Goal: Entertainment & Leisure: Browse casually

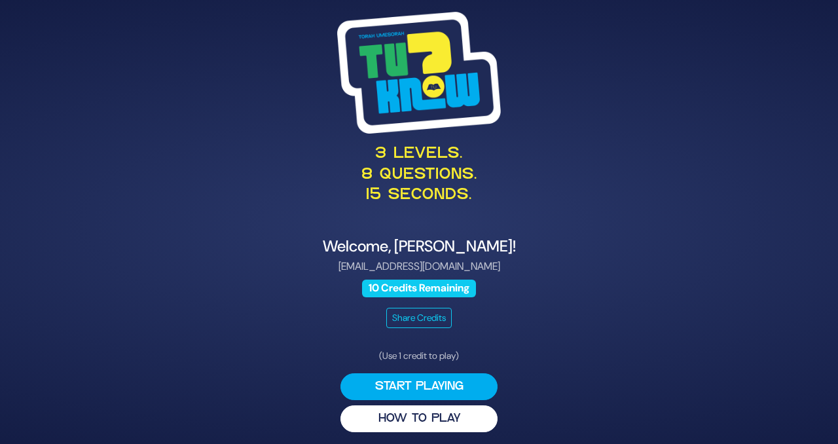
scroll to position [4, 0]
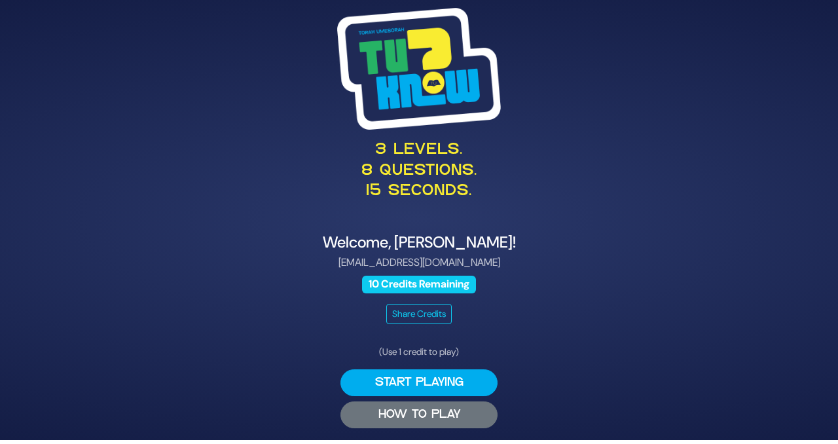
click at [441, 416] on button "HOW TO PLAY" at bounding box center [419, 414] width 157 height 27
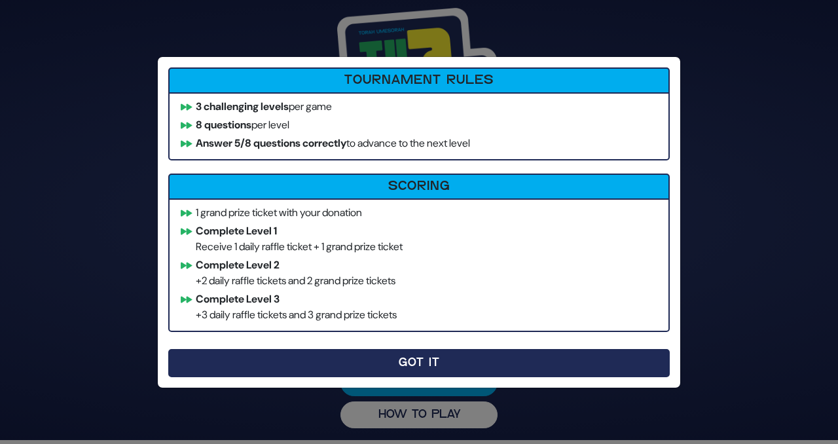
click at [451, 367] on button "Got It" at bounding box center [419, 363] width 502 height 28
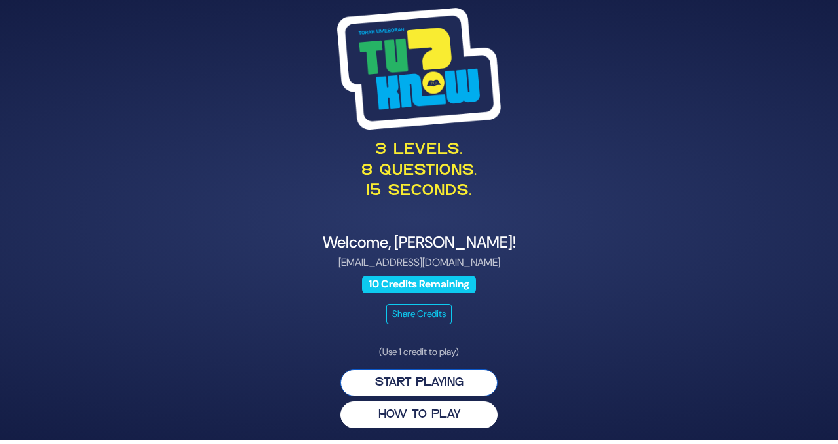
click at [445, 379] on button "Start Playing" at bounding box center [419, 382] width 157 height 27
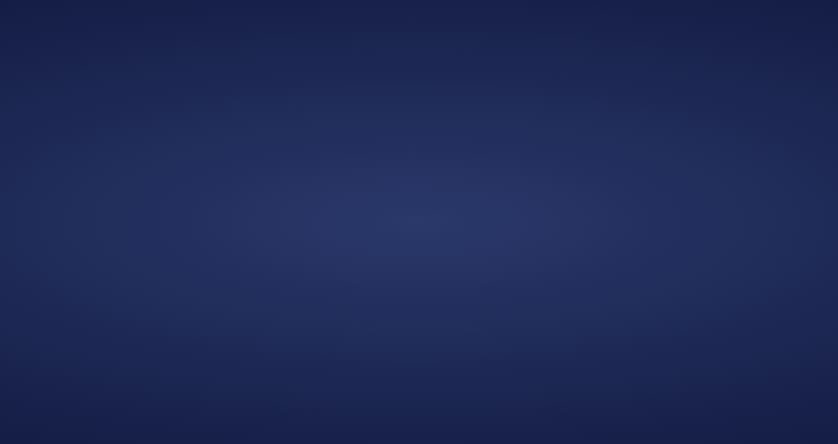
scroll to position [0, 0]
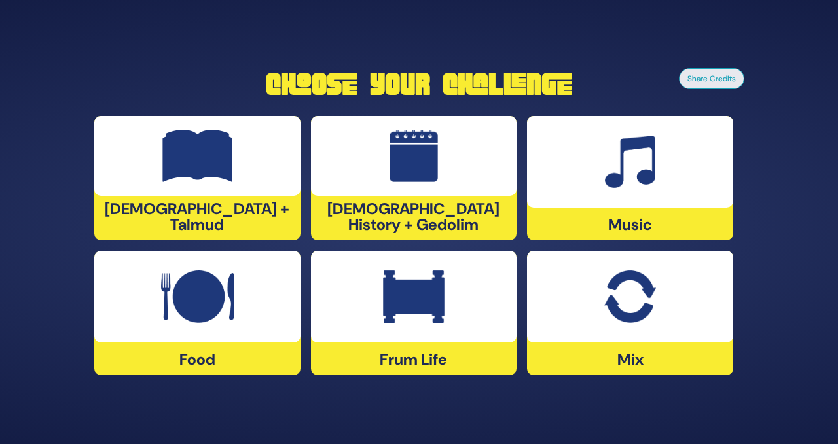
click at [249, 341] on div at bounding box center [197, 297] width 206 height 92
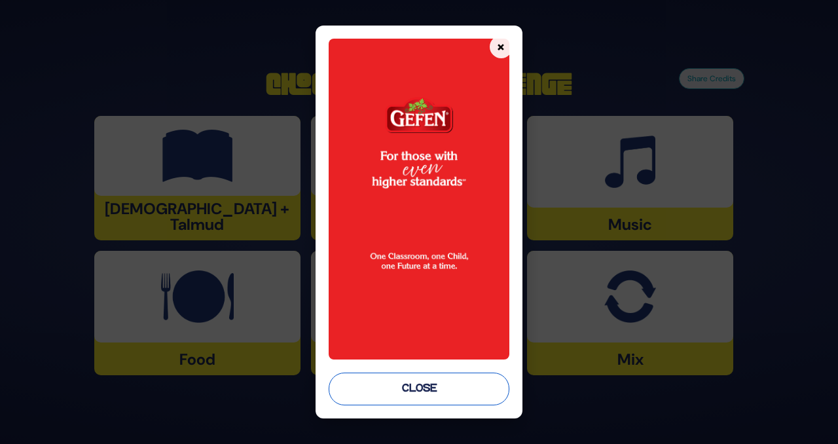
click at [411, 391] on button "Close" at bounding box center [419, 389] width 181 height 33
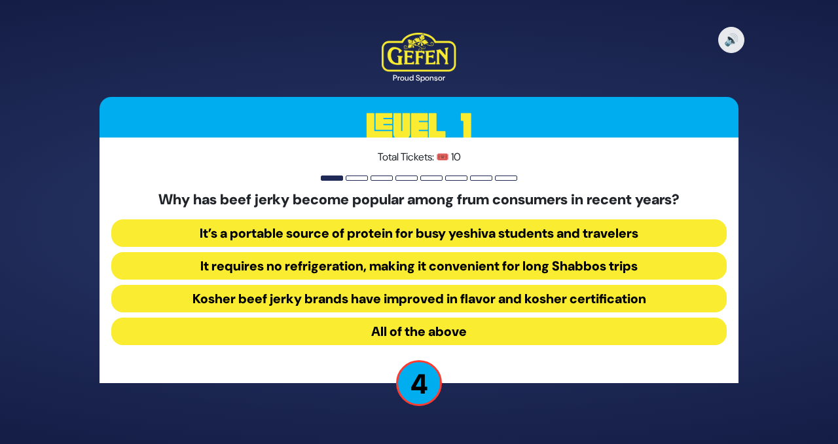
click at [489, 299] on button "Kosher beef jerky brands have improved in flavor and kosher certification" at bounding box center [419, 299] width 616 height 28
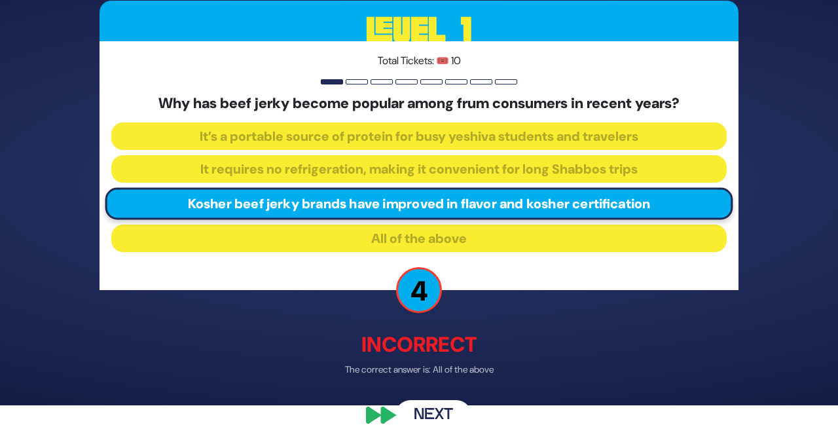
scroll to position [41, 0]
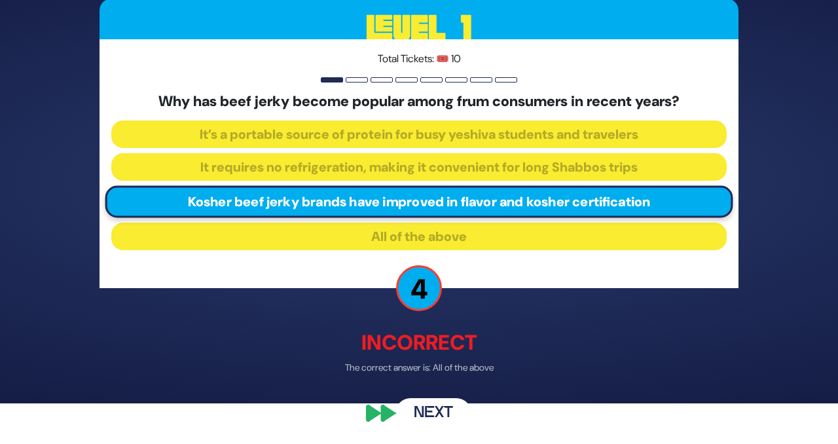
click at [437, 413] on button "Next" at bounding box center [434, 413] width 76 height 30
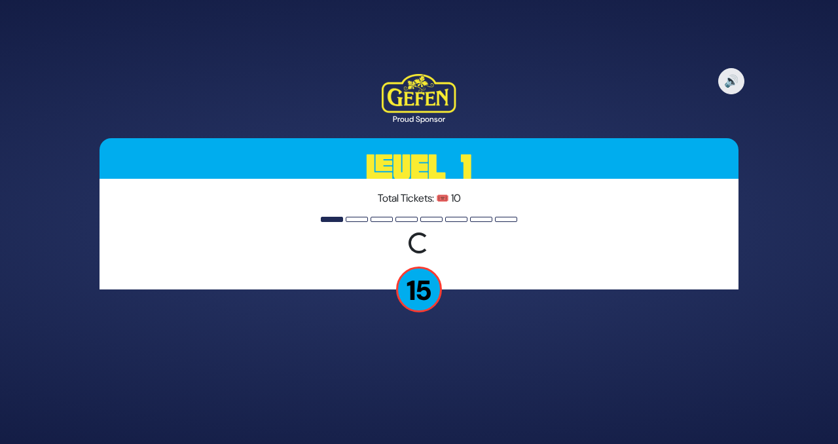
scroll to position [0, 0]
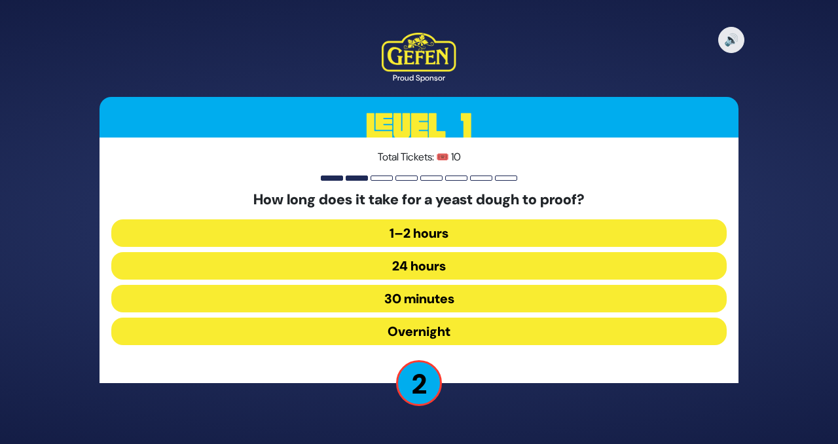
click at [443, 331] on button "Overnight" at bounding box center [419, 332] width 616 height 28
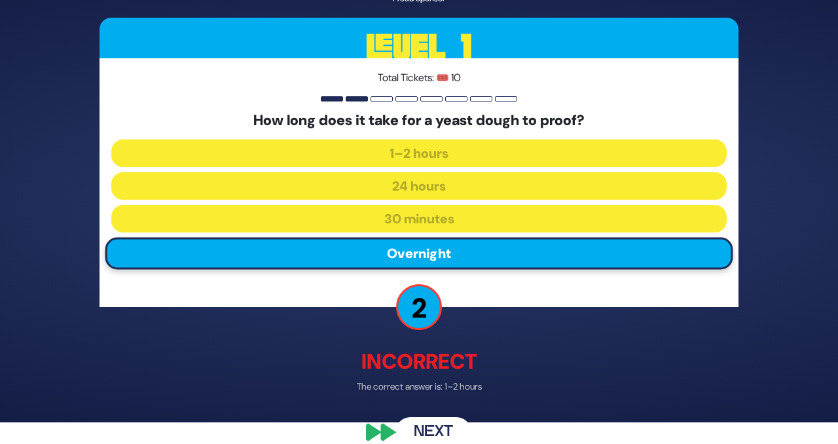
scroll to position [26, 0]
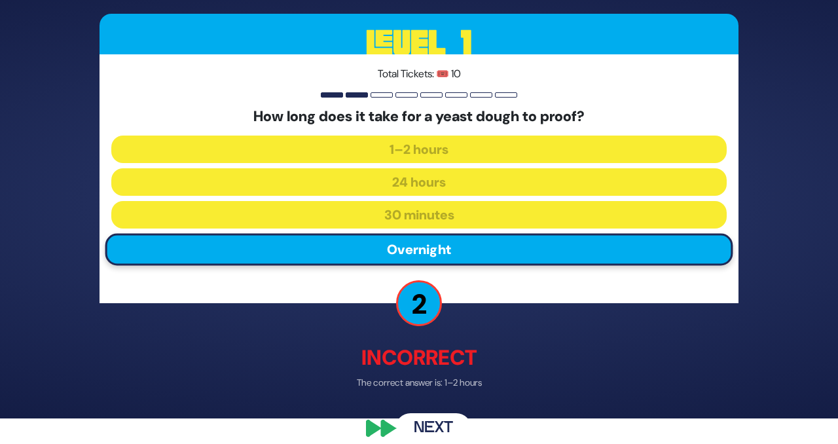
click at [447, 430] on button "Next" at bounding box center [434, 428] width 76 height 30
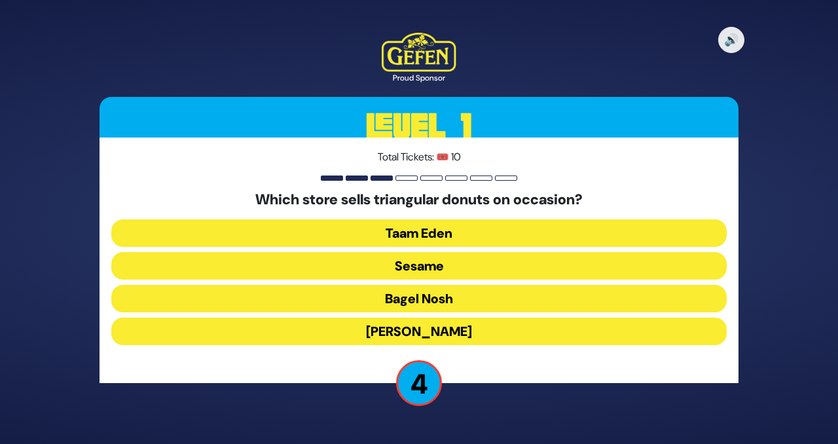
click at [405, 234] on button "Taam Eden" at bounding box center [419, 233] width 616 height 28
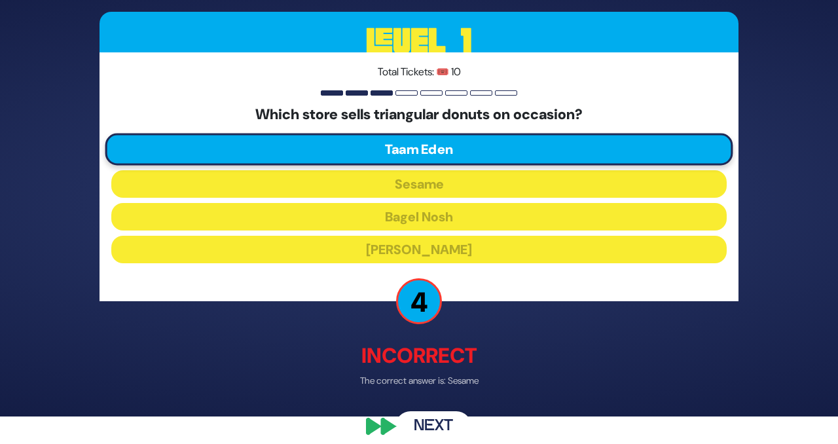
scroll to position [31, 0]
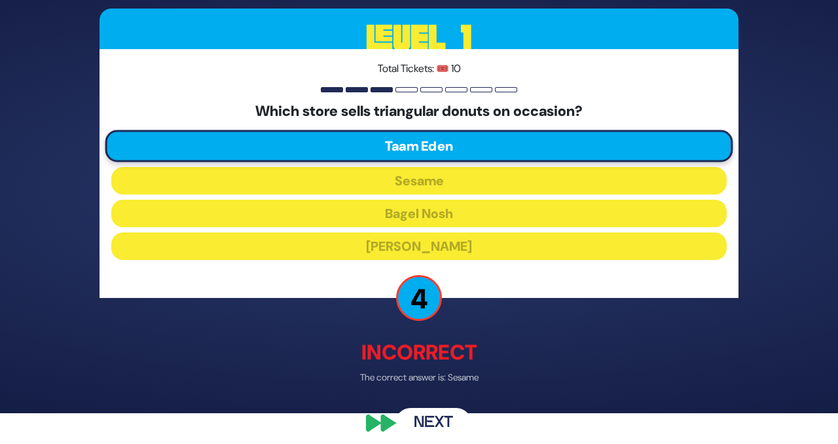
click at [446, 422] on button "Next" at bounding box center [434, 423] width 76 height 30
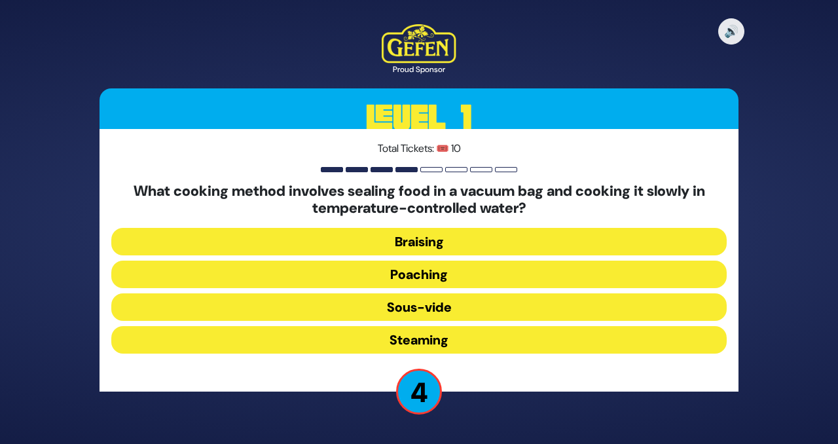
click at [422, 276] on button "Poaching" at bounding box center [419, 275] width 616 height 28
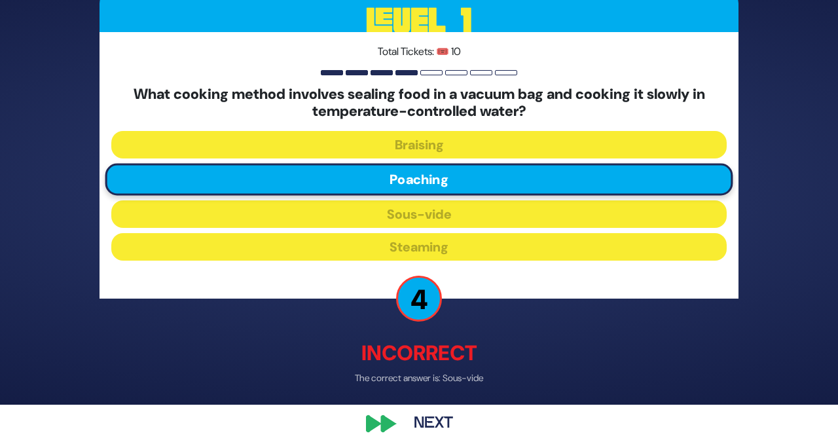
scroll to position [42, 0]
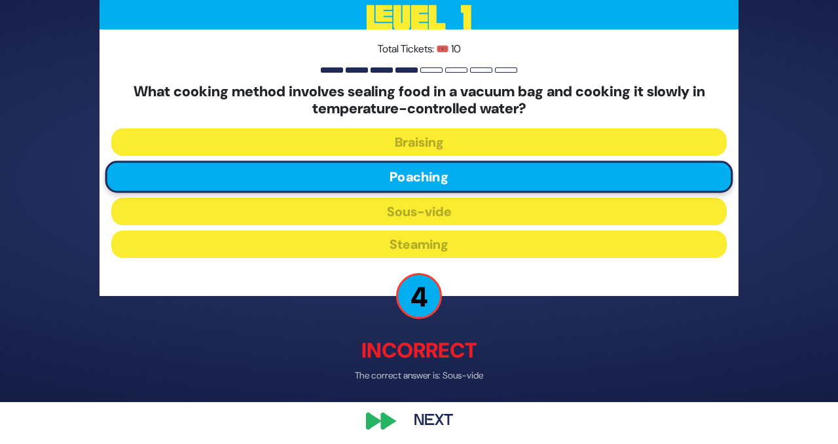
click at [435, 425] on button "Next" at bounding box center [434, 420] width 76 height 30
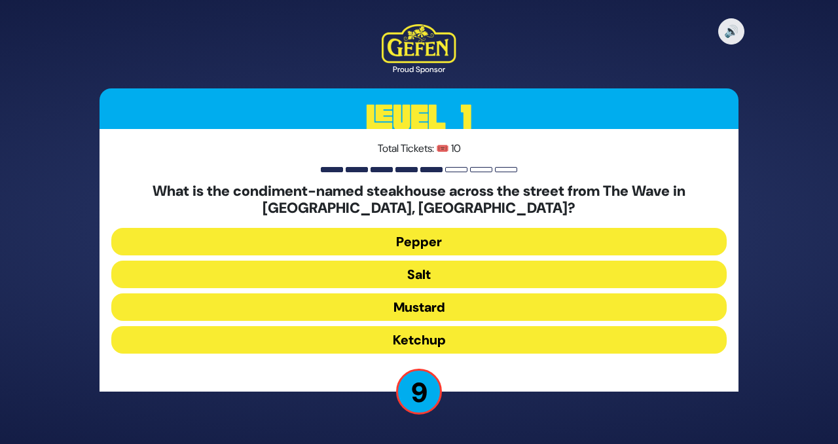
click at [419, 272] on button "Salt" at bounding box center [419, 275] width 616 height 28
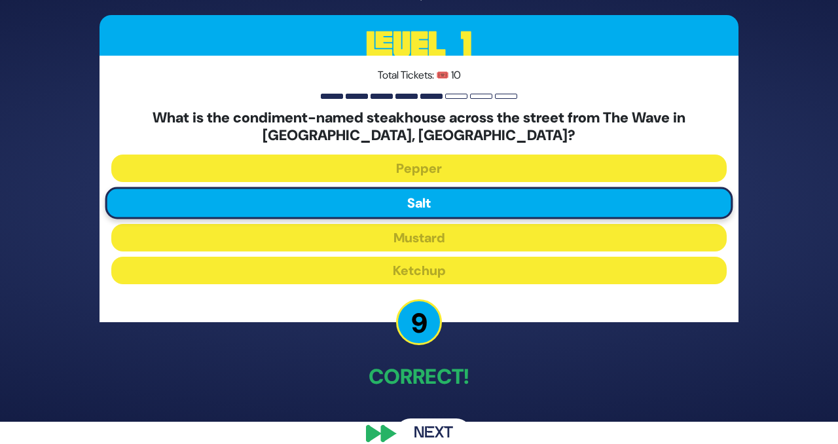
scroll to position [25, 0]
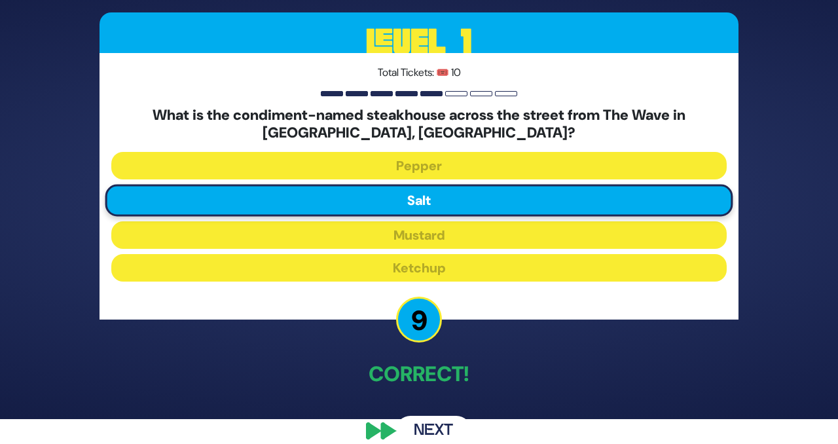
click at [441, 426] on button "Next" at bounding box center [434, 431] width 76 height 30
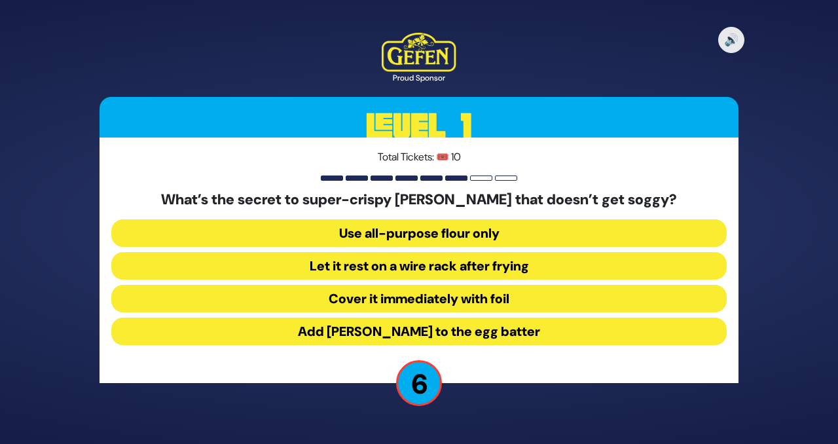
click at [468, 333] on button "Add seltzer to the egg batter" at bounding box center [419, 332] width 616 height 28
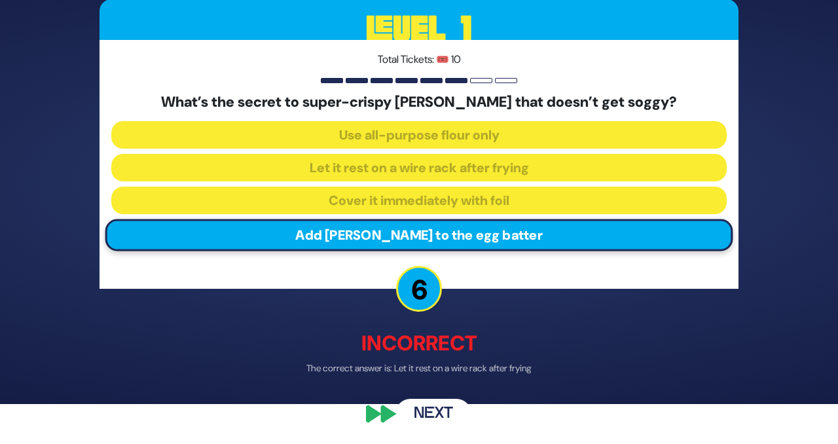
scroll to position [41, 0]
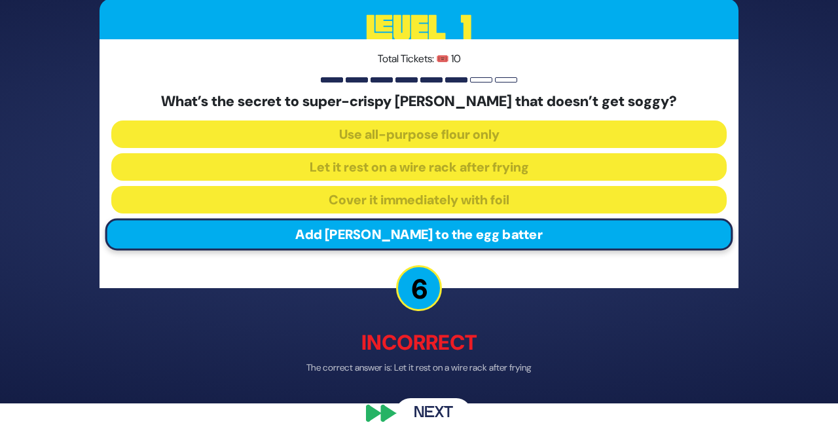
click at [439, 415] on button "Next" at bounding box center [434, 413] width 76 height 30
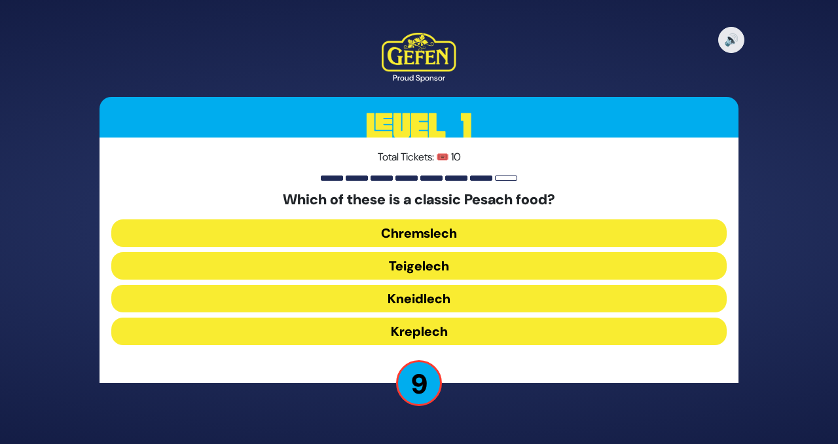
click at [427, 299] on button "Kneidlech" at bounding box center [419, 299] width 616 height 28
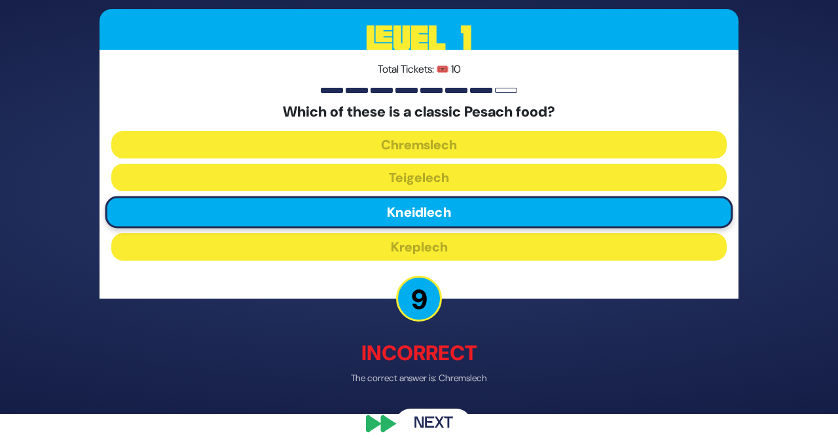
scroll to position [41, 0]
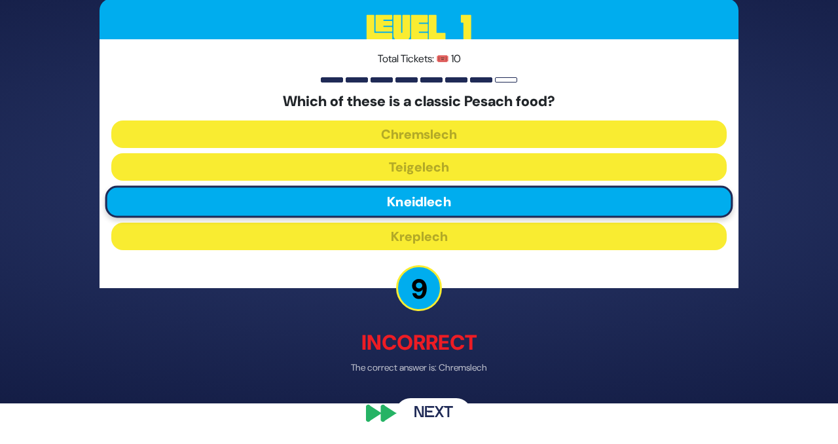
click at [449, 414] on button "Next" at bounding box center [434, 413] width 76 height 30
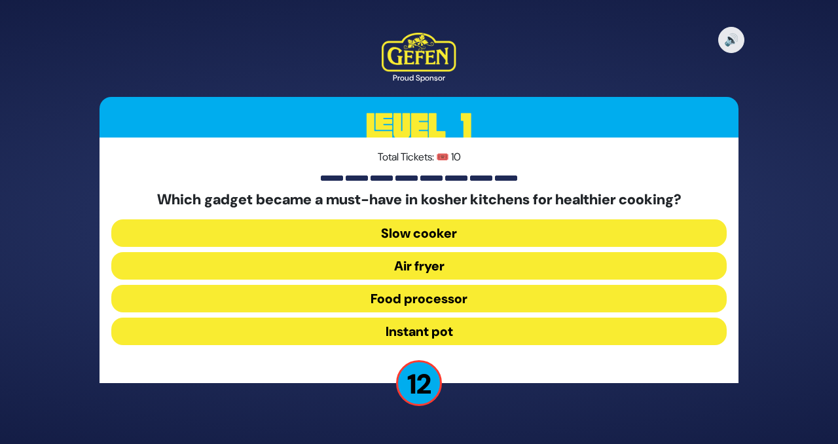
click at [399, 271] on button "Air fryer" at bounding box center [419, 266] width 616 height 28
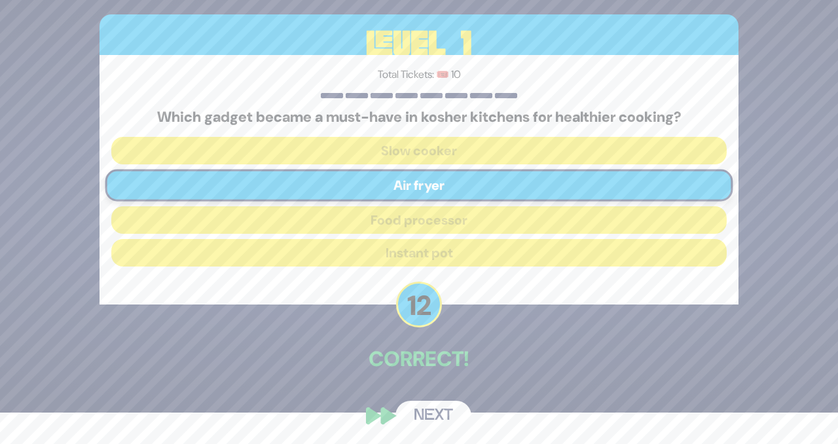
scroll to position [33, 0]
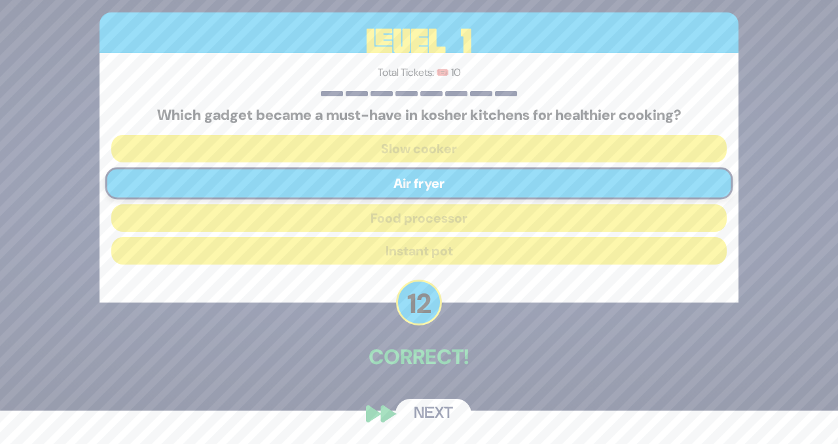
click at [426, 409] on button "Next" at bounding box center [434, 414] width 76 height 30
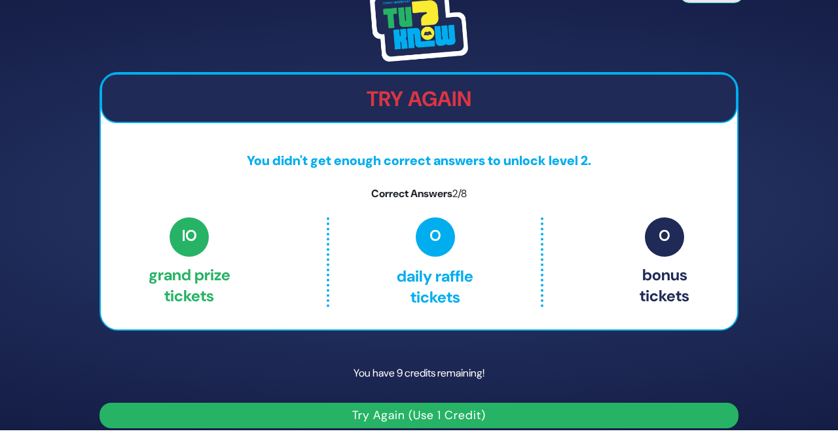
scroll to position [0, 0]
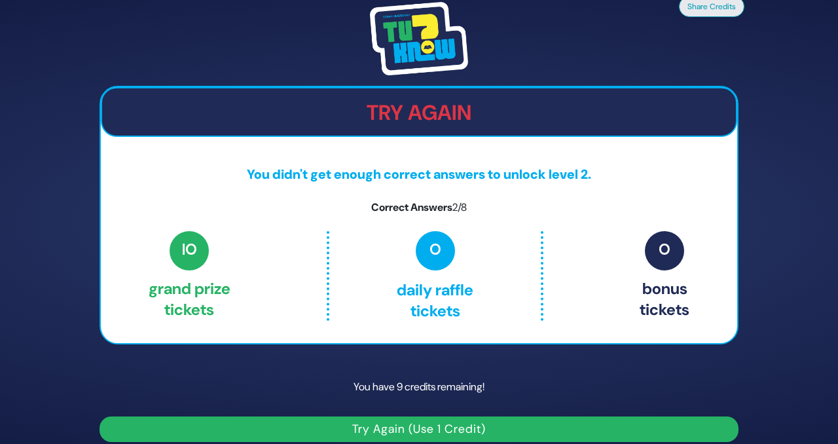
click at [410, 430] on button "Try Again (Use 1 Credit)" at bounding box center [419, 429] width 639 height 26
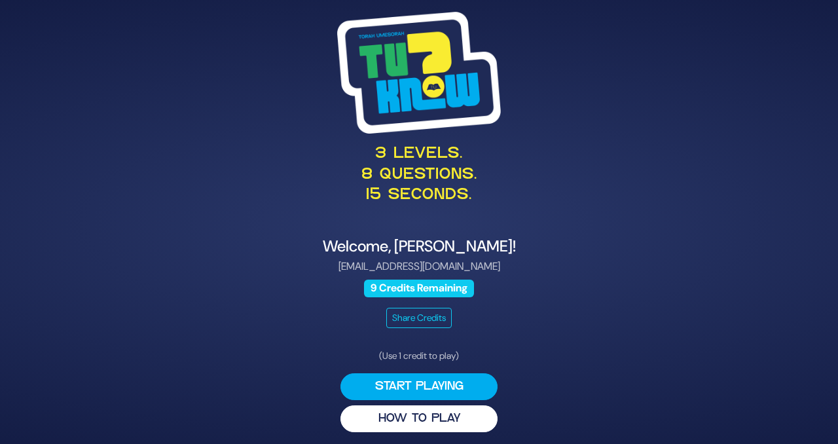
scroll to position [4, 0]
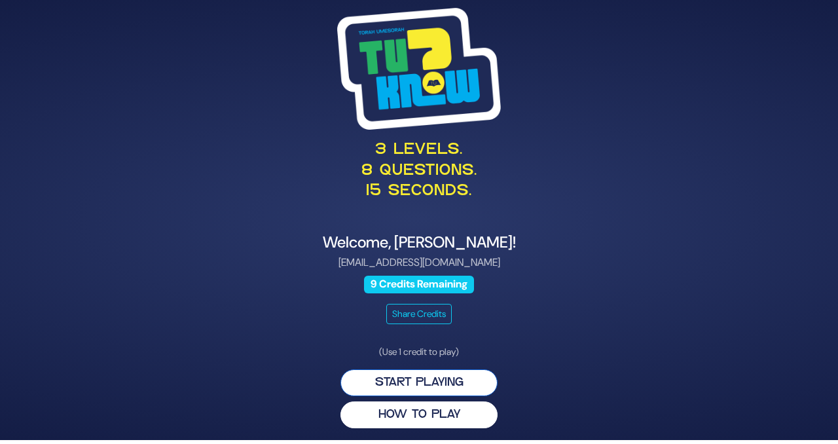
click at [443, 382] on button "Start Playing" at bounding box center [419, 382] width 157 height 27
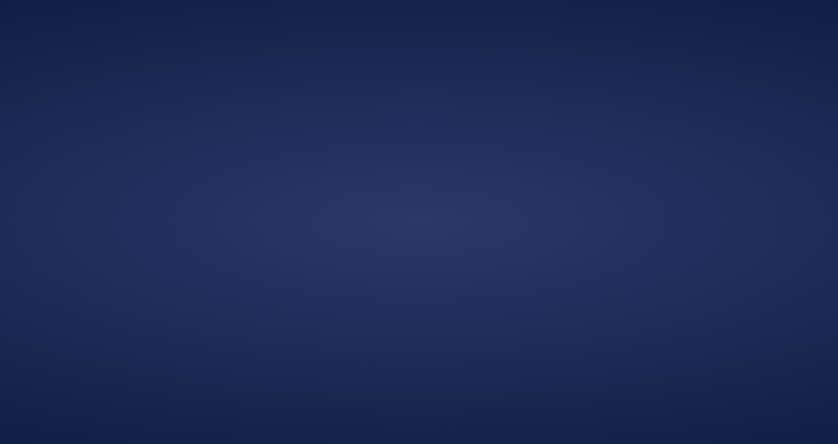
scroll to position [0, 0]
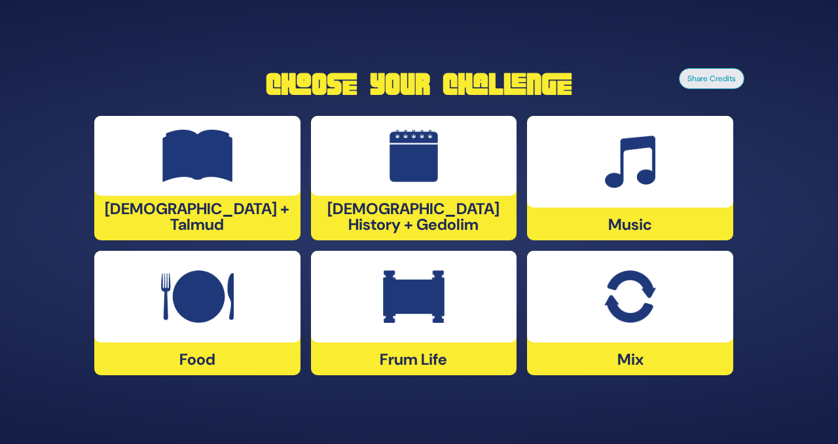
click at [426, 345] on div "Frum Life" at bounding box center [414, 313] width 206 height 124
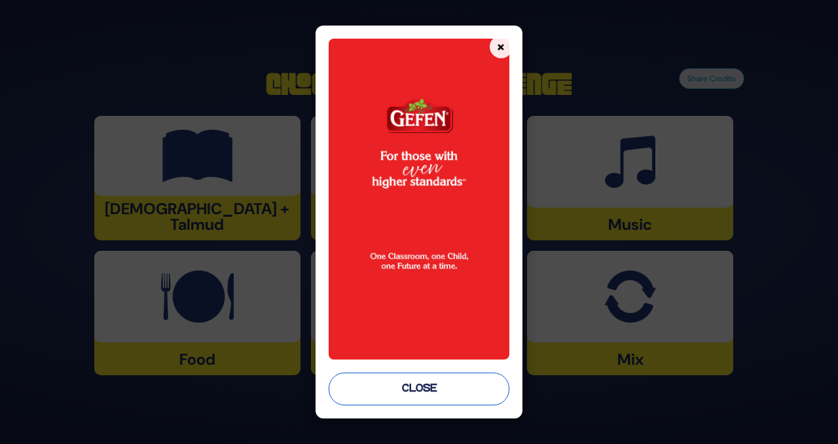
click at [447, 392] on button "Close" at bounding box center [419, 389] width 181 height 33
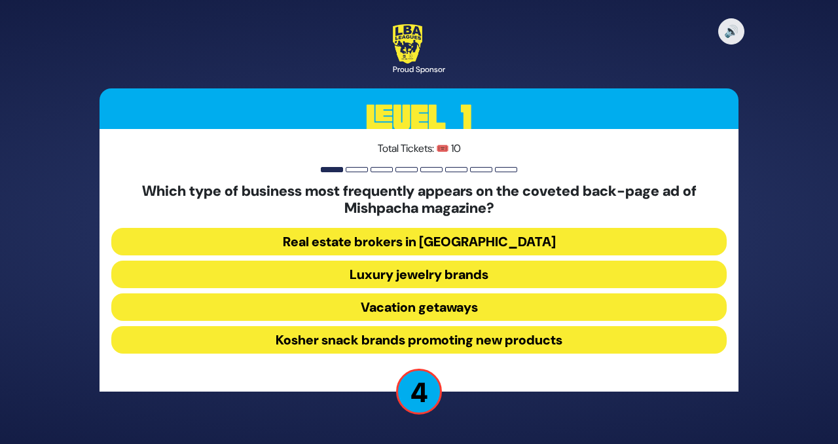
click at [416, 246] on button "Real estate brokers in Yerushalayim" at bounding box center [419, 242] width 616 height 28
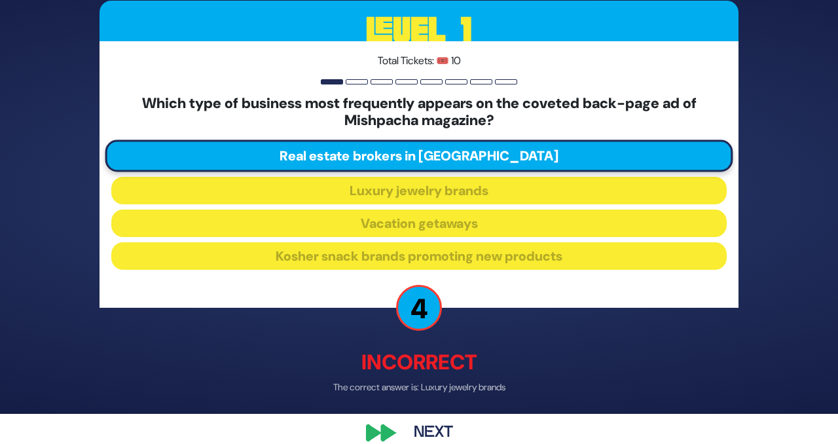
scroll to position [31, 0]
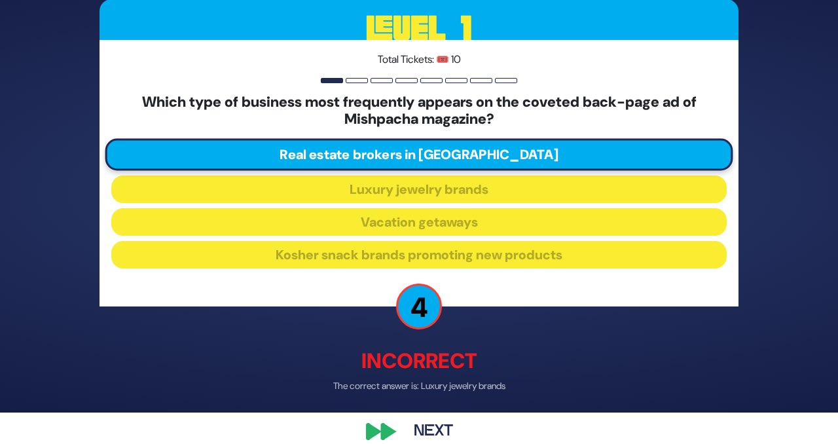
click at [428, 427] on button "Next" at bounding box center [434, 431] width 76 height 30
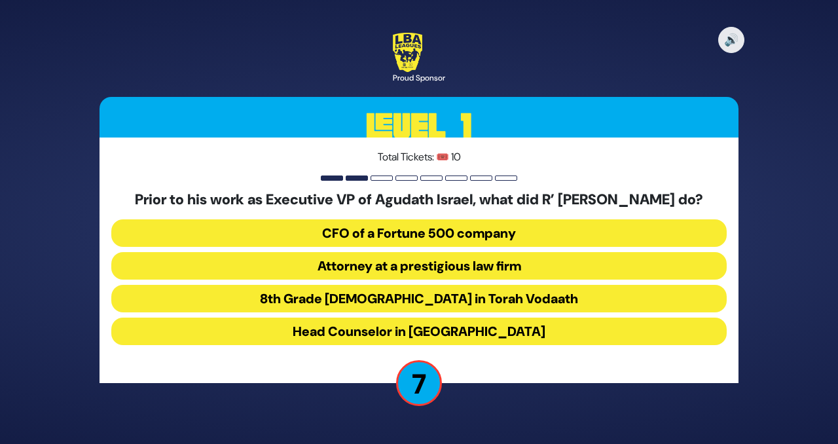
click at [445, 278] on button "Attorney at a prestigious law firm" at bounding box center [419, 266] width 616 height 28
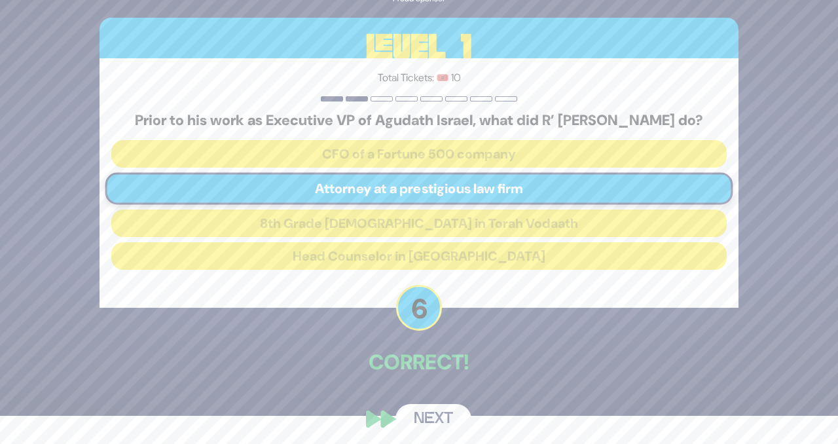
scroll to position [29, 0]
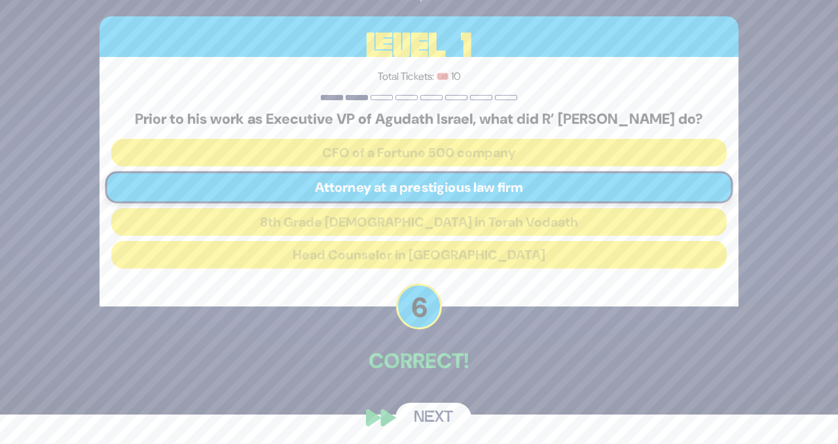
click at [441, 421] on button "Next" at bounding box center [434, 418] width 76 height 30
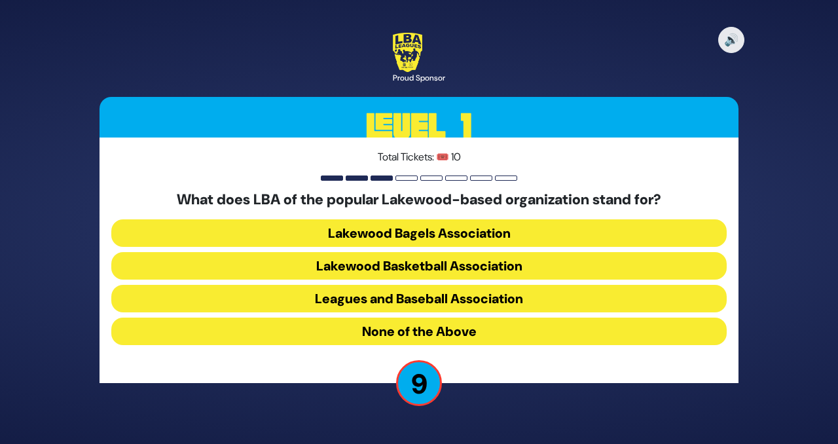
click at [452, 334] on button "None of the Above" at bounding box center [419, 332] width 616 height 28
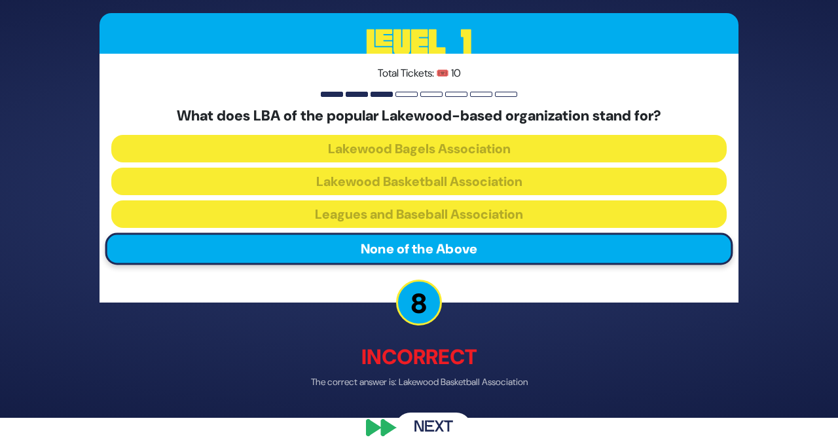
scroll to position [31, 0]
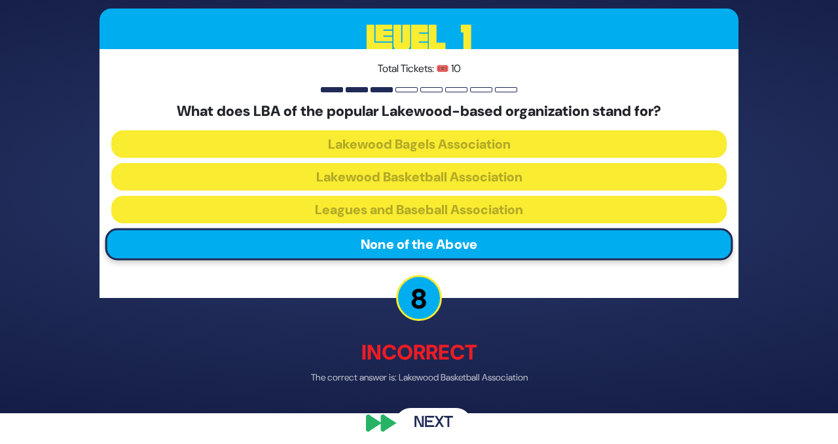
click at [451, 419] on button "Next" at bounding box center [434, 423] width 76 height 30
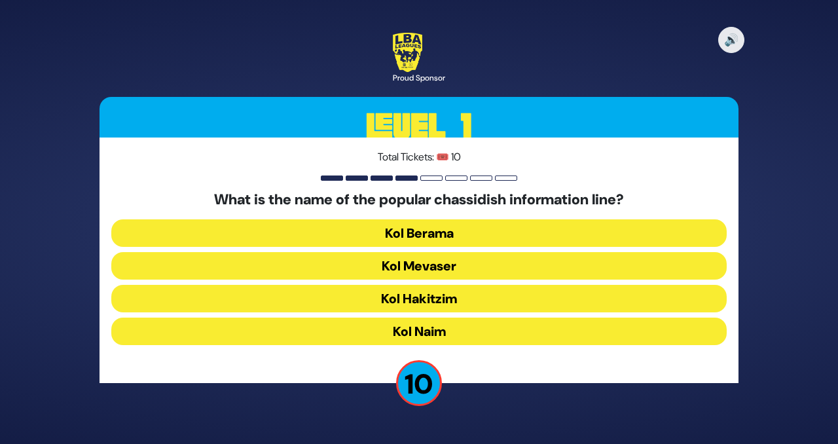
click at [426, 268] on button "Kol Mevaser" at bounding box center [419, 266] width 616 height 28
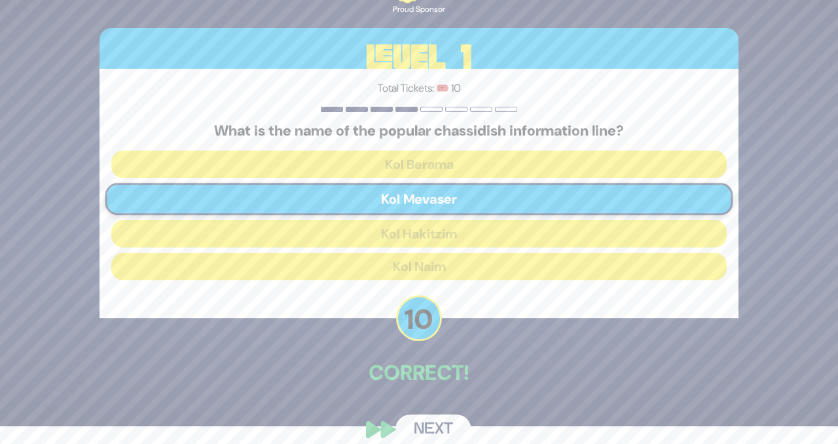
scroll to position [19, 0]
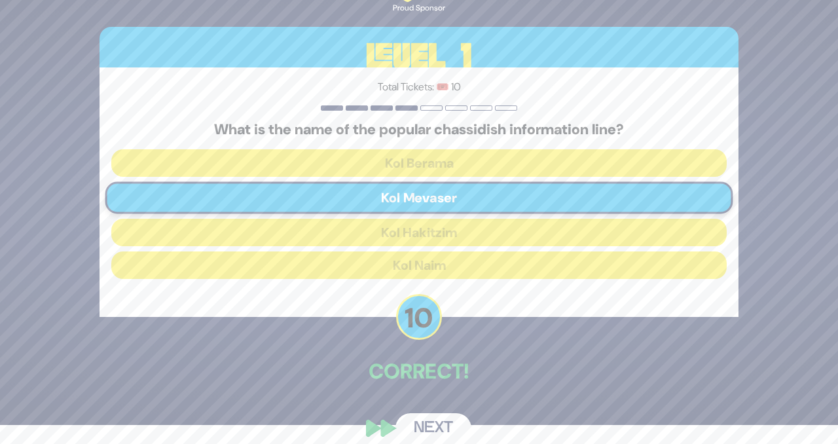
click at [447, 425] on button "Next" at bounding box center [434, 428] width 76 height 30
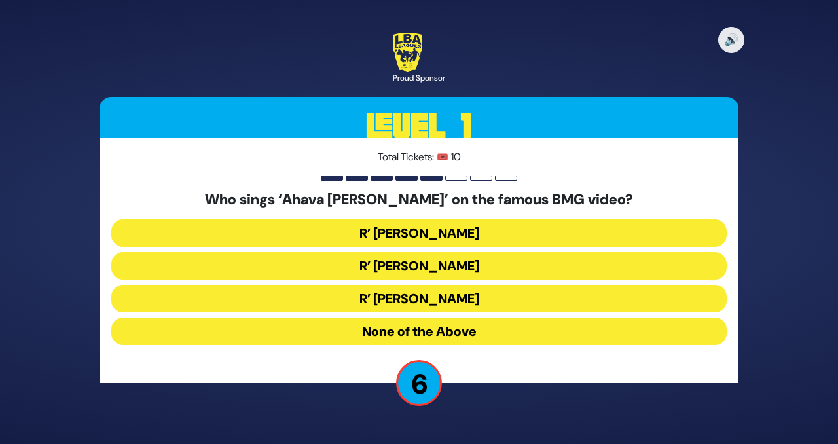
click at [447, 270] on button "R’ Ephraim Wachsman" at bounding box center [419, 266] width 616 height 28
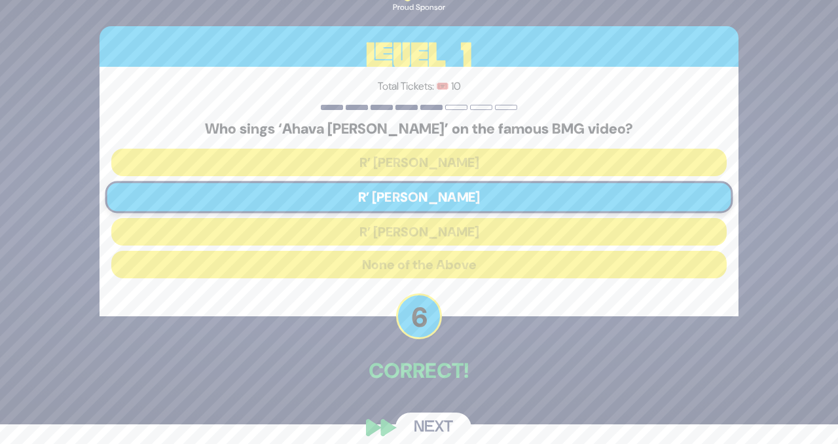
scroll to position [33, 0]
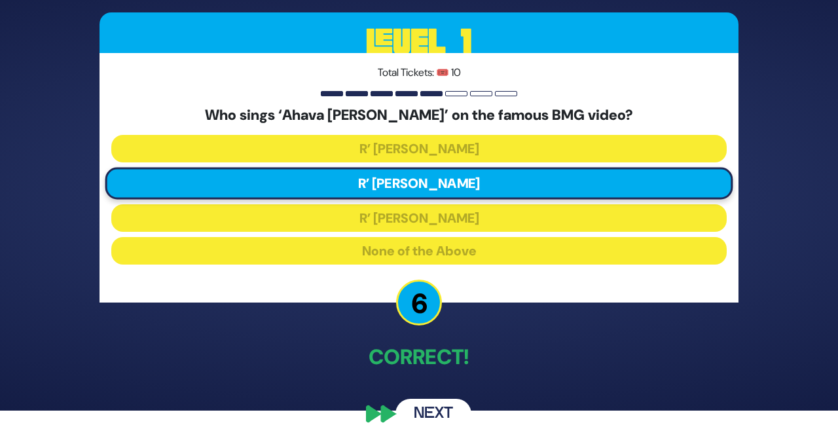
click at [443, 413] on button "Next" at bounding box center [434, 414] width 76 height 30
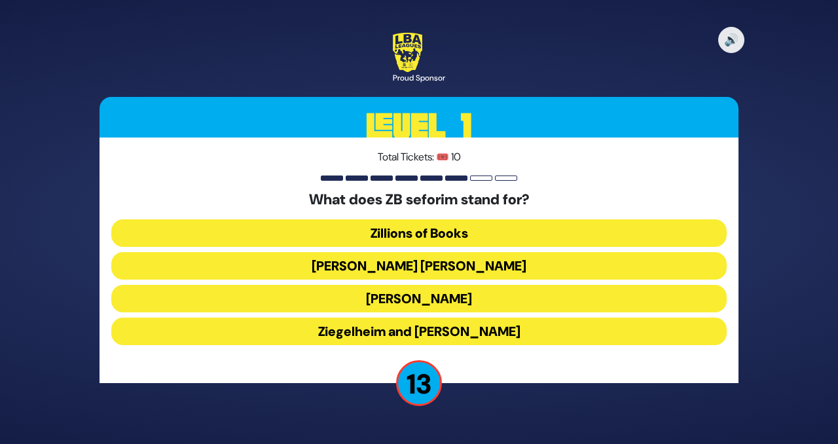
click at [419, 266] on button "Zundel Berman" at bounding box center [419, 266] width 616 height 28
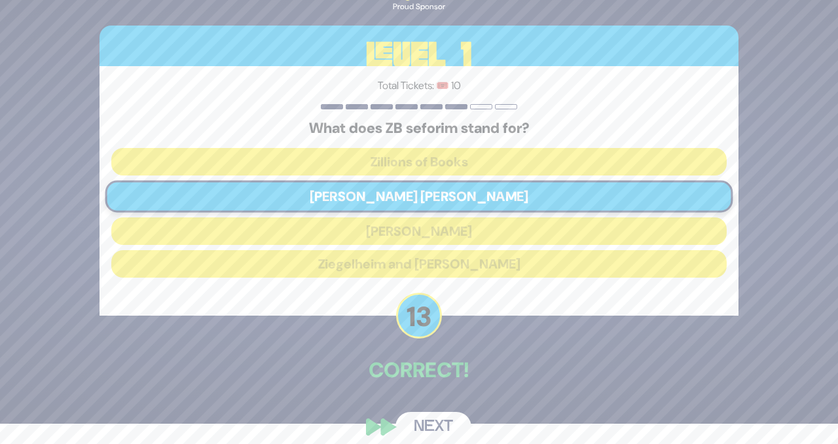
scroll to position [33, 0]
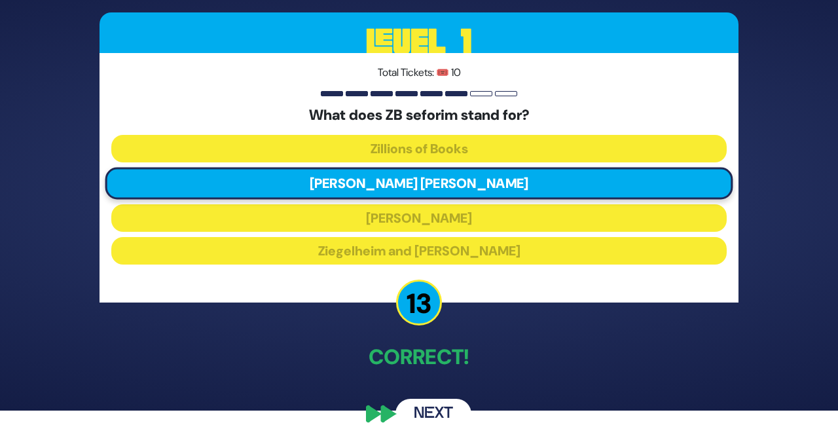
click at [441, 413] on button "Next" at bounding box center [434, 414] width 76 height 30
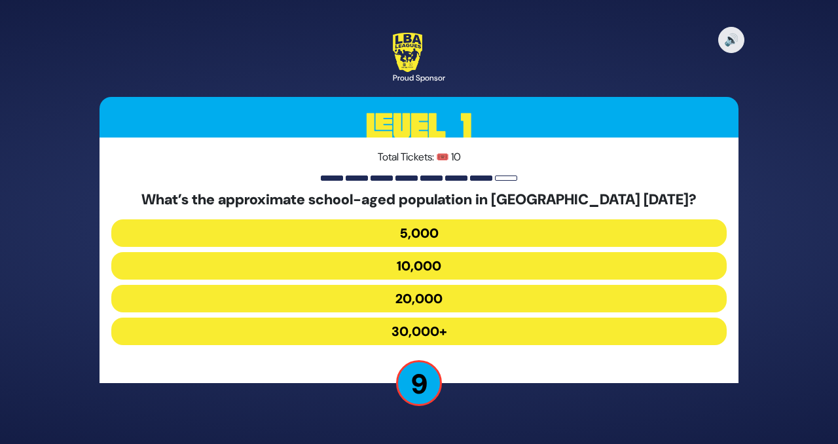
click at [454, 330] on button "30,000+" at bounding box center [419, 332] width 616 height 28
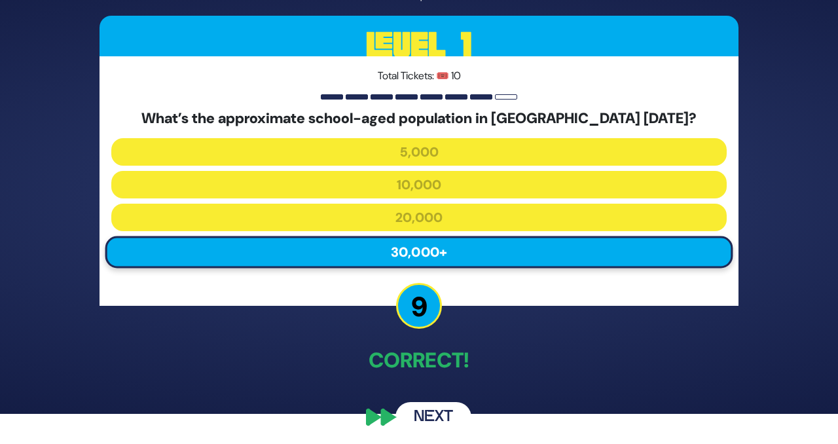
scroll to position [33, 0]
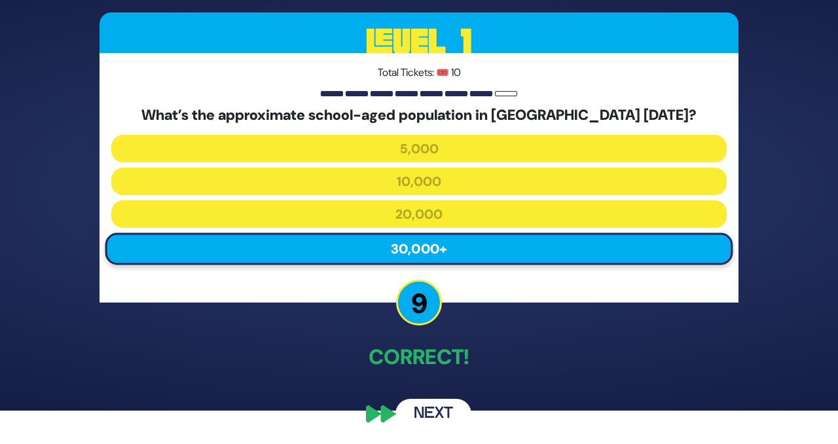
click at [441, 414] on button "Next" at bounding box center [434, 414] width 76 height 30
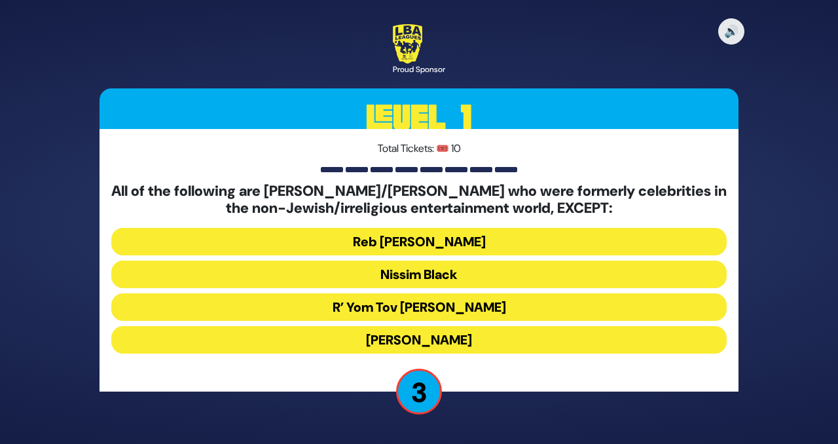
click at [435, 307] on button "R’ Yom Tov Glazer" at bounding box center [419, 307] width 616 height 28
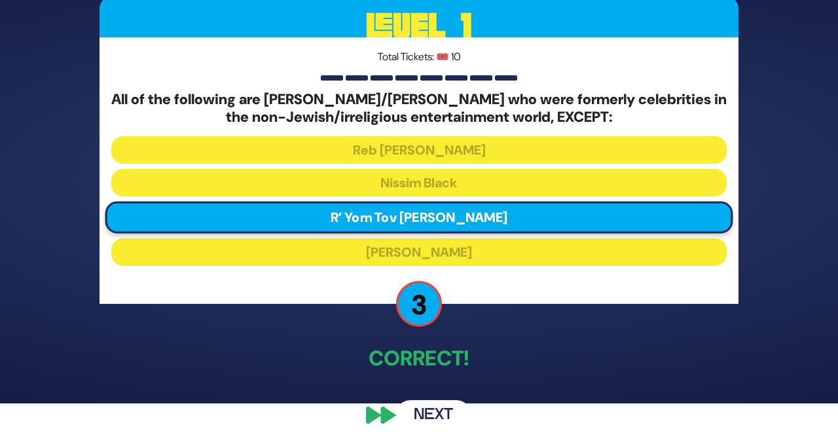
scroll to position [43, 0]
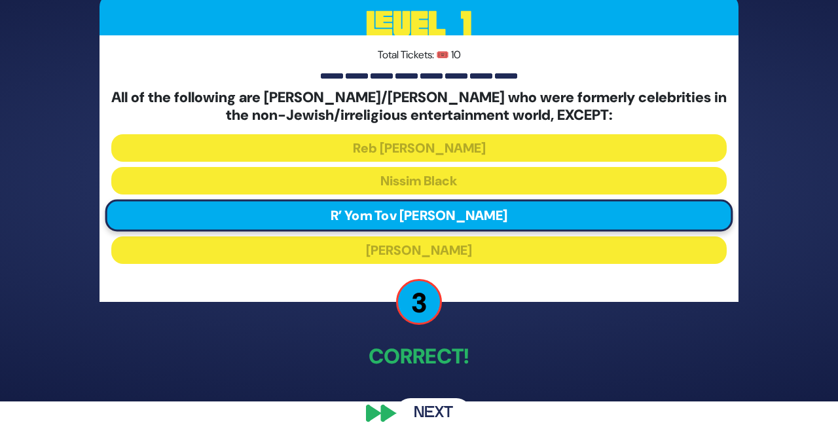
click at [434, 413] on button "Next" at bounding box center [434, 413] width 76 height 30
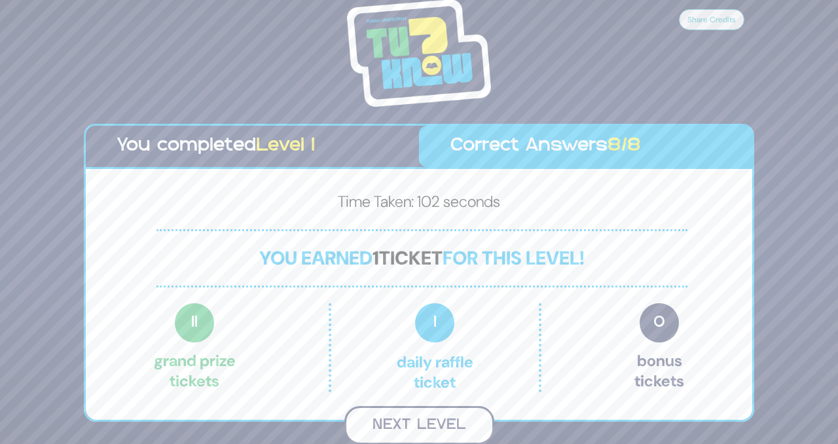
click at [444, 426] on button "Next Level" at bounding box center [419, 425] width 150 height 39
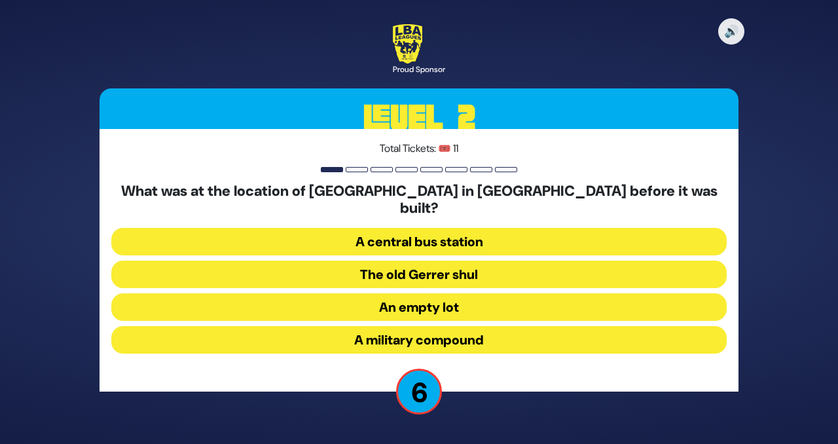
click at [367, 302] on button "An empty lot" at bounding box center [419, 307] width 616 height 28
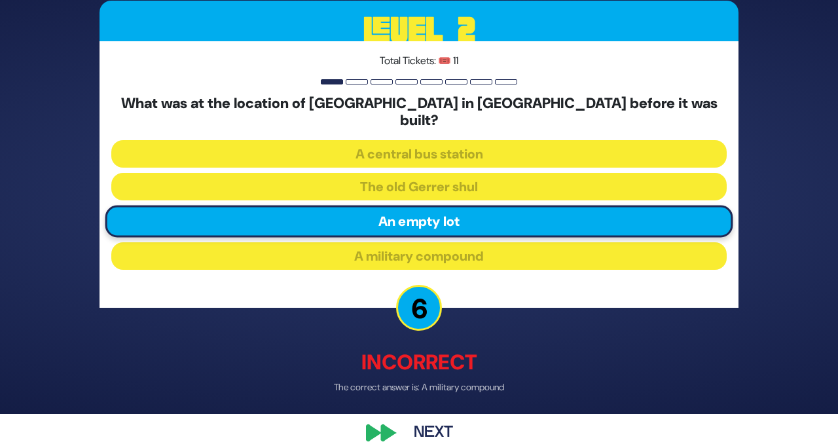
scroll to position [37, 0]
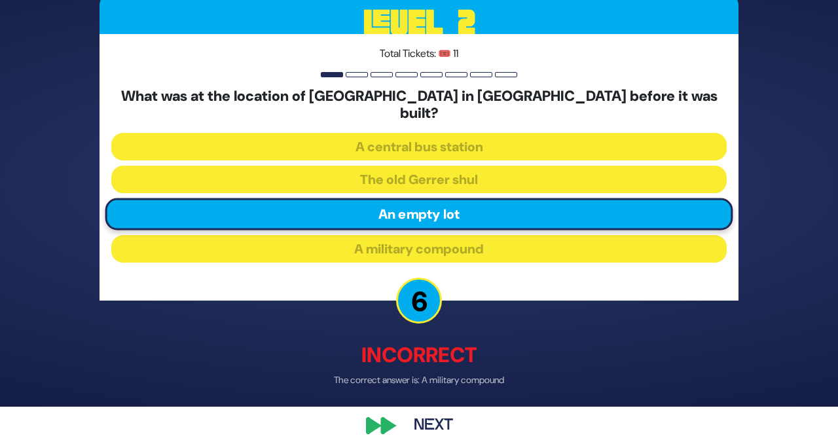
click at [438, 420] on button "Next" at bounding box center [434, 425] width 76 height 30
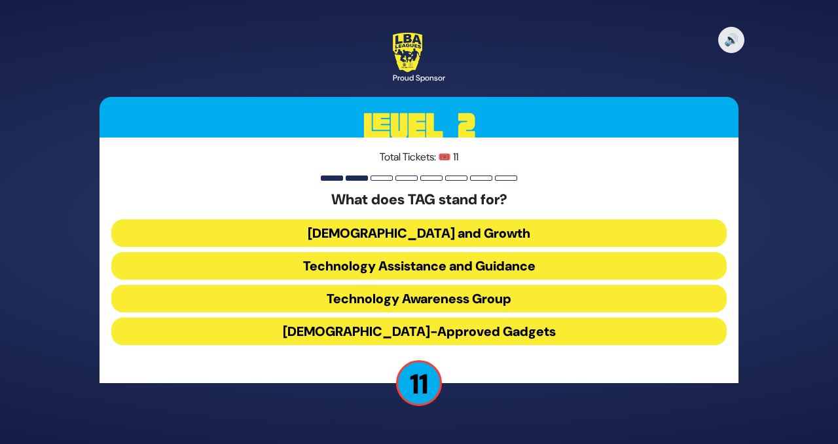
click at [341, 299] on button "Technology Awareness Group" at bounding box center [419, 299] width 616 height 28
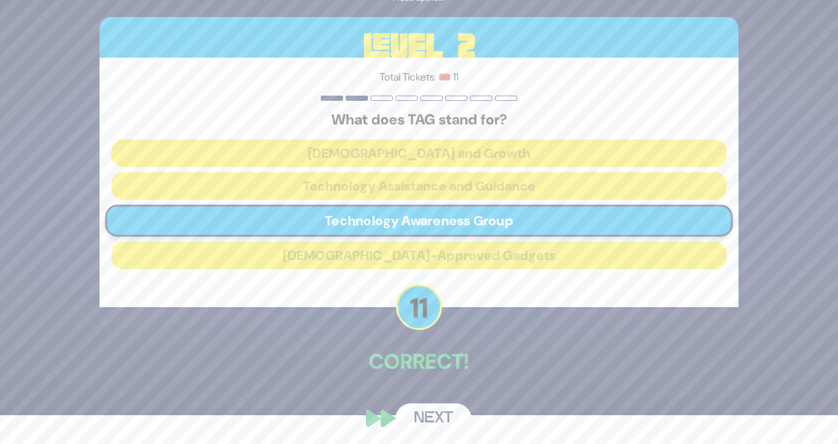
scroll to position [33, 0]
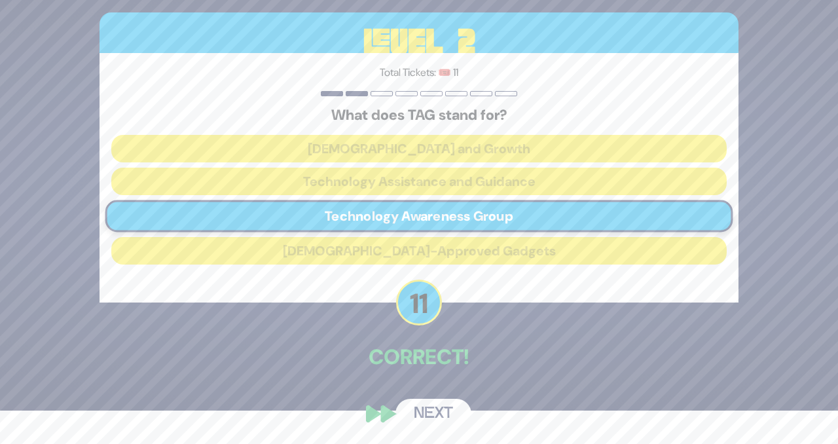
click at [442, 413] on button "Next" at bounding box center [434, 414] width 76 height 30
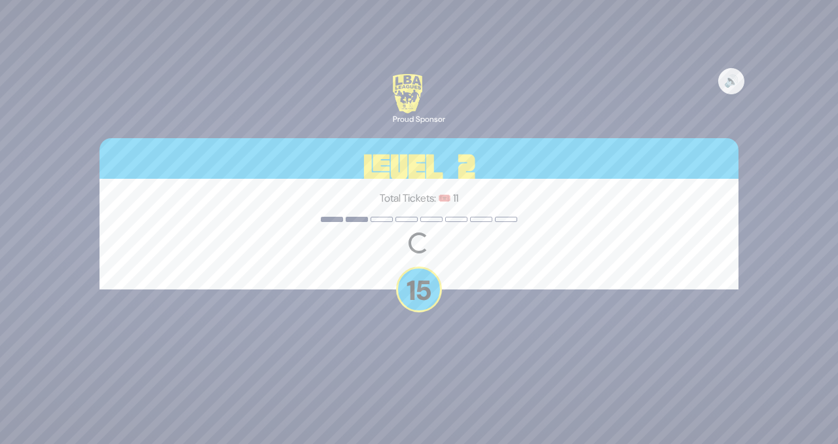
scroll to position [0, 0]
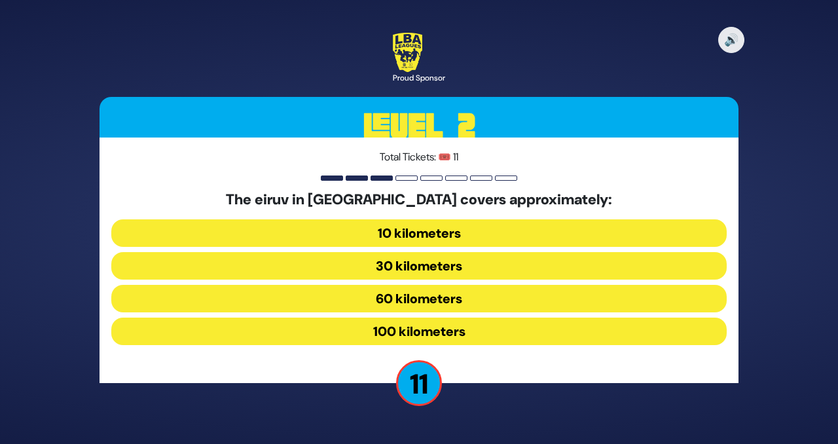
click at [344, 295] on button "60 kilometers" at bounding box center [419, 299] width 616 height 28
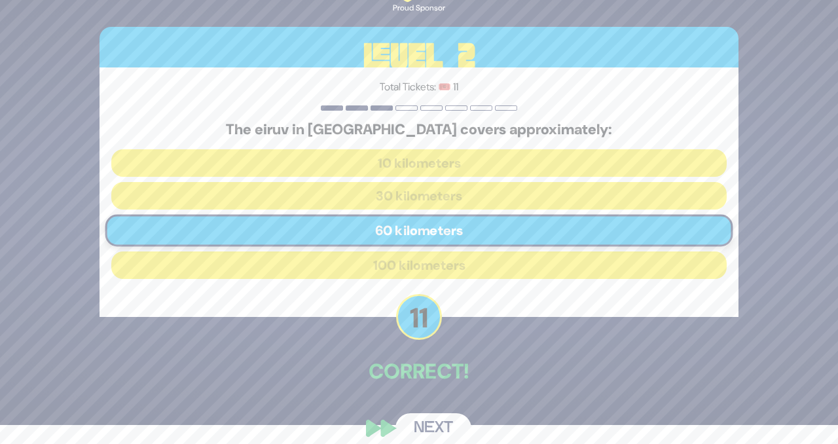
scroll to position [33, 0]
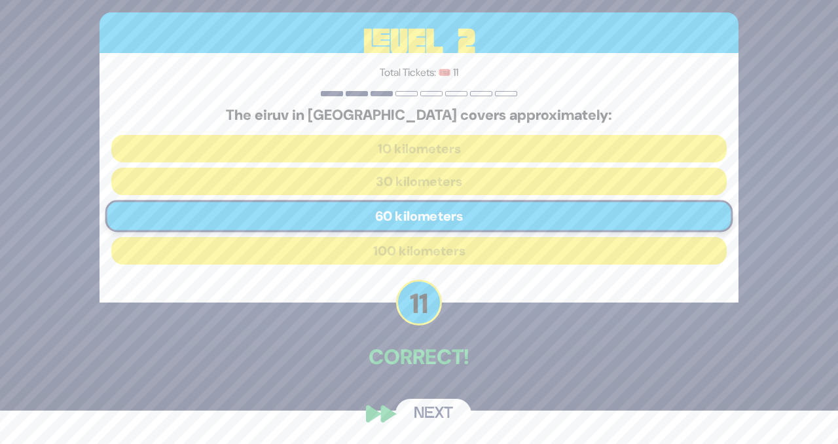
click at [431, 415] on button "Next" at bounding box center [434, 414] width 76 height 30
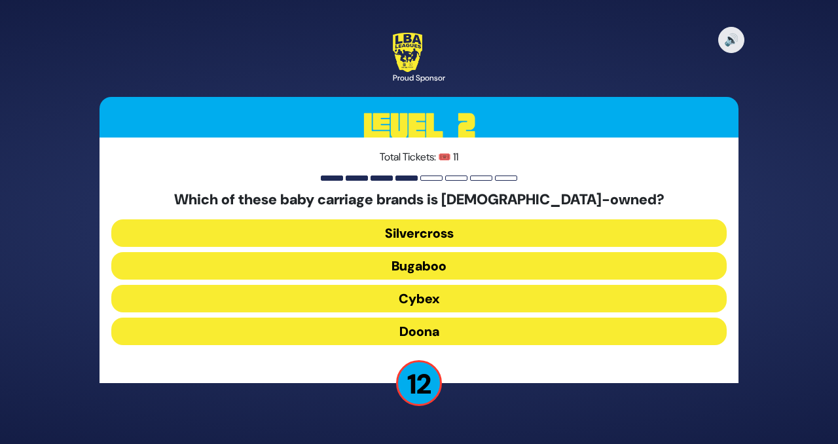
click at [377, 269] on button "Bugaboo" at bounding box center [419, 266] width 616 height 28
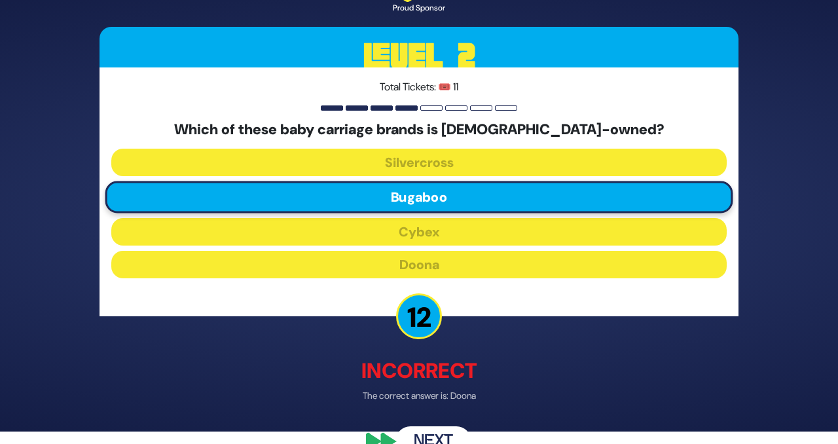
scroll to position [41, 0]
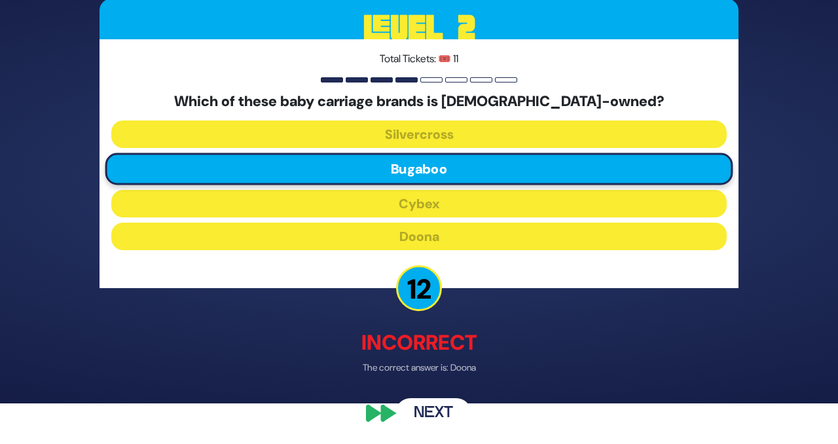
click at [431, 413] on button "Next" at bounding box center [434, 413] width 76 height 30
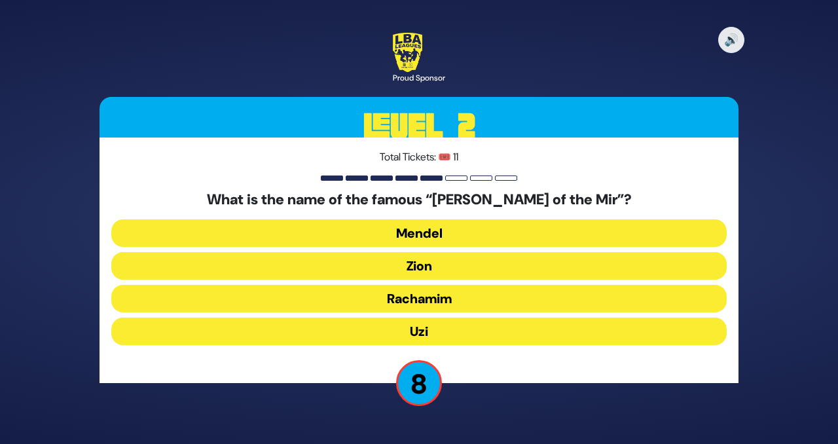
click at [383, 301] on button "Rachamim" at bounding box center [419, 299] width 616 height 28
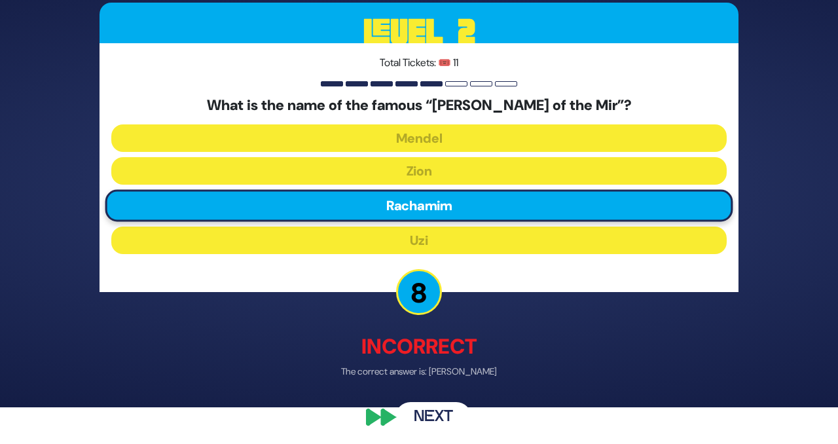
scroll to position [41, 0]
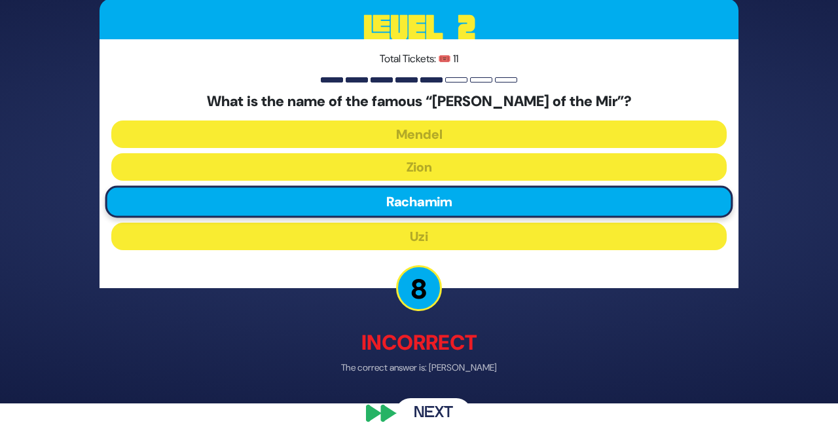
click at [439, 416] on button "Next" at bounding box center [434, 413] width 76 height 30
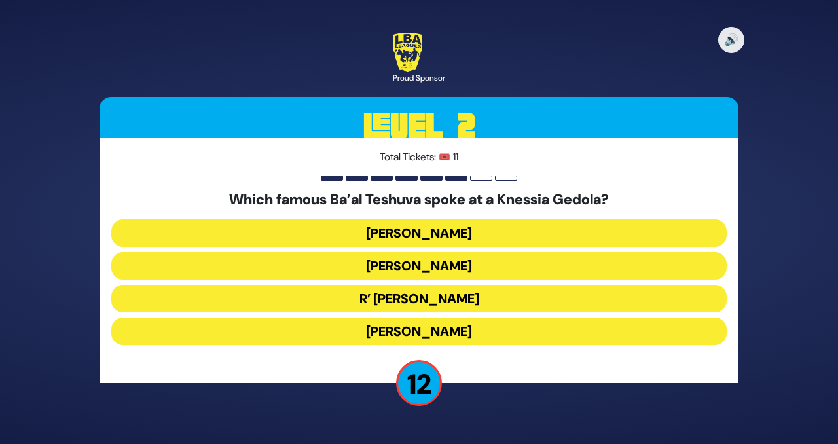
click at [374, 303] on button "R’ Uri Zohar" at bounding box center [419, 299] width 616 height 28
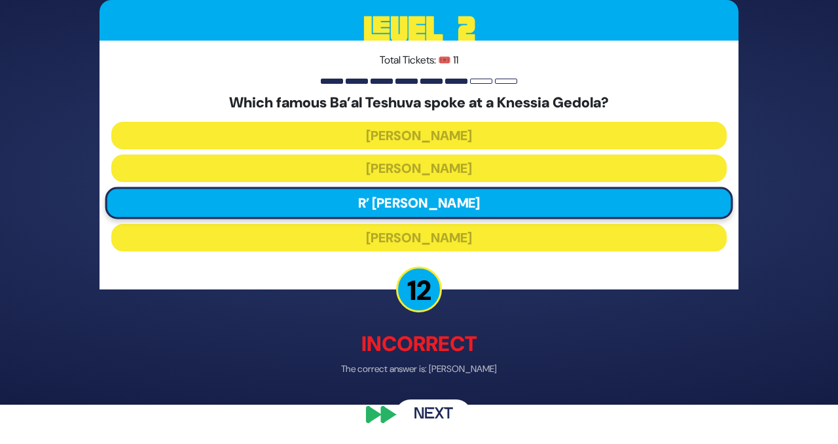
scroll to position [41, 0]
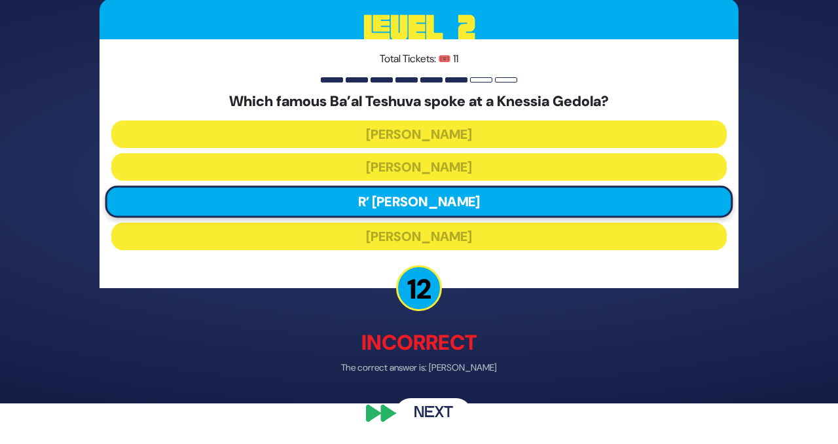
click at [426, 409] on button "Next" at bounding box center [434, 413] width 76 height 30
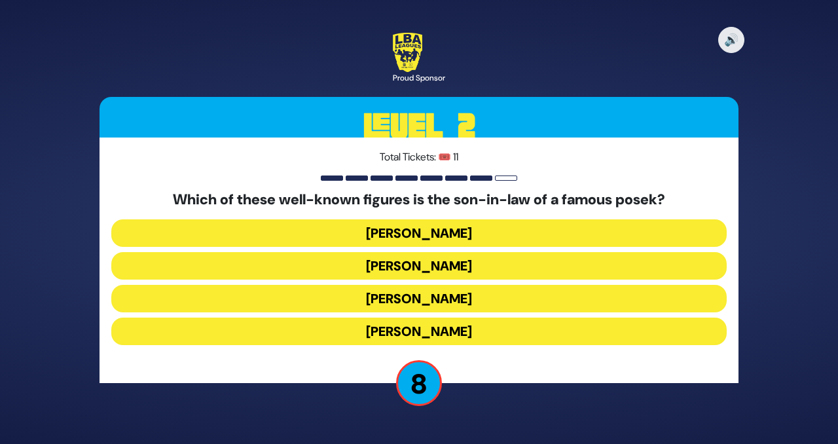
click at [376, 294] on button "Yossel Tabak" at bounding box center [419, 299] width 616 height 28
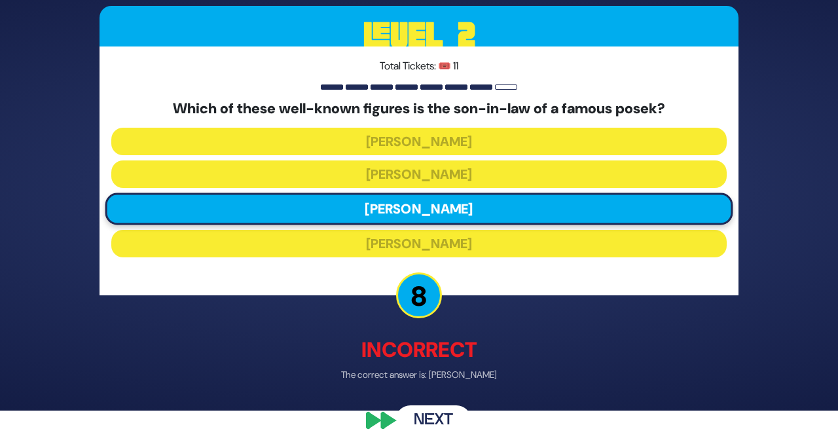
scroll to position [41, 0]
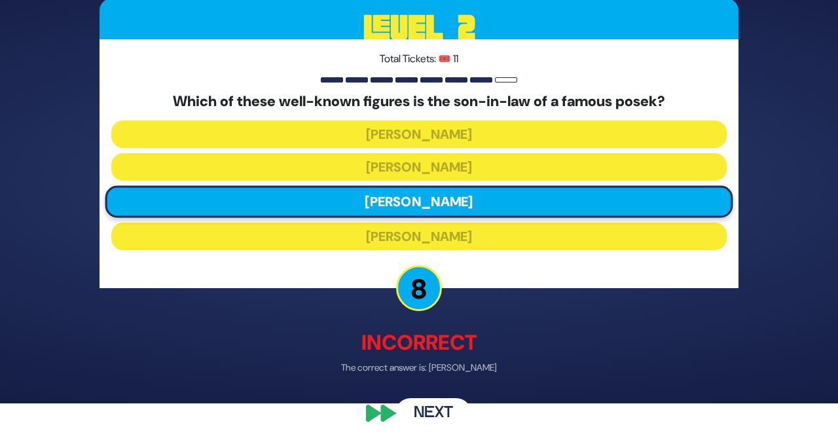
click at [433, 415] on button "Next" at bounding box center [434, 413] width 76 height 30
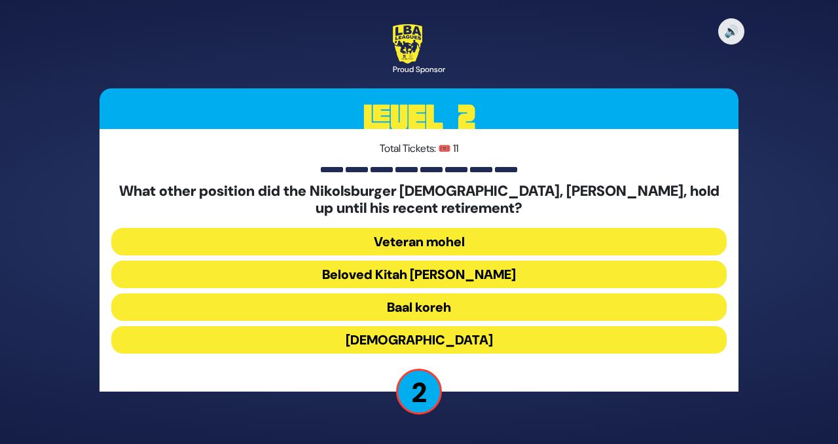
click at [384, 271] on button "Beloved Kitah Aleph Rebbi" at bounding box center [419, 275] width 616 height 28
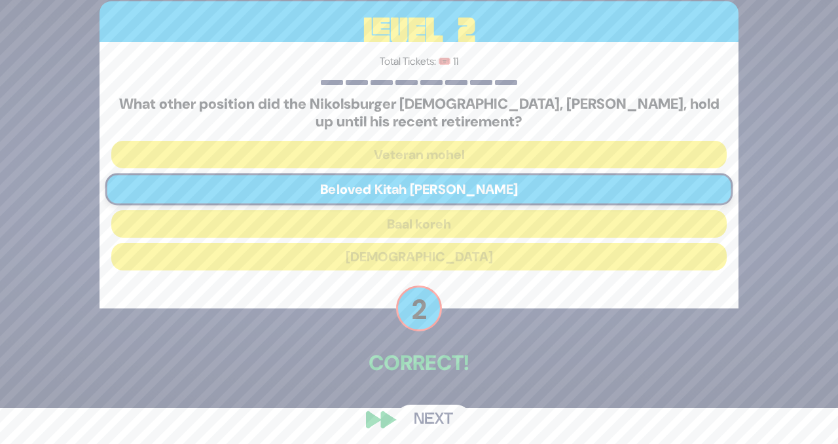
scroll to position [43, 0]
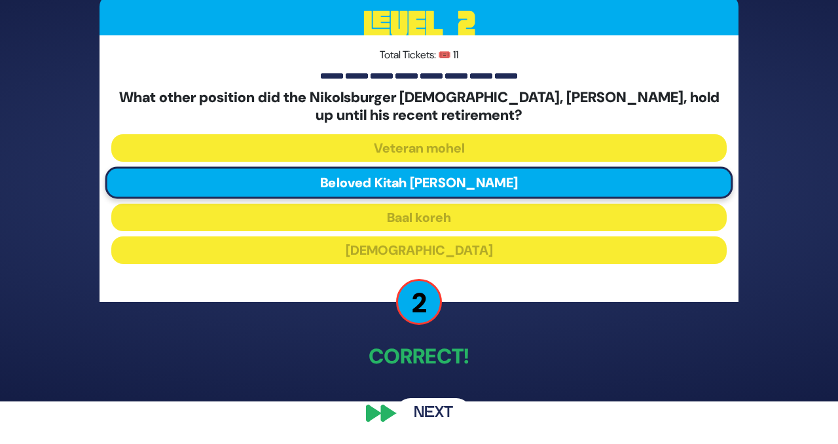
click at [426, 409] on button "Next" at bounding box center [434, 413] width 76 height 30
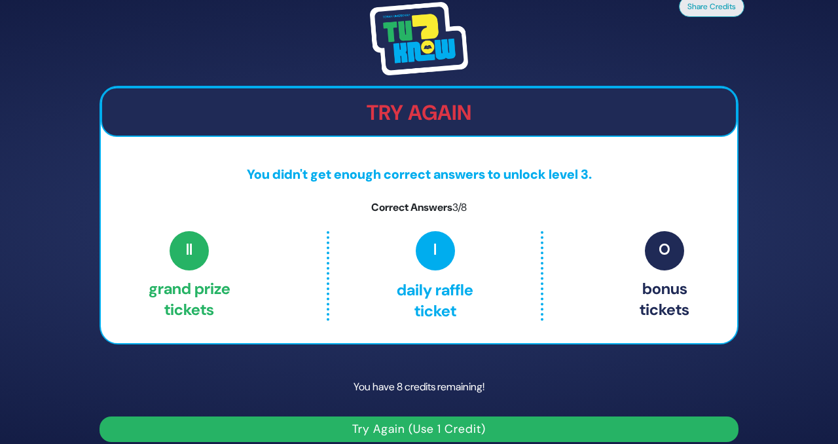
scroll to position [14, 0]
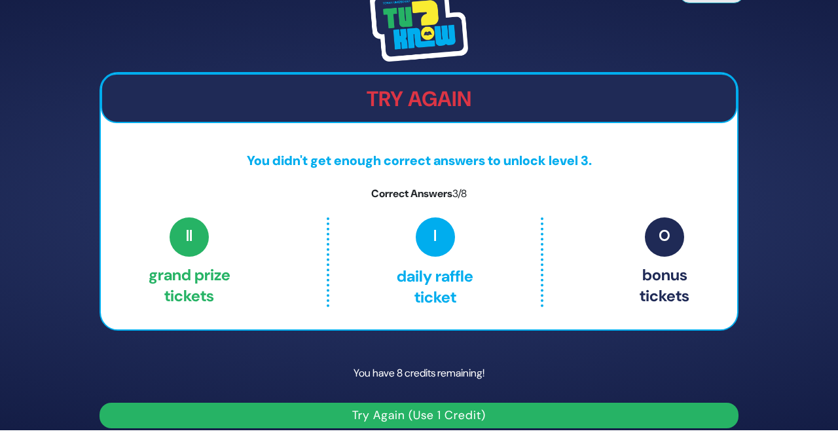
click at [436, 416] on button "Try Again (Use 1 Credit)" at bounding box center [419, 416] width 639 height 26
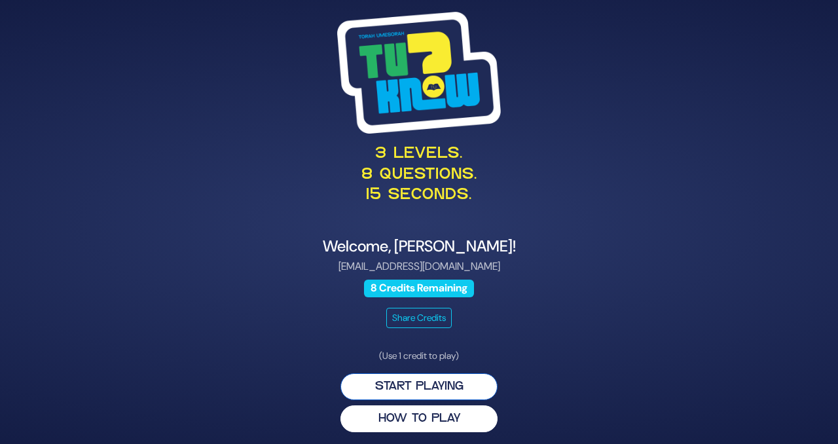
click at [417, 386] on button "Start Playing" at bounding box center [419, 386] width 157 height 27
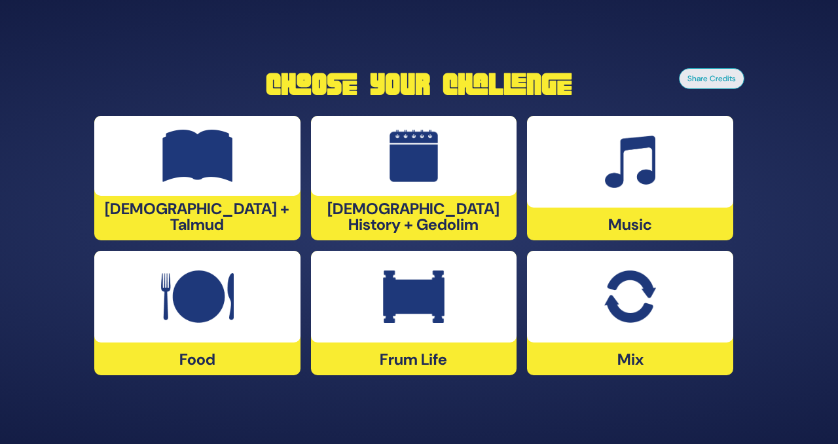
click at [227, 196] on div at bounding box center [197, 156] width 206 height 80
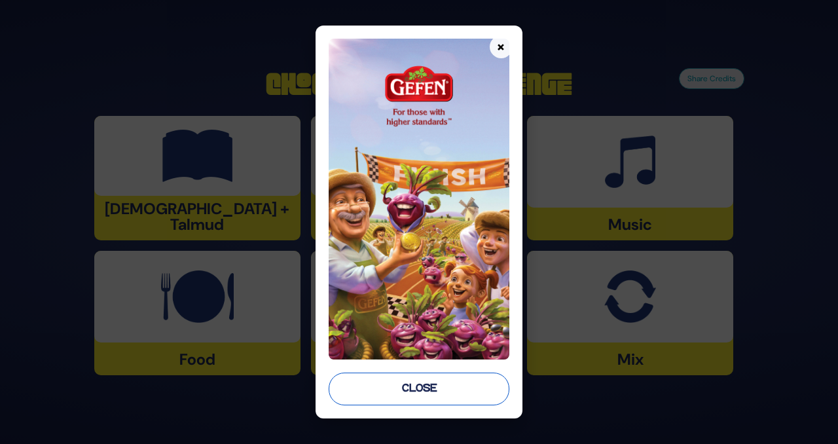
click at [417, 389] on button "Close" at bounding box center [419, 389] width 181 height 33
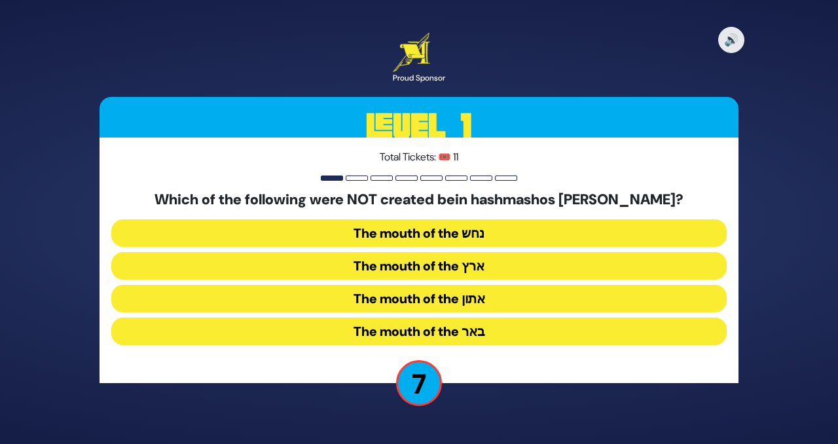
click at [387, 265] on button "The mouth of the ארץ" at bounding box center [419, 266] width 616 height 28
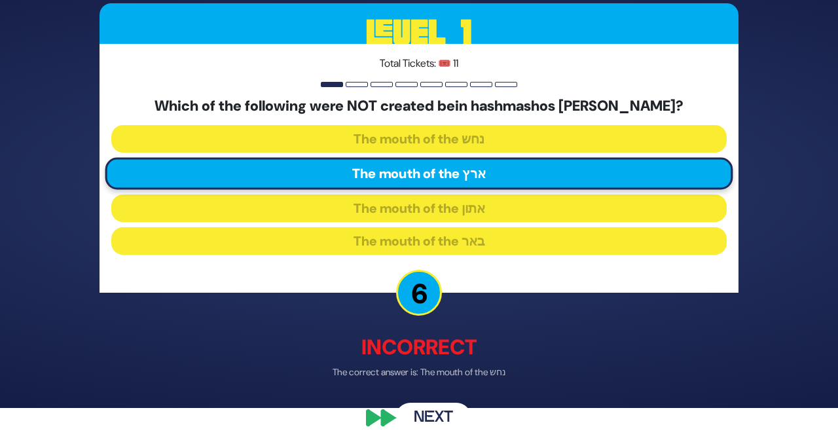
scroll to position [41, 0]
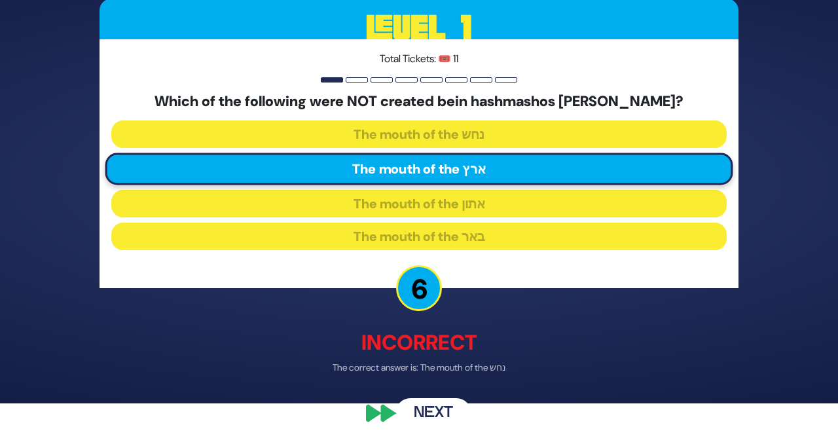
click at [435, 416] on button "Next" at bounding box center [434, 413] width 76 height 30
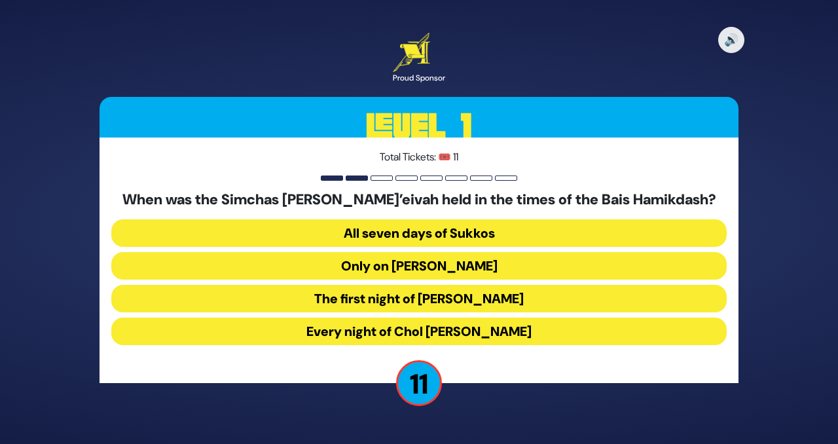
click at [377, 263] on button "Only on Hoshana Rabbah" at bounding box center [419, 266] width 616 height 28
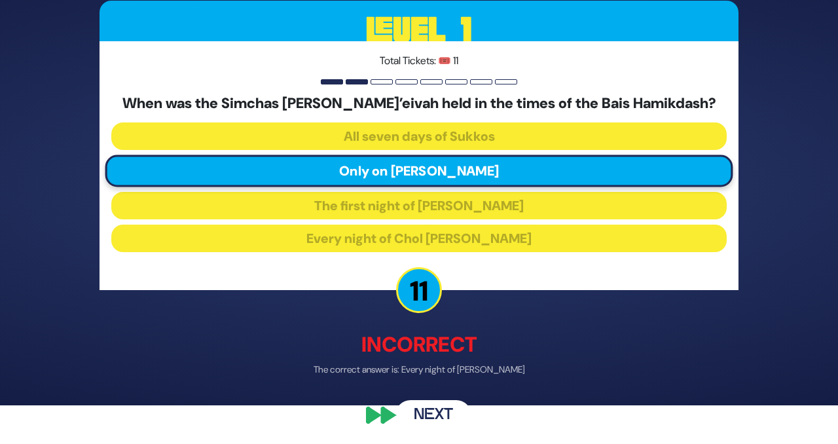
scroll to position [41, 0]
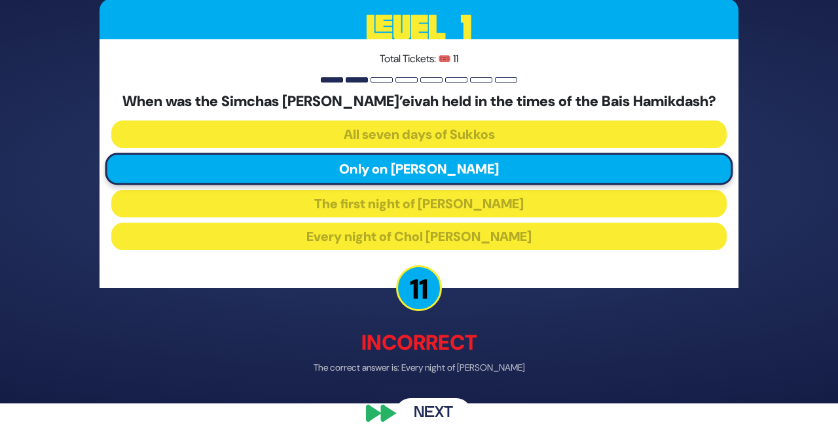
click at [435, 411] on button "Next" at bounding box center [434, 413] width 76 height 30
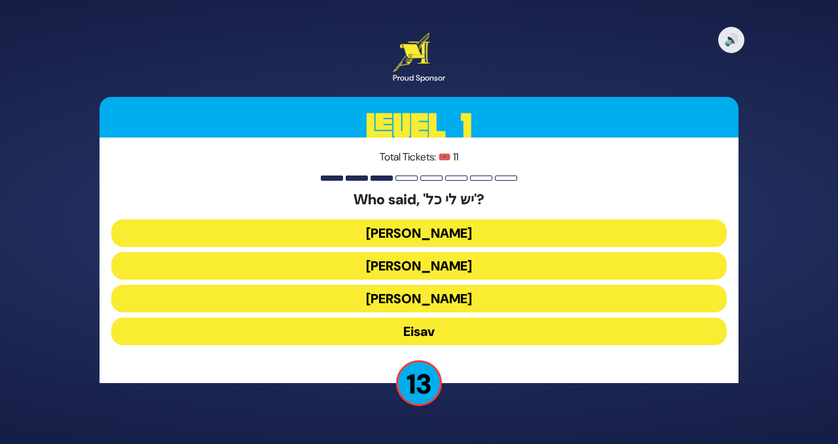
click at [381, 235] on button "Yaakov Avinu" at bounding box center [419, 233] width 616 height 28
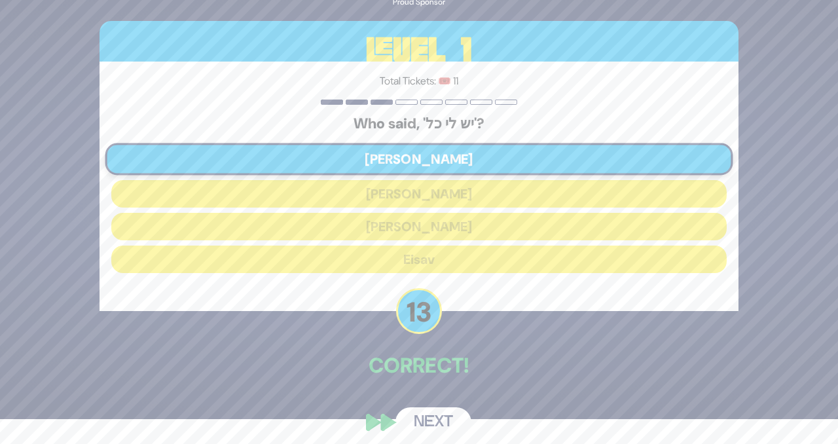
scroll to position [33, 0]
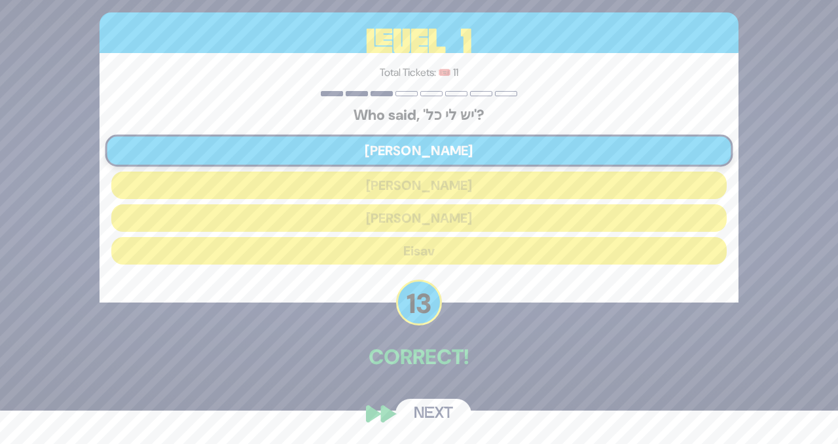
click at [437, 414] on button "Next" at bounding box center [434, 414] width 76 height 30
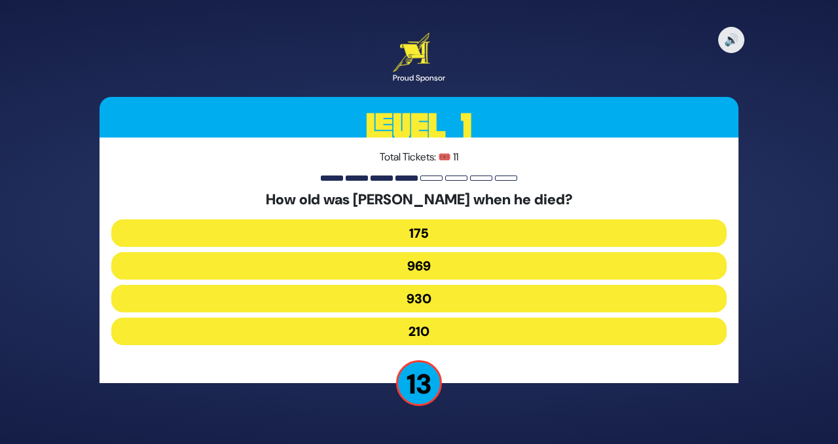
click at [404, 267] on button "969" at bounding box center [419, 266] width 616 height 28
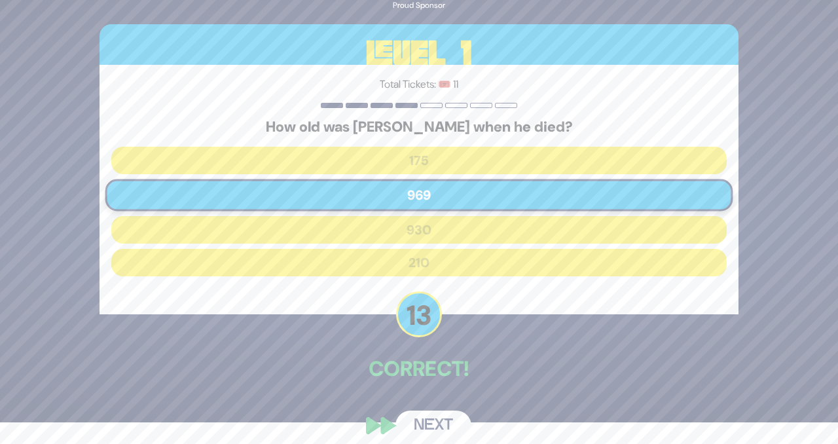
scroll to position [23, 0]
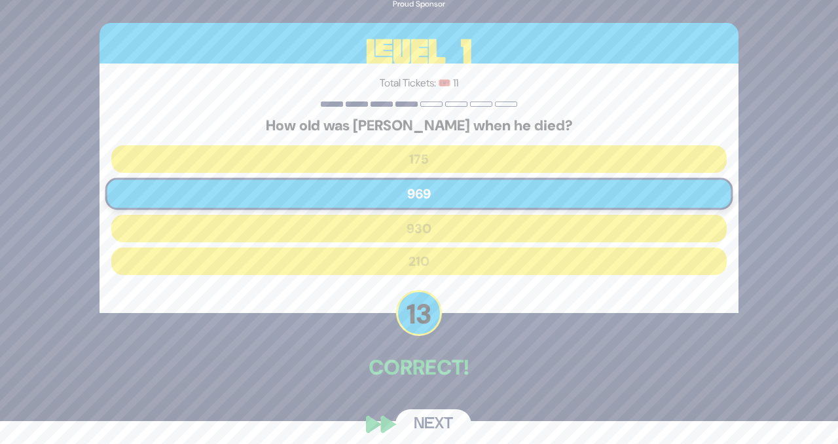
click at [441, 426] on button "Next" at bounding box center [434, 424] width 76 height 30
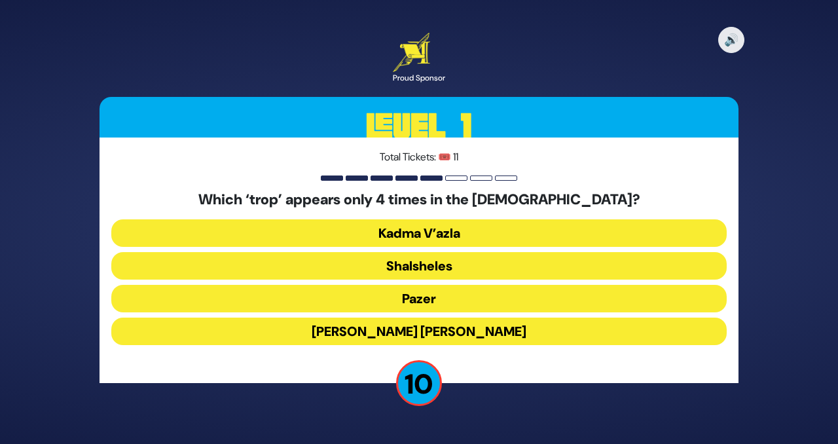
click at [388, 265] on button "Shalsheles" at bounding box center [419, 266] width 616 height 28
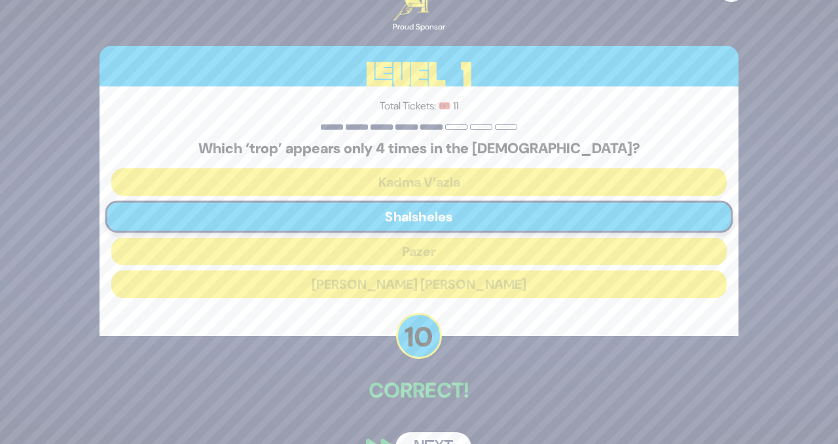
scroll to position [33, 0]
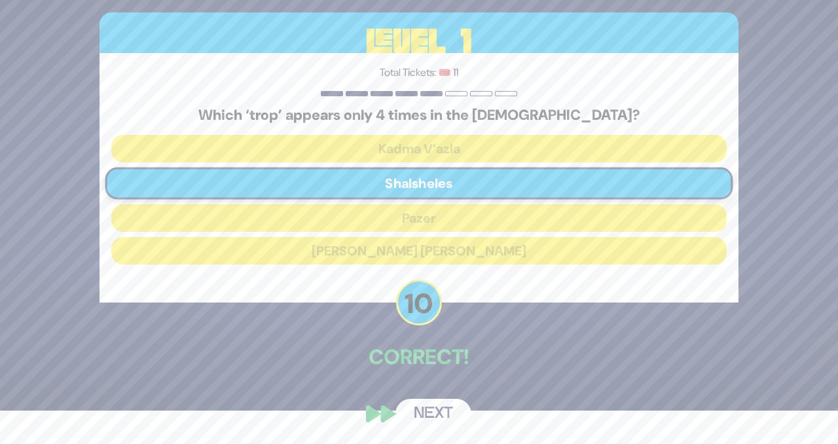
click at [433, 412] on button "Next" at bounding box center [434, 414] width 76 height 30
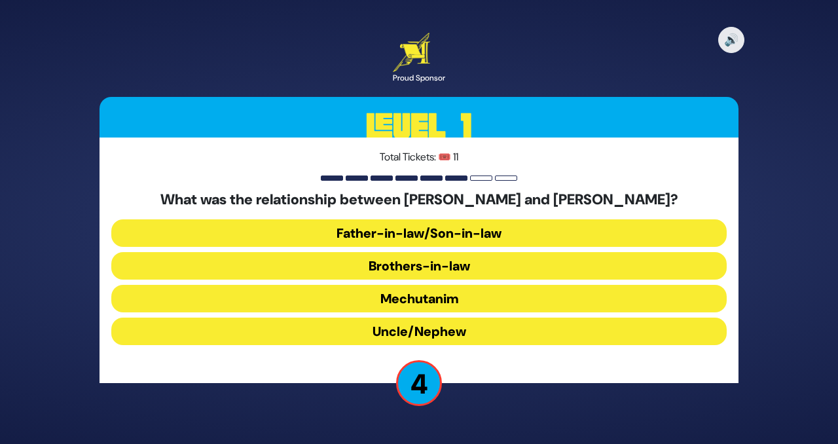
click at [374, 234] on button "Father-in-law/Son-in-law" at bounding box center [419, 233] width 616 height 28
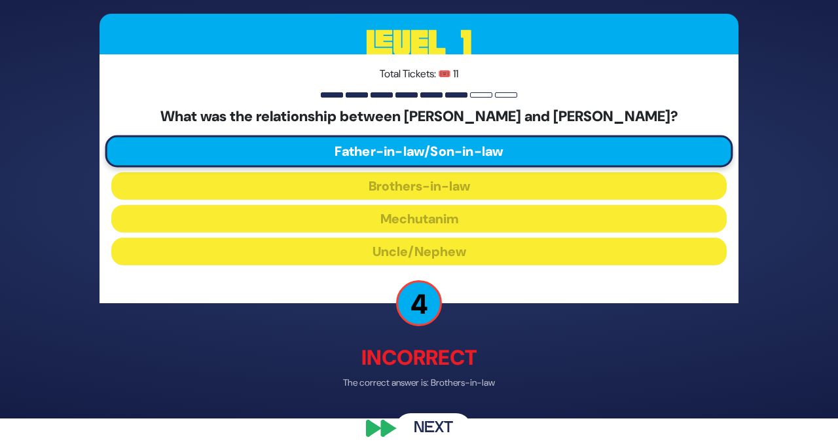
scroll to position [41, 0]
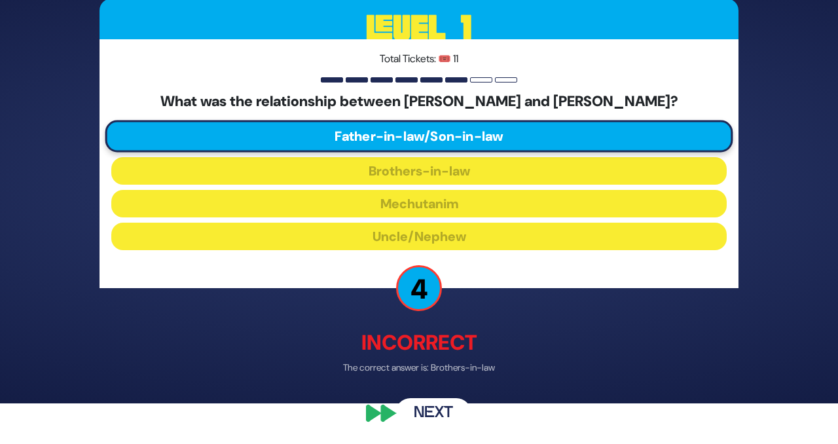
click at [433, 411] on button "Next" at bounding box center [434, 413] width 76 height 30
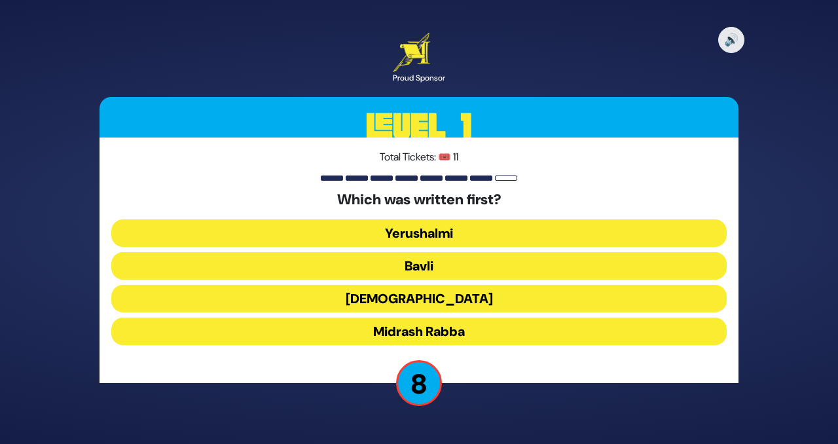
click at [400, 299] on button "Mishnah" at bounding box center [419, 299] width 616 height 28
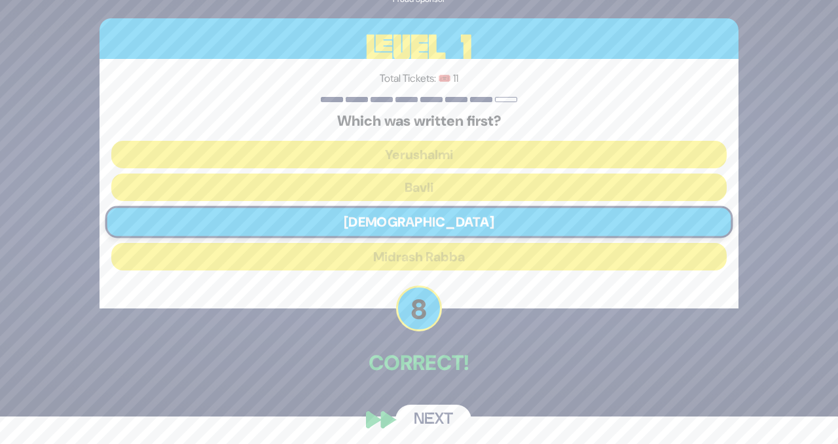
scroll to position [33, 0]
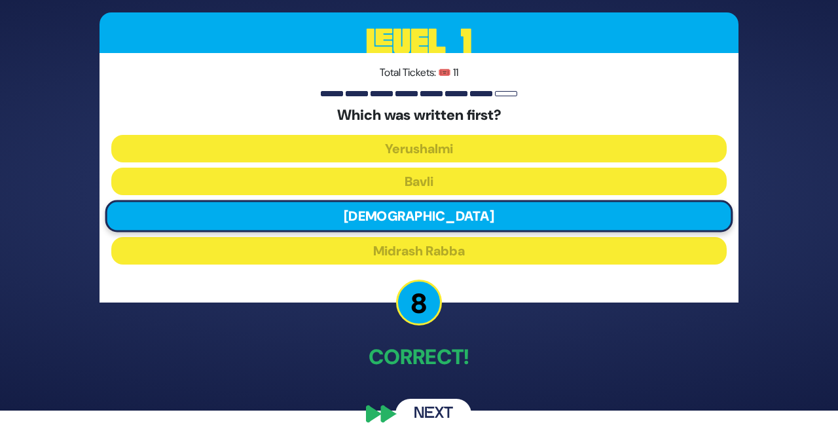
click at [432, 414] on button "Next" at bounding box center [434, 414] width 76 height 30
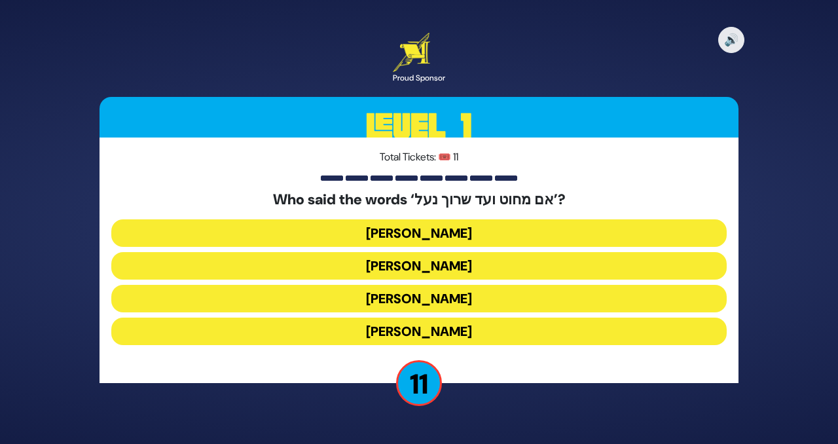
click at [380, 302] on button "Avraham Avinu" at bounding box center [419, 299] width 616 height 28
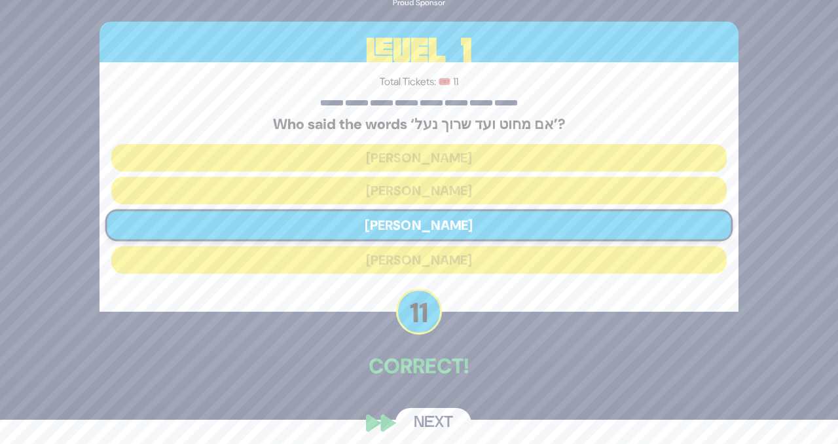
scroll to position [33, 0]
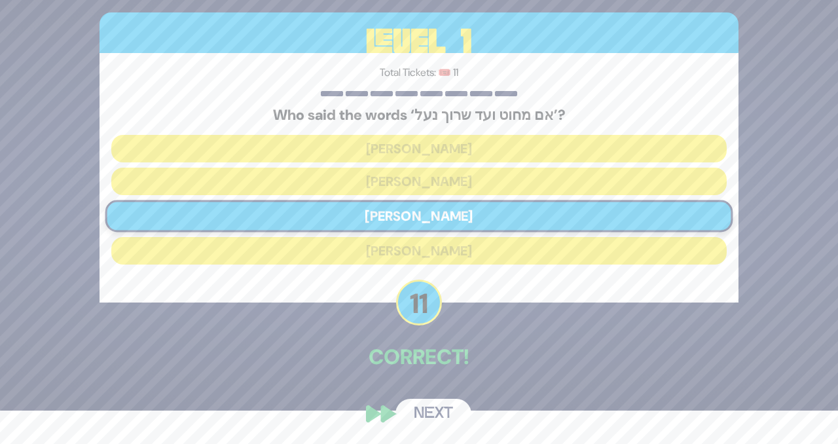
click at [425, 413] on button "Next" at bounding box center [434, 414] width 76 height 30
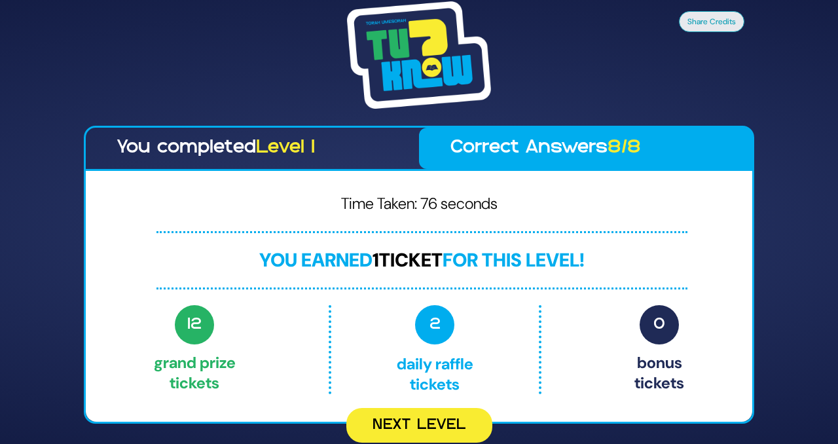
scroll to position [0, 0]
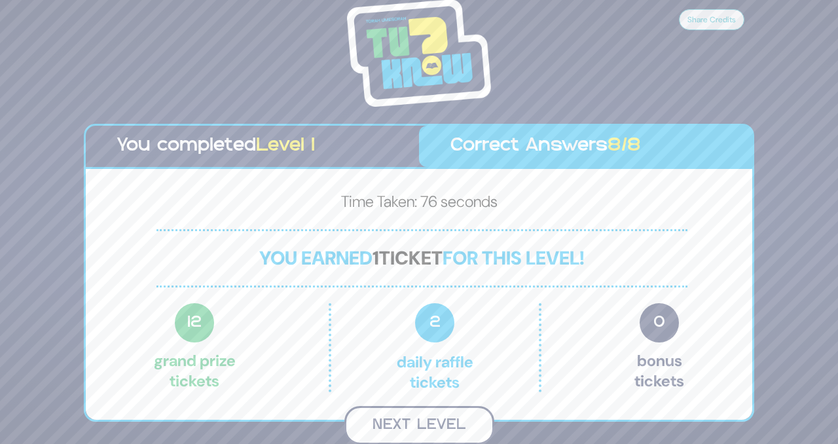
click at [422, 426] on button "Next Level" at bounding box center [419, 425] width 150 height 39
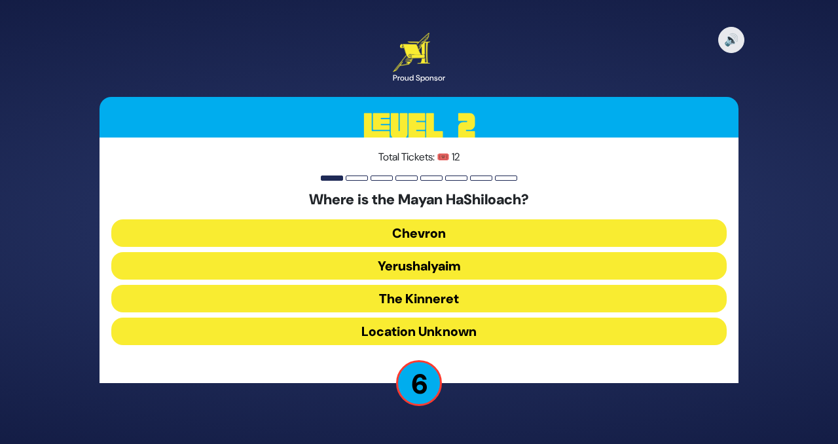
click at [366, 232] on button "Chevron" at bounding box center [419, 233] width 616 height 28
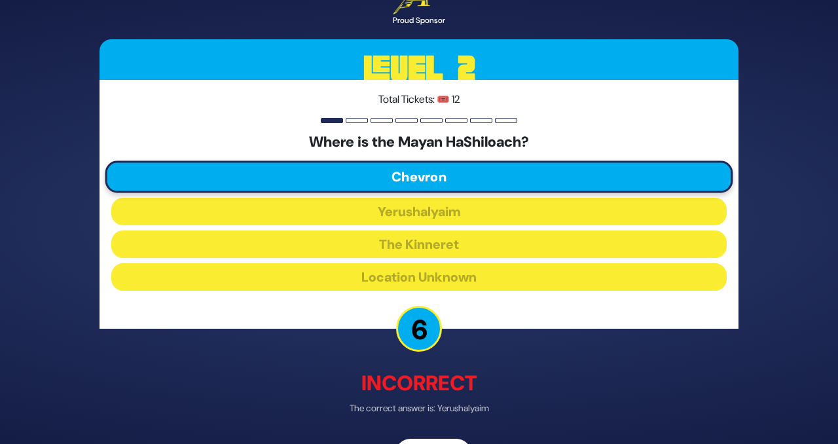
scroll to position [41, 0]
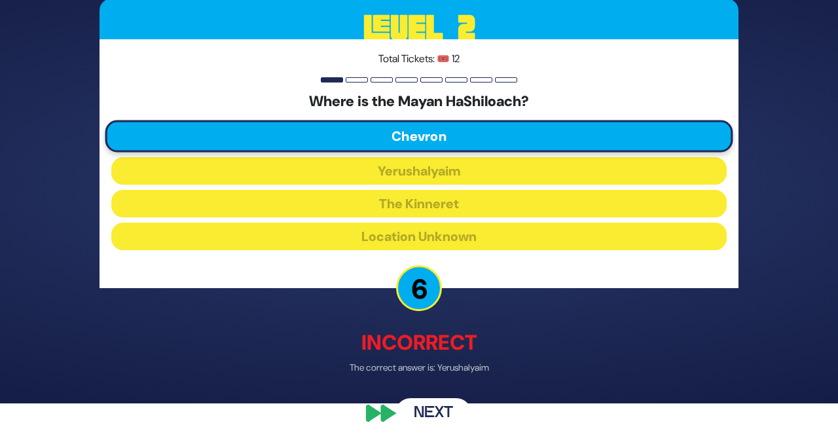
click at [431, 415] on button "Next" at bounding box center [434, 413] width 76 height 30
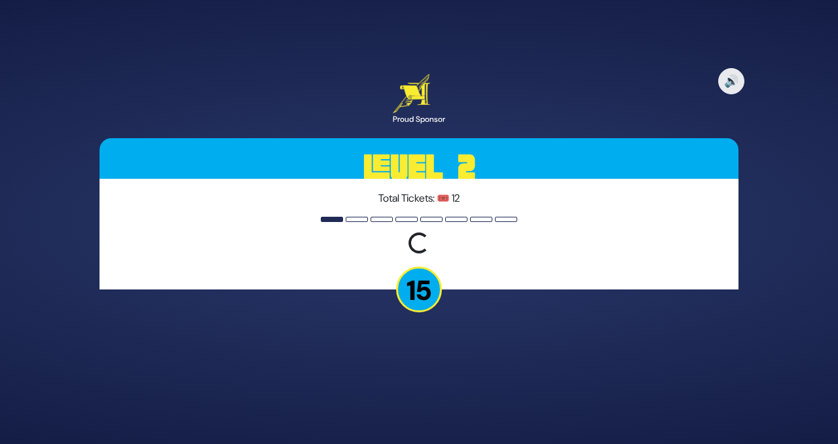
scroll to position [0, 0]
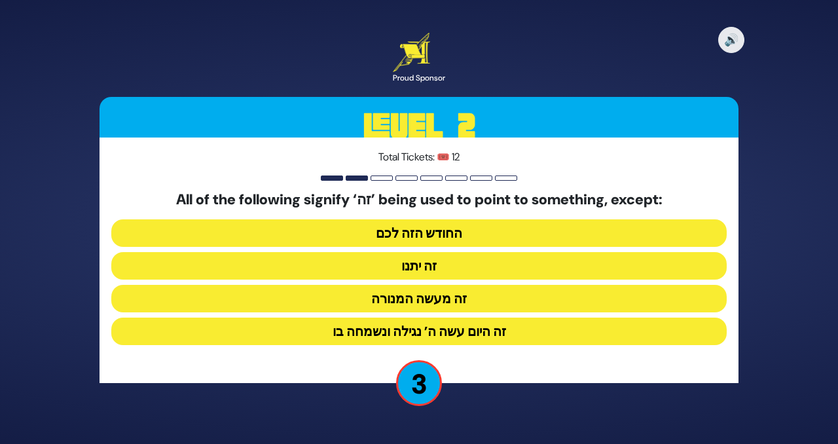
click at [395, 267] on button "זה יתנו" at bounding box center [419, 266] width 616 height 28
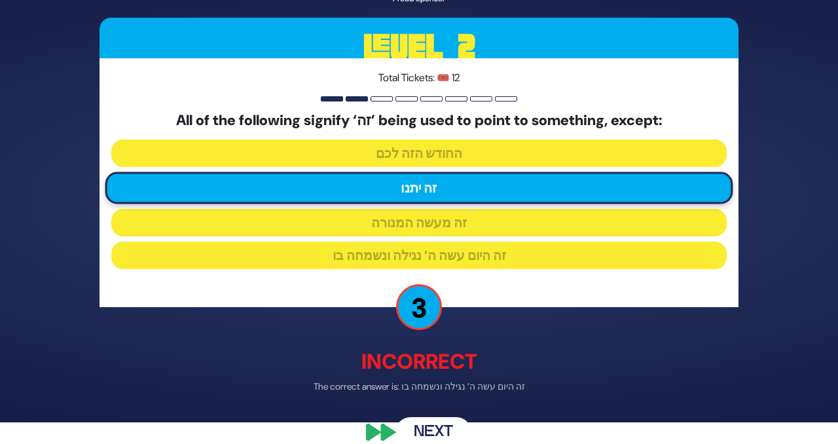
scroll to position [33, 0]
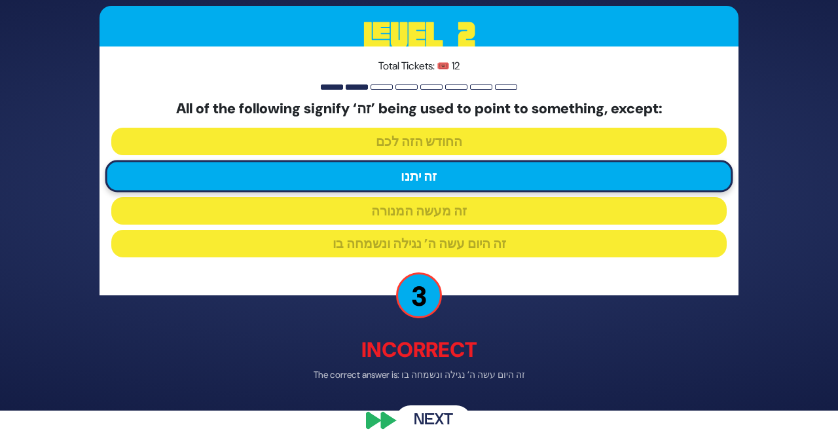
click at [437, 428] on button "Next" at bounding box center [434, 420] width 76 height 30
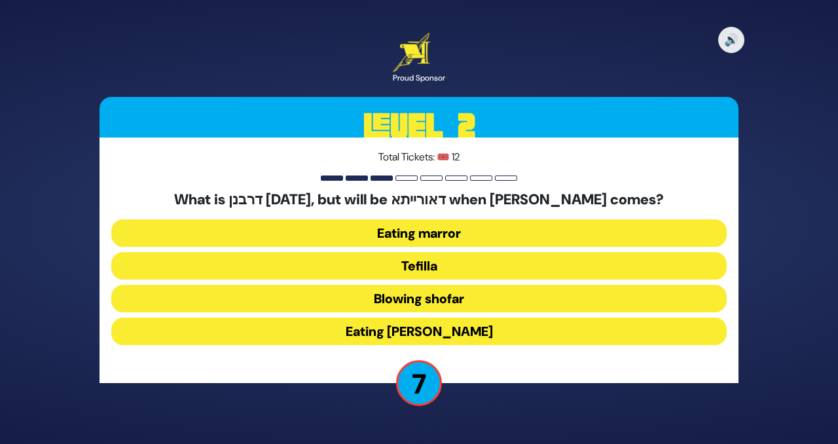
click at [367, 234] on button "Eating marror" at bounding box center [419, 233] width 616 height 28
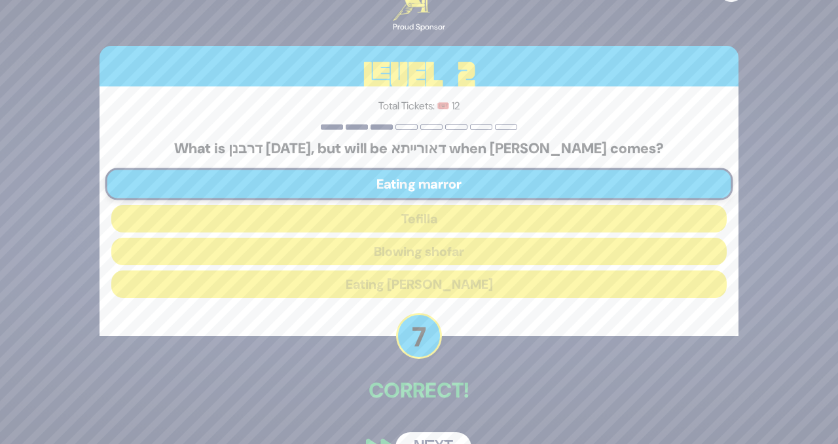
scroll to position [33, 0]
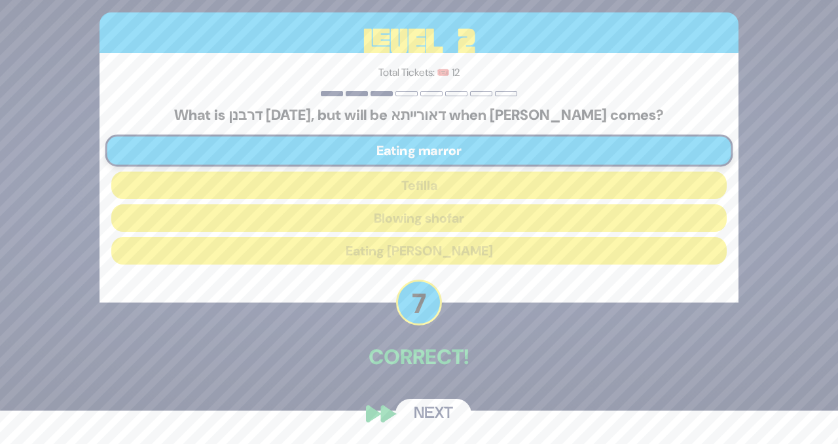
click at [430, 406] on button "Next" at bounding box center [434, 414] width 76 height 30
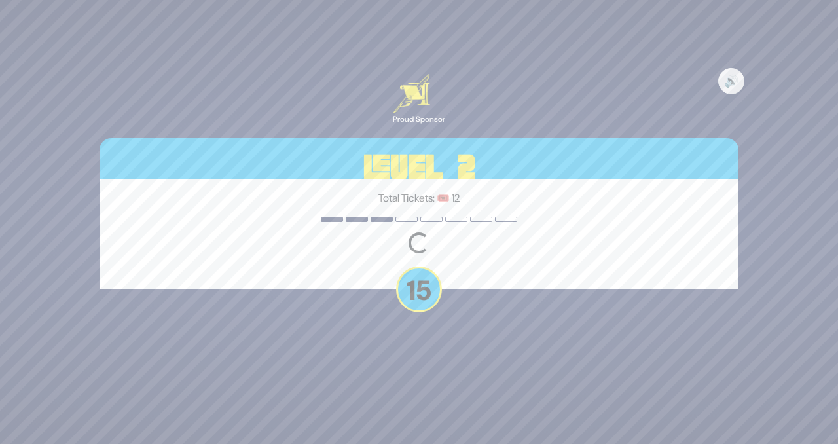
scroll to position [0, 0]
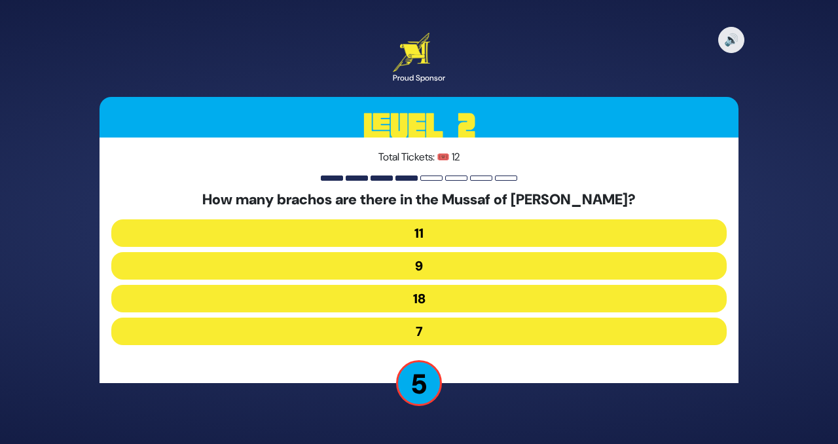
click at [371, 302] on button "18" at bounding box center [419, 299] width 616 height 28
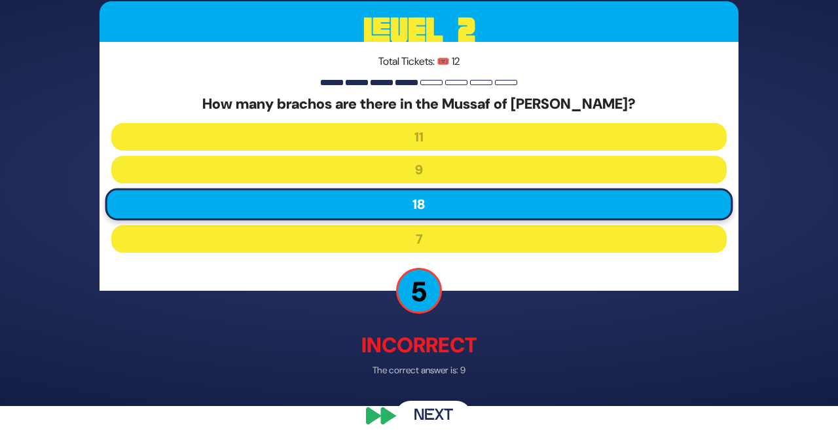
scroll to position [41, 0]
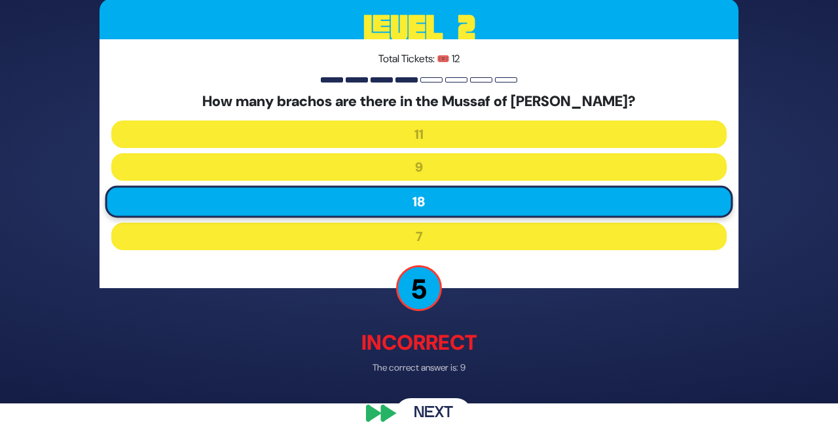
click at [430, 418] on button "Next" at bounding box center [434, 413] width 76 height 30
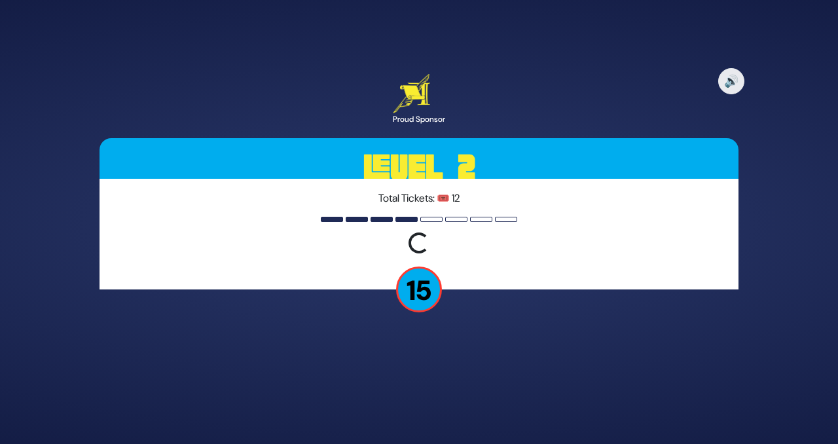
scroll to position [0, 0]
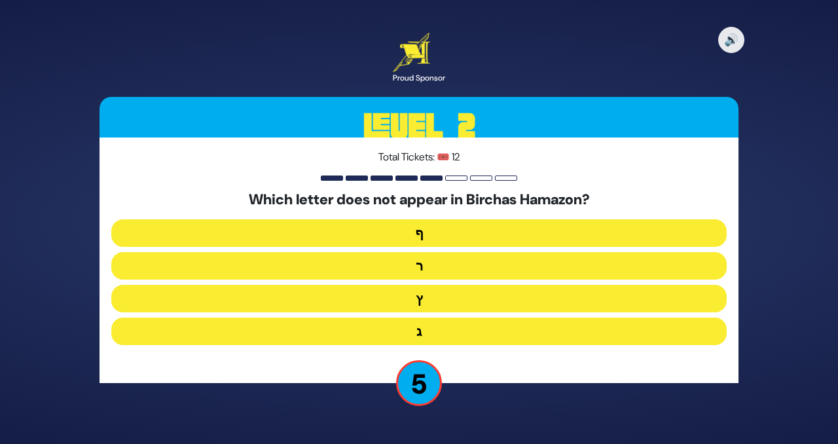
click at [389, 331] on button "ג" at bounding box center [419, 332] width 616 height 28
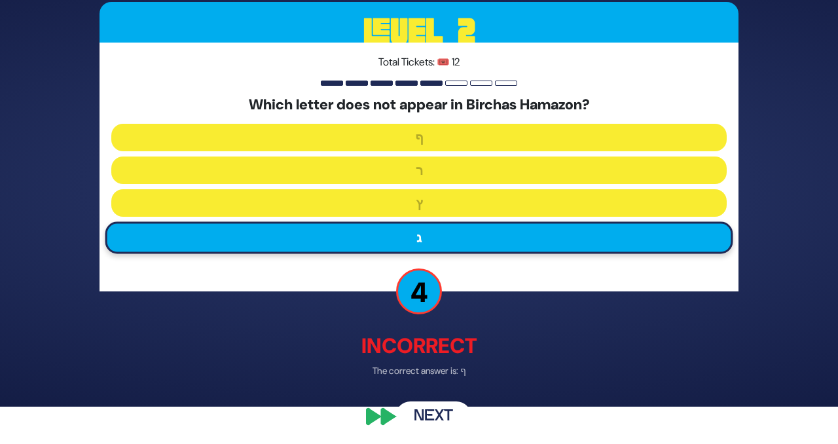
scroll to position [41, 0]
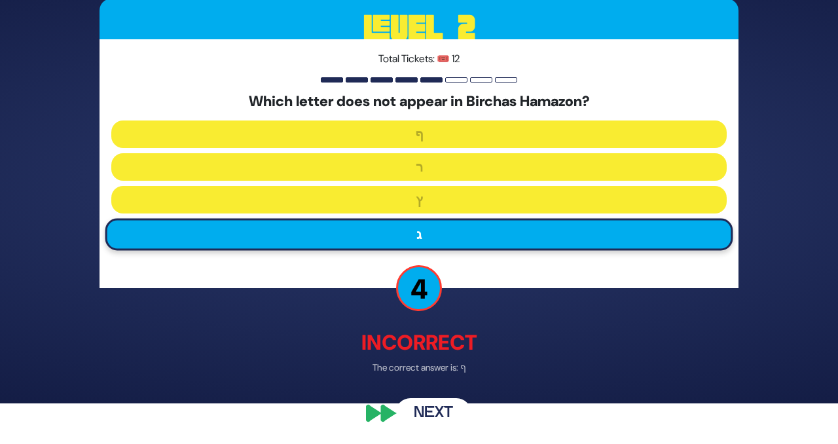
click at [419, 417] on button "Next" at bounding box center [434, 413] width 76 height 30
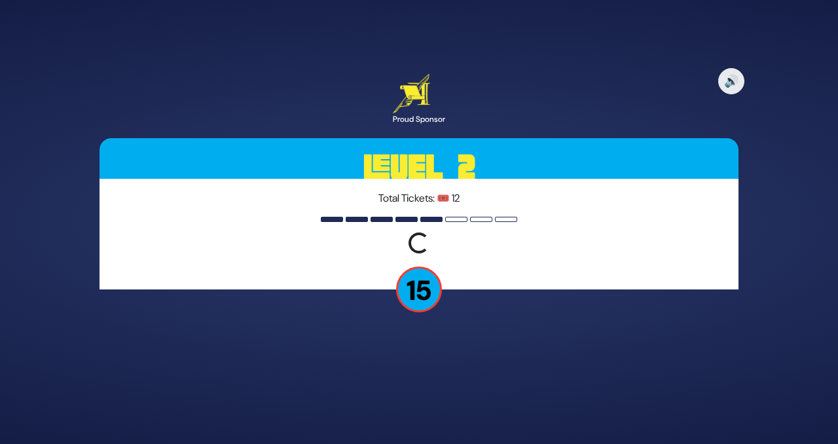
scroll to position [0, 0]
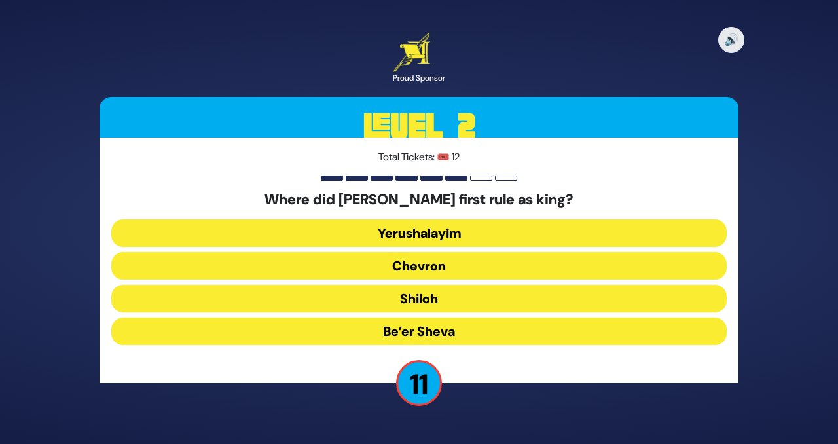
click at [416, 291] on button "Shiloh" at bounding box center [419, 299] width 616 height 28
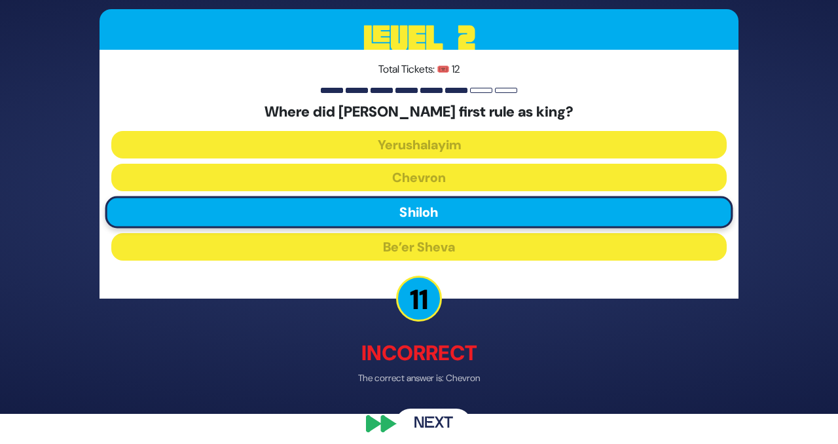
scroll to position [36, 0]
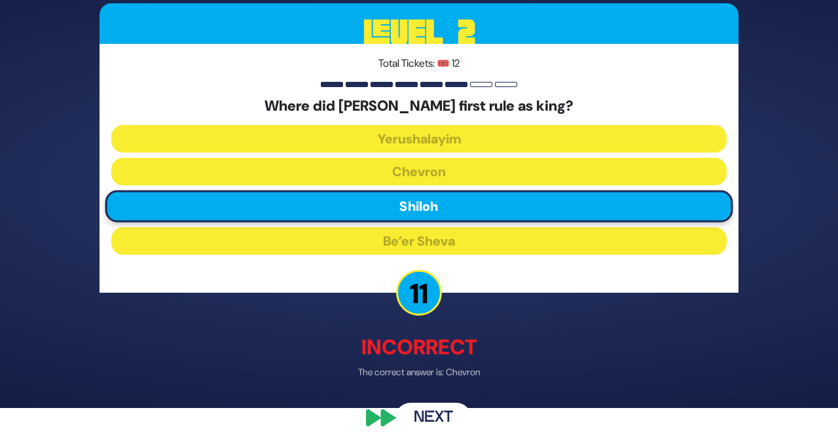
click at [444, 409] on button "Next" at bounding box center [434, 418] width 76 height 30
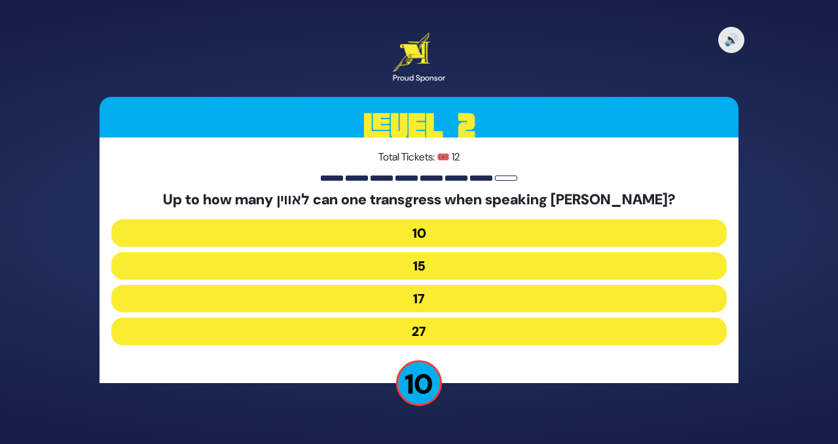
click at [410, 334] on button "27" at bounding box center [419, 332] width 616 height 28
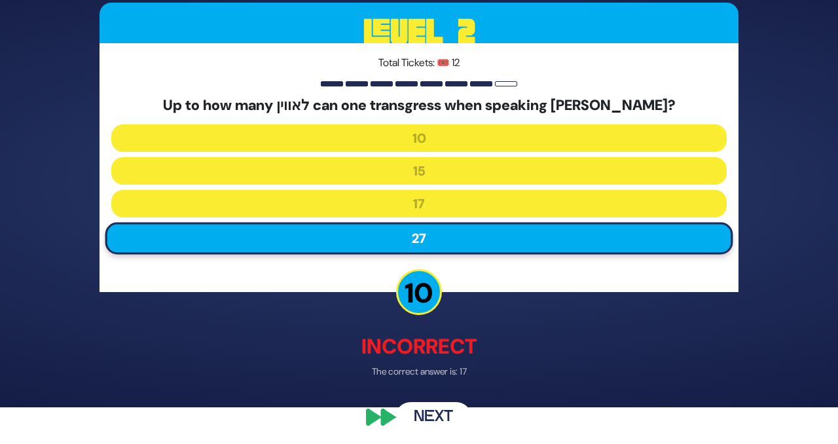
scroll to position [41, 0]
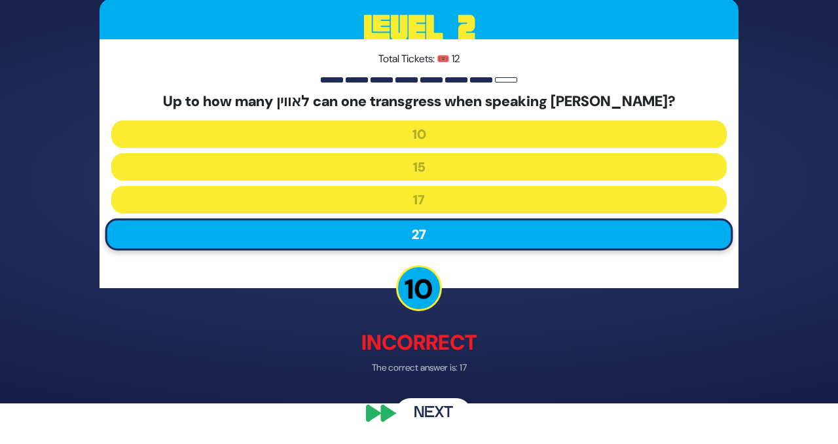
click at [430, 422] on button "Next" at bounding box center [434, 413] width 76 height 30
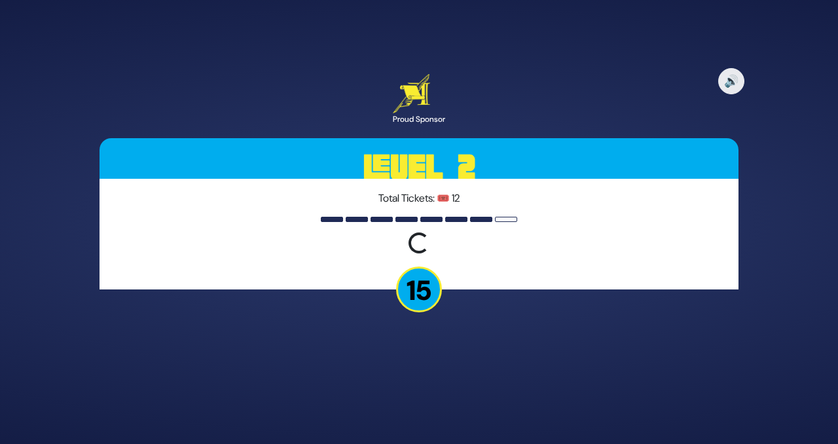
scroll to position [0, 0]
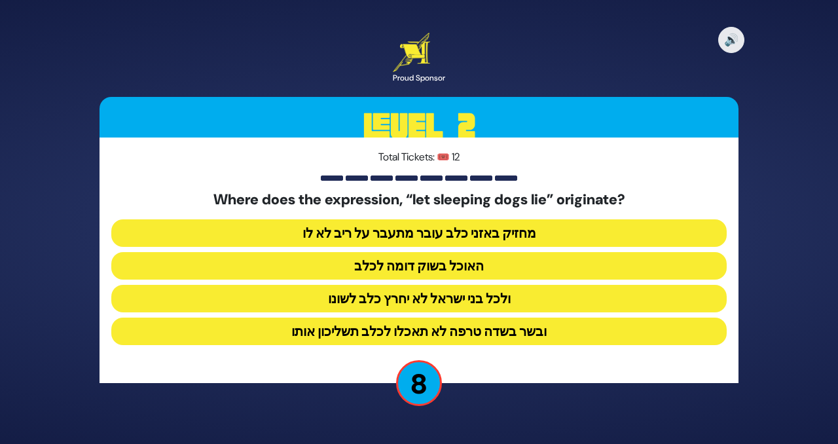
click at [354, 296] on button "ולכל בני ישראל לא יחרץ כלב לשונו" at bounding box center [419, 299] width 616 height 28
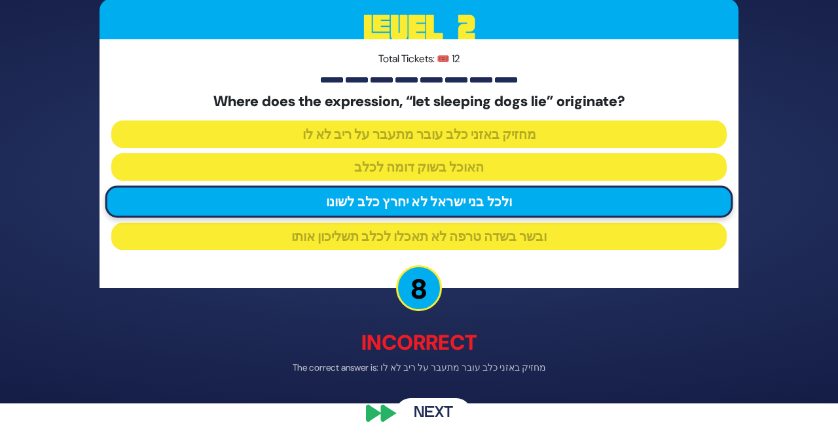
scroll to position [41, 0]
click at [428, 419] on button "Next" at bounding box center [434, 413] width 76 height 30
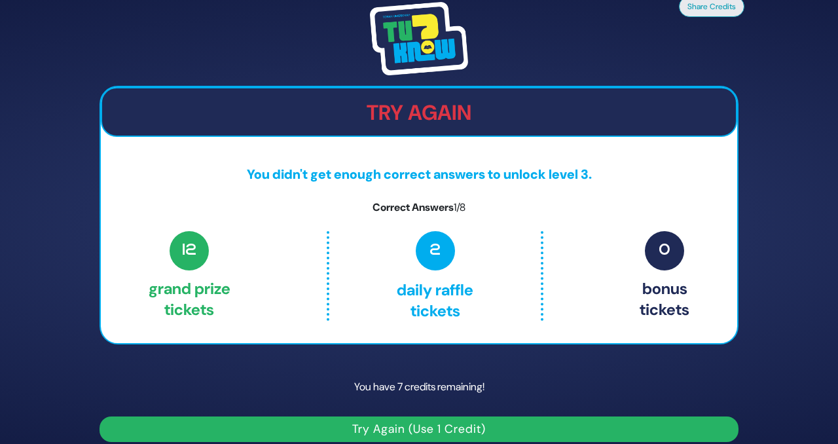
scroll to position [14, 0]
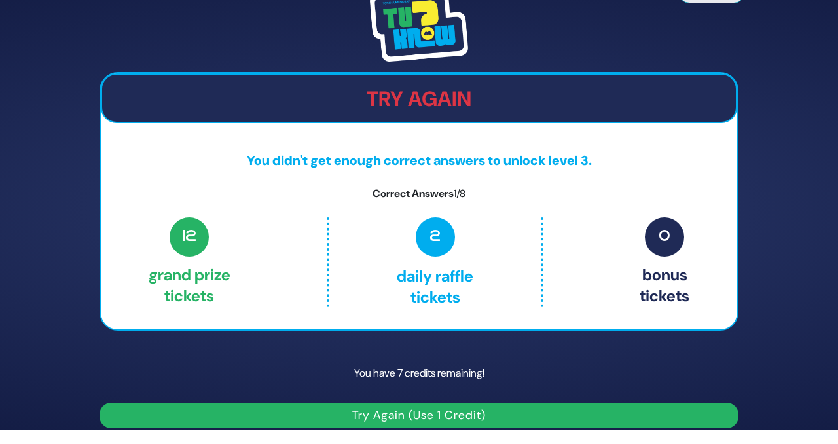
click at [354, 411] on button "Try Again (Use 1 Credit)" at bounding box center [419, 416] width 639 height 26
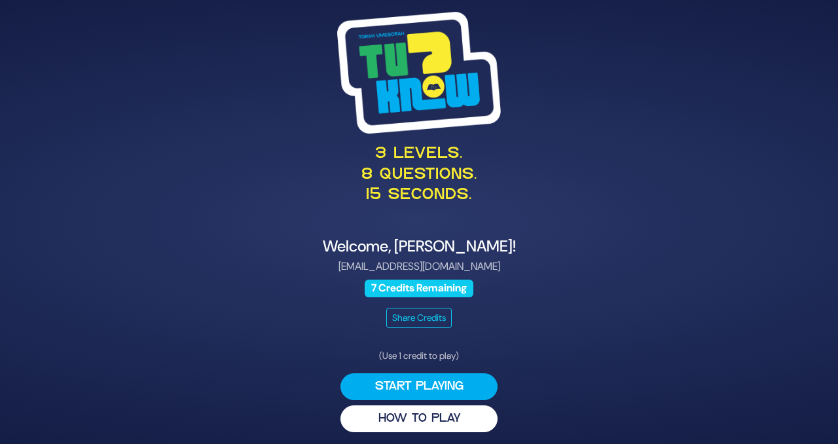
scroll to position [4, 0]
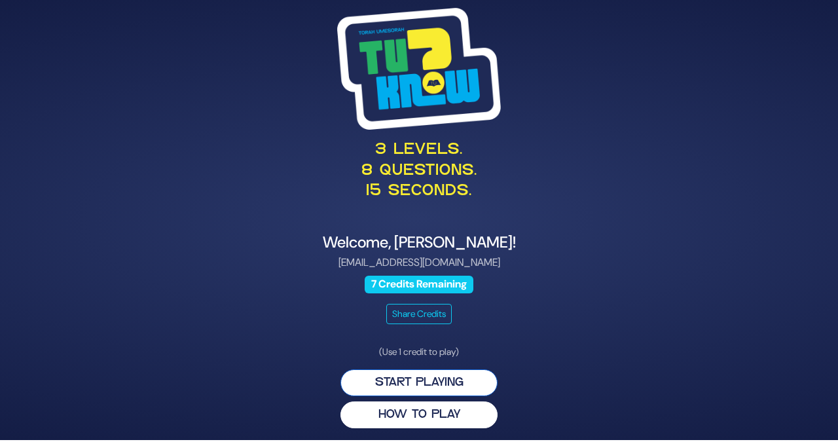
click at [377, 378] on button "Start Playing" at bounding box center [419, 382] width 157 height 27
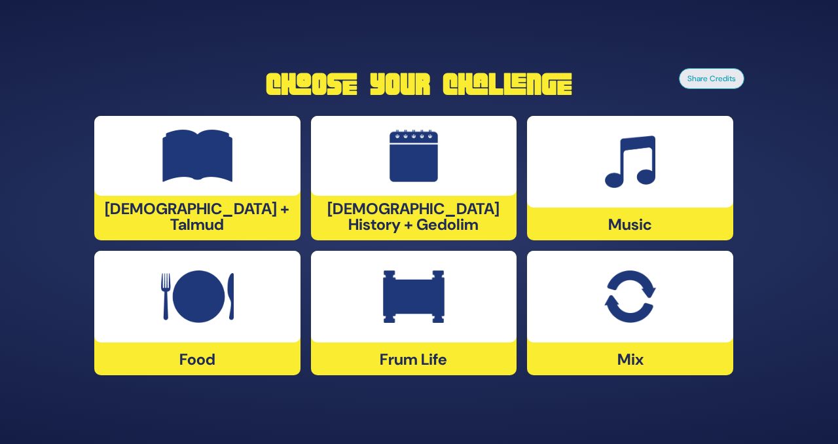
click at [584, 179] on div at bounding box center [630, 162] width 206 height 92
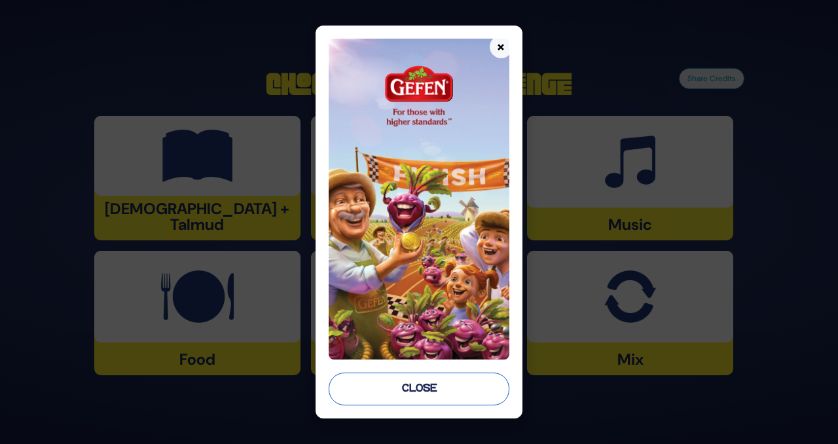
click at [428, 377] on button "Close" at bounding box center [419, 389] width 181 height 33
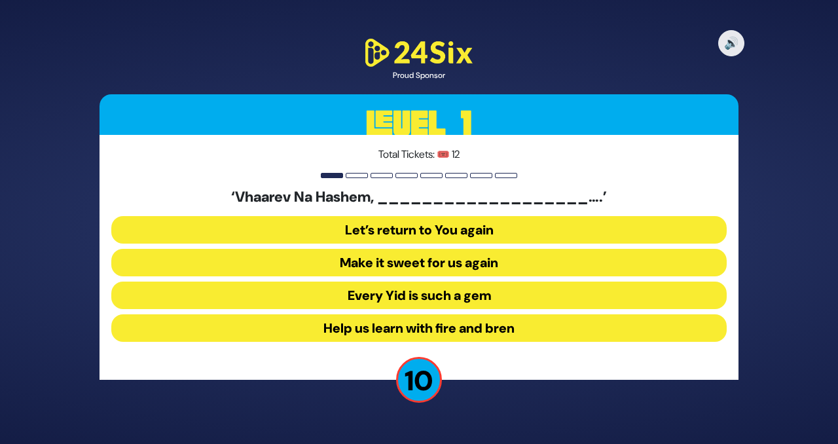
click at [342, 264] on button "Make it sweet for us again" at bounding box center [419, 263] width 616 height 28
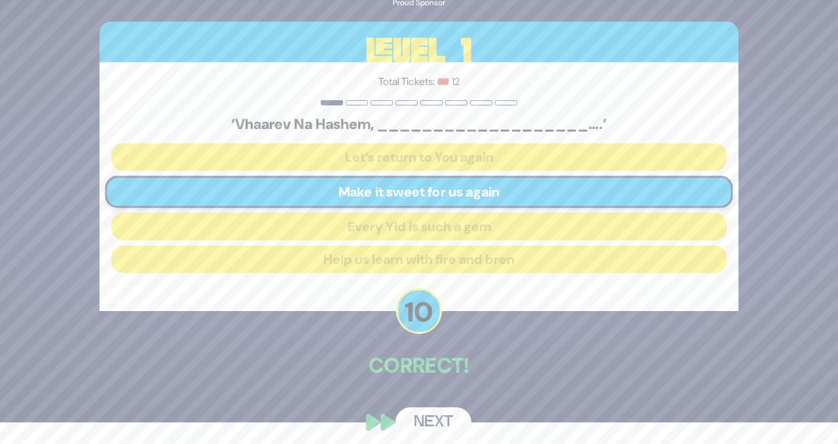
scroll to position [31, 0]
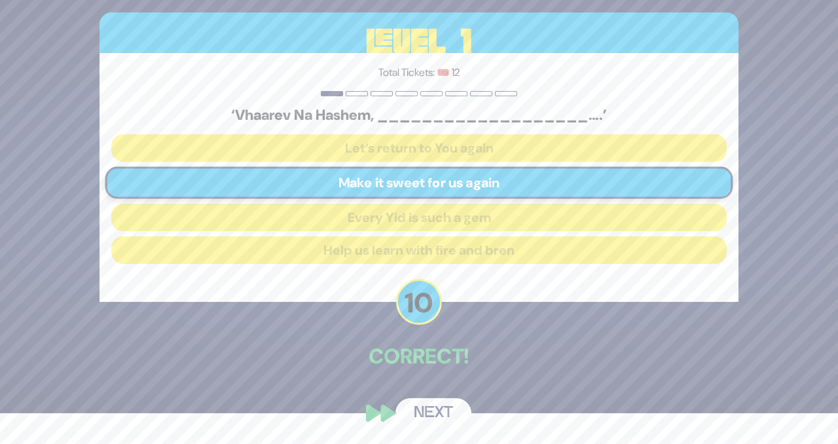
click at [435, 411] on button "Next" at bounding box center [434, 413] width 76 height 30
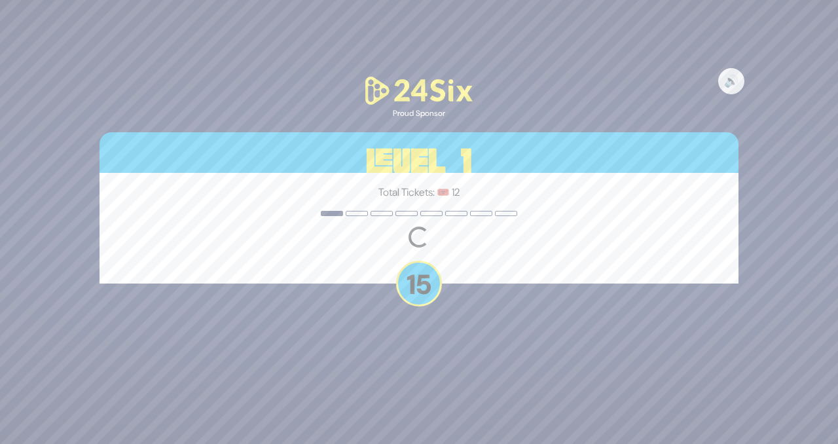
scroll to position [0, 0]
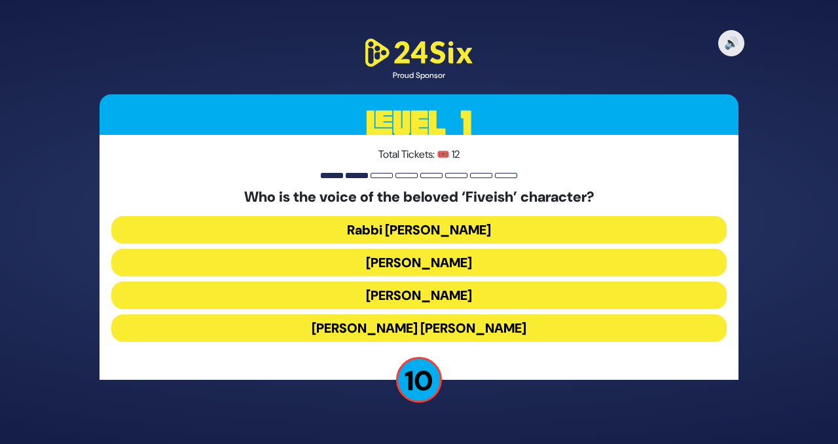
click at [361, 299] on button "Elchonon Schwartz" at bounding box center [419, 296] width 616 height 28
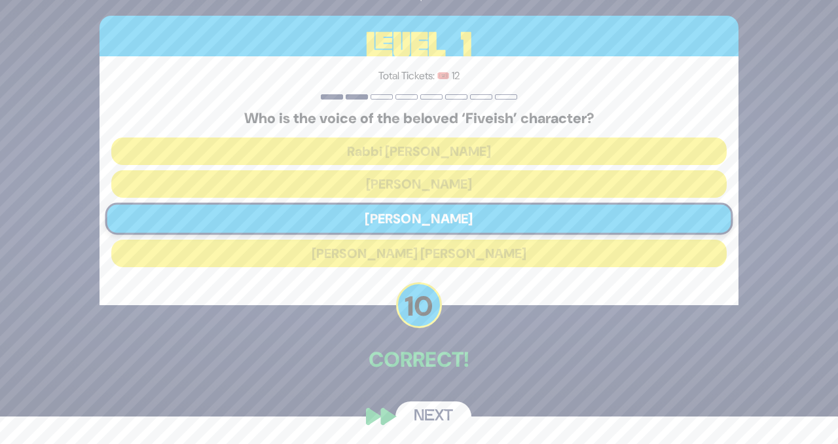
scroll to position [31, 0]
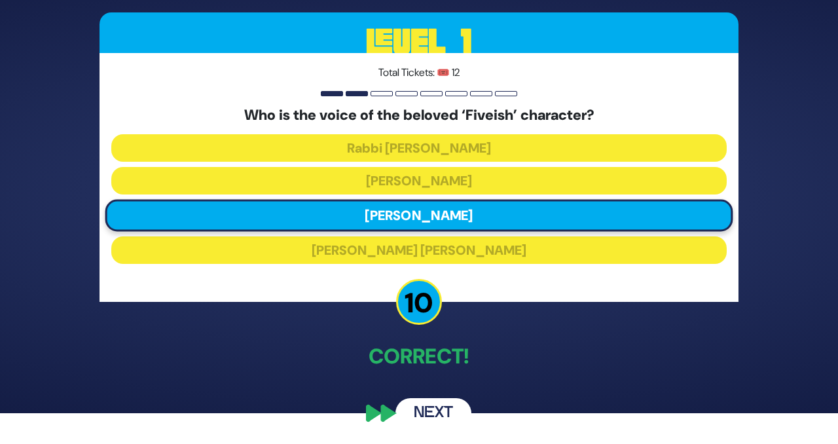
click at [432, 411] on button "Next" at bounding box center [434, 413] width 76 height 30
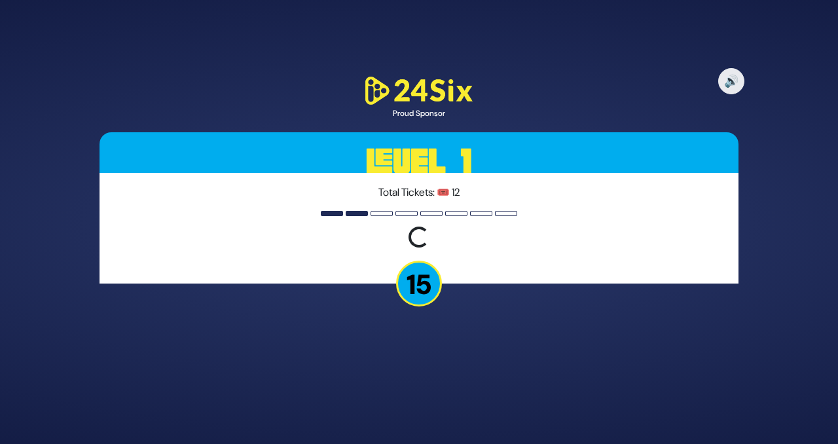
scroll to position [0, 0]
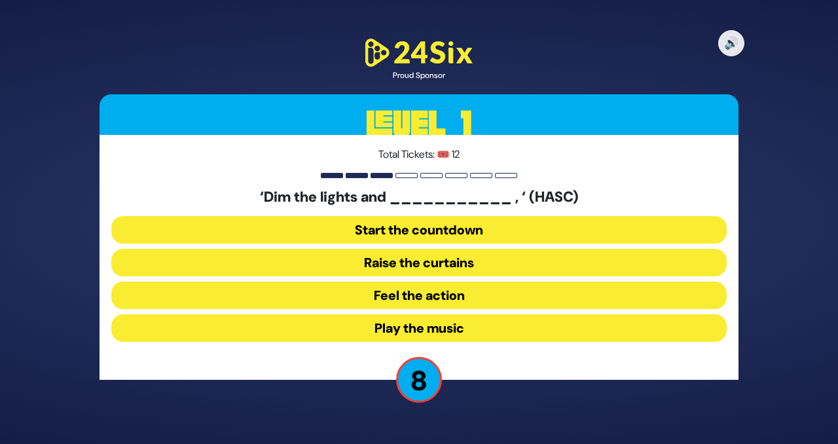
click at [379, 330] on button "Play the music" at bounding box center [419, 328] width 616 height 28
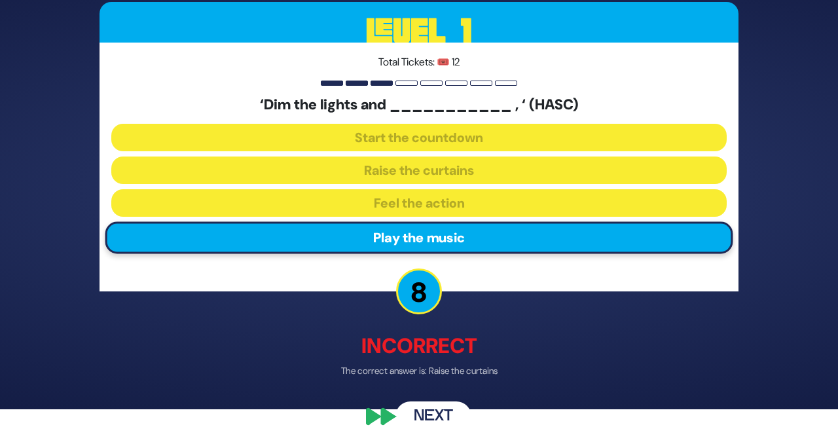
scroll to position [37, 0]
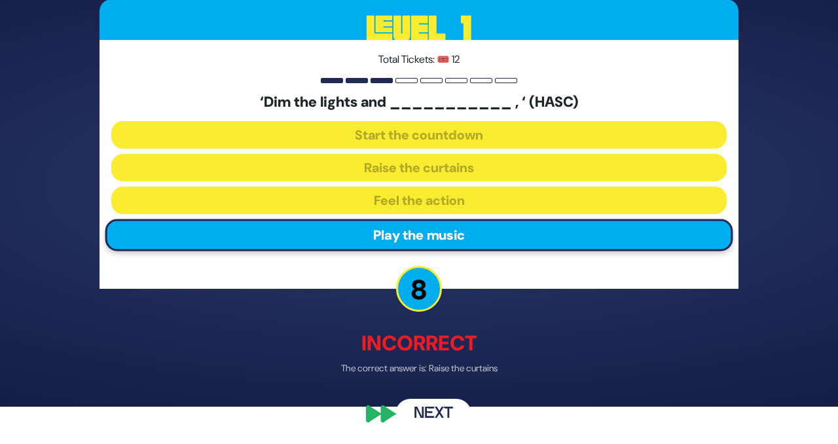
click at [420, 410] on button "Next" at bounding box center [434, 414] width 76 height 30
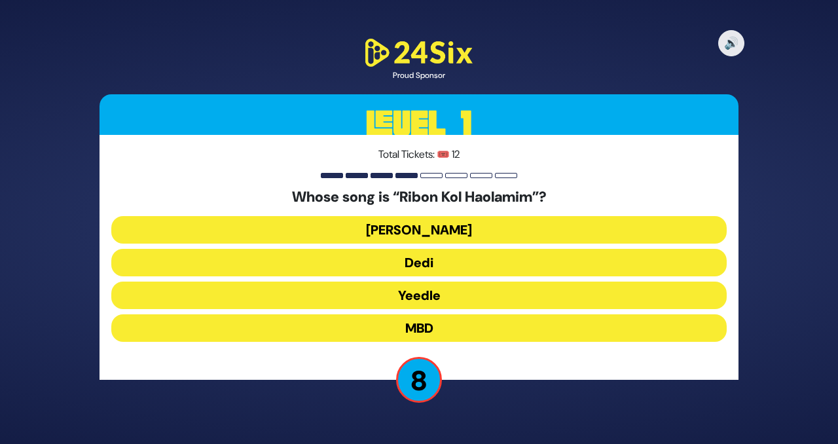
click at [367, 240] on button "Beri Weber" at bounding box center [419, 230] width 616 height 28
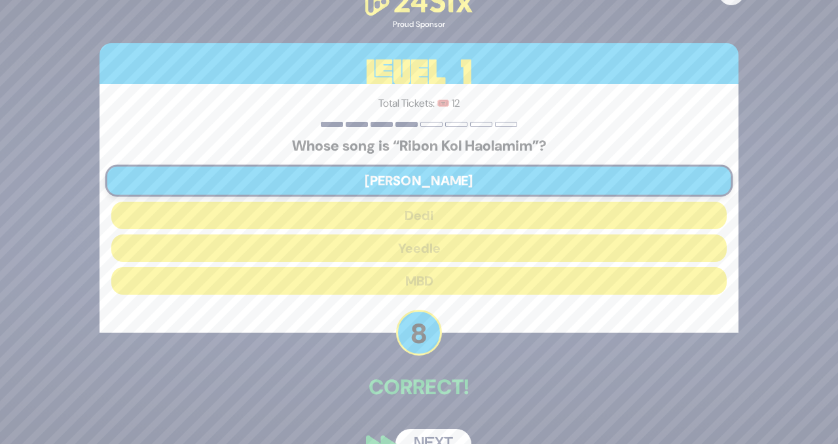
scroll to position [31, 0]
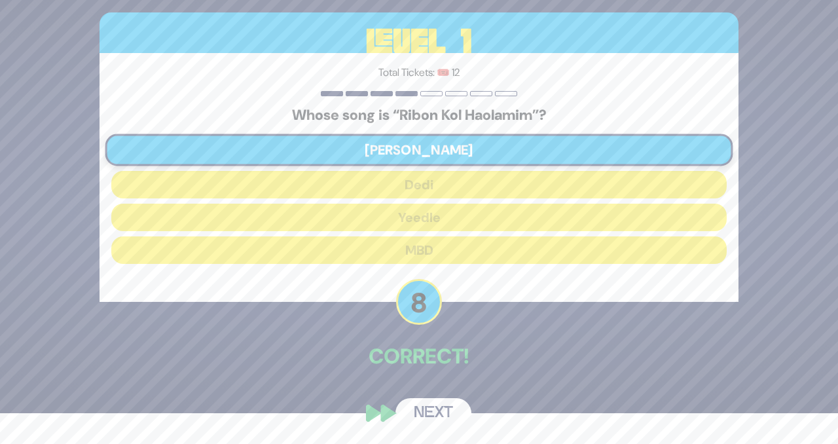
click at [434, 417] on button "Next" at bounding box center [434, 413] width 76 height 30
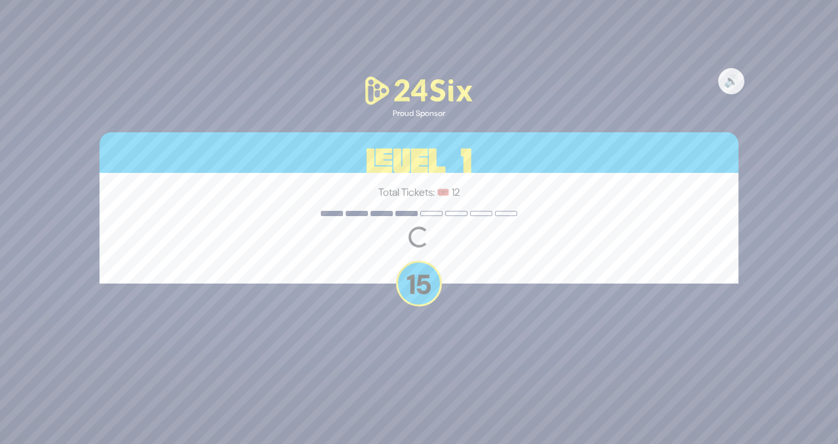
scroll to position [0, 0]
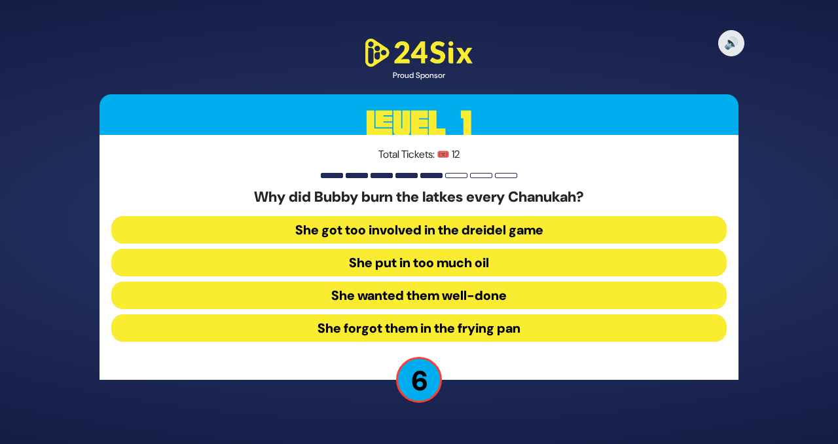
click at [341, 331] on button "She forgot them in the frying pan" at bounding box center [419, 328] width 616 height 28
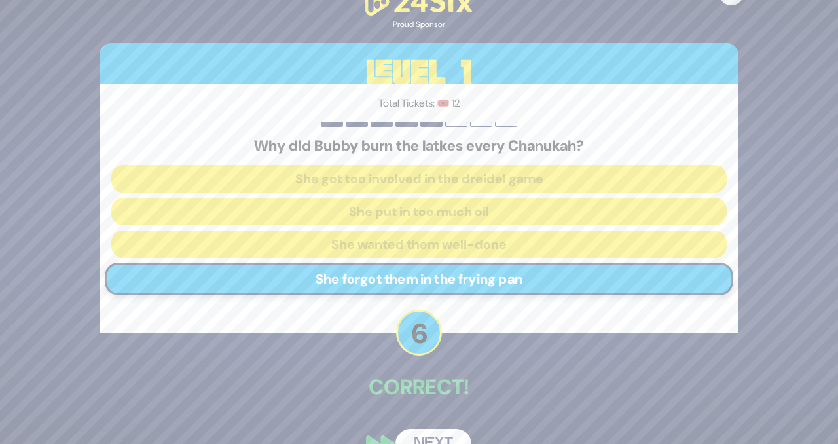
scroll to position [31, 0]
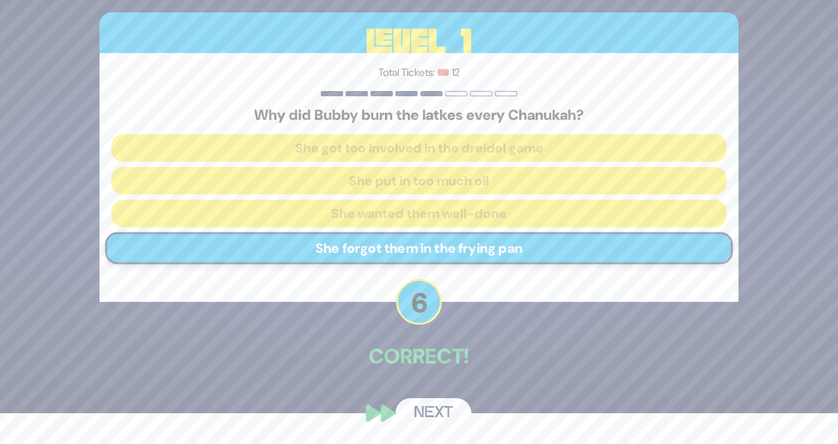
click at [432, 411] on button "Next" at bounding box center [434, 413] width 76 height 30
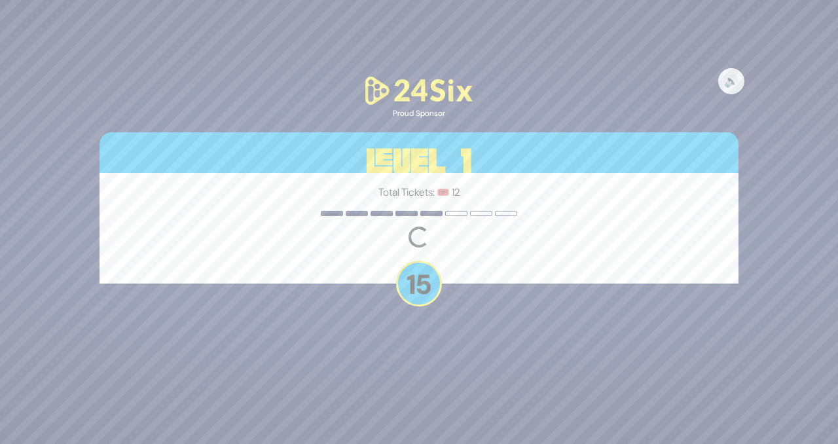
scroll to position [0, 0]
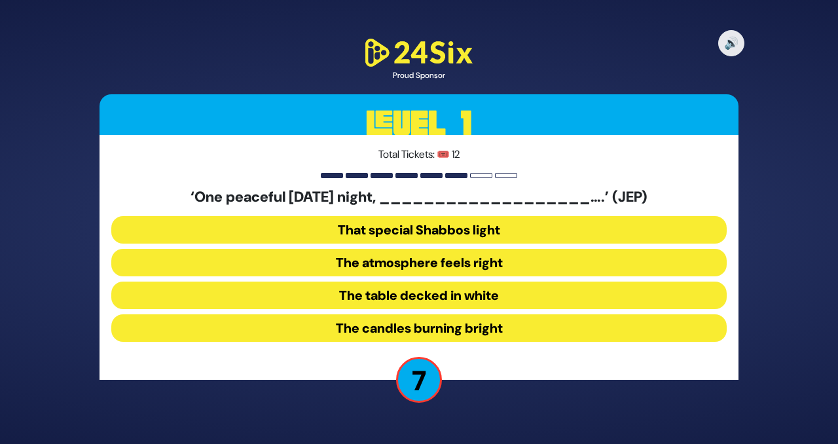
click at [367, 297] on button "The table decked in white" at bounding box center [419, 296] width 616 height 28
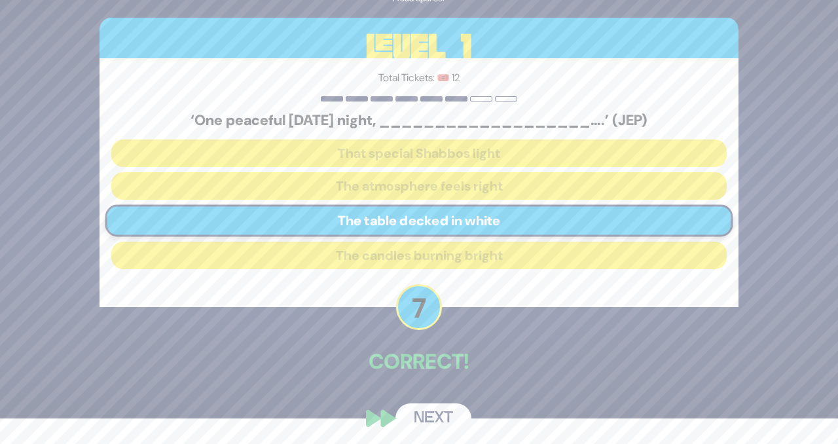
scroll to position [31, 0]
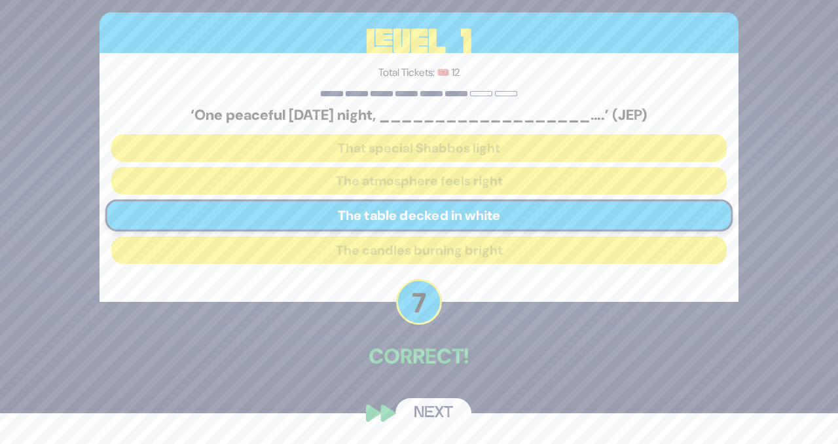
click at [426, 414] on button "Next" at bounding box center [434, 413] width 76 height 30
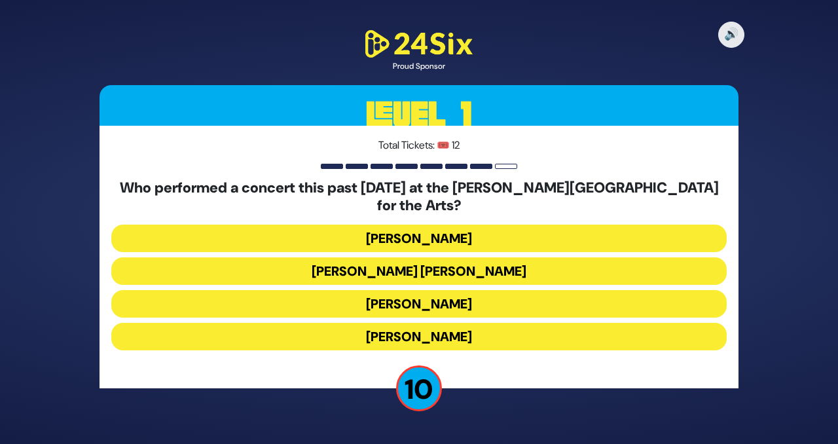
click at [383, 329] on button "Ishay Ribo" at bounding box center [419, 337] width 616 height 28
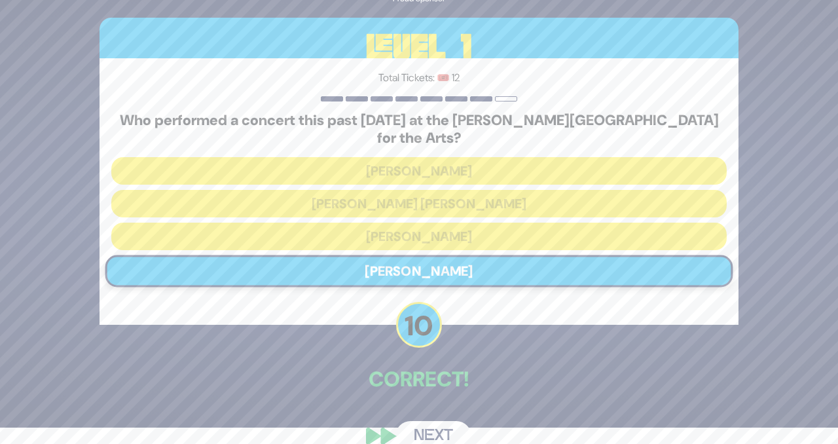
scroll to position [31, 0]
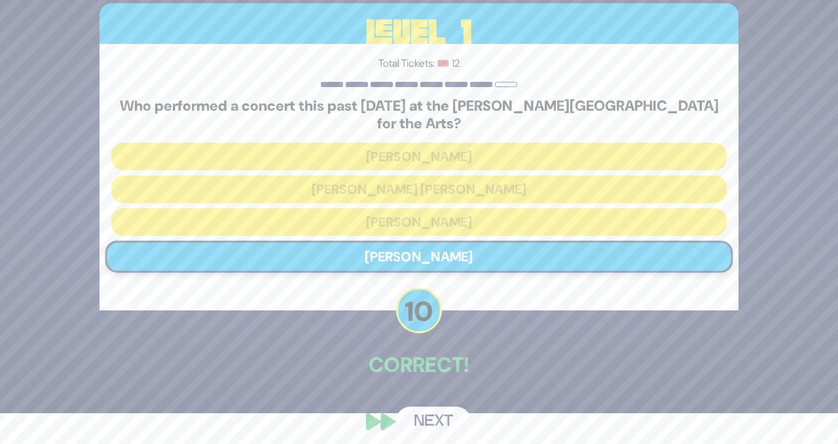
click at [433, 411] on button "Next" at bounding box center [434, 422] width 76 height 30
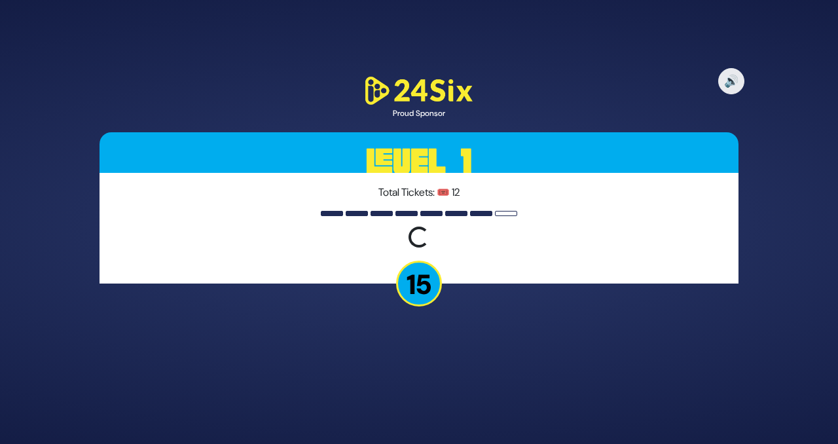
scroll to position [0, 0]
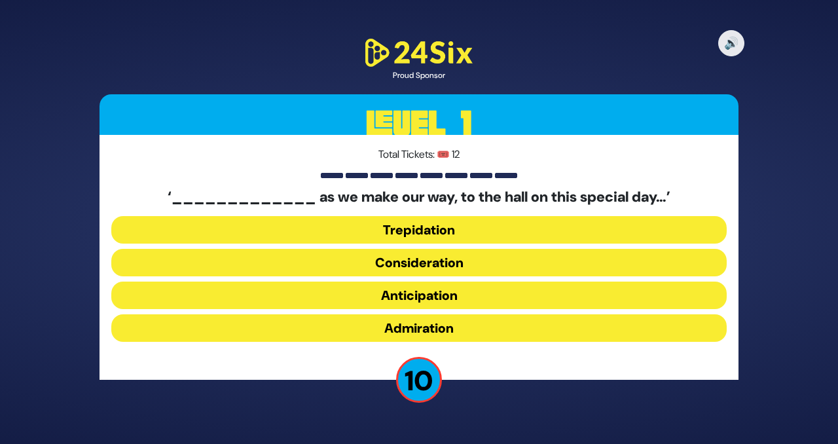
click at [373, 300] on button "Anticipation" at bounding box center [419, 296] width 616 height 28
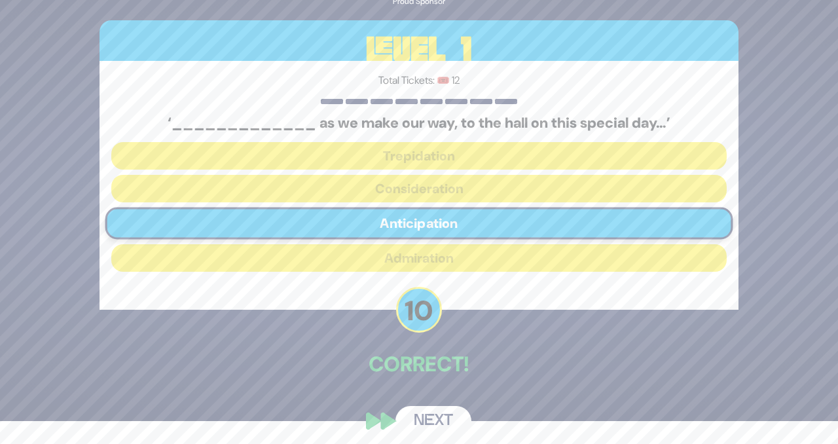
scroll to position [31, 0]
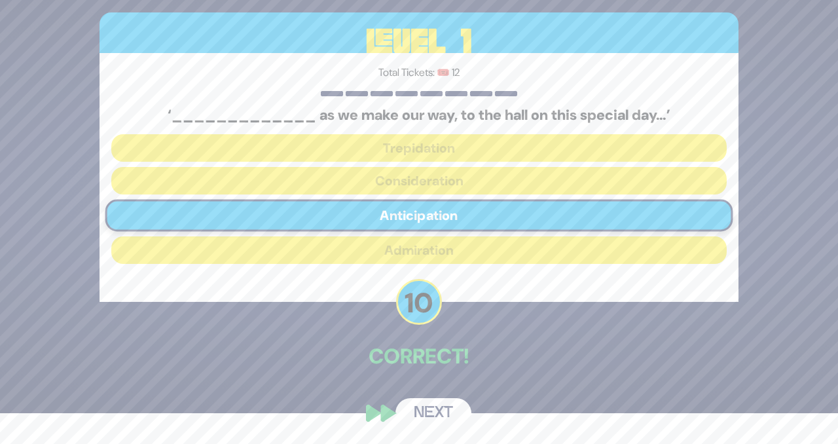
click at [427, 413] on button "Next" at bounding box center [434, 413] width 76 height 30
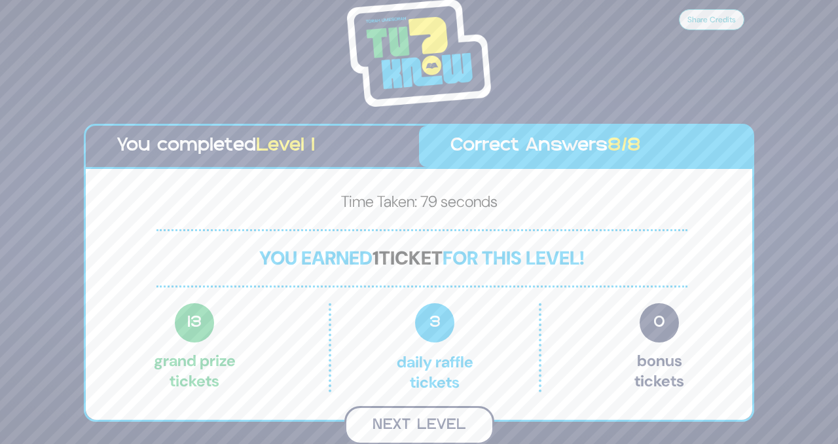
click at [400, 424] on button "Next Level" at bounding box center [419, 425] width 150 height 39
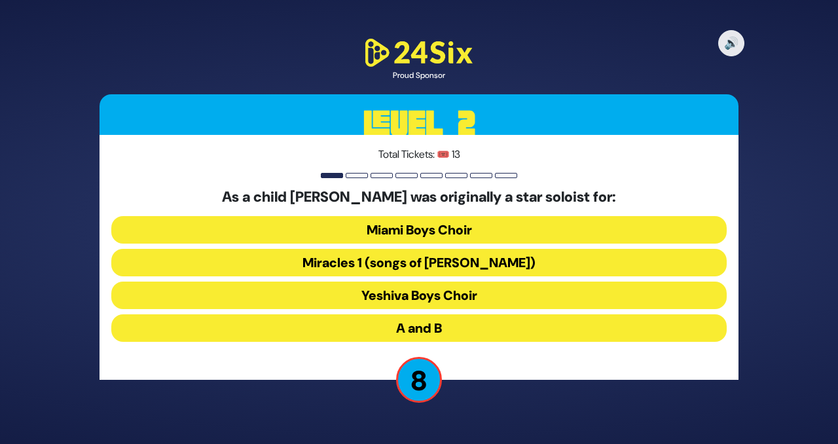
click at [375, 300] on button "Yeshiva Boys Choir" at bounding box center [419, 296] width 616 height 28
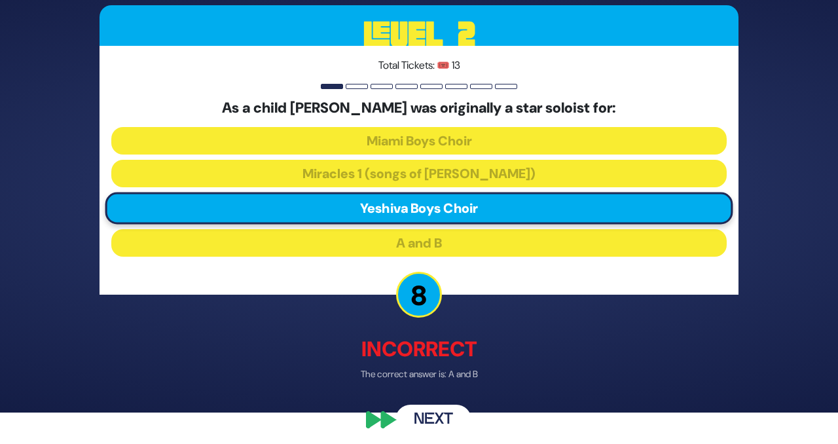
scroll to position [35, 0]
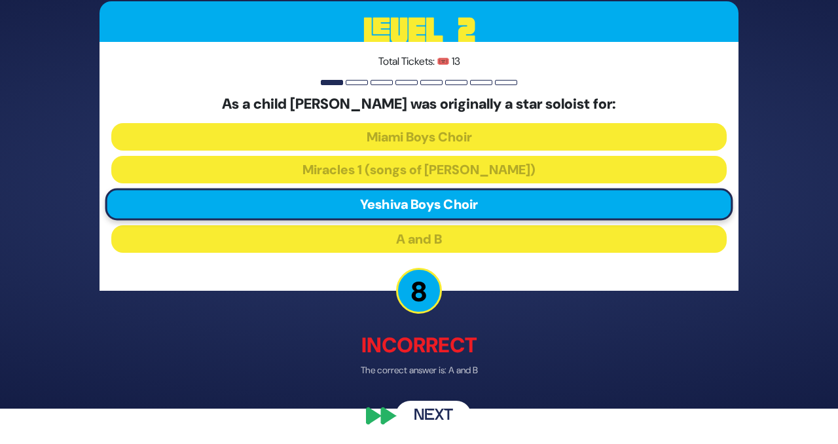
click at [431, 405] on button "Next" at bounding box center [434, 416] width 76 height 30
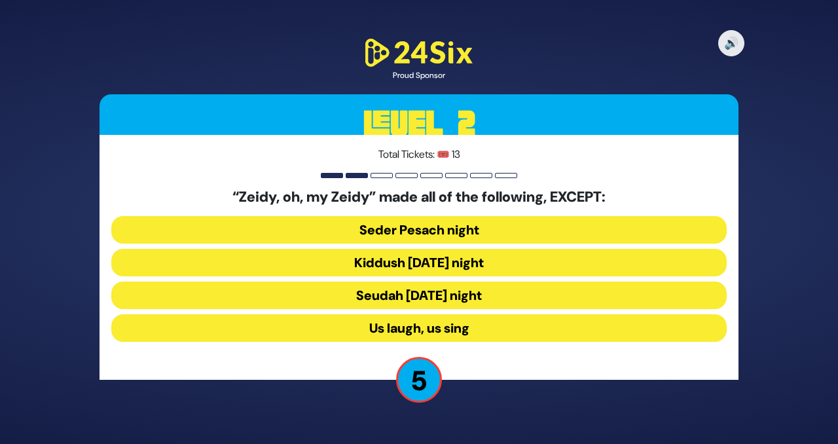
click at [375, 297] on button "Seudah Friday night" at bounding box center [419, 296] width 616 height 28
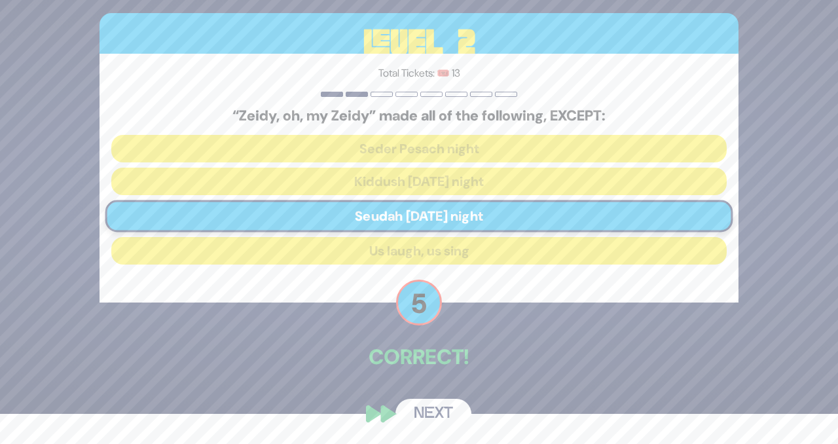
scroll to position [31, 0]
click at [430, 414] on button "Next" at bounding box center [434, 413] width 76 height 30
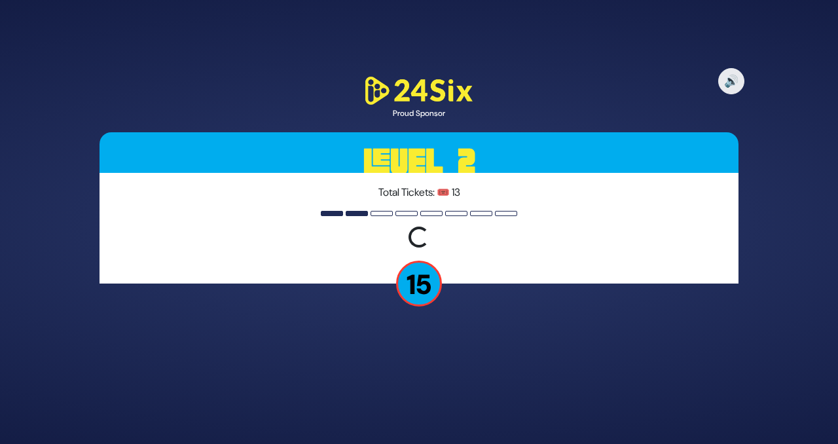
scroll to position [0, 0]
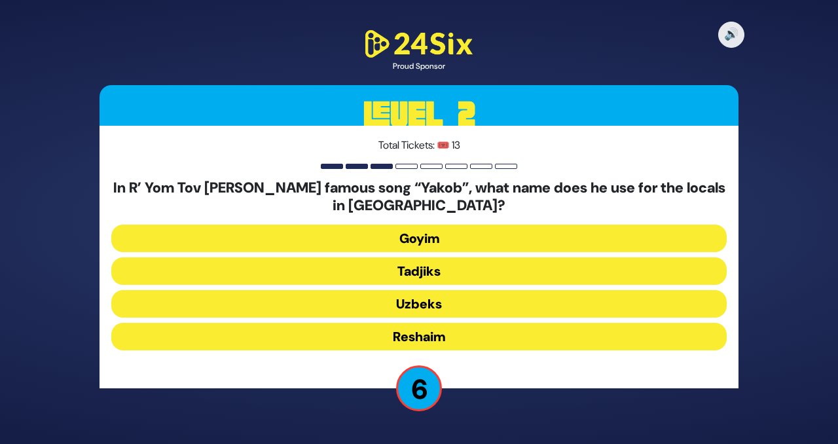
click at [382, 335] on button "Reshaim" at bounding box center [419, 337] width 616 height 28
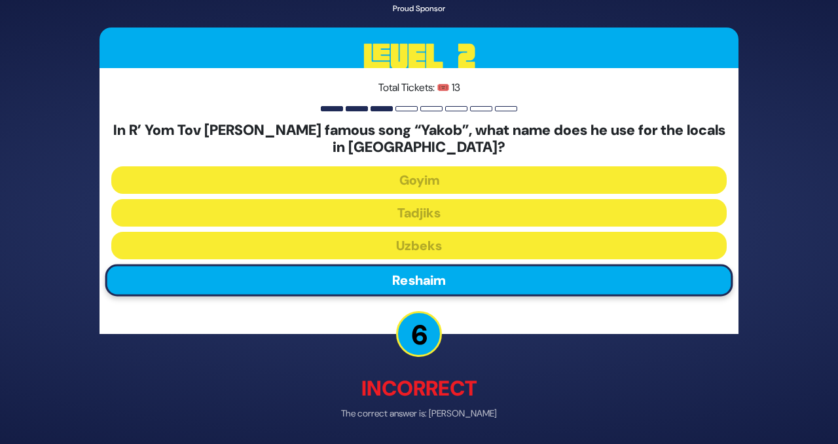
scroll to position [46, 0]
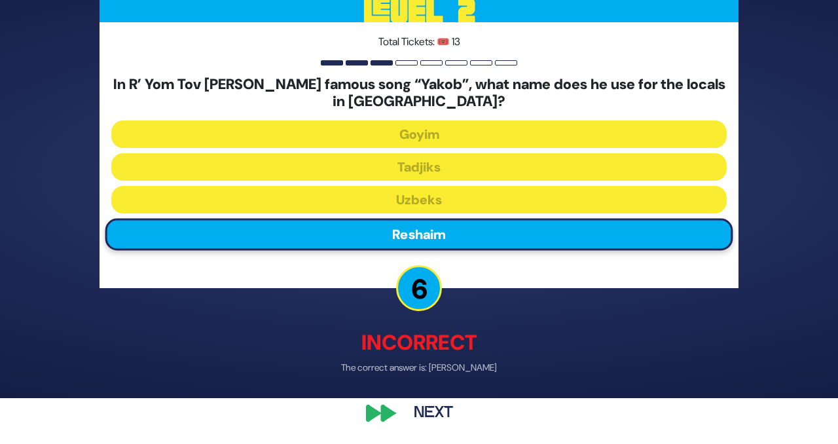
click at [420, 412] on button "Next" at bounding box center [434, 414] width 76 height 30
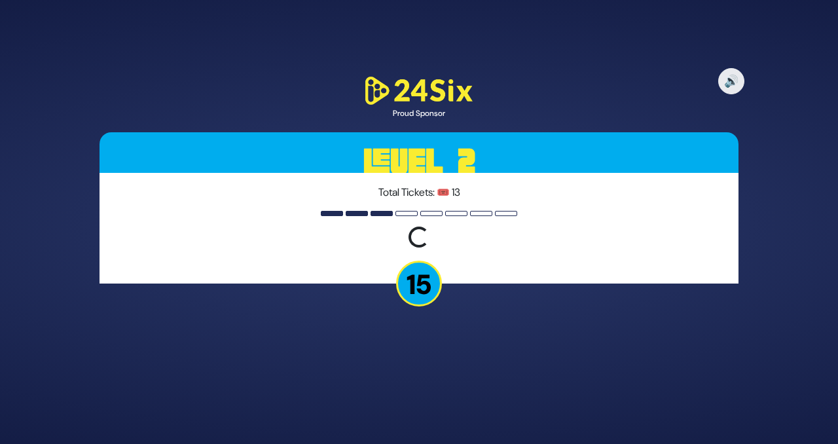
scroll to position [0, 0]
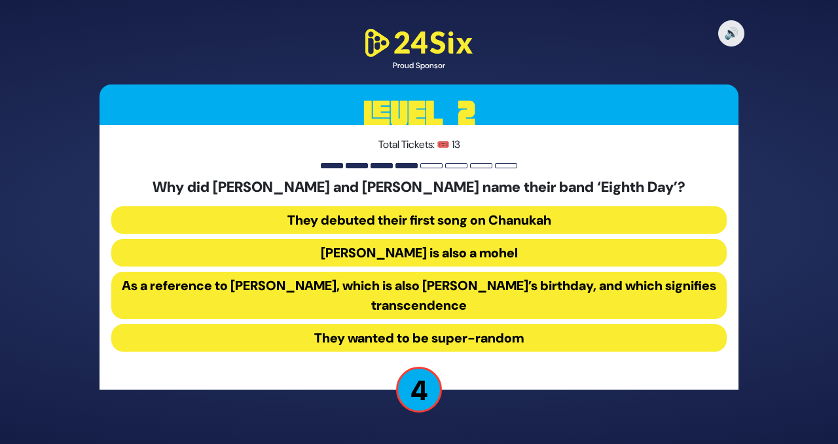
click at [348, 306] on button "As a reference to Shemini Atzeres, which is also Shmuel’s birthday, and which s…" at bounding box center [419, 295] width 616 height 47
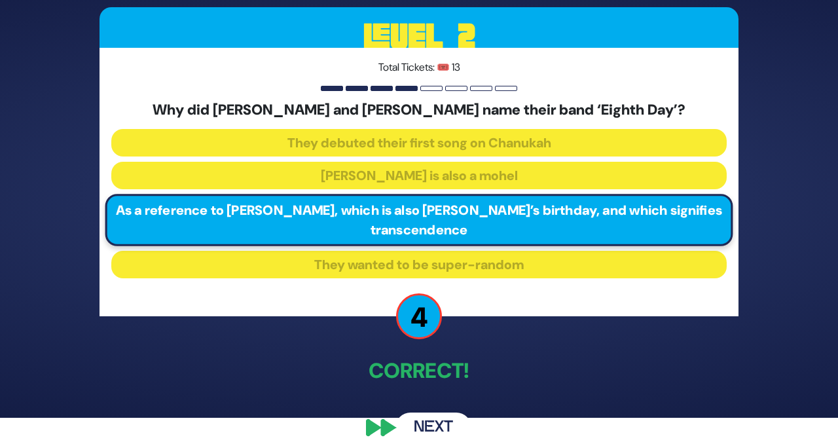
scroll to position [30, 0]
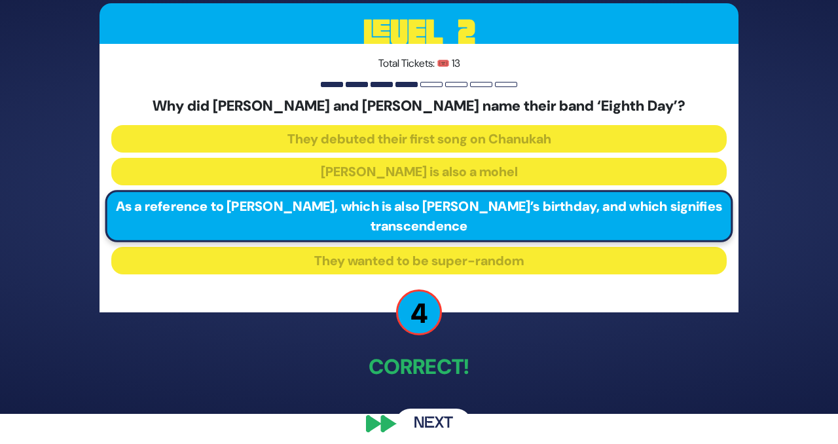
click at [424, 424] on button "Next" at bounding box center [434, 424] width 76 height 30
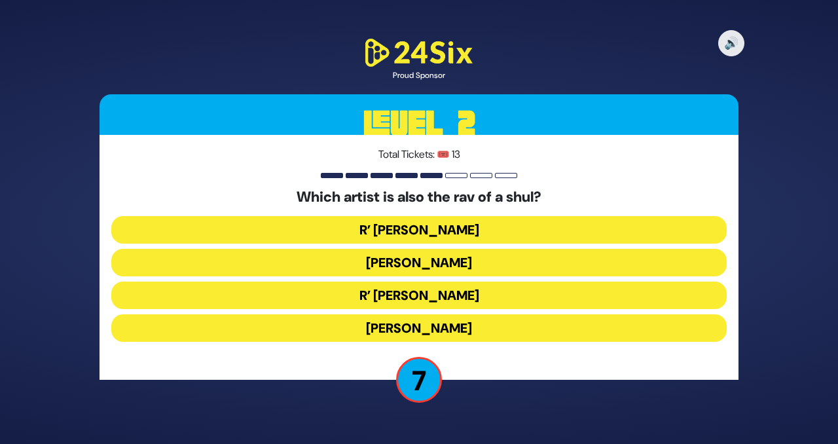
click at [346, 229] on button "R’ Isaac Honig" at bounding box center [419, 230] width 616 height 28
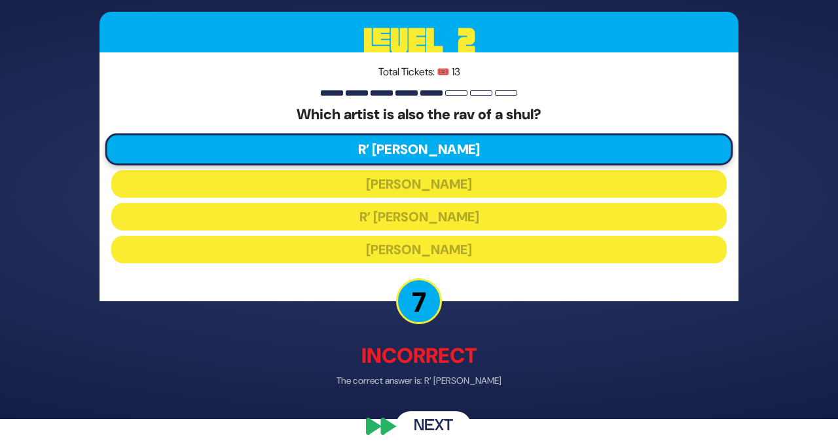
scroll to position [37, 0]
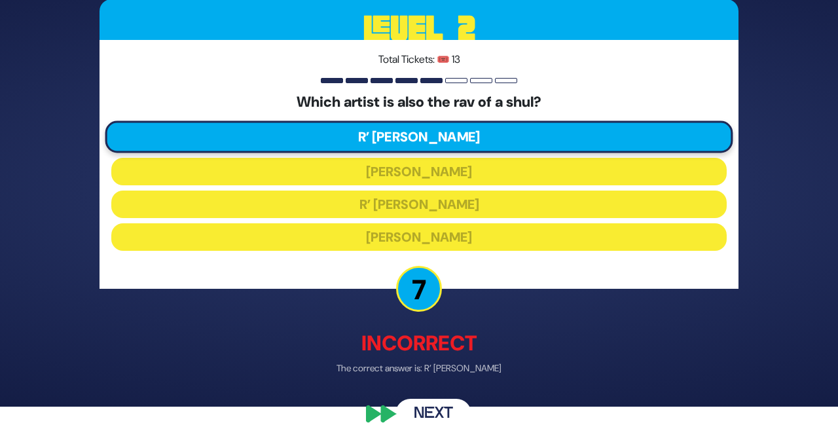
click at [421, 407] on button "Next" at bounding box center [434, 414] width 76 height 30
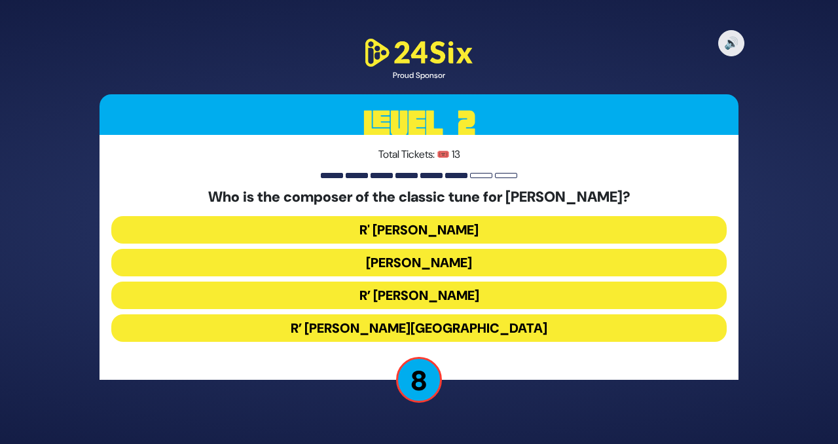
click at [348, 229] on button "R' Baruch Chait" at bounding box center [419, 230] width 616 height 28
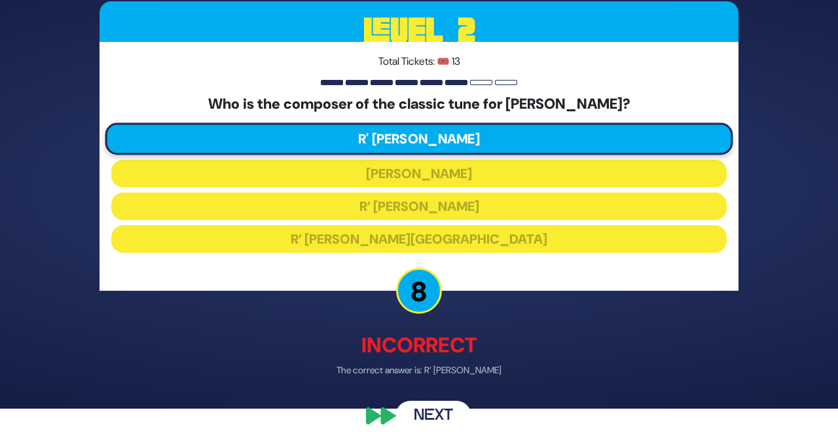
scroll to position [37, 0]
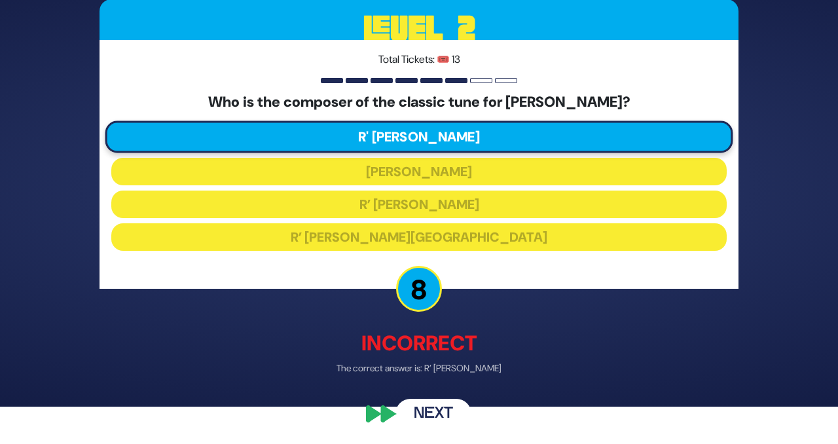
click at [425, 405] on button "Next" at bounding box center [434, 414] width 76 height 30
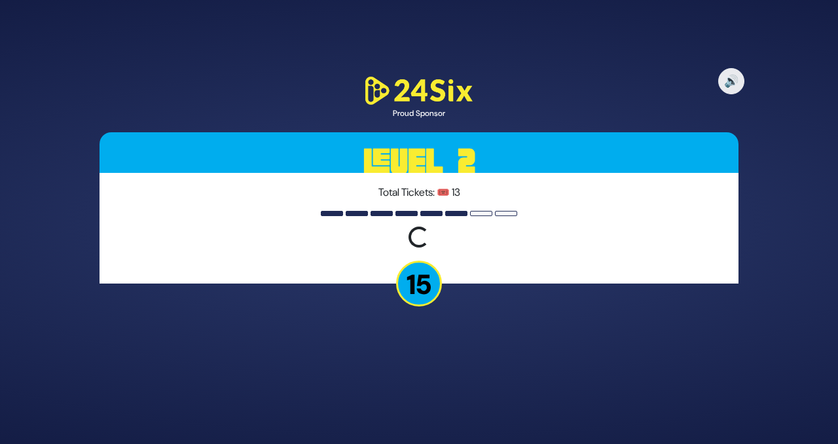
scroll to position [0, 0]
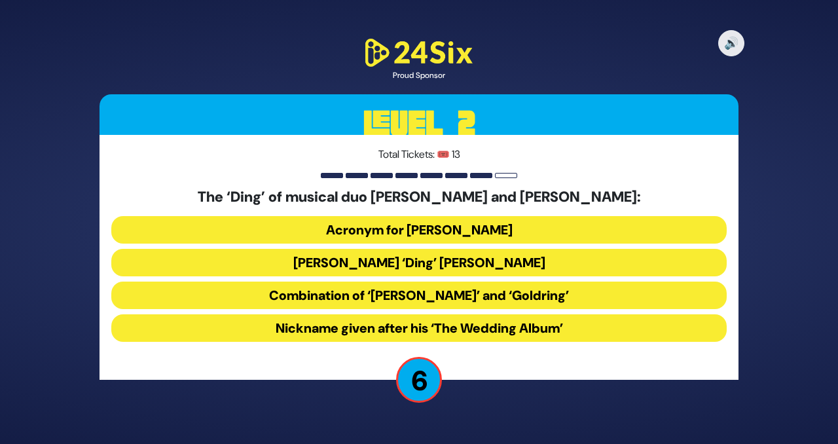
click at [362, 229] on button "Acronym for Dovid Nachman Golding" at bounding box center [419, 230] width 616 height 28
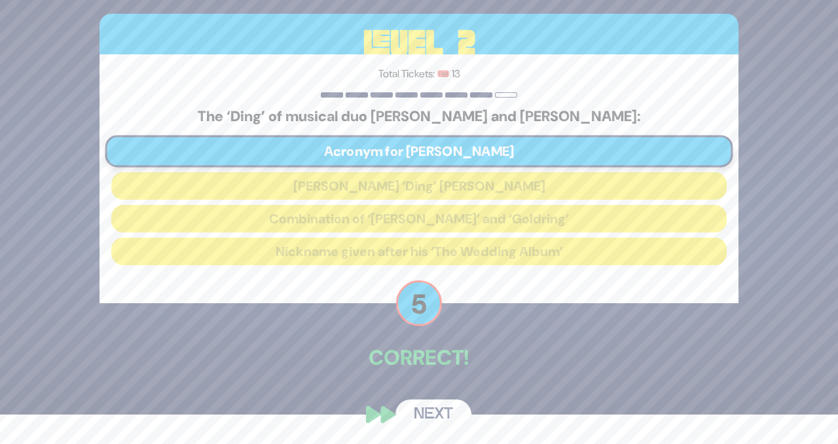
scroll to position [31, 0]
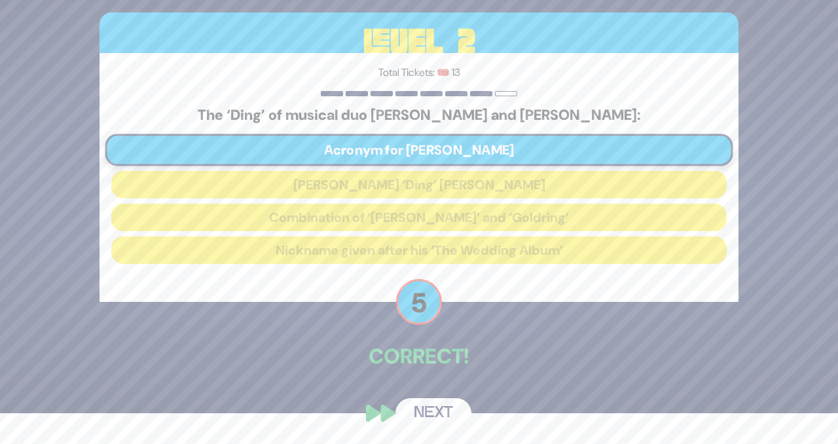
click at [432, 415] on button "Next" at bounding box center [434, 413] width 76 height 30
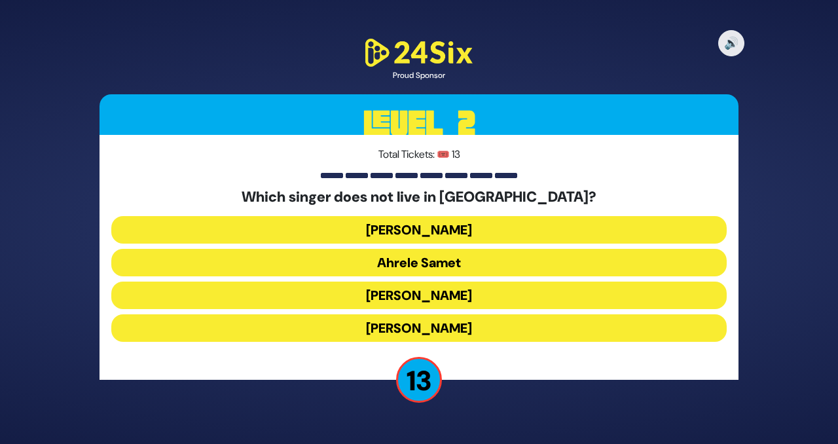
click at [391, 327] on button "Eitan Katz" at bounding box center [419, 328] width 616 height 28
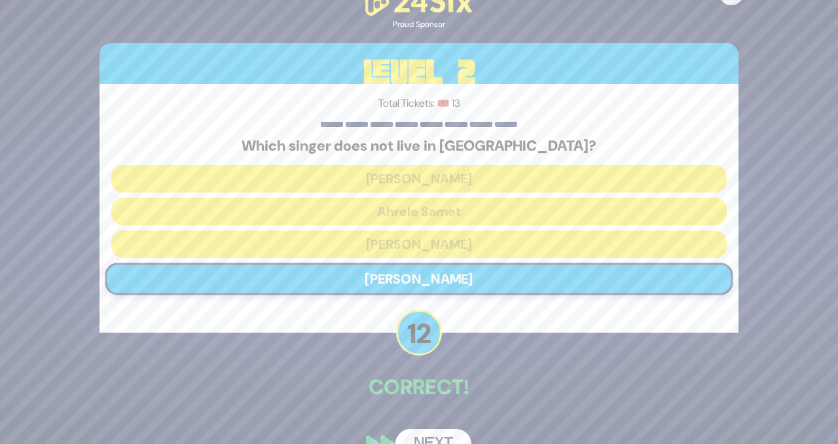
scroll to position [31, 0]
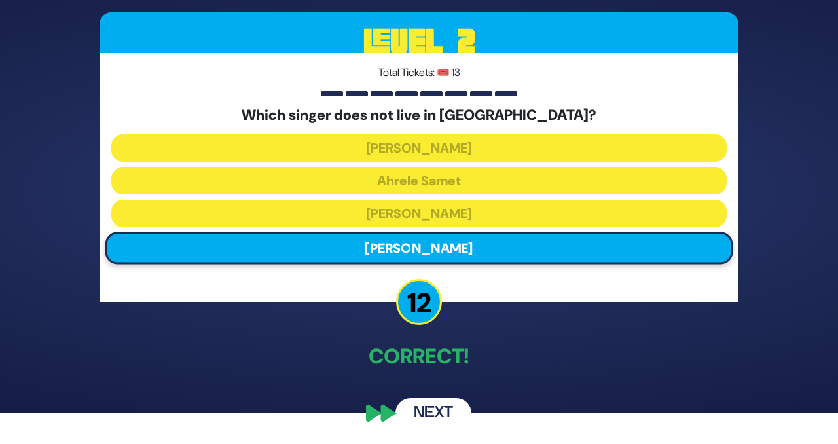
click at [417, 407] on button "Next" at bounding box center [434, 413] width 76 height 30
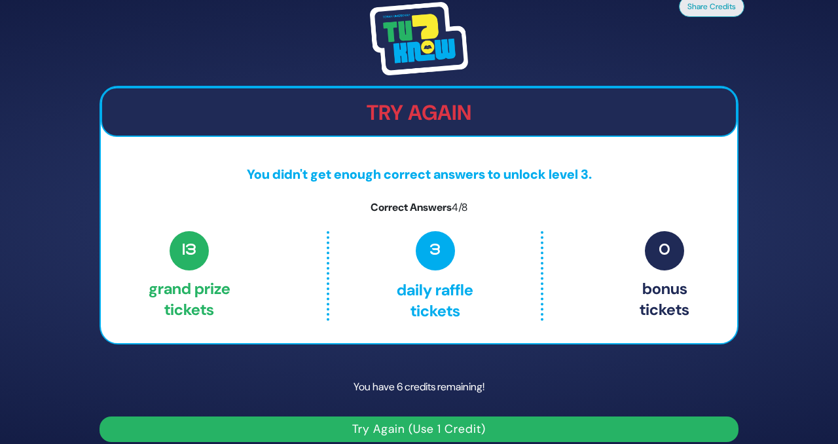
scroll to position [14, 0]
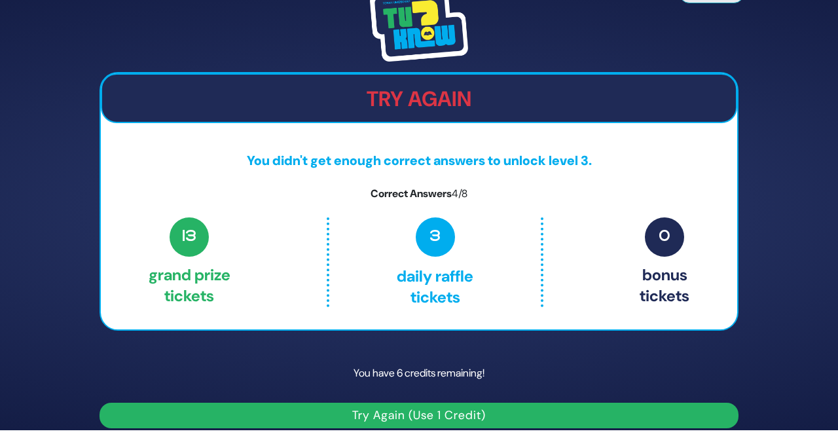
click at [398, 410] on button "Try Again (Use 1 Credit)" at bounding box center [419, 416] width 639 height 26
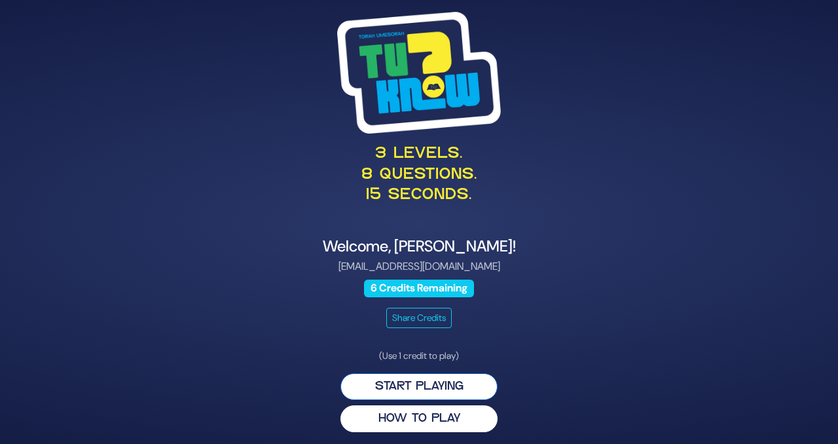
click at [425, 383] on button "Start Playing" at bounding box center [419, 386] width 157 height 27
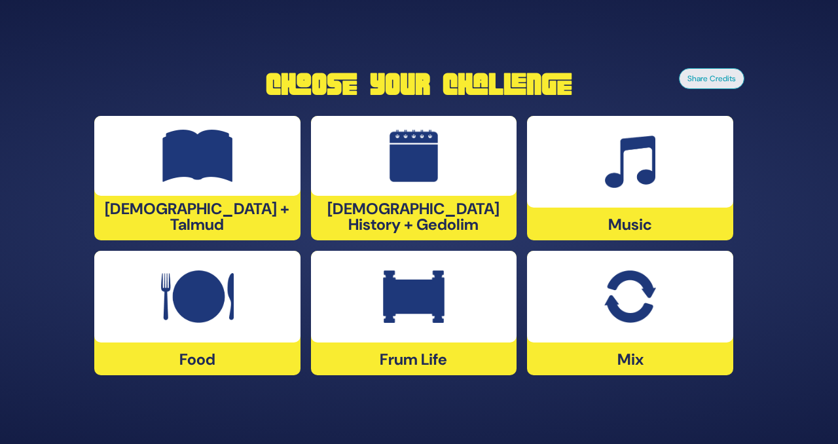
click at [618, 314] on img at bounding box center [629, 296] width 51 height 52
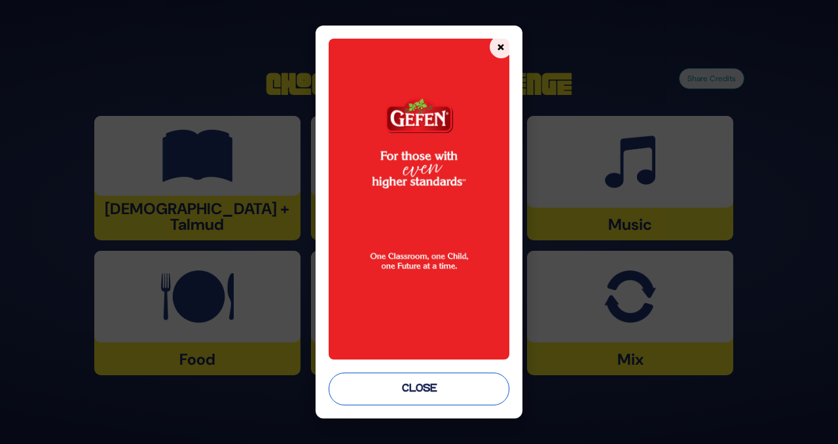
click at [447, 403] on button "Close" at bounding box center [419, 389] width 181 height 33
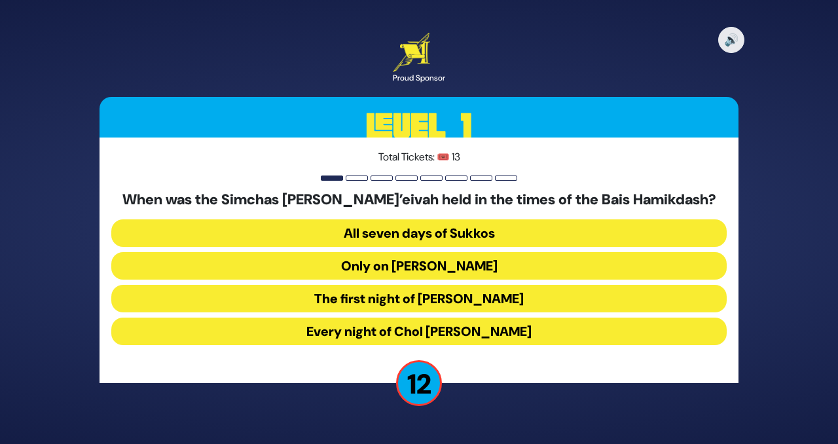
click at [347, 335] on button "Every night of Chol [PERSON_NAME]" at bounding box center [419, 332] width 616 height 28
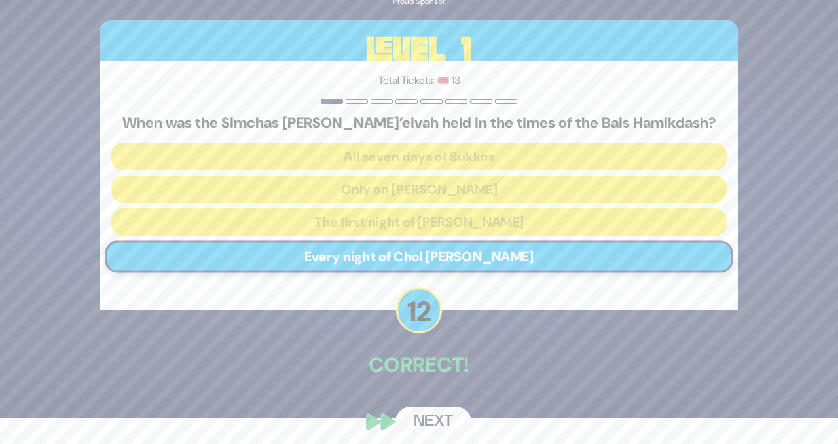
scroll to position [33, 0]
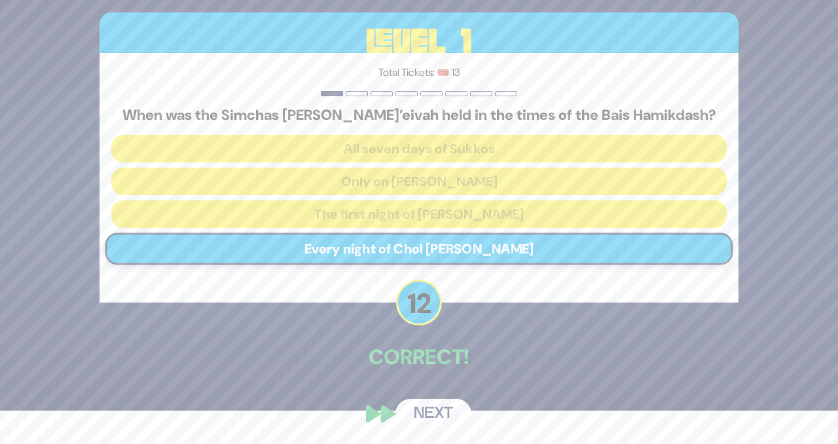
click at [441, 412] on button "Next" at bounding box center [434, 414] width 76 height 30
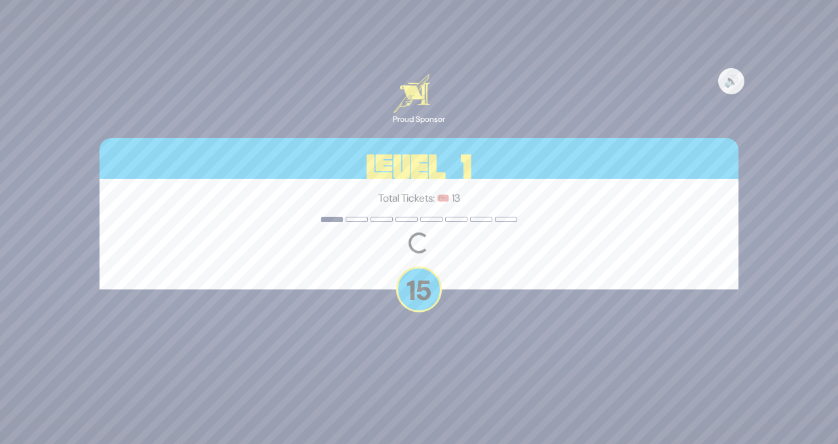
scroll to position [0, 0]
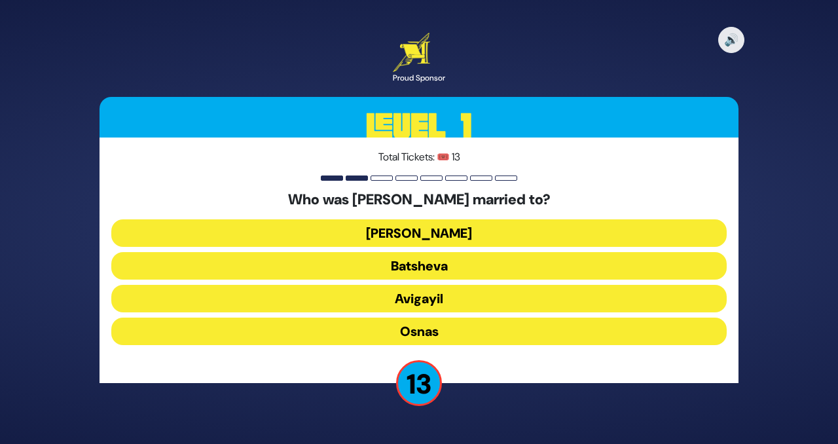
click at [401, 236] on button "[PERSON_NAME]" at bounding box center [419, 233] width 616 height 28
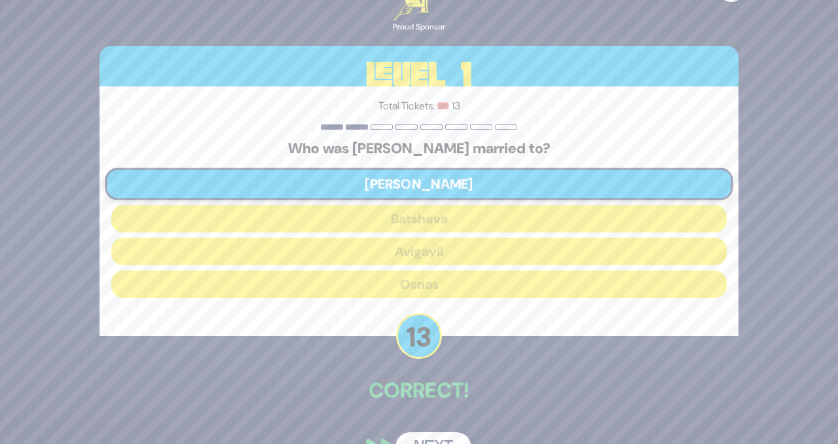
scroll to position [33, 0]
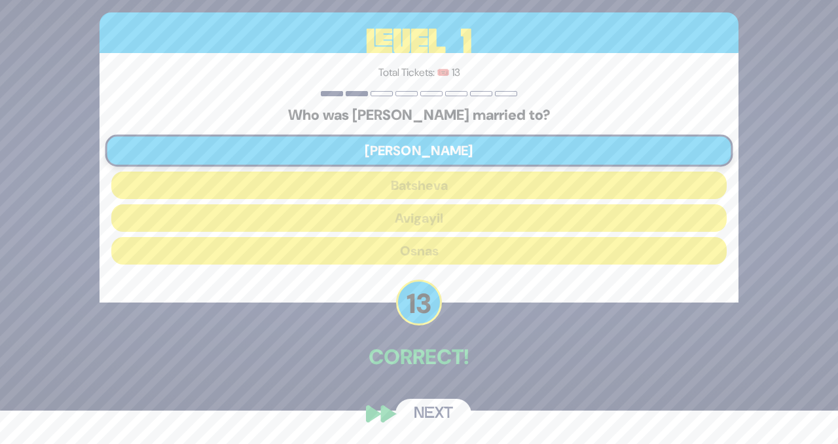
click at [434, 412] on button "Next" at bounding box center [434, 414] width 76 height 30
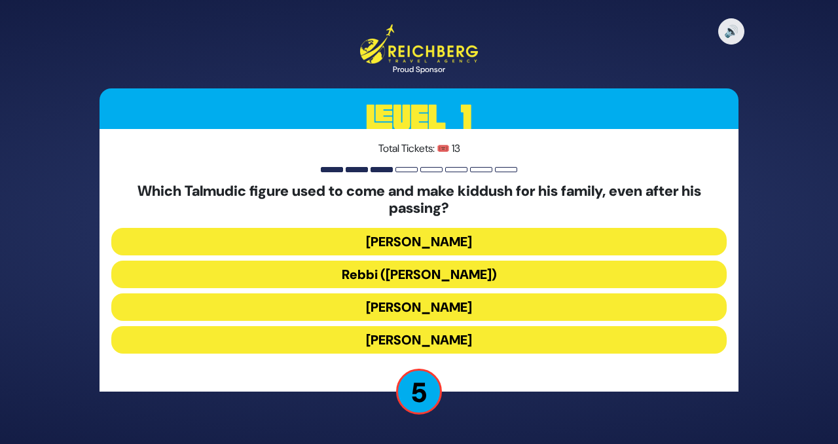
click at [361, 238] on button "[PERSON_NAME]" at bounding box center [419, 242] width 616 height 28
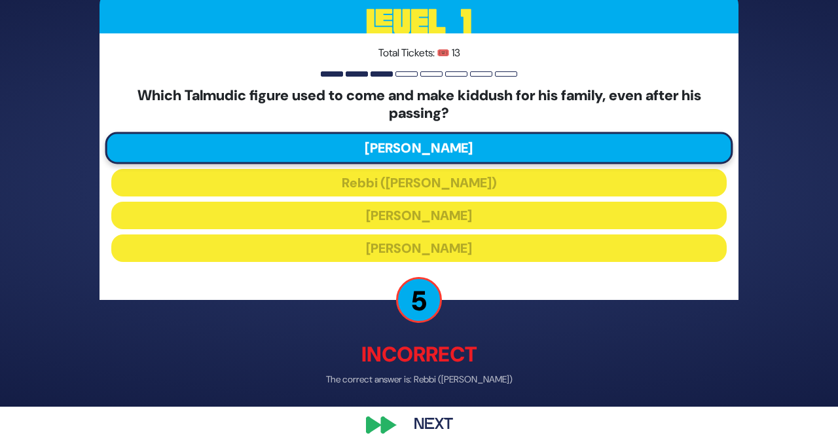
scroll to position [49, 0]
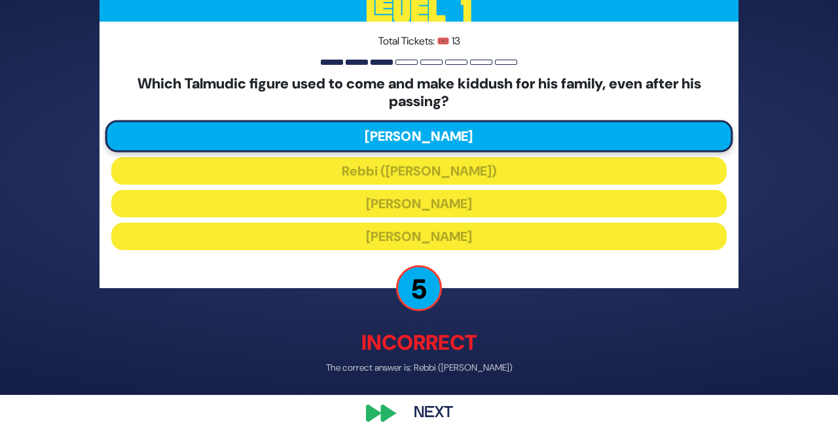
click at [437, 417] on button "Next" at bounding box center [434, 413] width 76 height 30
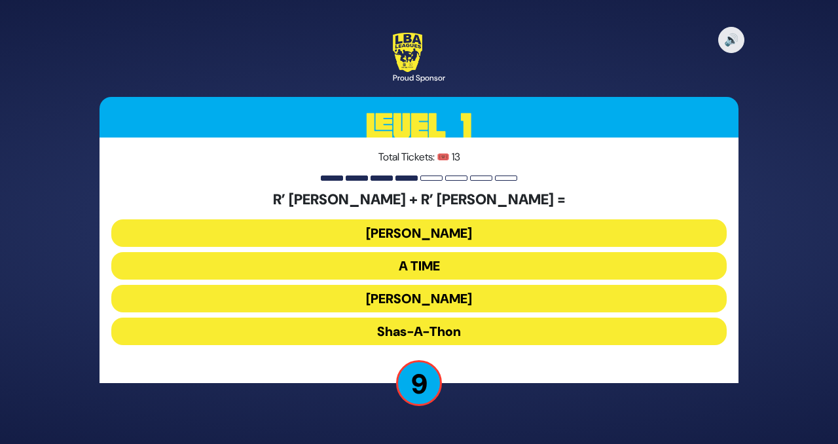
click at [364, 234] on button "[PERSON_NAME]" at bounding box center [419, 233] width 616 height 28
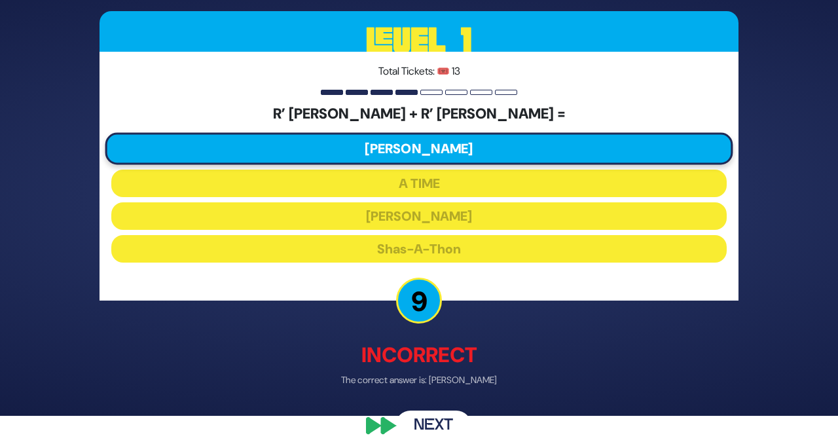
scroll to position [41, 0]
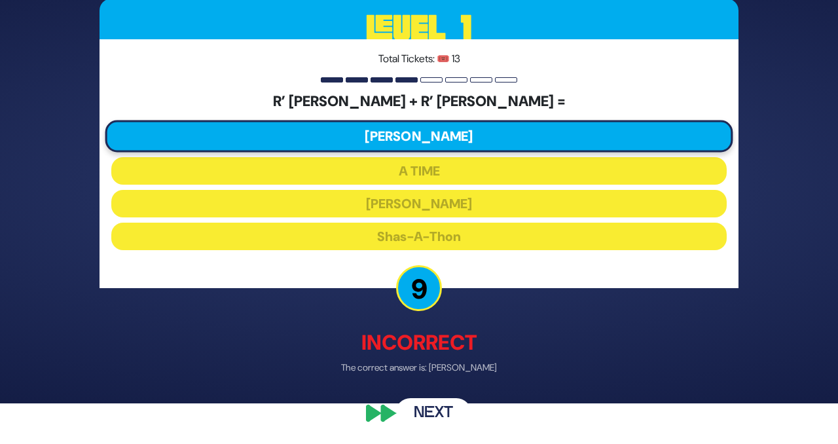
click at [420, 410] on button "Next" at bounding box center [434, 413] width 76 height 30
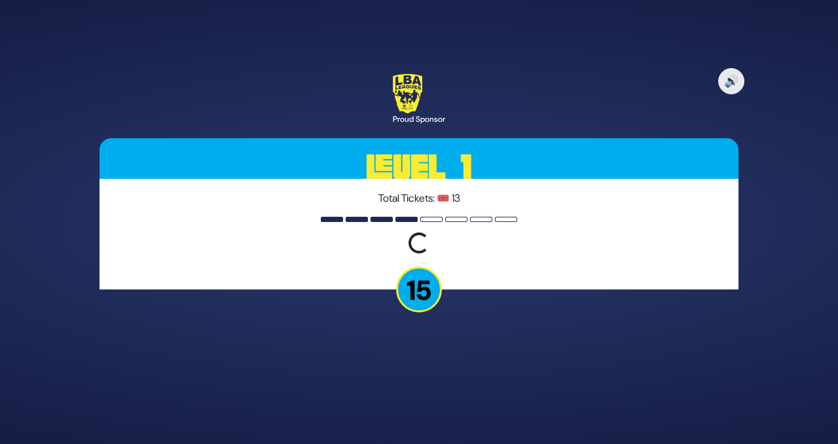
scroll to position [0, 0]
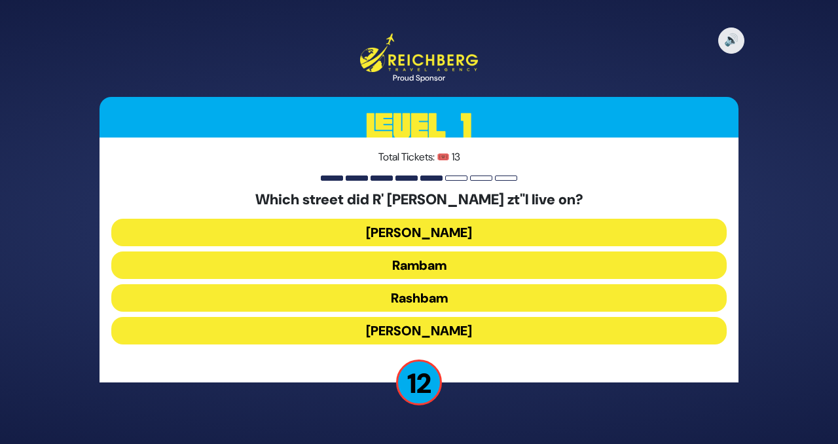
click at [386, 296] on button "Rashbam" at bounding box center [419, 298] width 616 height 28
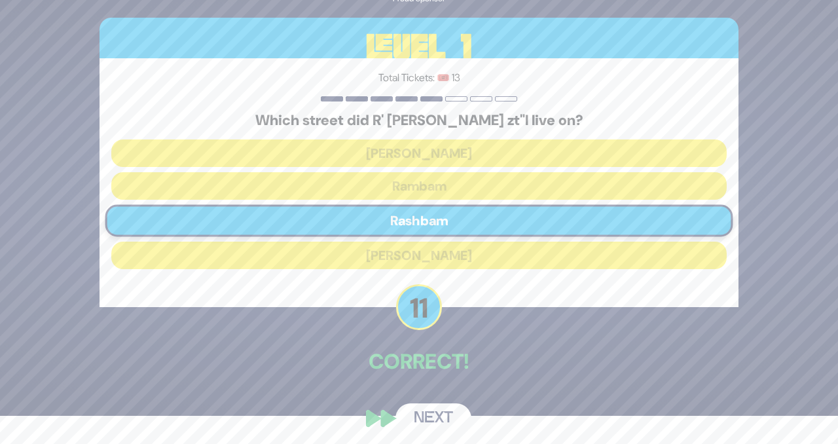
scroll to position [33, 0]
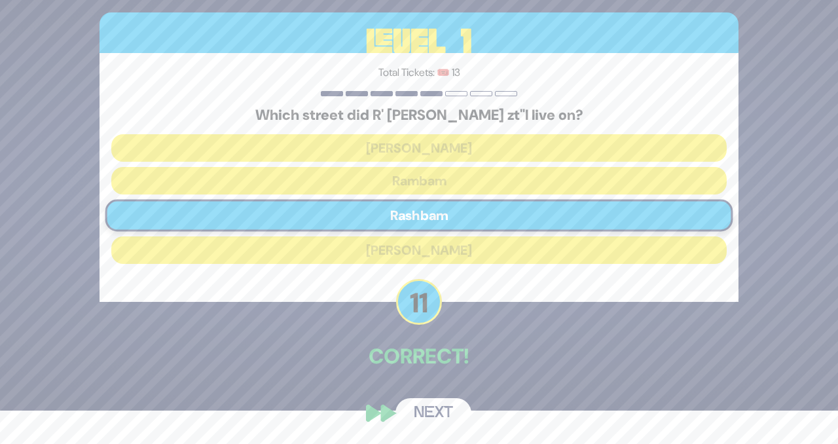
click at [428, 407] on button "Next" at bounding box center [434, 413] width 76 height 30
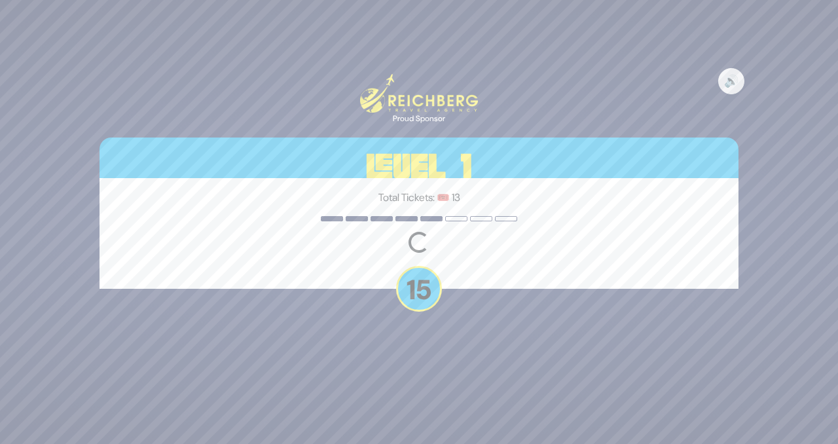
scroll to position [0, 0]
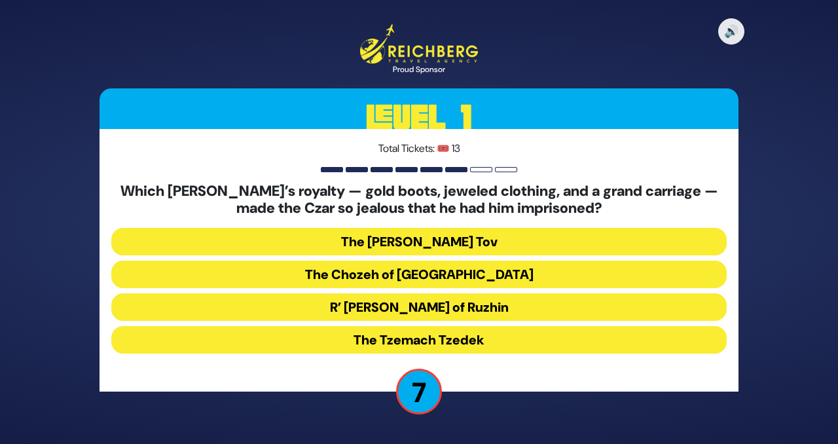
click at [354, 343] on button "The Tzemach Tzedek" at bounding box center [419, 340] width 616 height 28
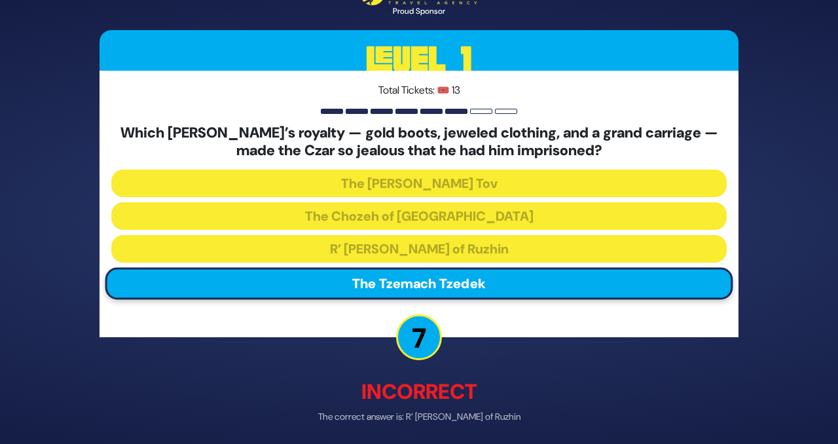
scroll to position [49, 0]
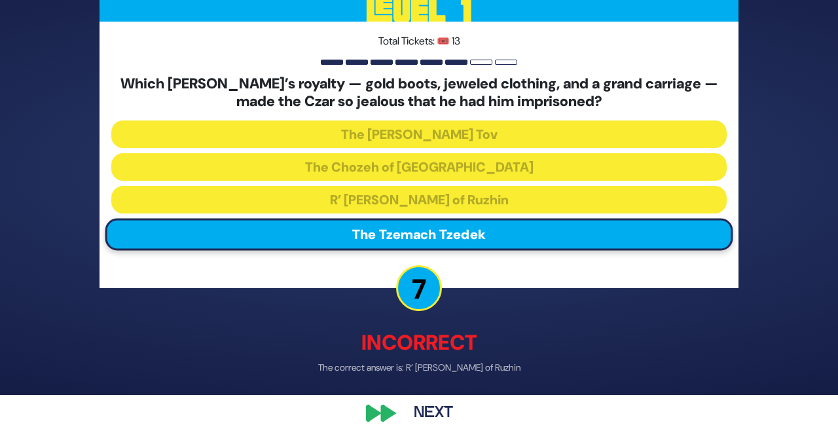
click at [431, 411] on button "Next" at bounding box center [434, 413] width 76 height 30
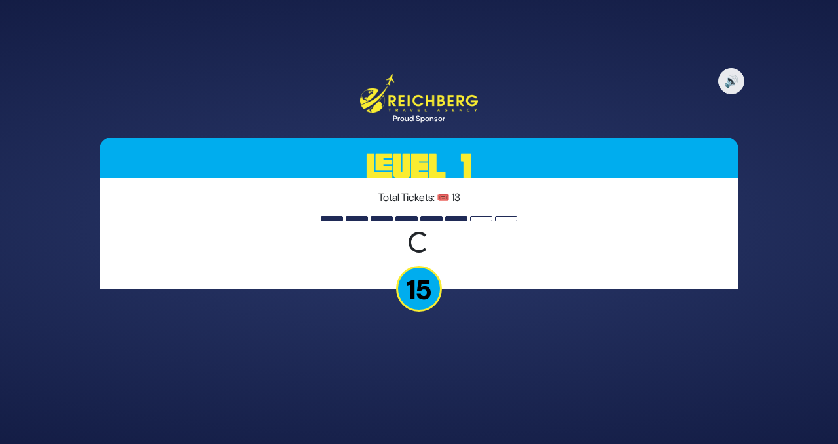
scroll to position [0, 0]
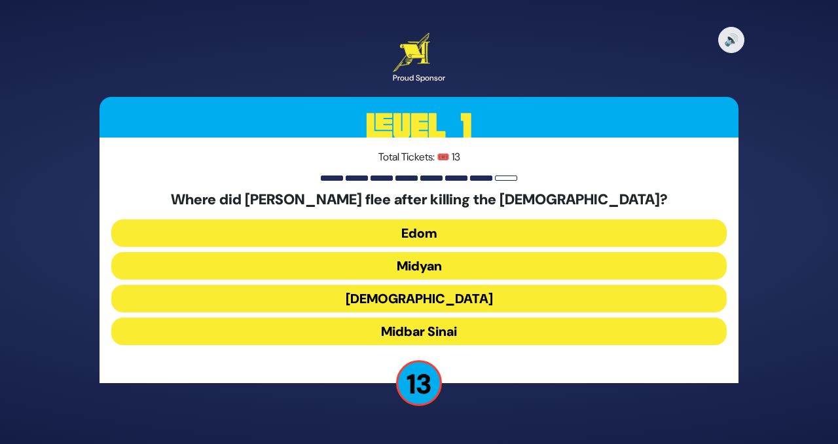
click at [362, 269] on button "Midyan" at bounding box center [419, 266] width 616 height 28
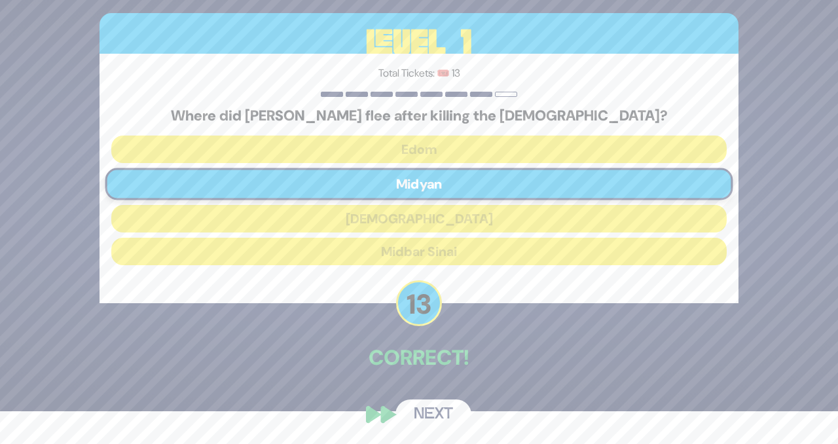
scroll to position [33, 0]
click at [445, 423] on button "Next" at bounding box center [434, 414] width 76 height 30
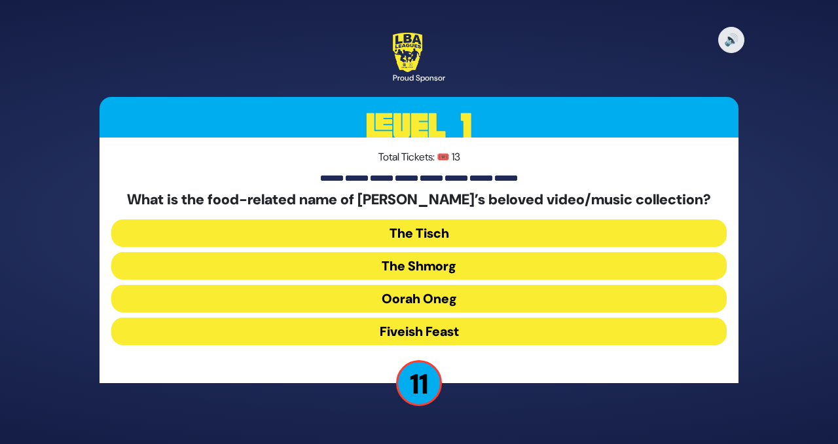
click at [378, 267] on button "The Shmorg" at bounding box center [419, 266] width 616 height 28
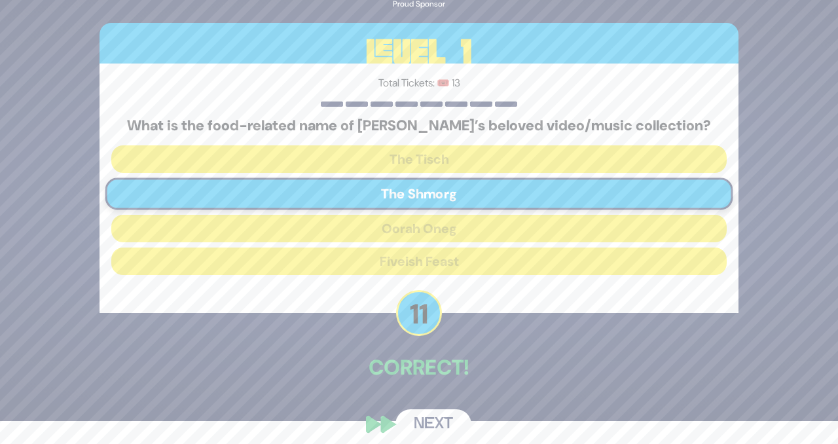
scroll to position [33, 0]
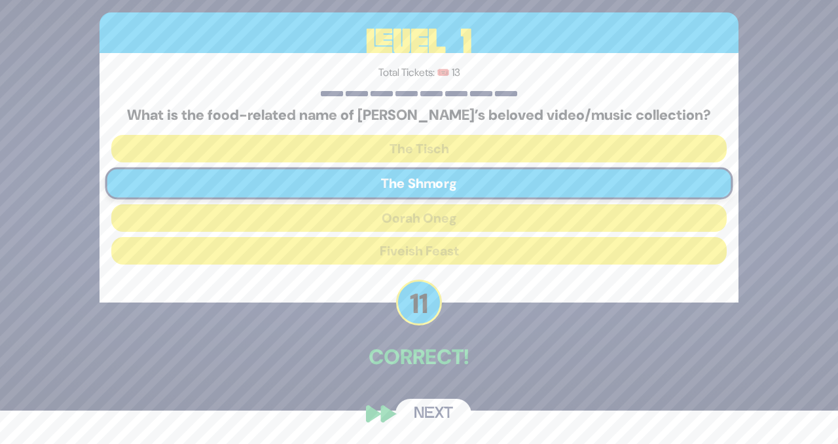
click at [426, 409] on button "Next" at bounding box center [434, 414] width 76 height 30
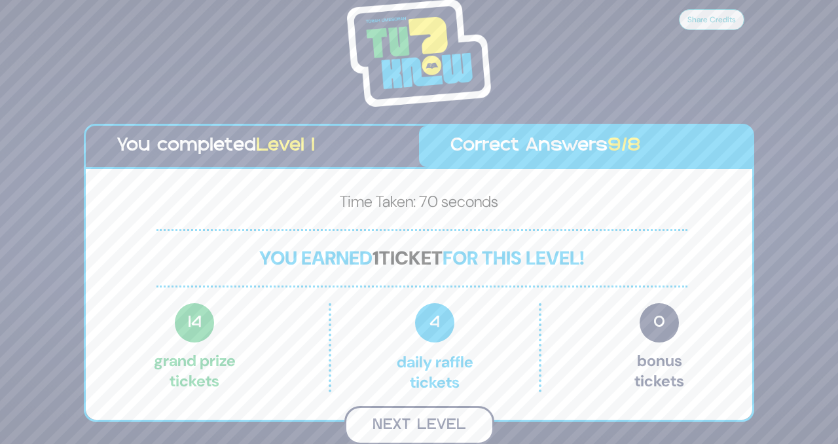
click at [415, 426] on button "Next Level" at bounding box center [419, 425] width 150 height 39
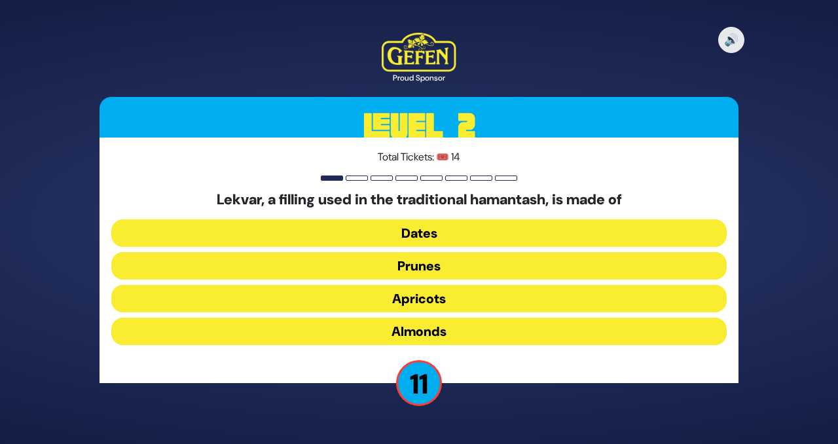
click at [405, 270] on button "Prunes" at bounding box center [419, 266] width 616 height 28
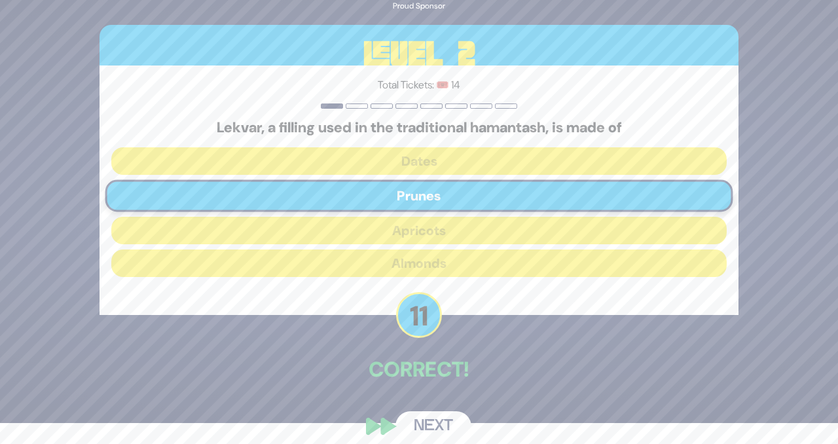
scroll to position [33, 0]
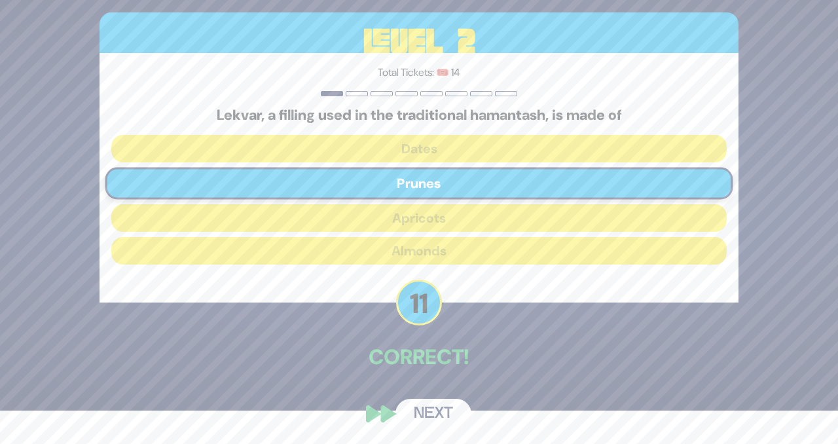
click at [438, 411] on button "Next" at bounding box center [434, 414] width 76 height 30
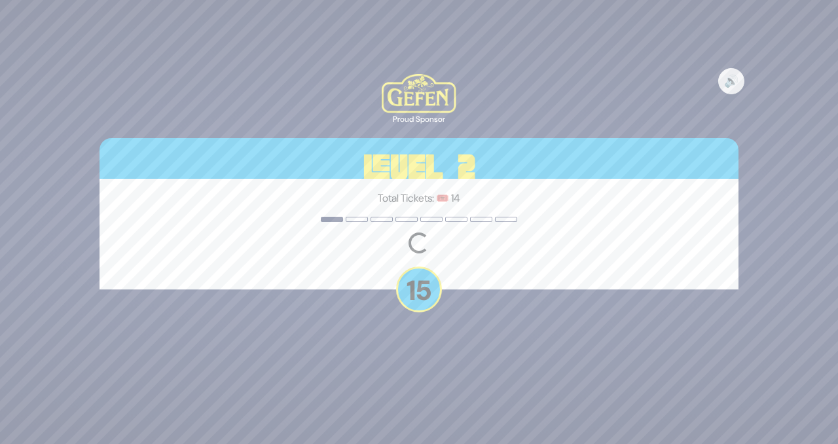
scroll to position [0, 0]
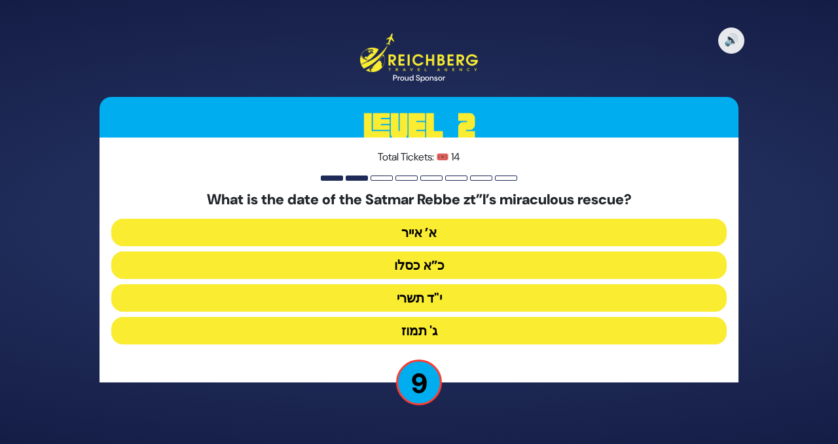
click at [382, 337] on button "ג' תמוז" at bounding box center [419, 331] width 616 height 28
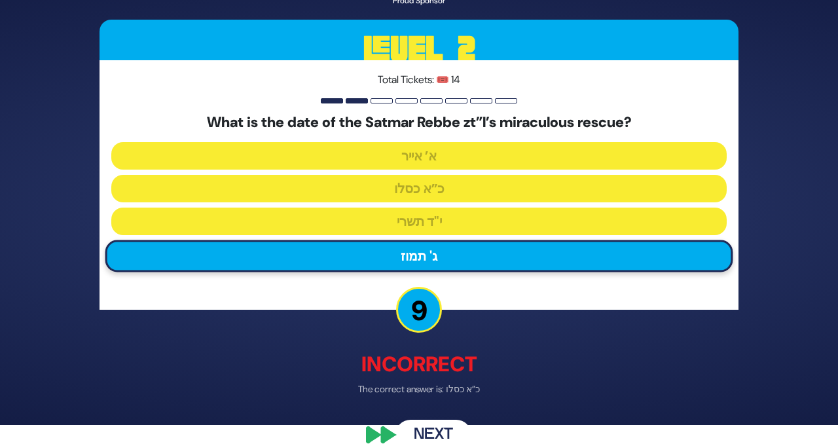
scroll to position [41, 0]
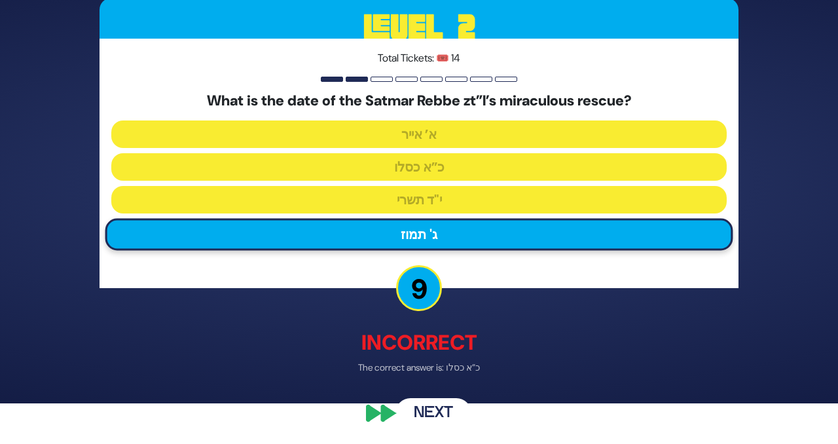
click at [426, 415] on button "Next" at bounding box center [434, 413] width 76 height 30
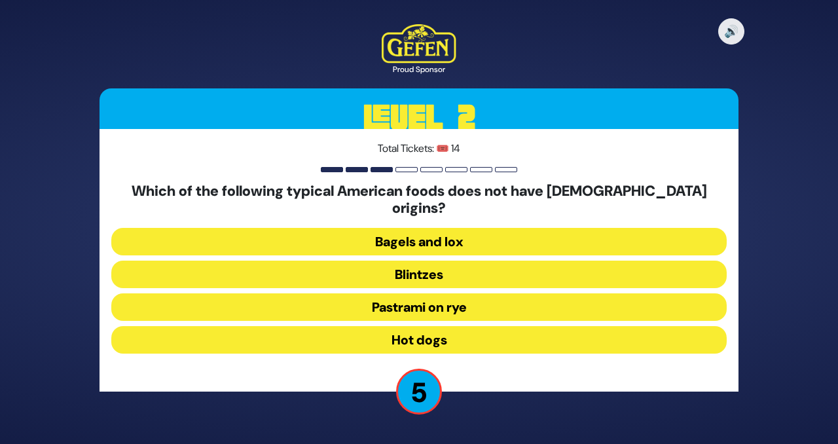
click at [373, 331] on button "Hot dogs" at bounding box center [419, 340] width 616 height 28
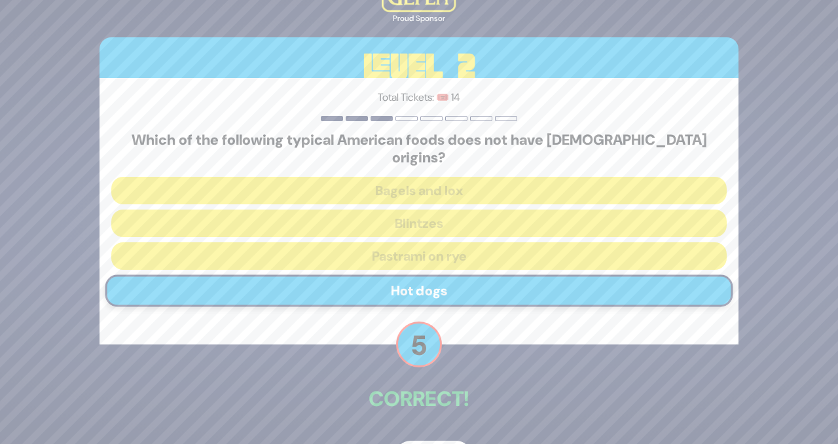
scroll to position [33, 0]
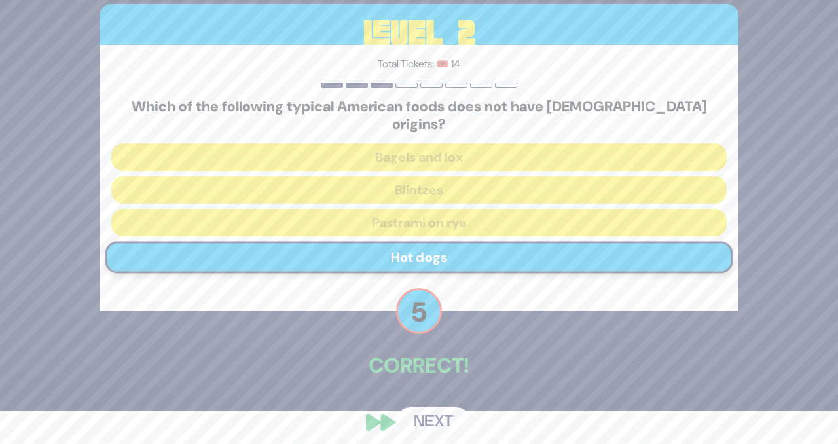
click at [426, 407] on button "Next" at bounding box center [434, 422] width 76 height 30
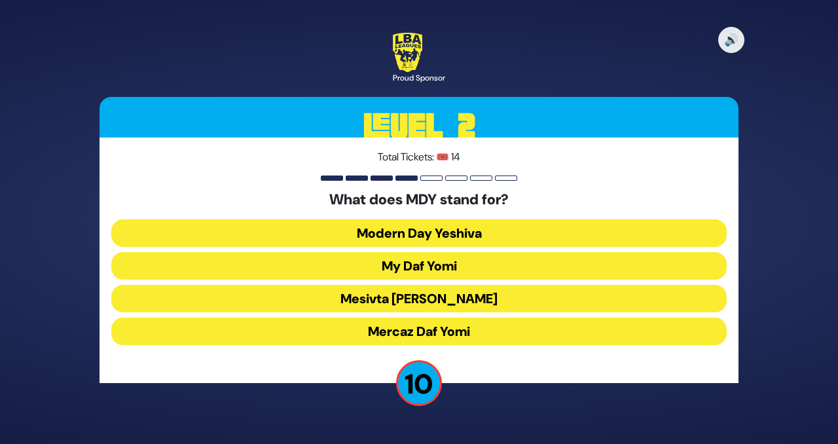
click at [365, 337] on button "Mercaz Daf Yomi" at bounding box center [419, 332] width 616 height 28
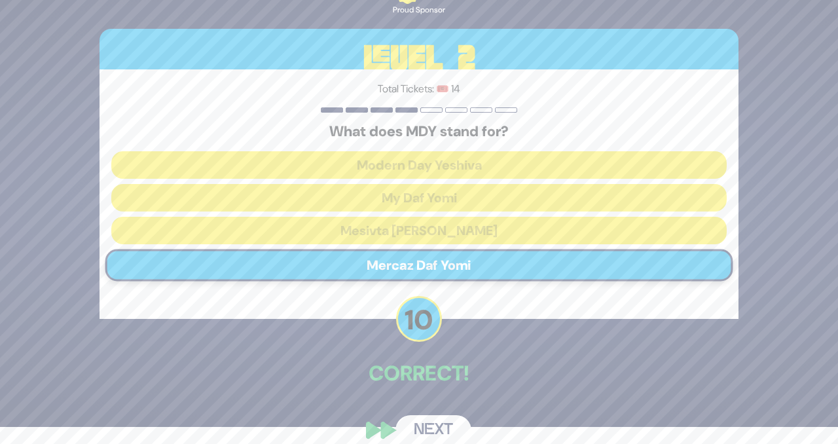
scroll to position [33, 0]
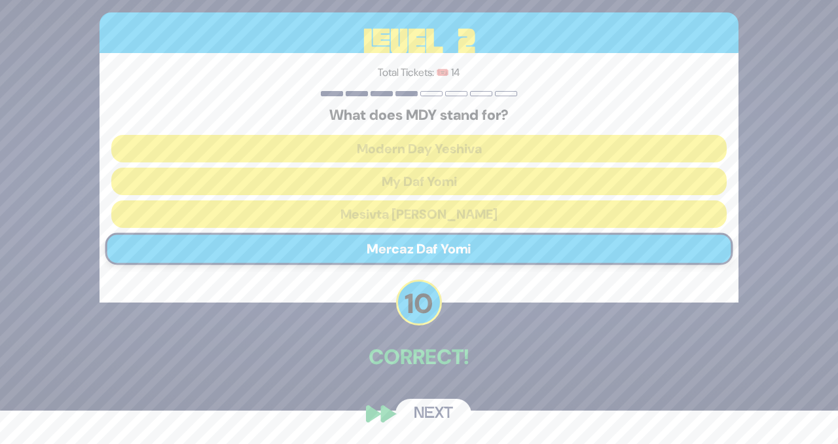
click at [445, 418] on button "Next" at bounding box center [434, 414] width 76 height 30
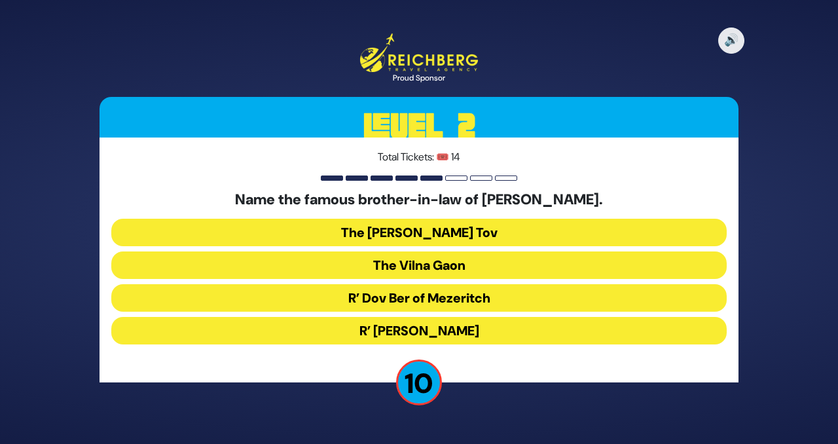
click at [355, 337] on button "R’ Yonasan Eibeschutz" at bounding box center [419, 331] width 616 height 28
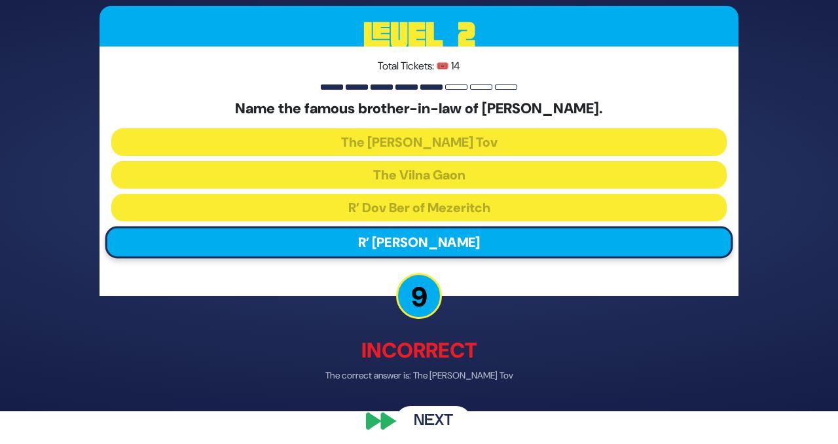
scroll to position [41, 0]
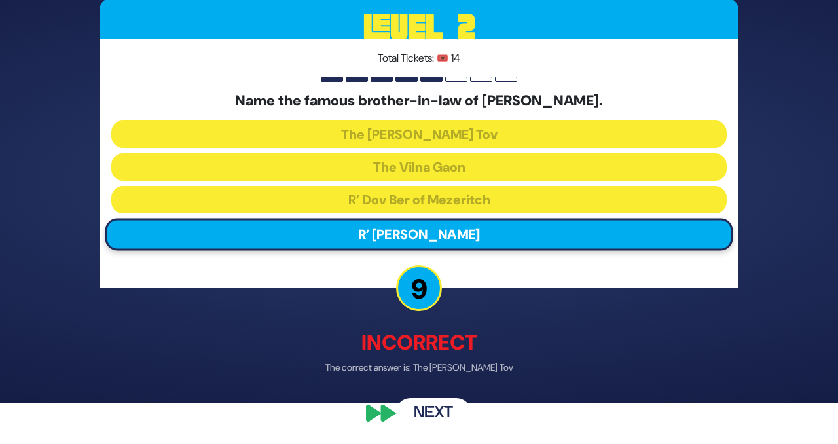
click at [415, 410] on button "Next" at bounding box center [434, 413] width 76 height 30
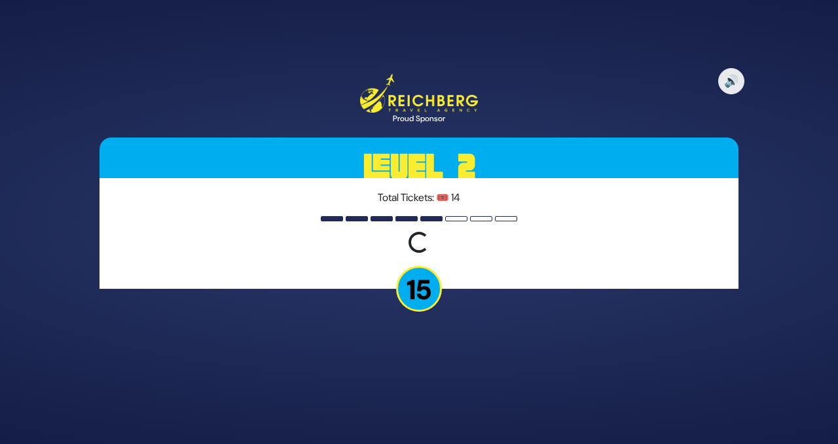
scroll to position [0, 0]
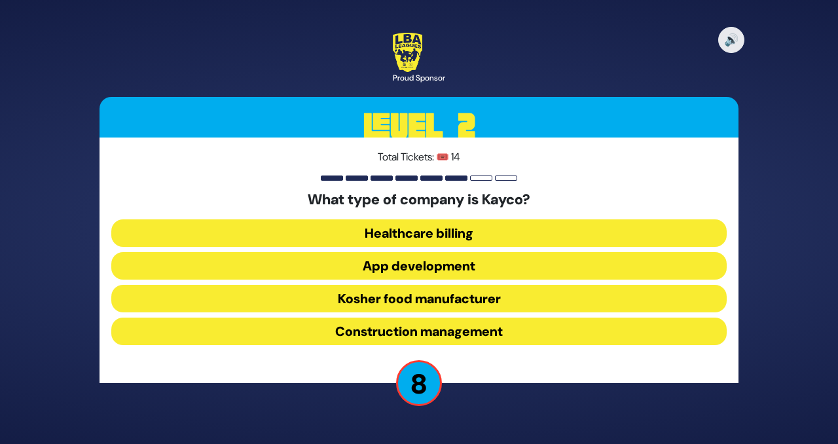
click at [317, 297] on button "Kosher food manufacturer" at bounding box center [419, 299] width 616 height 28
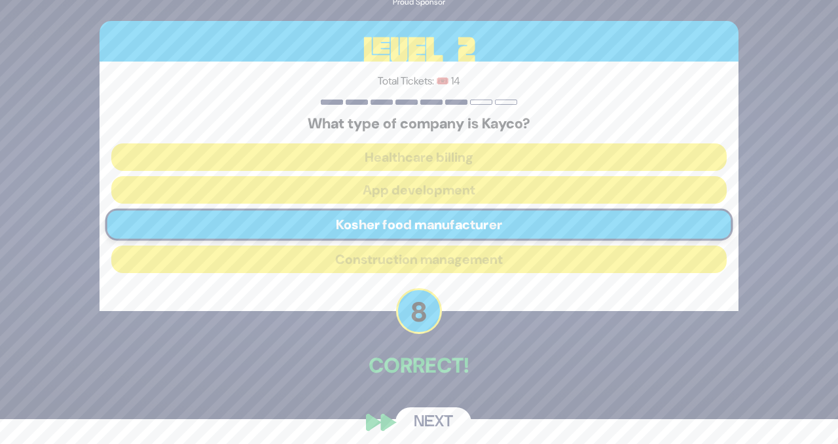
scroll to position [33, 0]
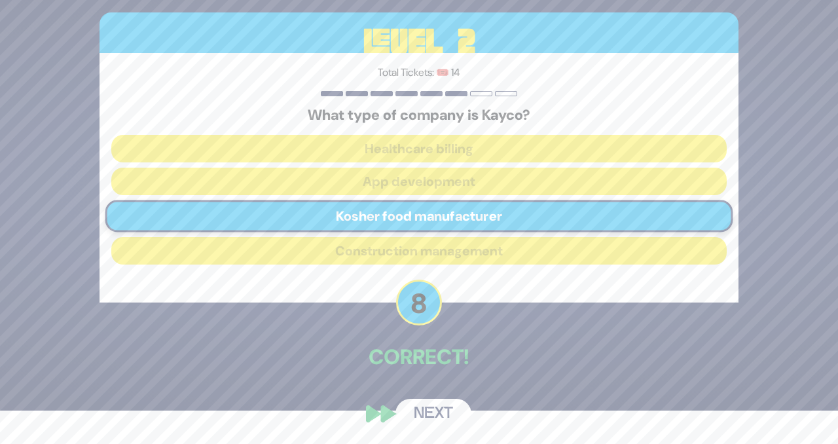
click at [413, 408] on button "Next" at bounding box center [434, 414] width 76 height 30
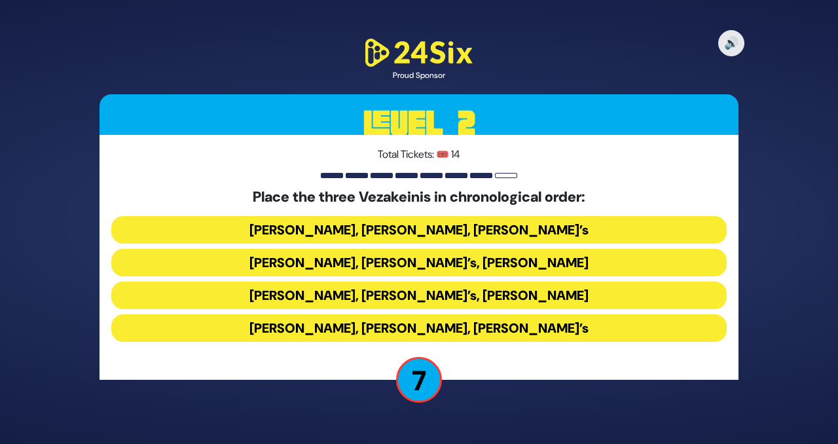
click at [326, 331] on button "Avraham Fried’s, Baruch Levine’s, Bonei Olam’s" at bounding box center [419, 328] width 616 height 28
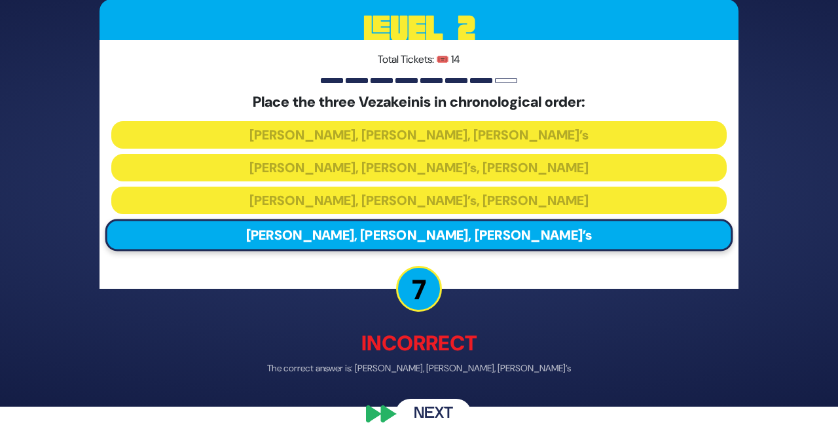
scroll to position [37, 0]
click at [422, 411] on button "Next" at bounding box center [434, 414] width 76 height 30
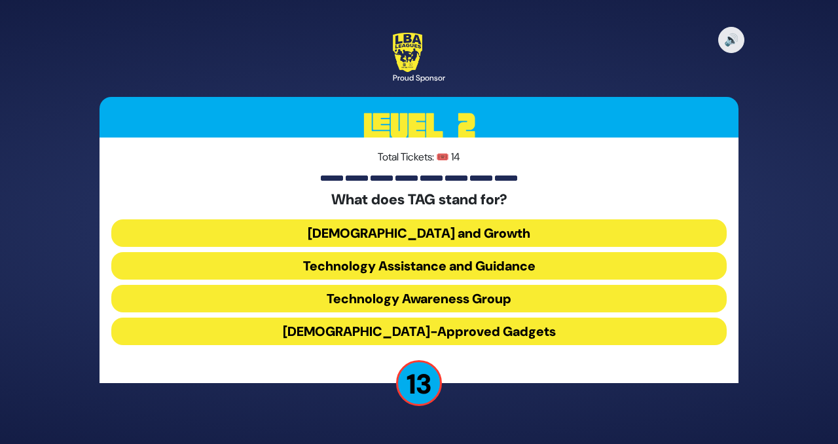
click at [359, 303] on button "Technology Awareness Group" at bounding box center [419, 299] width 616 height 28
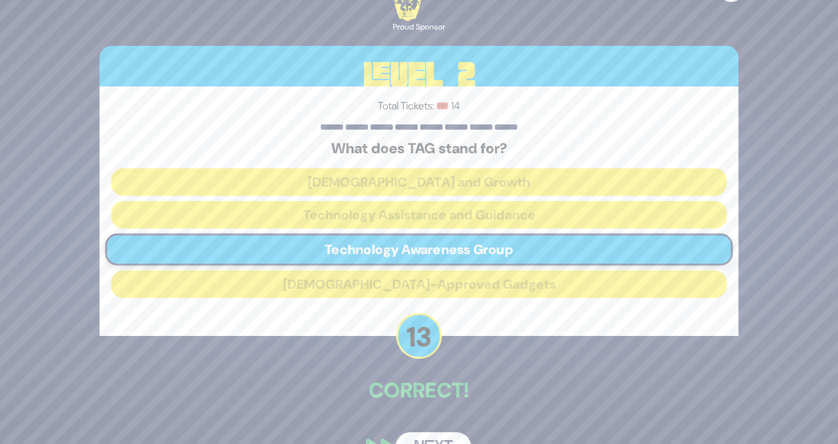
click at [451, 438] on button "Next" at bounding box center [434, 447] width 76 height 30
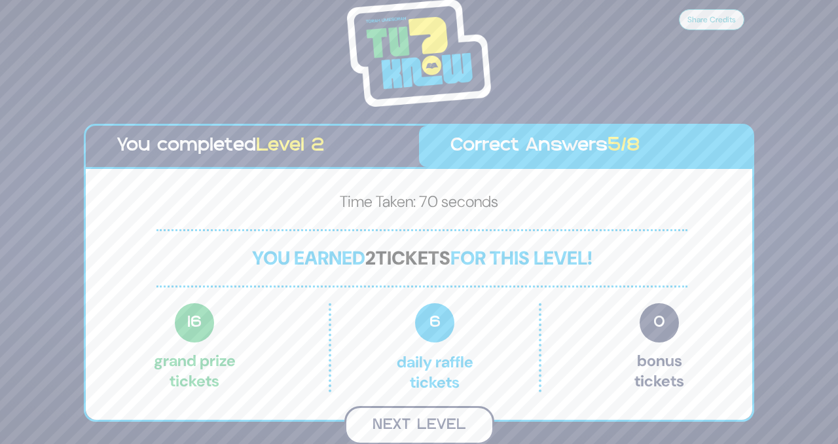
click at [415, 425] on button "Next Level" at bounding box center [419, 425] width 150 height 39
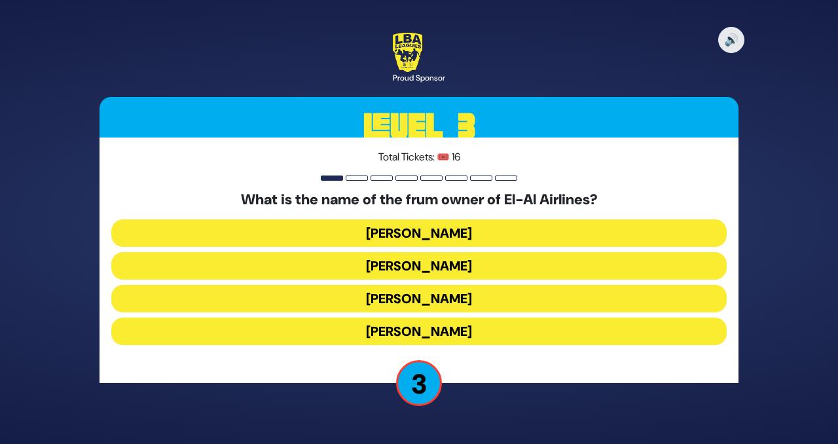
click at [357, 264] on button "Kenny Rosenberg" at bounding box center [419, 266] width 616 height 28
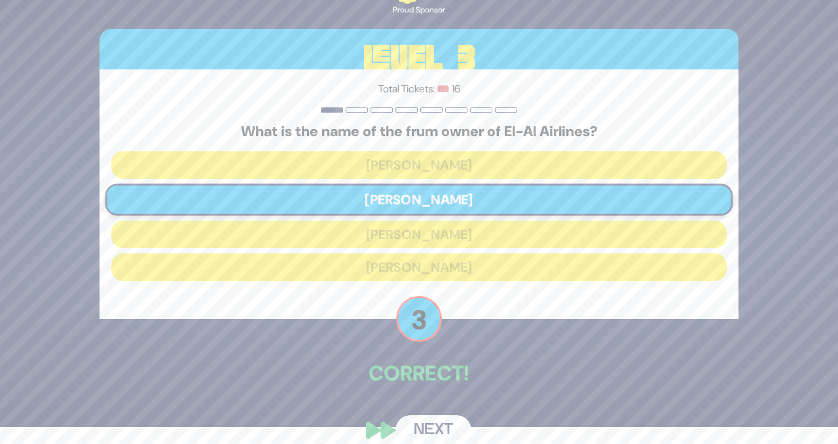
scroll to position [33, 0]
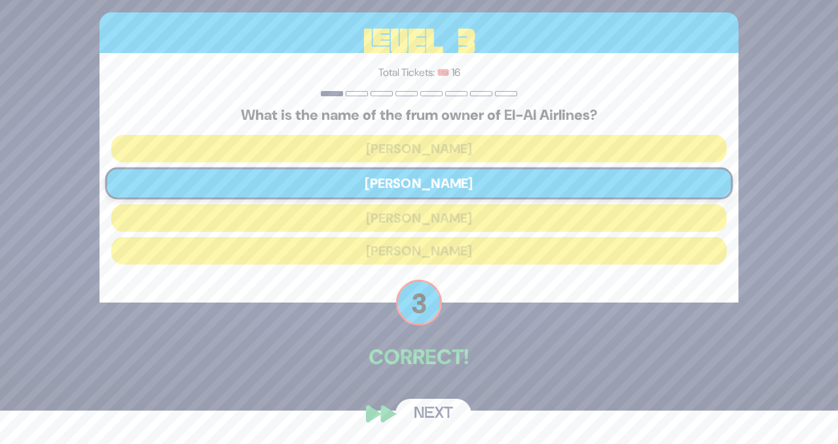
click at [426, 413] on button "Next" at bounding box center [434, 414] width 76 height 30
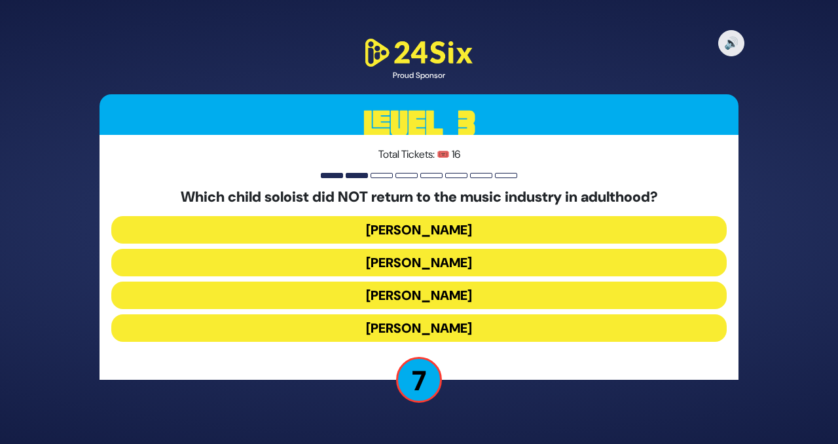
click at [355, 327] on button "Yitzy Spinner" at bounding box center [419, 328] width 616 height 28
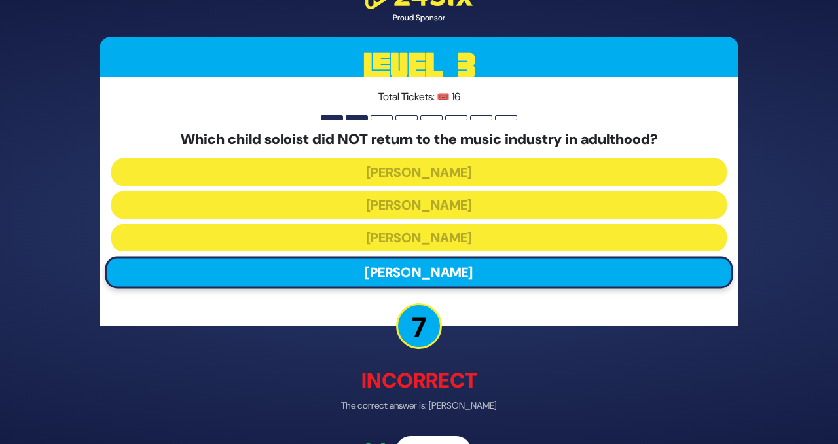
scroll to position [37, 0]
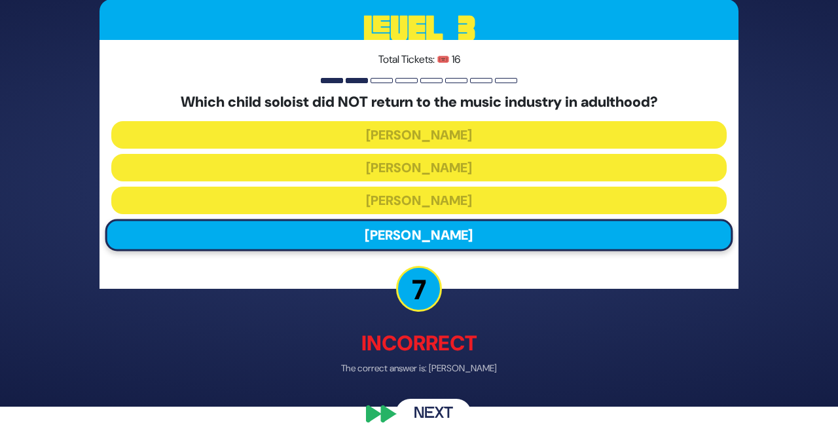
click at [425, 409] on button "Next" at bounding box center [434, 414] width 76 height 30
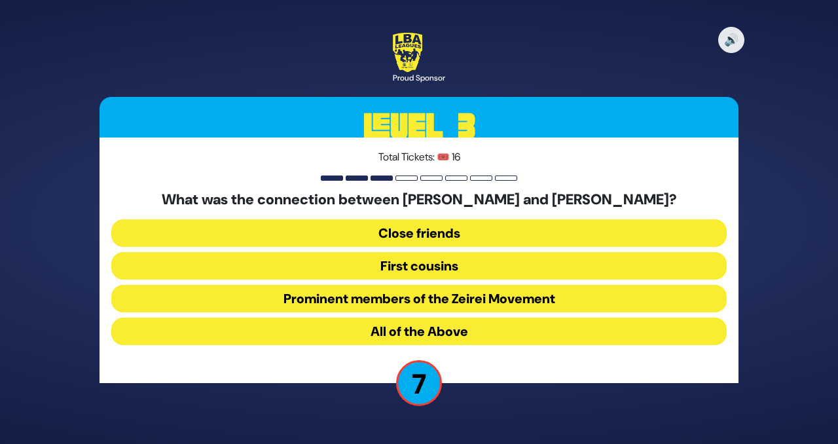
click at [373, 328] on button "All of the Above" at bounding box center [419, 332] width 616 height 28
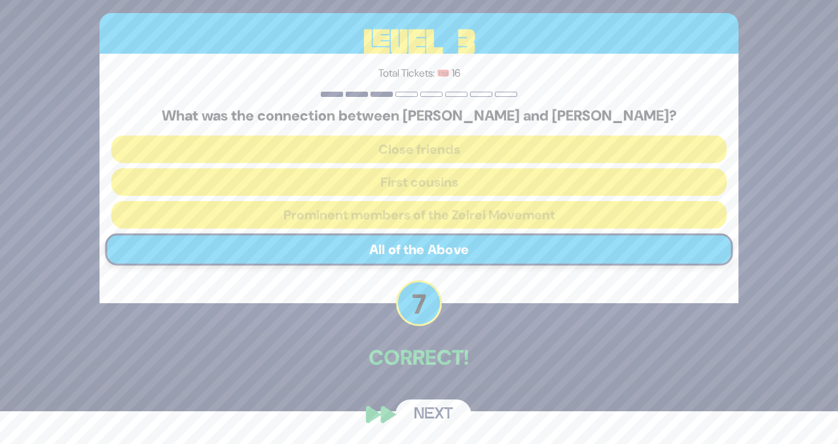
scroll to position [33, 0]
click at [436, 413] on button "Next" at bounding box center [434, 414] width 76 height 30
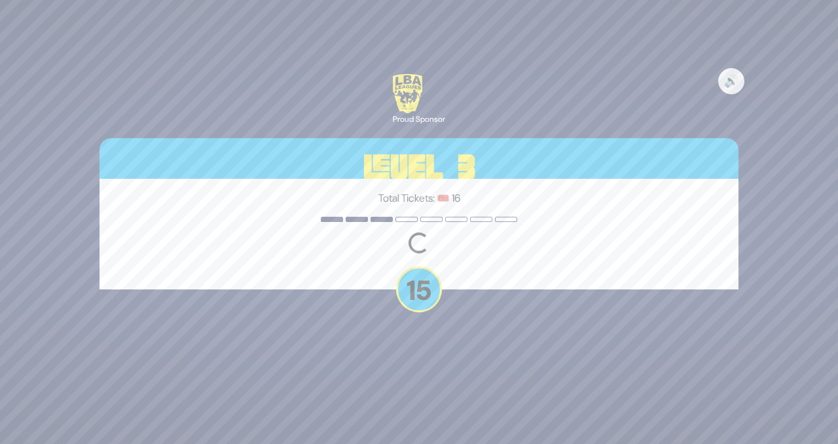
scroll to position [0, 0]
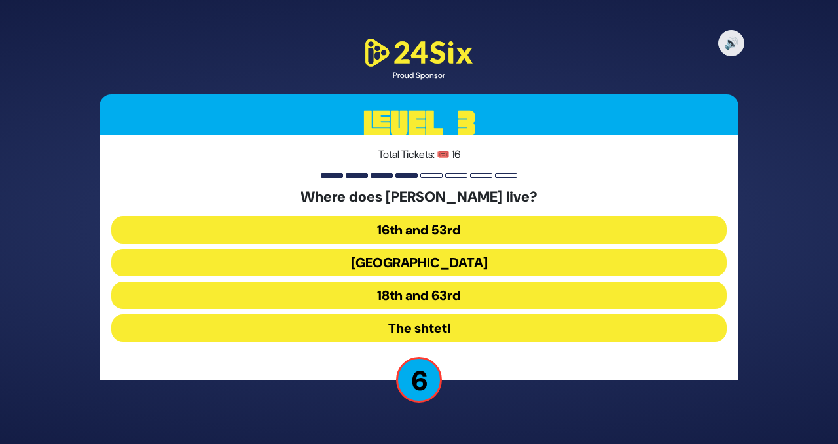
click at [344, 263] on button "Ocean Parkway and Avenue L" at bounding box center [419, 263] width 616 height 28
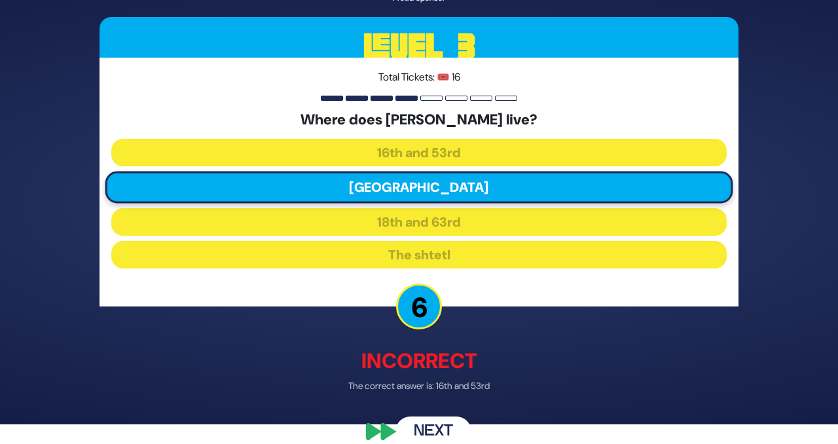
scroll to position [37, 0]
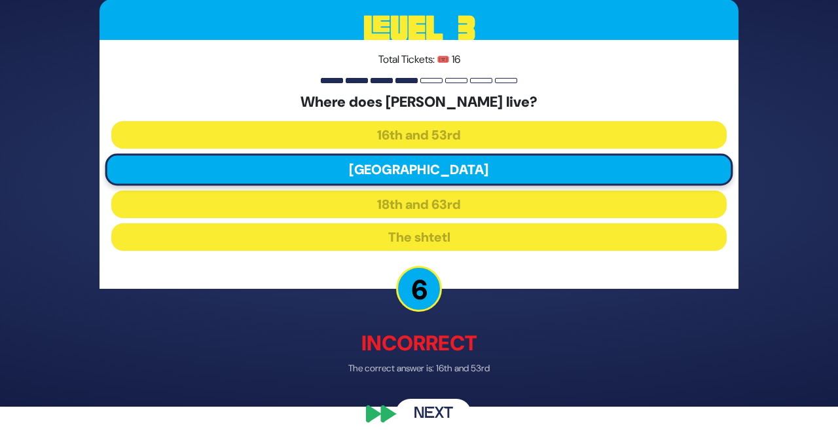
click at [416, 405] on button "Next" at bounding box center [434, 414] width 76 height 30
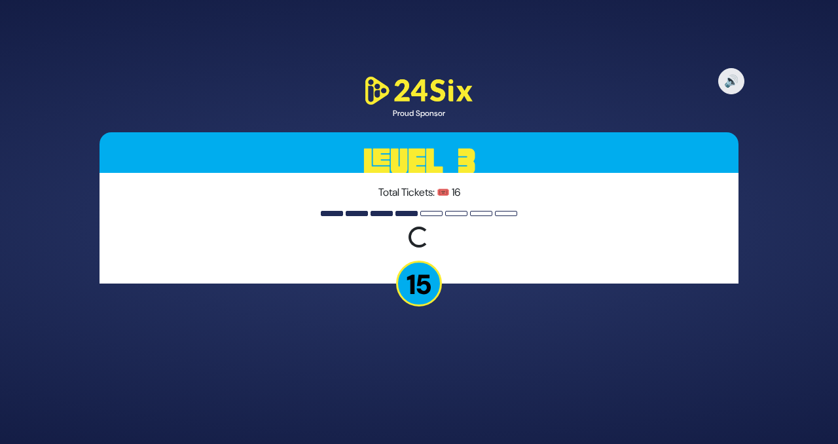
scroll to position [0, 0]
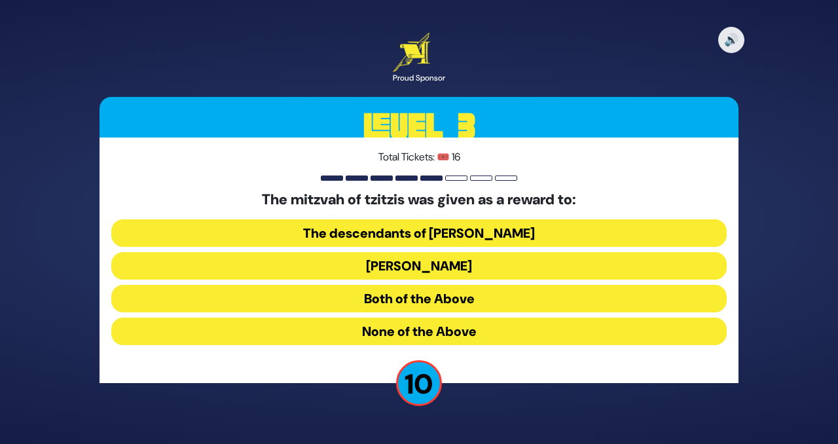
click at [351, 297] on button "Both of the Above" at bounding box center [419, 299] width 616 height 28
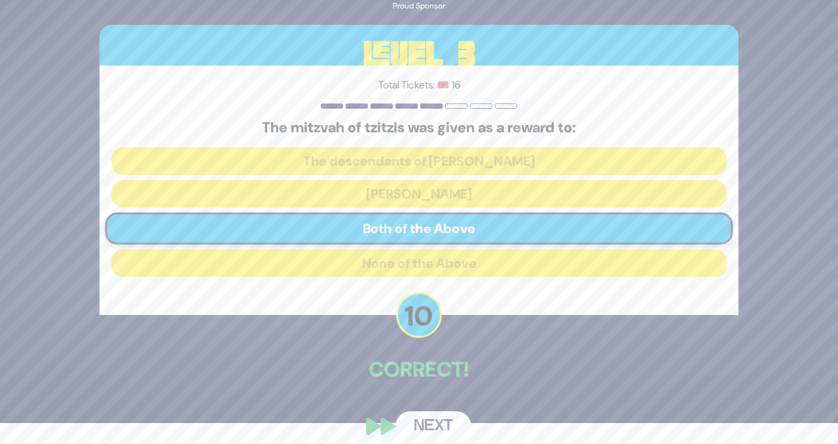
scroll to position [33, 0]
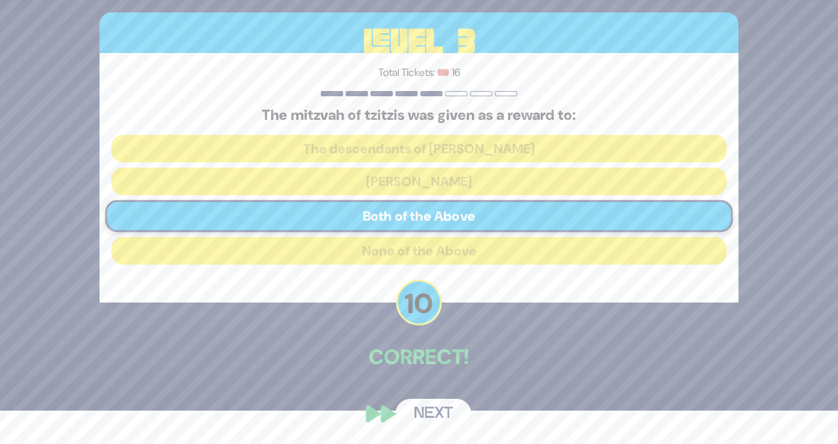
click at [410, 410] on button "Next" at bounding box center [434, 414] width 76 height 30
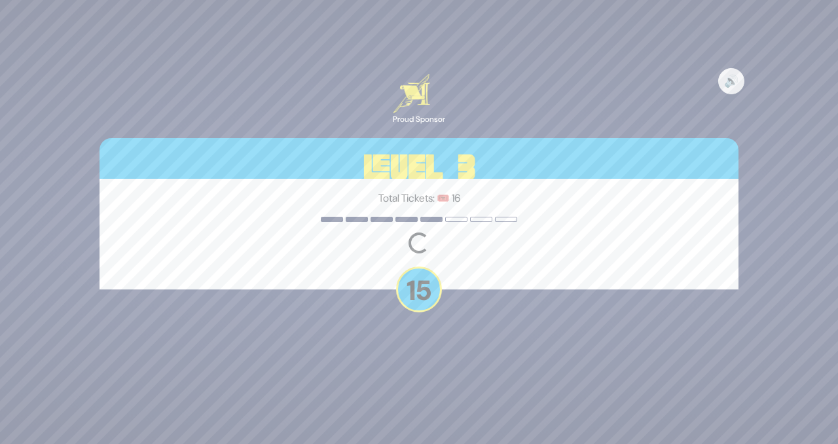
scroll to position [0, 0]
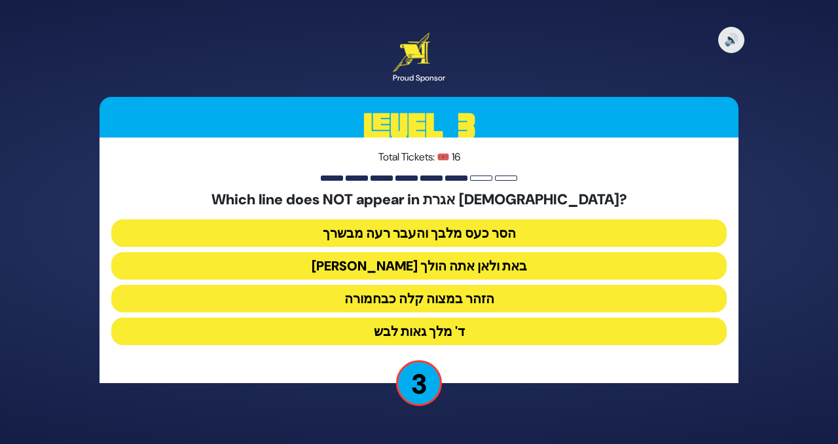
click at [474, 325] on button "ד' מלך גאות לבש" at bounding box center [419, 332] width 616 height 28
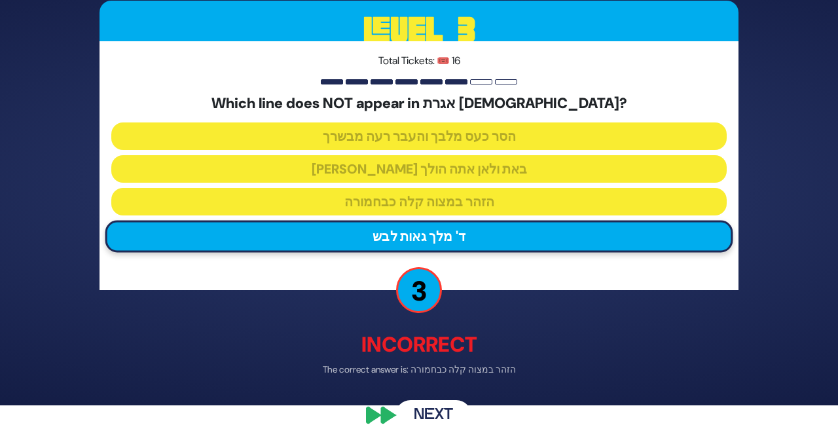
scroll to position [41, 0]
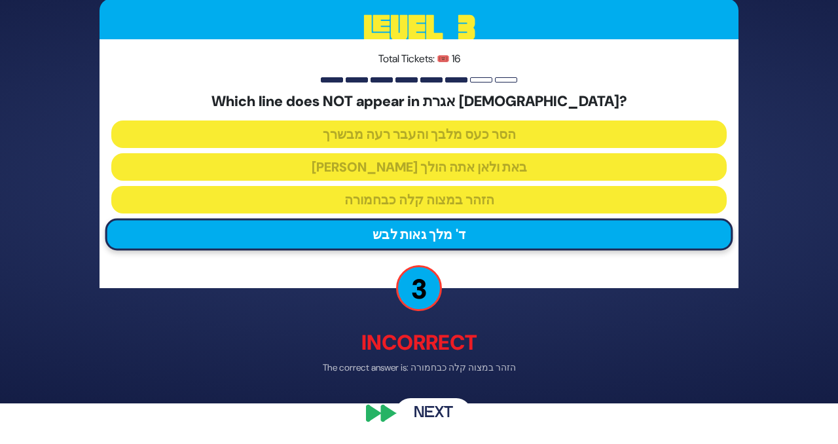
click at [441, 412] on button "Next" at bounding box center [434, 413] width 76 height 30
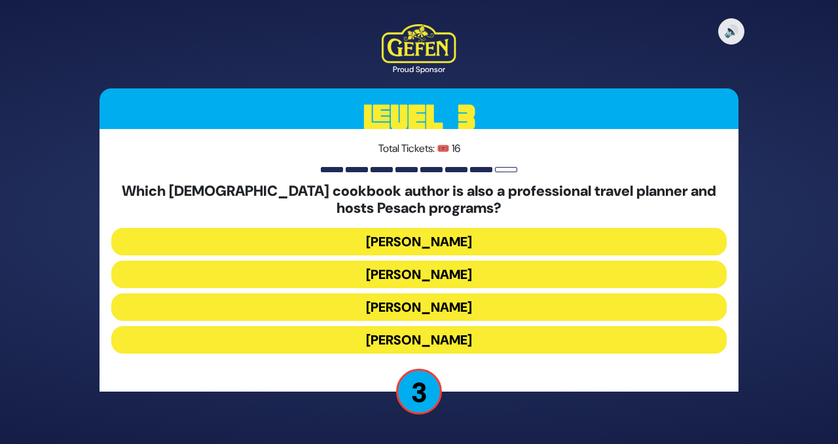
click at [395, 274] on button "Naomi Nachman" at bounding box center [419, 275] width 616 height 28
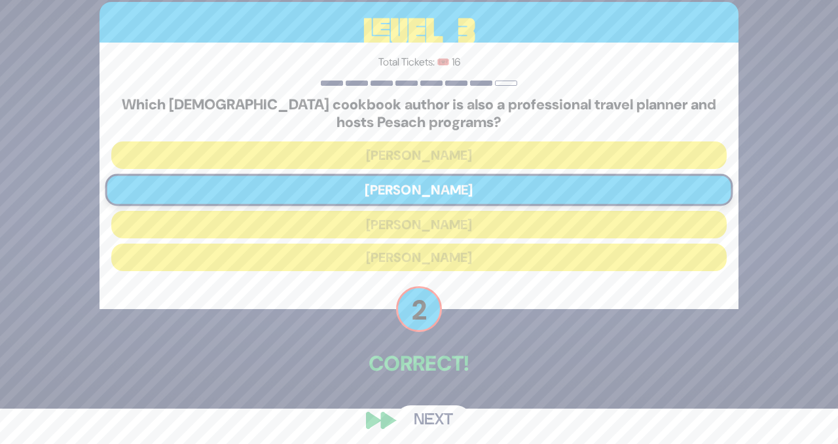
scroll to position [43, 0]
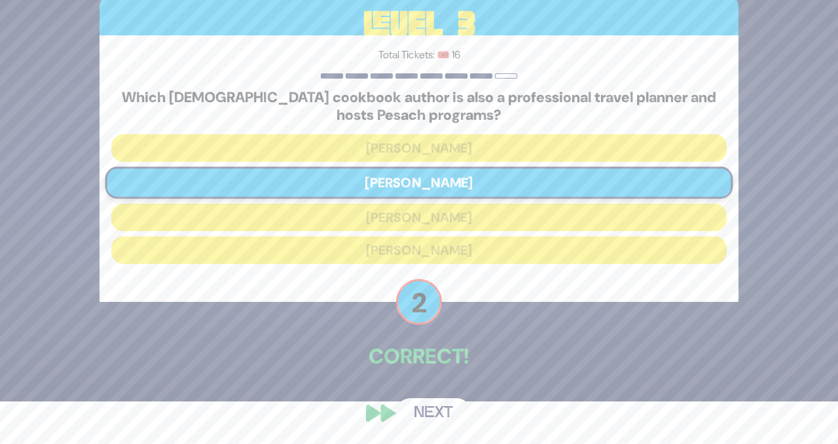
click at [428, 412] on button "Next" at bounding box center [434, 413] width 76 height 30
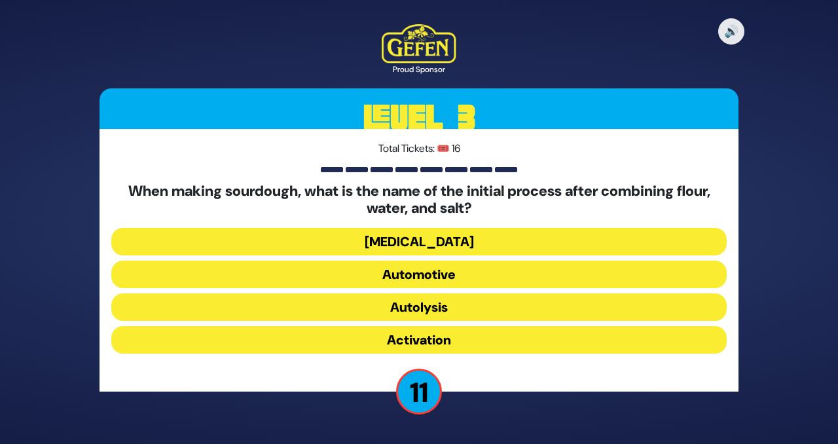
click at [461, 344] on button "Activation" at bounding box center [419, 340] width 616 height 28
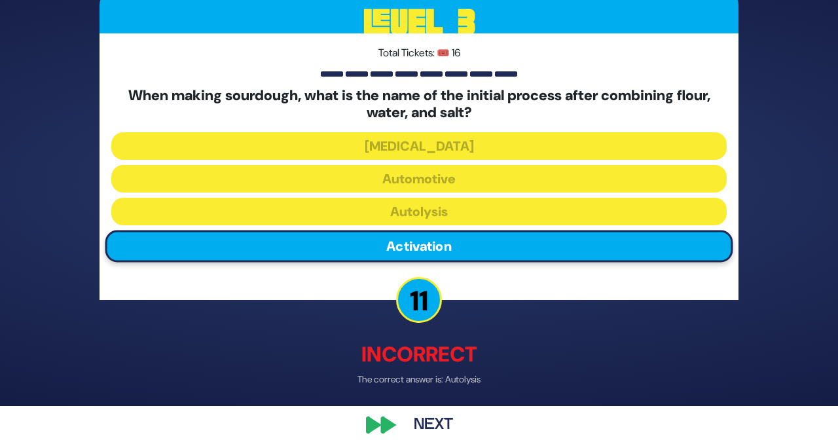
scroll to position [49, 0]
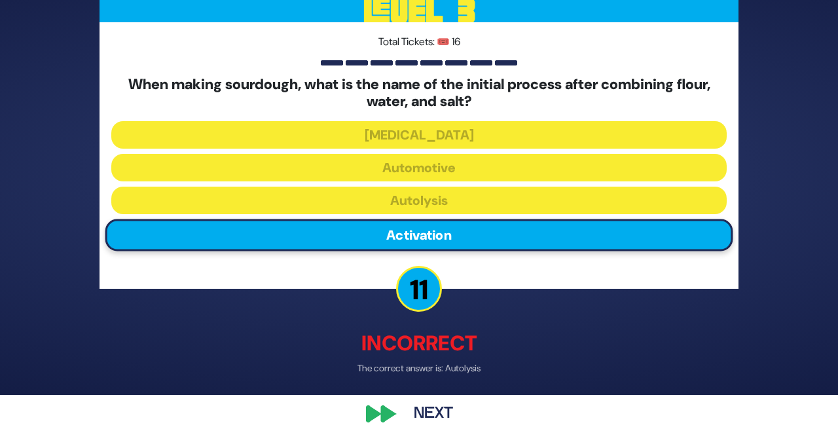
click at [447, 421] on button "Next" at bounding box center [434, 413] width 76 height 30
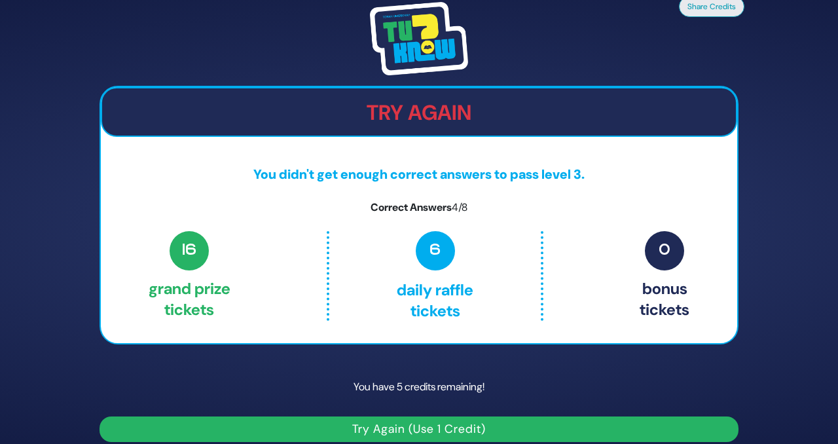
scroll to position [14, 0]
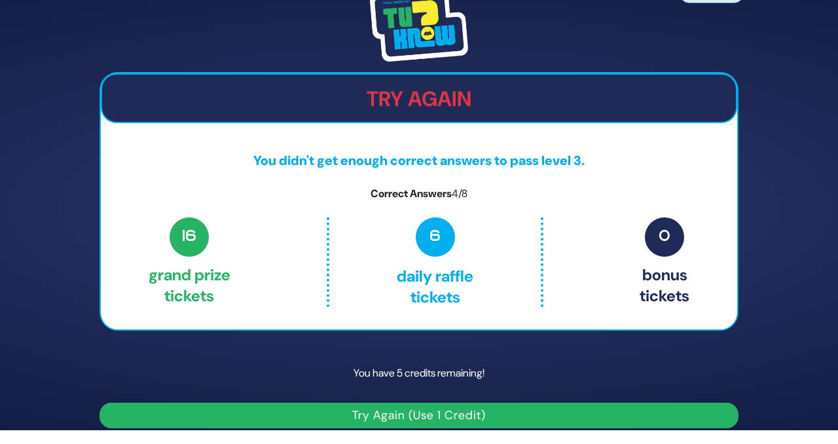
click at [432, 416] on button "Try Again (Use 1 Credit)" at bounding box center [419, 416] width 639 height 26
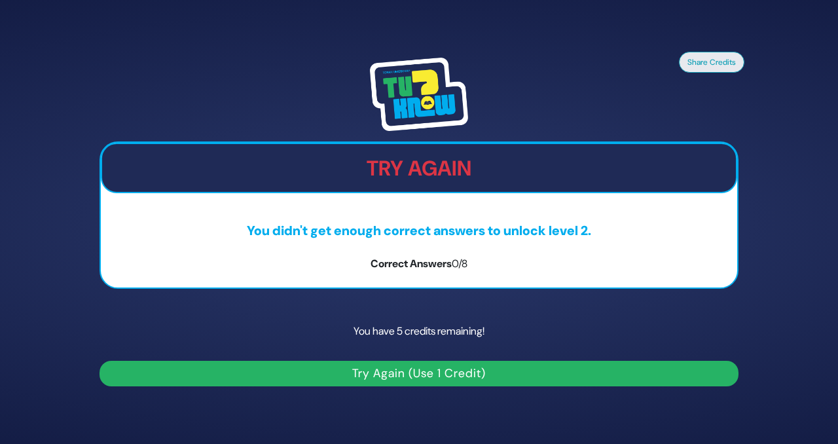
click at [354, 378] on button "Try Again (Use 1 Credit)" at bounding box center [419, 374] width 639 height 26
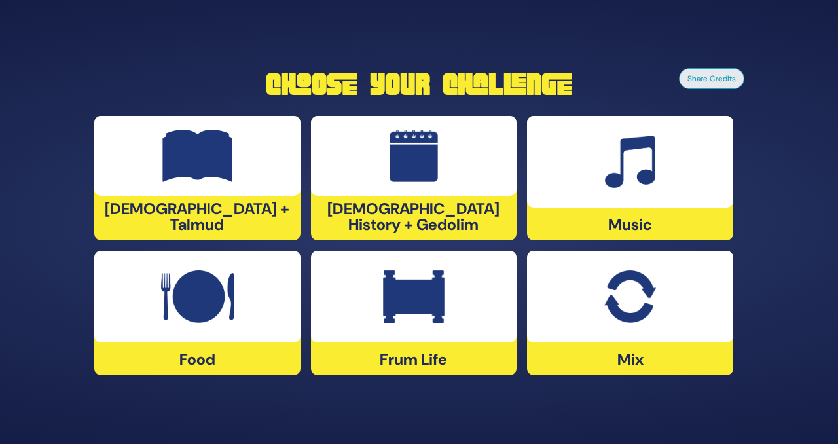
click at [426, 209] on div "[DEMOGRAPHIC_DATA] History + Gedolim" at bounding box center [414, 178] width 206 height 124
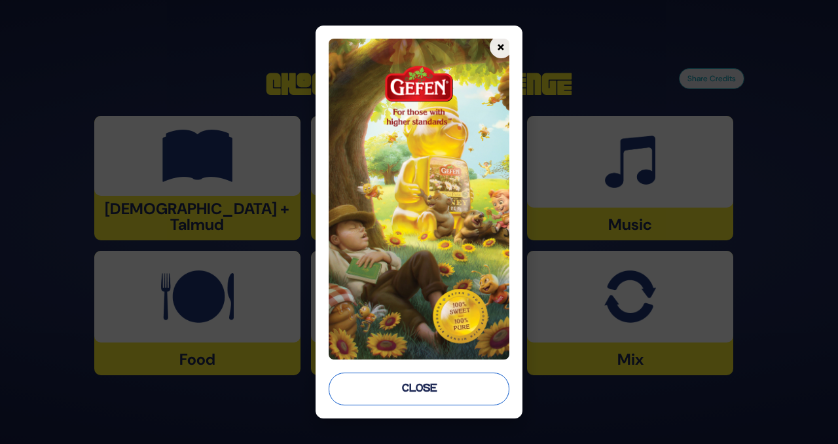
click at [438, 396] on button "Close" at bounding box center [419, 389] width 181 height 33
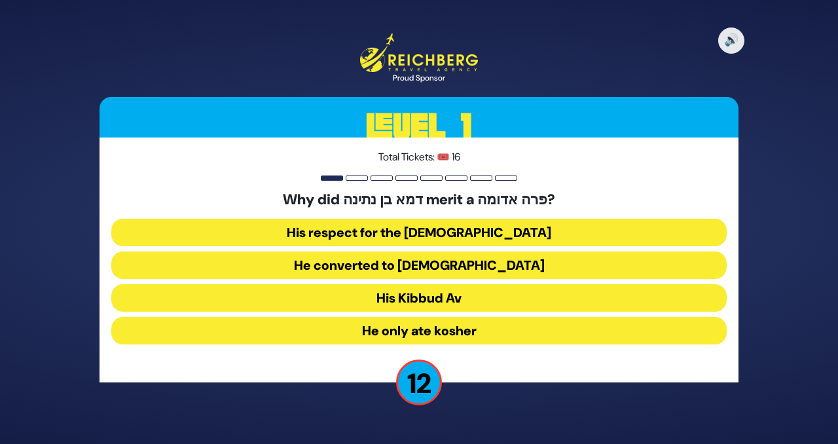
click at [396, 298] on button "His Kibbud Av" at bounding box center [419, 298] width 616 height 28
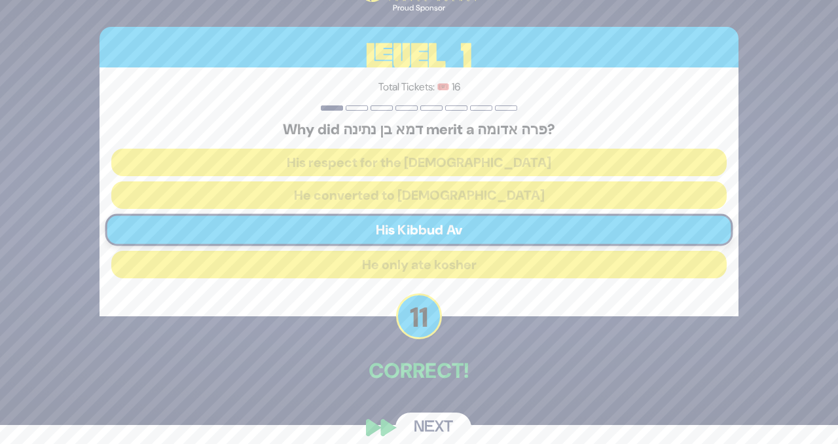
scroll to position [33, 0]
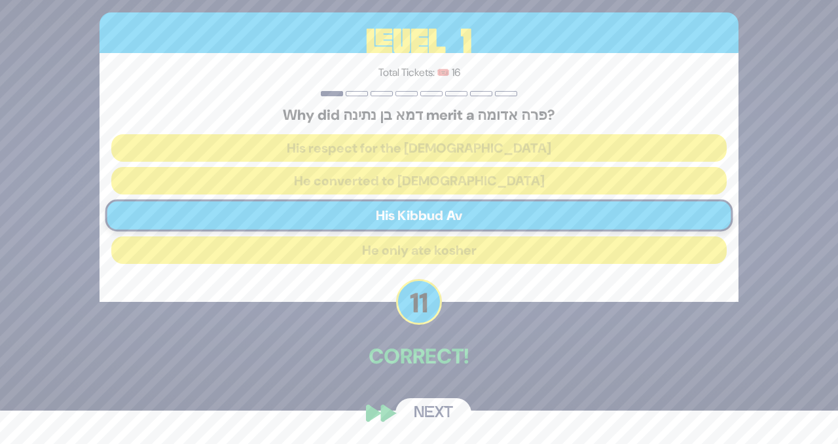
click at [437, 415] on button "Next" at bounding box center [434, 413] width 76 height 30
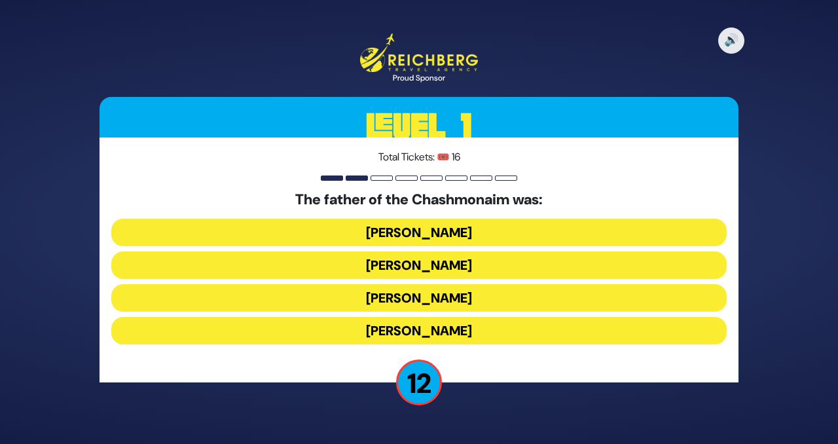
click at [374, 232] on button "[PERSON_NAME]" at bounding box center [419, 233] width 616 height 28
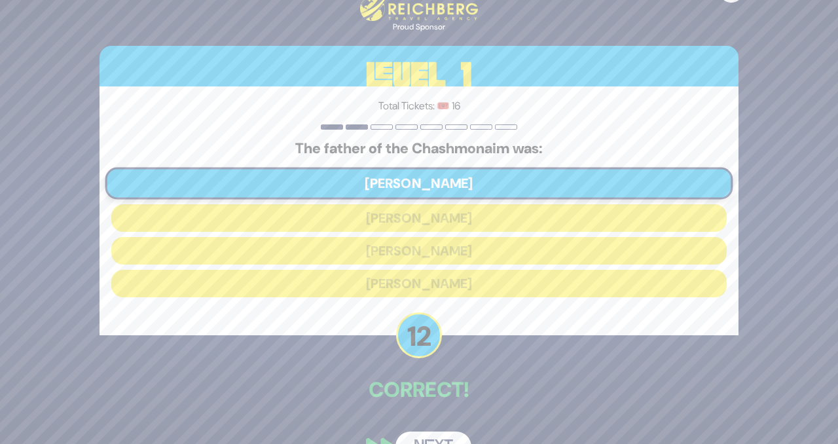
scroll to position [33, 0]
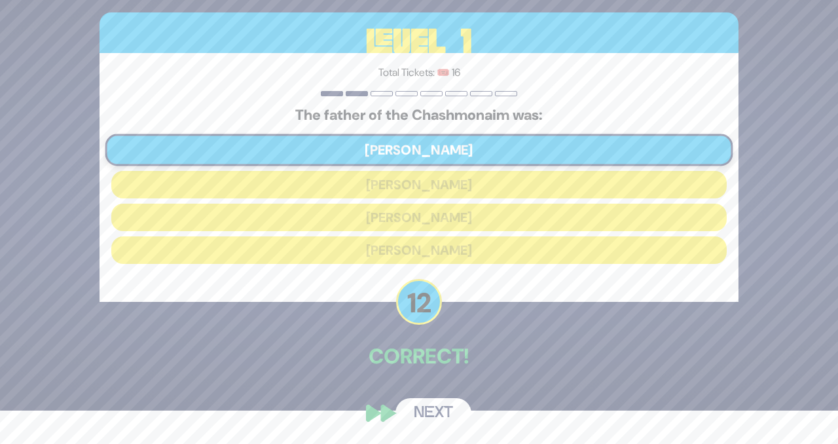
click at [424, 405] on button "Next" at bounding box center [434, 413] width 76 height 30
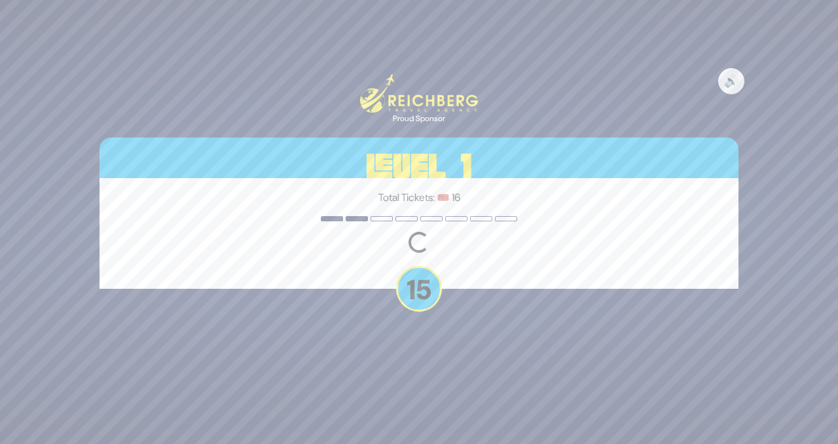
scroll to position [0, 0]
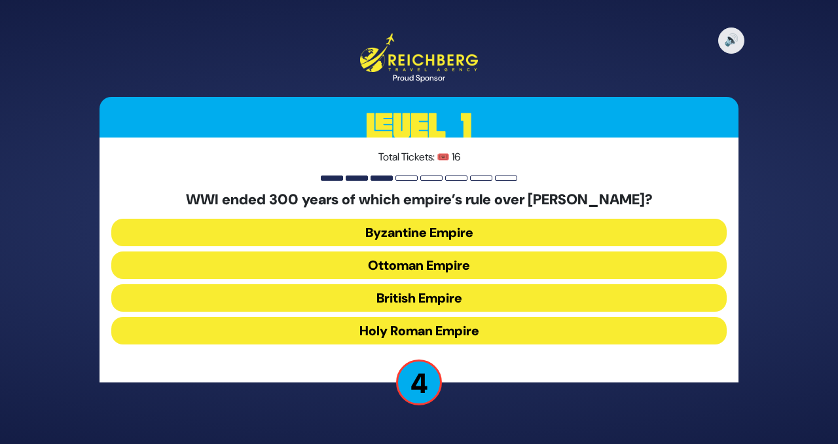
click at [389, 236] on button "Byzantine Empire" at bounding box center [419, 233] width 616 height 28
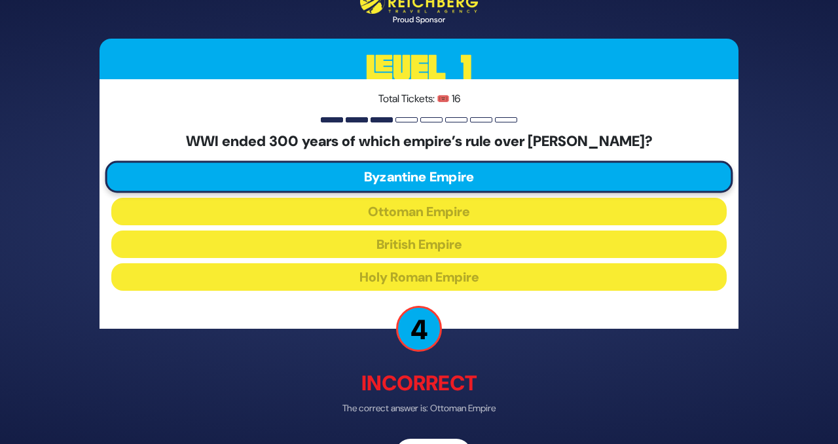
scroll to position [41, 0]
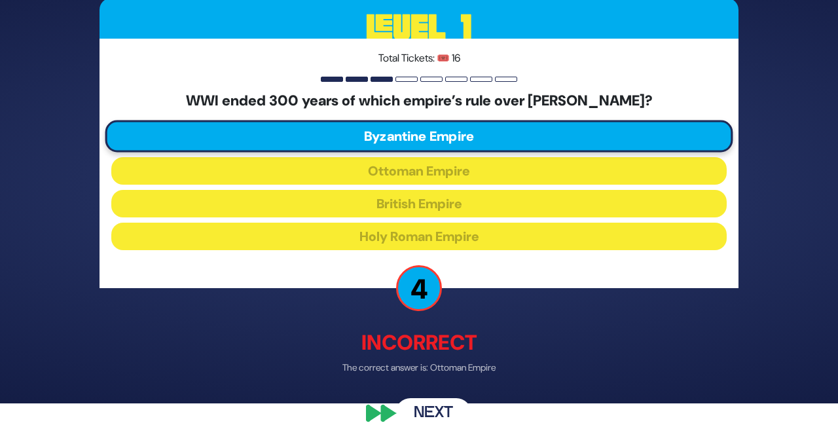
click at [432, 415] on button "Next" at bounding box center [434, 413] width 76 height 30
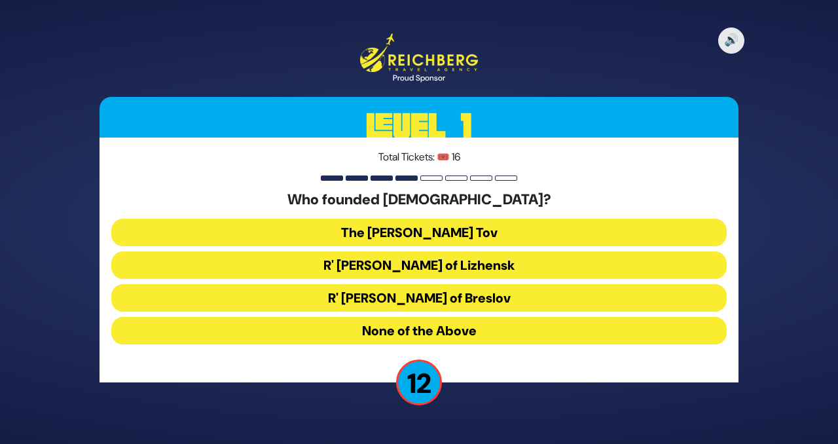
click at [388, 236] on button "The [PERSON_NAME] Tov" at bounding box center [419, 233] width 616 height 28
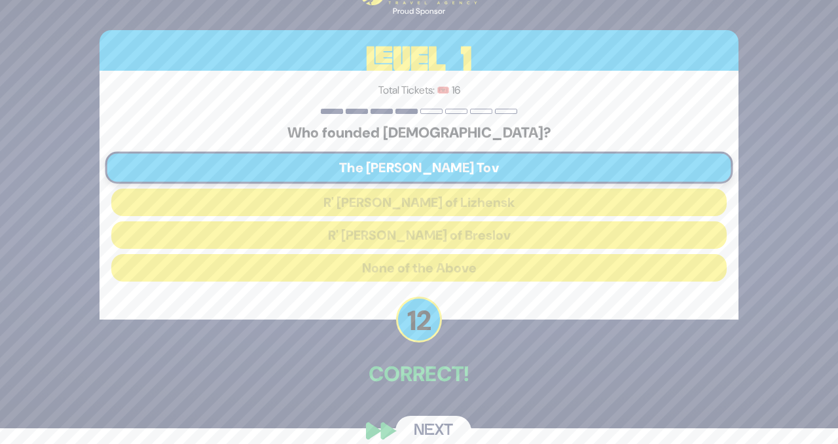
scroll to position [33, 0]
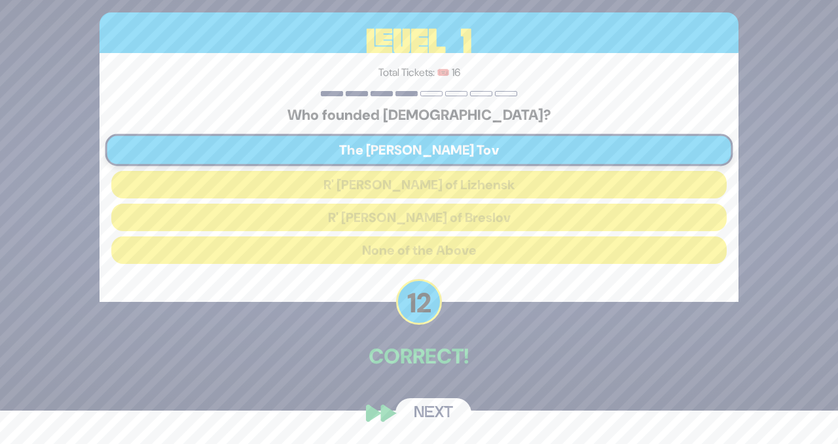
click at [435, 414] on button "Next" at bounding box center [434, 413] width 76 height 30
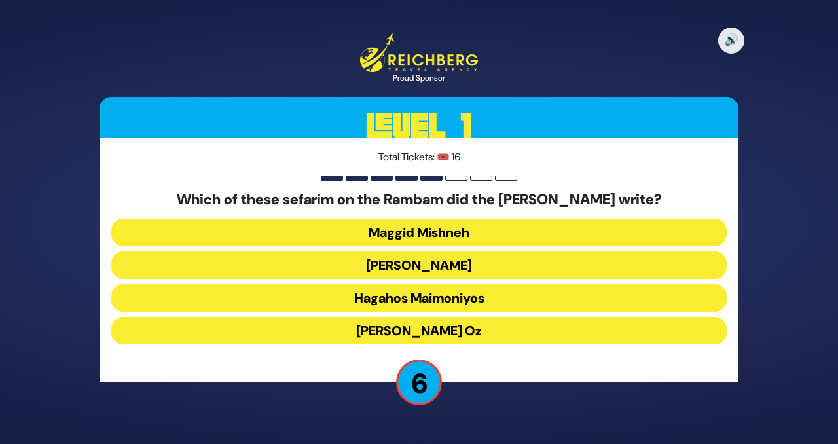
click at [400, 333] on button "[PERSON_NAME] Oz" at bounding box center [419, 331] width 616 height 28
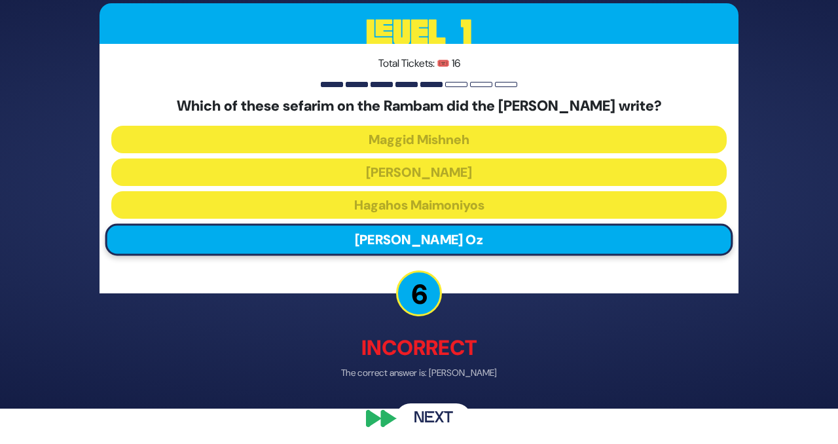
scroll to position [39, 0]
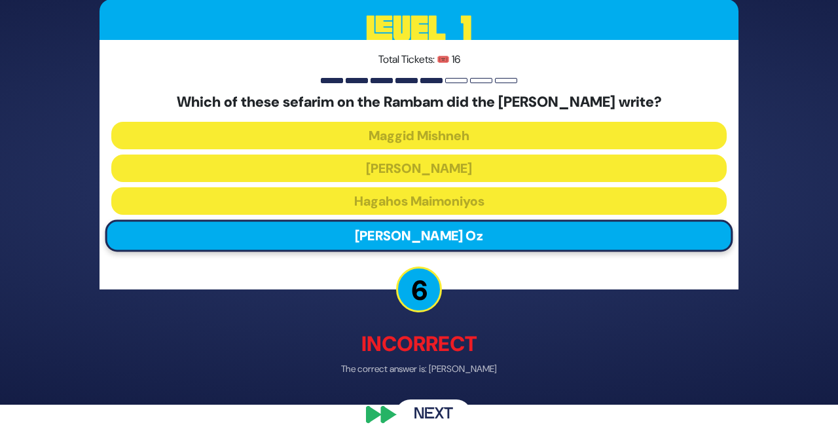
click at [426, 435] on div "🔊 Proud Sponsor Level 1 Total Tickets: 🎟️ 16 Which of these sefarim on the Ramb…" at bounding box center [419, 182] width 671 height 525
click at [423, 416] on button "Next" at bounding box center [434, 414] width 76 height 30
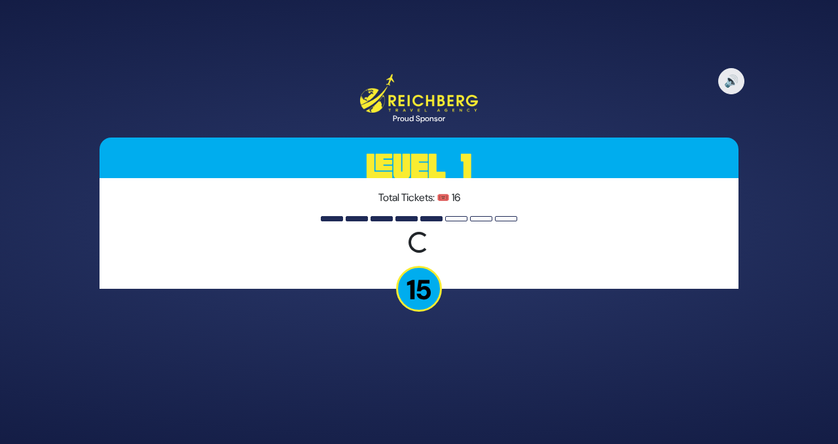
scroll to position [0, 0]
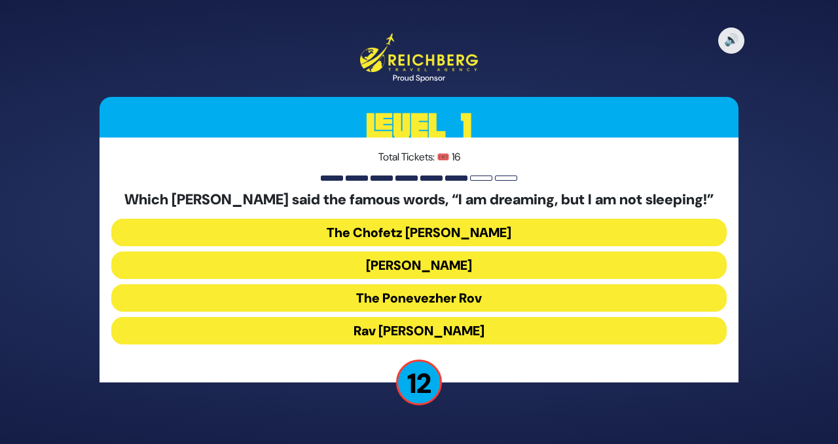
click at [371, 302] on button "The Ponevezher Rov" at bounding box center [419, 298] width 616 height 28
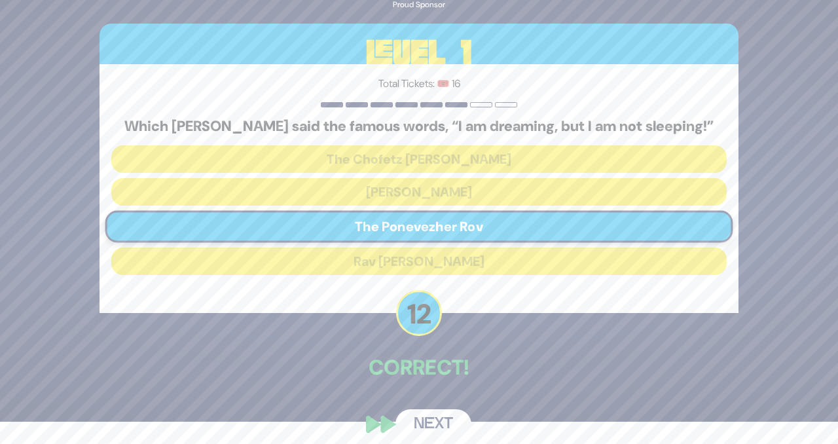
scroll to position [33, 0]
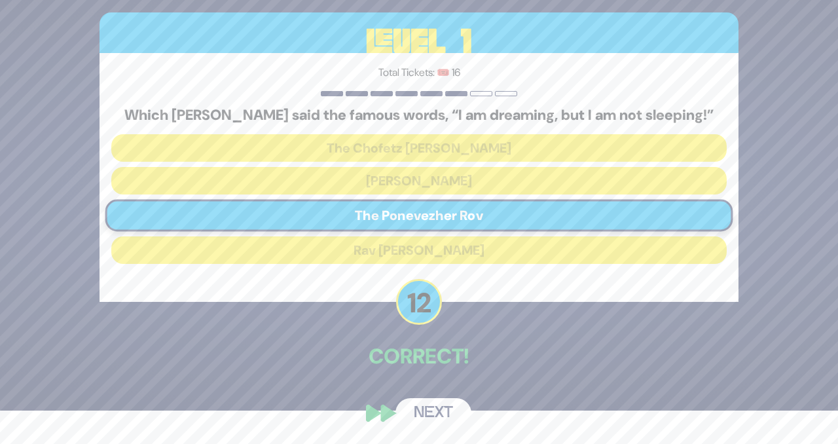
click at [432, 407] on button "Next" at bounding box center [434, 413] width 76 height 30
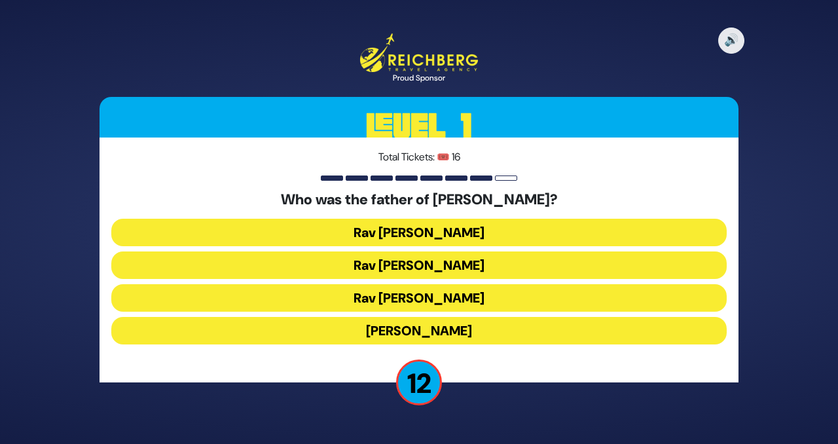
click at [396, 334] on button "[PERSON_NAME]" at bounding box center [419, 331] width 616 height 28
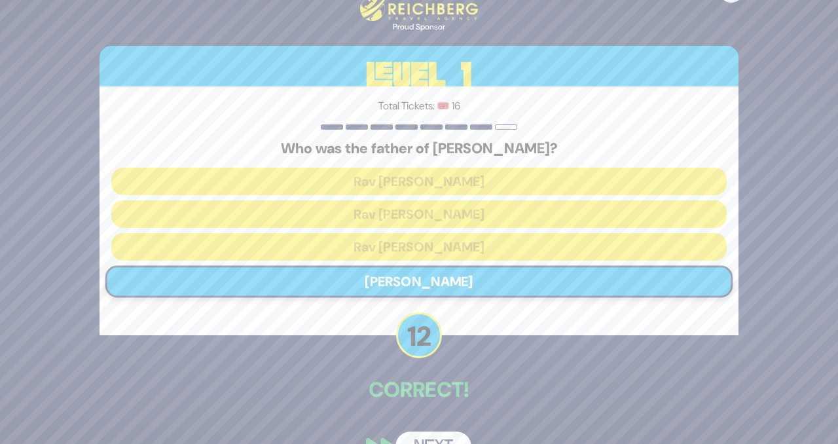
scroll to position [20, 0]
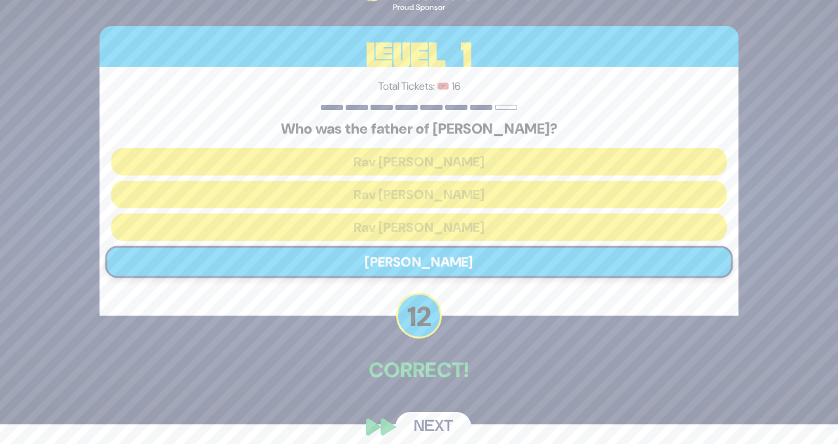
click at [437, 438] on button "Next" at bounding box center [434, 427] width 76 height 30
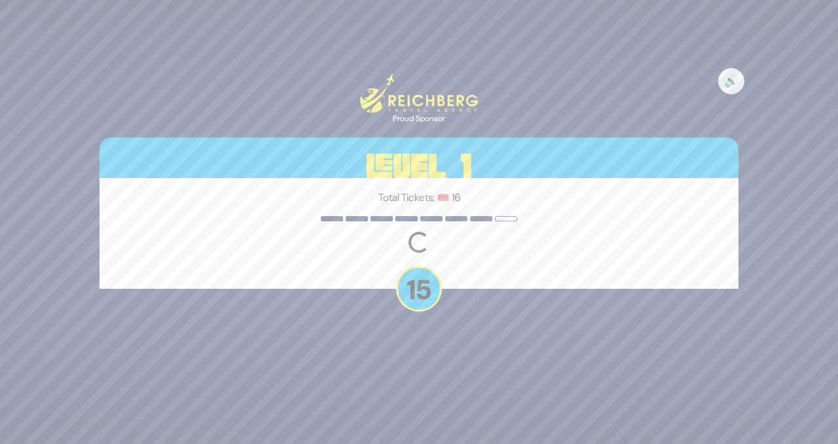
scroll to position [0, 0]
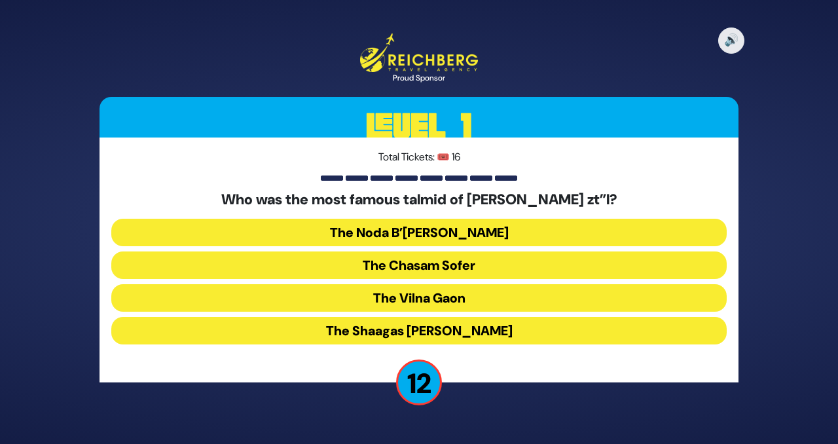
click at [333, 238] on button "The Noda B’[PERSON_NAME]" at bounding box center [419, 233] width 616 height 28
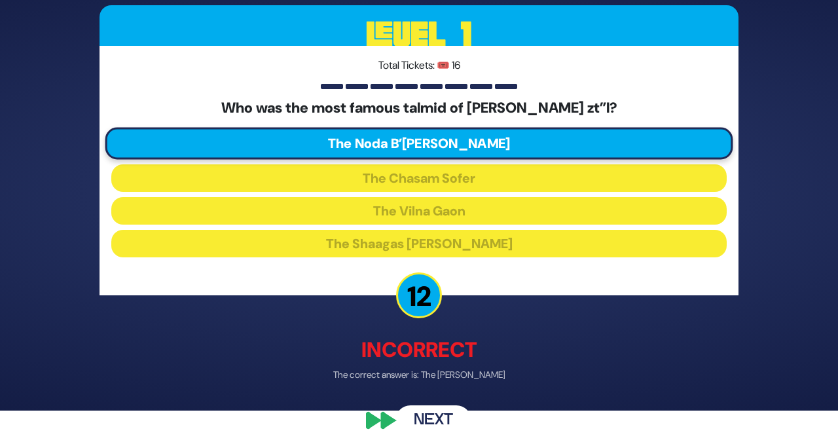
scroll to position [41, 0]
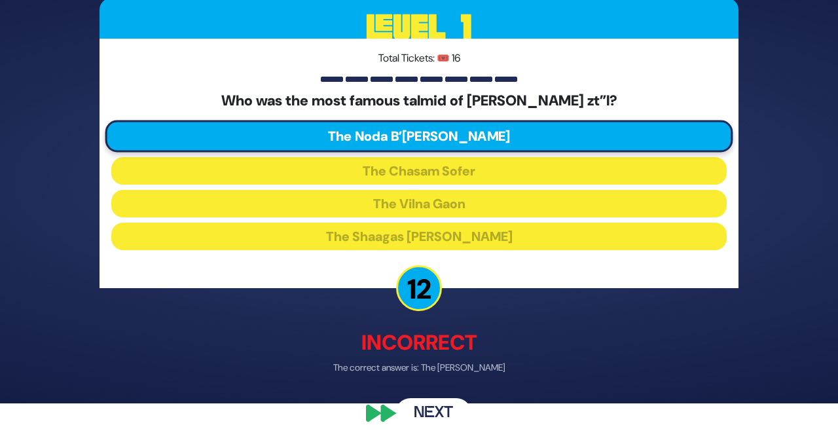
click at [433, 418] on button "Next" at bounding box center [434, 413] width 76 height 30
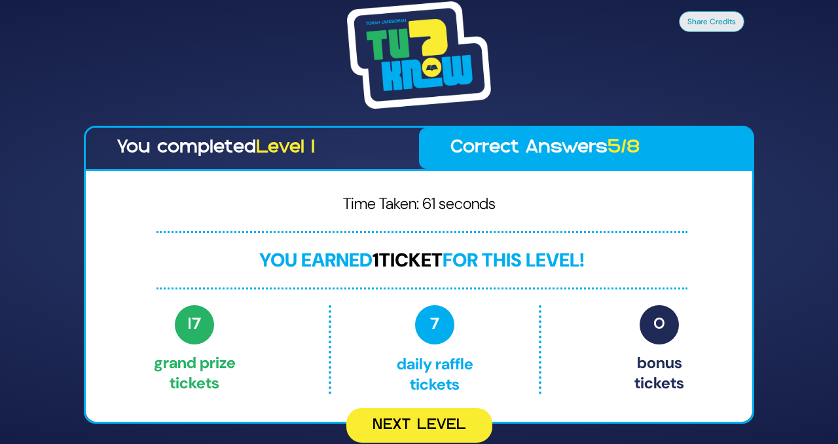
scroll to position [0, 0]
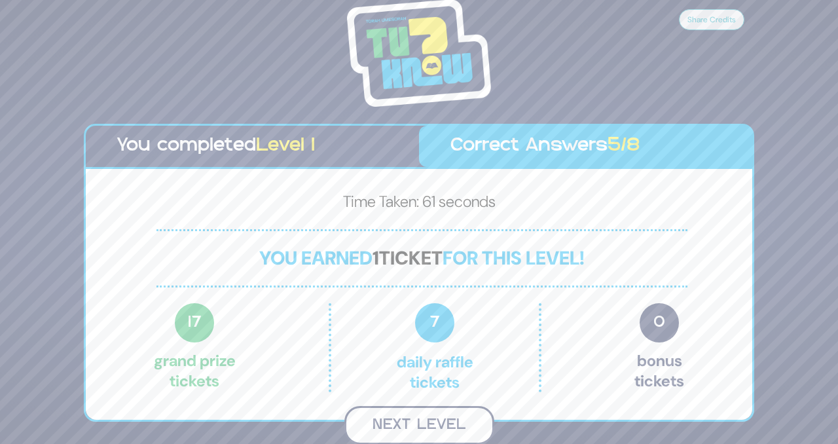
click at [409, 422] on button "Next Level" at bounding box center [419, 425] width 150 height 39
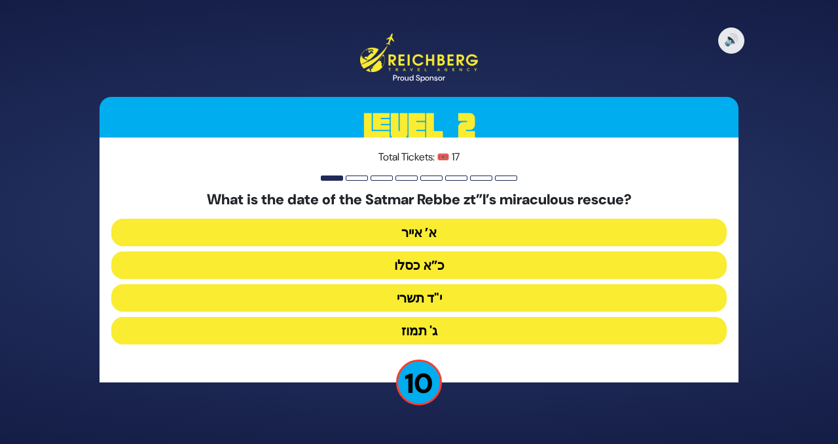
click at [372, 267] on button "כ”א כסלו" at bounding box center [419, 265] width 616 height 28
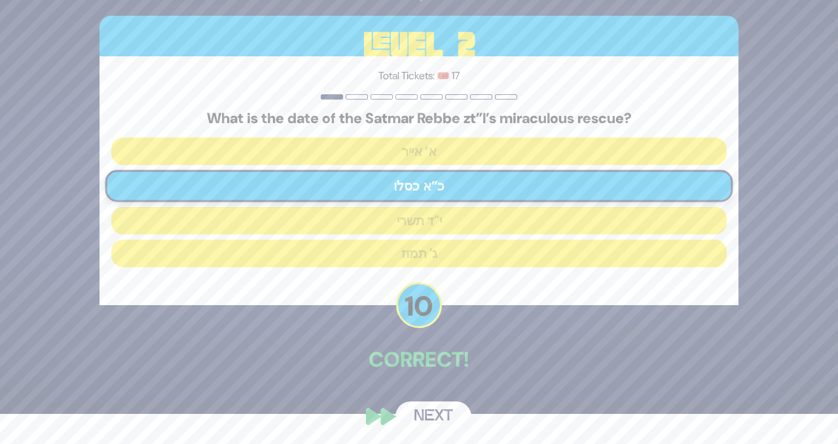
scroll to position [33, 0]
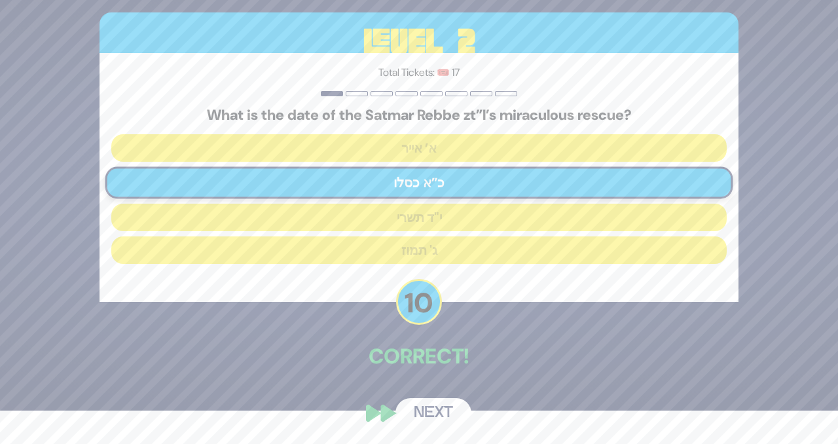
click at [426, 411] on button "Next" at bounding box center [434, 413] width 76 height 30
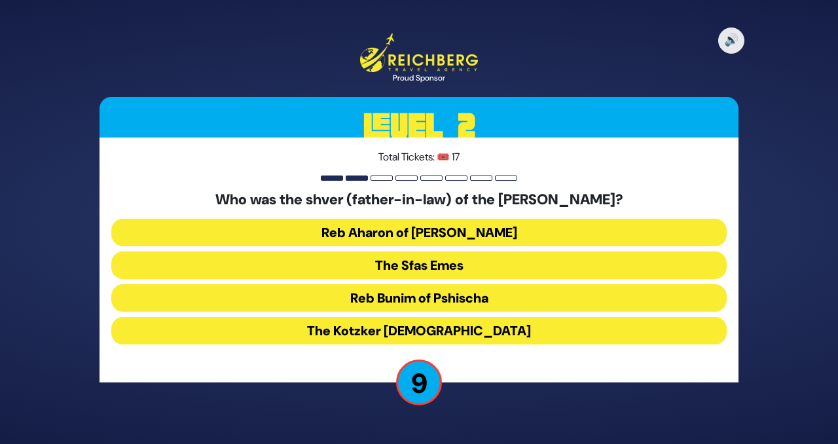
click at [348, 267] on button "The Sfas Emes" at bounding box center [419, 265] width 616 height 28
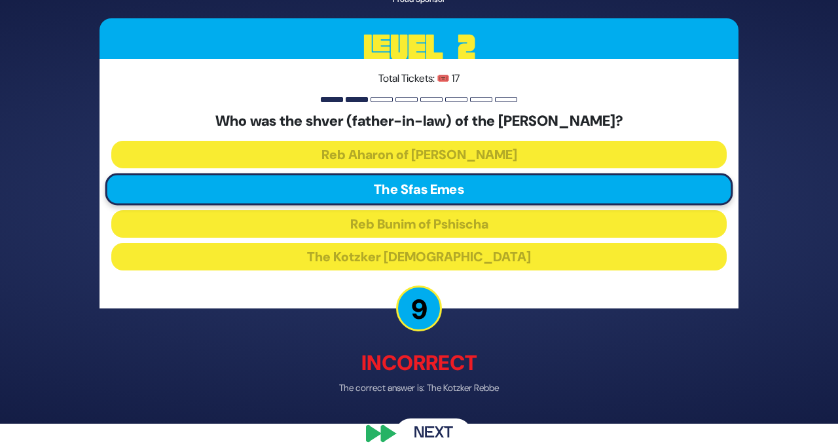
scroll to position [41, 0]
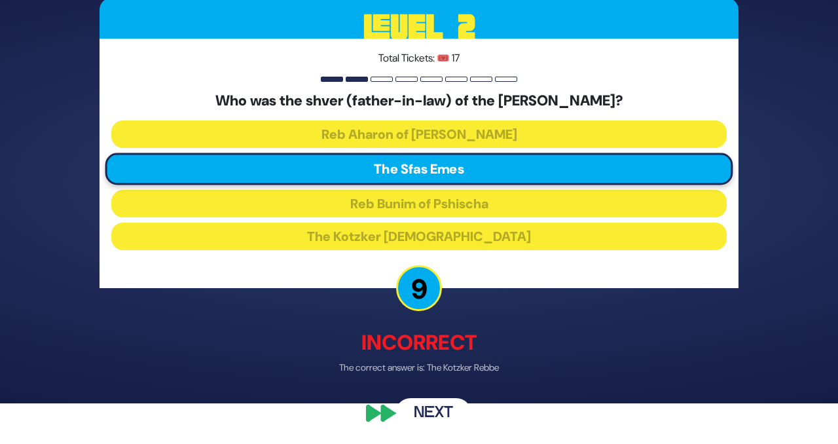
click at [430, 415] on button "Next" at bounding box center [434, 413] width 76 height 30
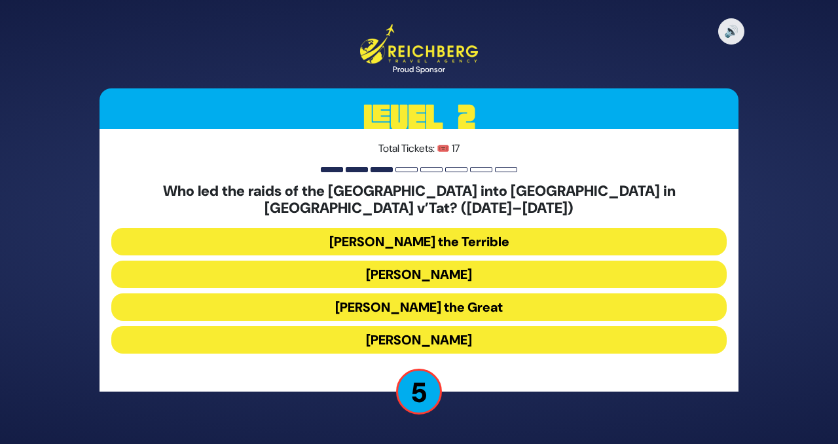
click at [382, 267] on button "[PERSON_NAME]" at bounding box center [419, 275] width 616 height 28
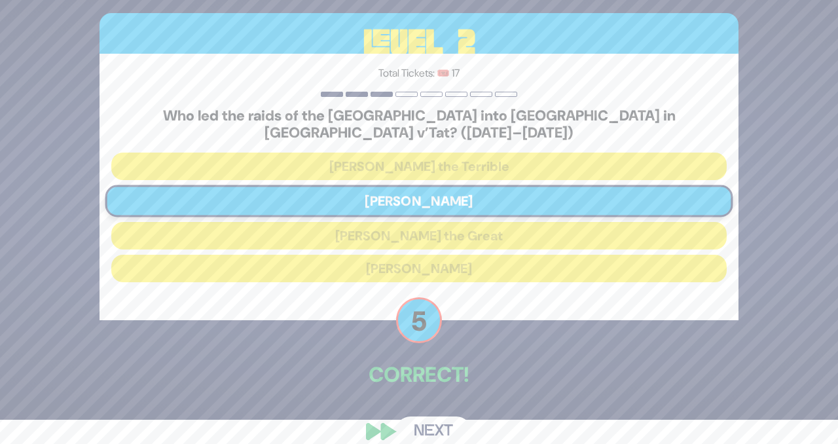
scroll to position [33, 0]
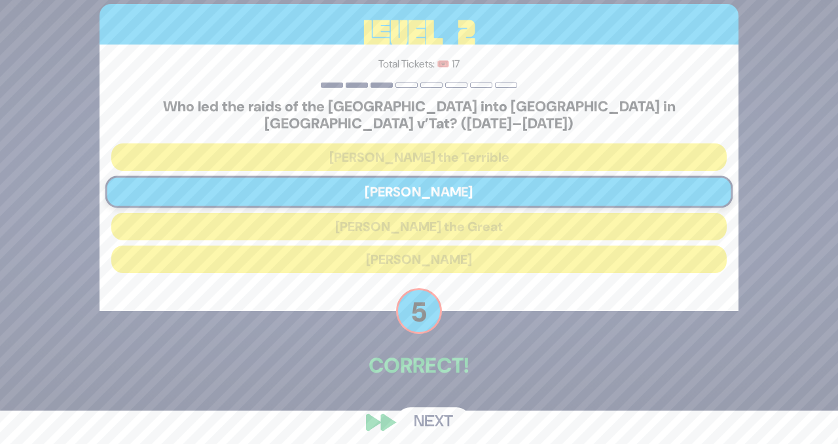
click at [435, 419] on button "Next" at bounding box center [434, 422] width 76 height 30
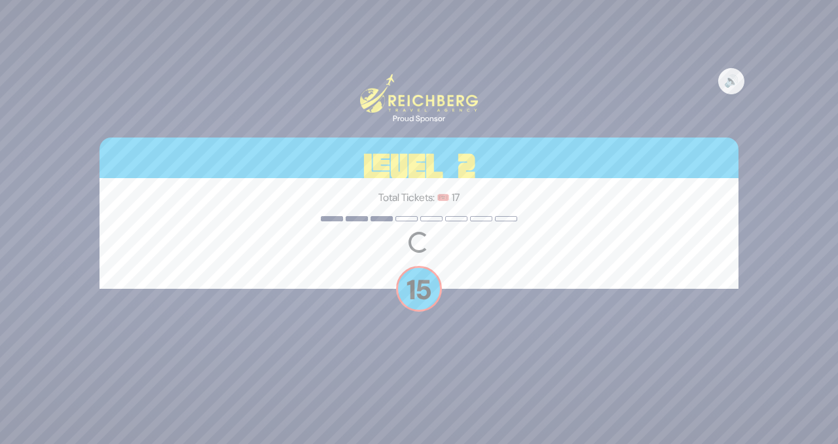
scroll to position [0, 0]
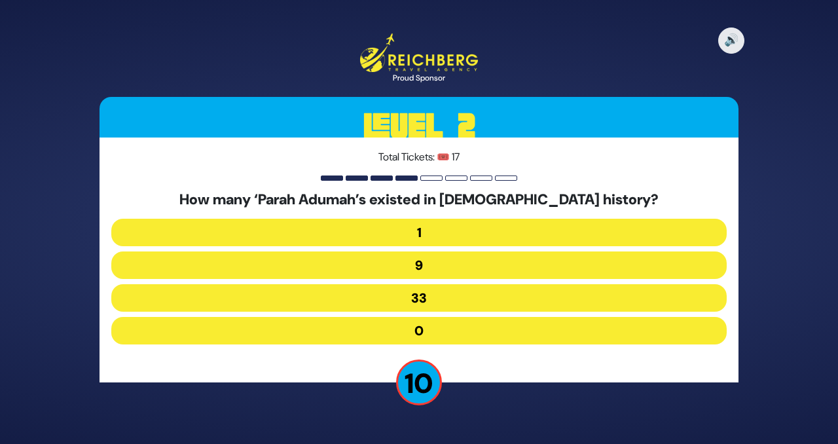
click at [390, 267] on button "9" at bounding box center [419, 265] width 616 height 28
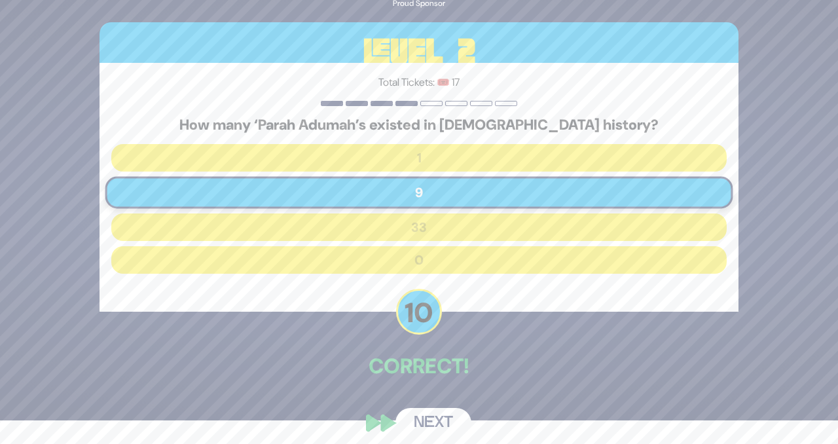
scroll to position [33, 0]
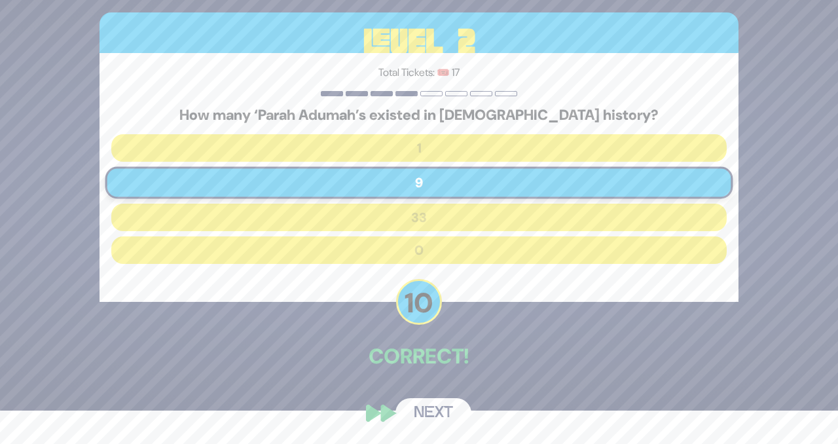
click at [421, 415] on button "Next" at bounding box center [434, 413] width 76 height 30
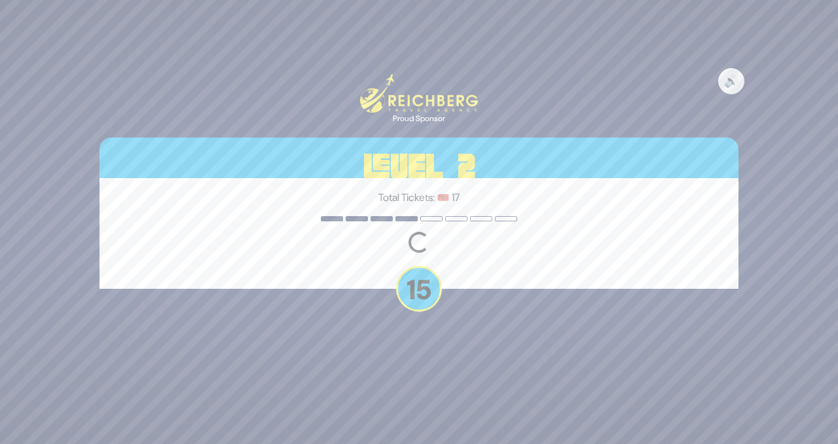
scroll to position [0, 0]
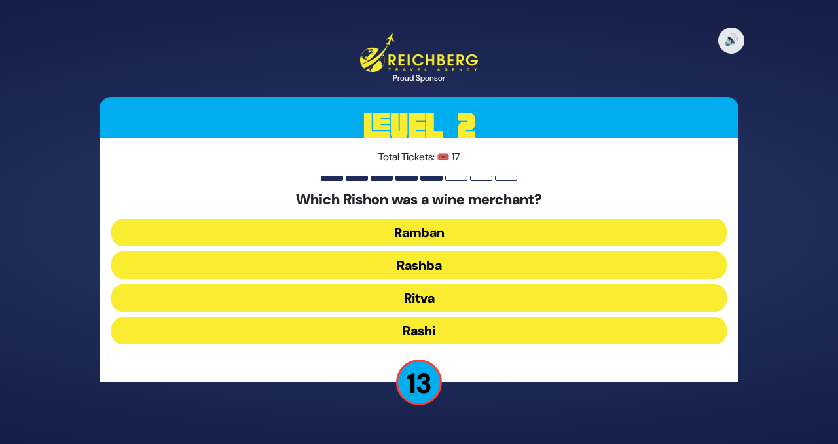
click at [417, 326] on button "Rashi" at bounding box center [419, 331] width 616 height 28
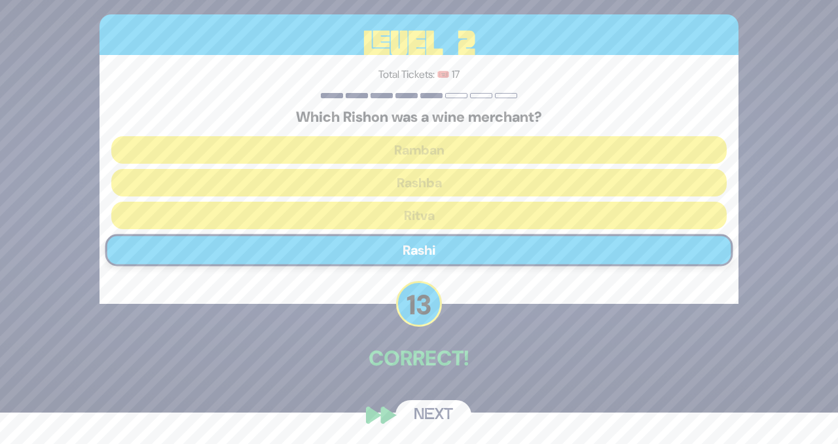
scroll to position [33, 0]
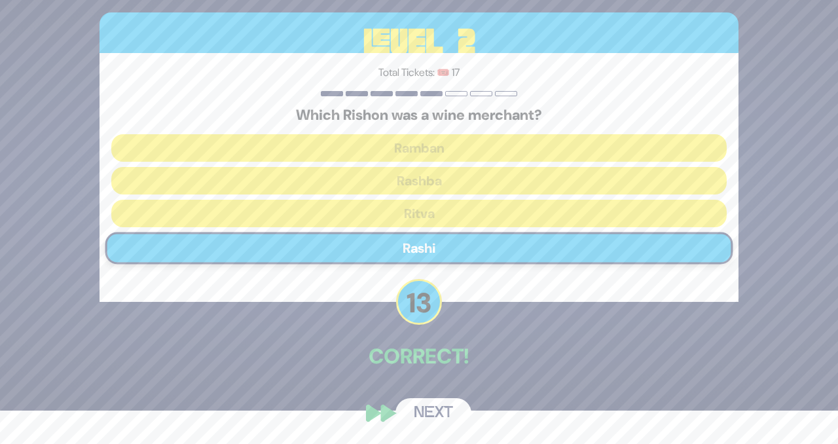
click at [430, 413] on button "Next" at bounding box center [434, 413] width 76 height 30
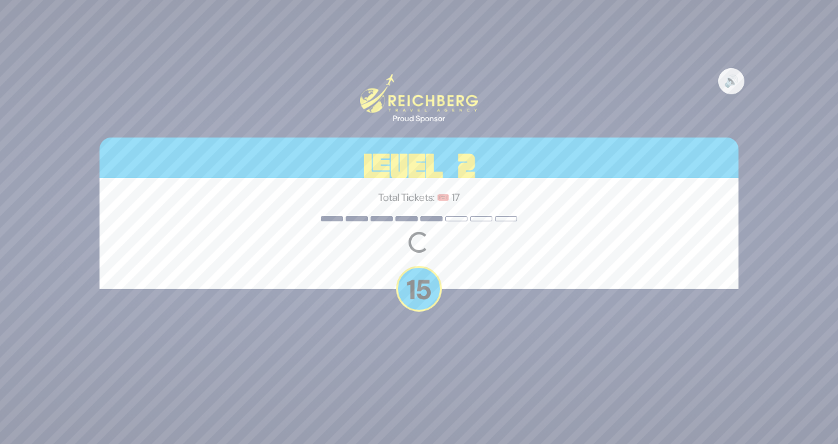
scroll to position [0, 0]
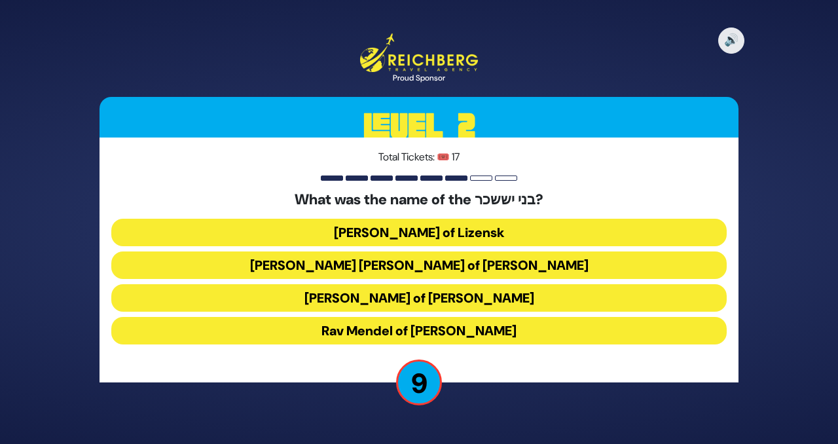
click at [353, 270] on button "[PERSON_NAME] [PERSON_NAME] of [PERSON_NAME]" at bounding box center [419, 265] width 616 height 28
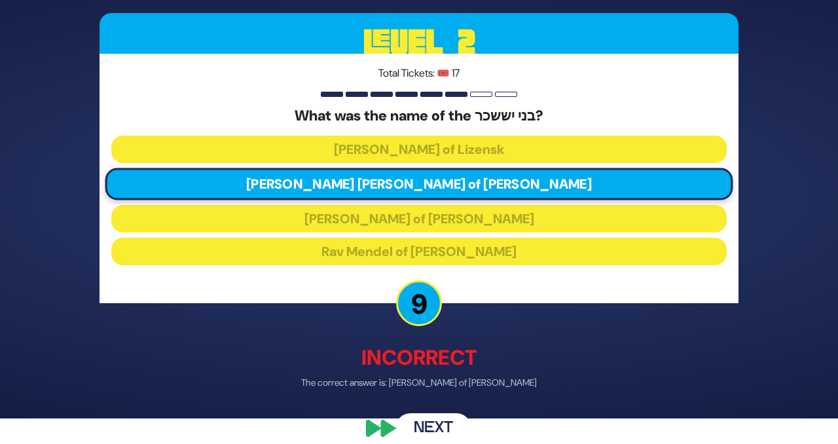
scroll to position [28, 0]
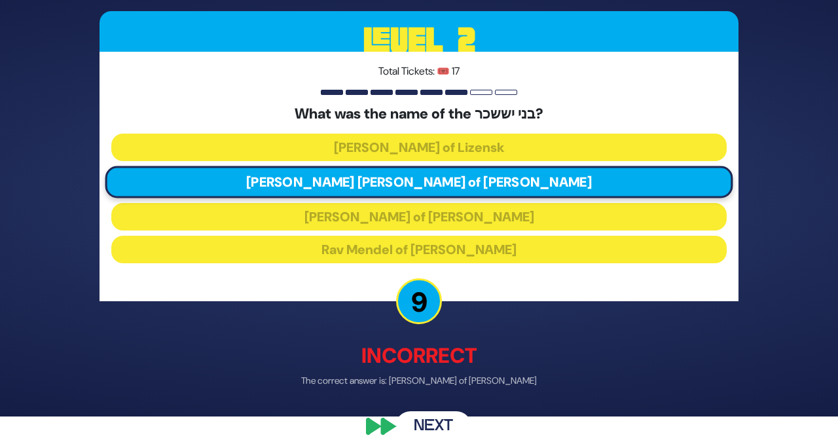
click at [438, 429] on button "Next" at bounding box center [434, 426] width 76 height 30
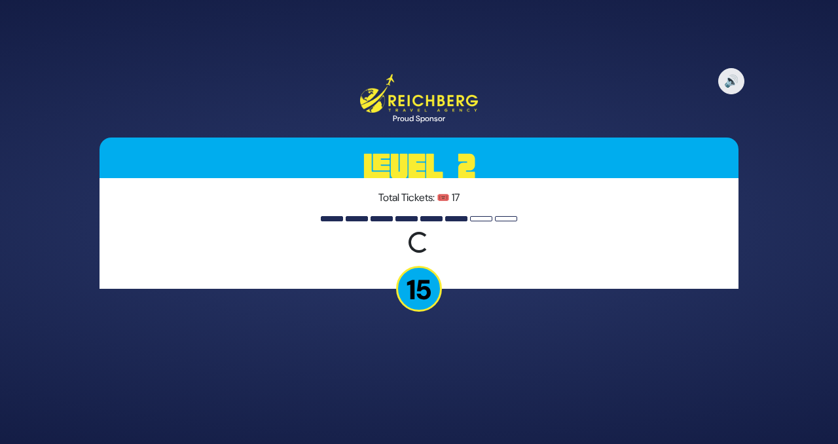
scroll to position [0, 0]
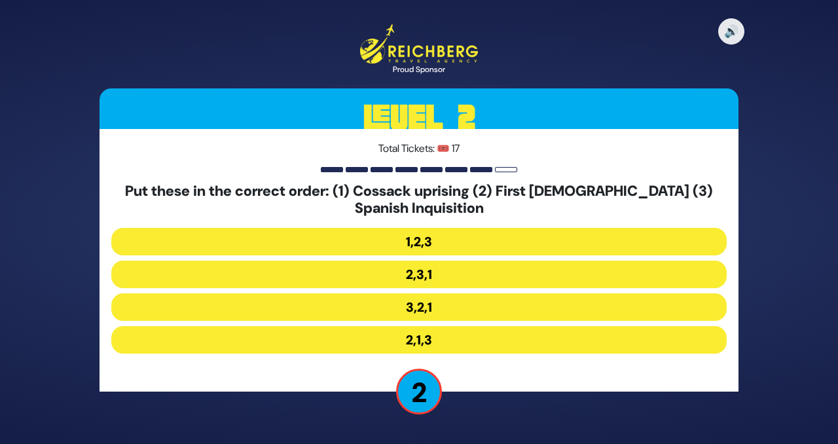
click at [427, 337] on button "2,1,3" at bounding box center [419, 340] width 616 height 28
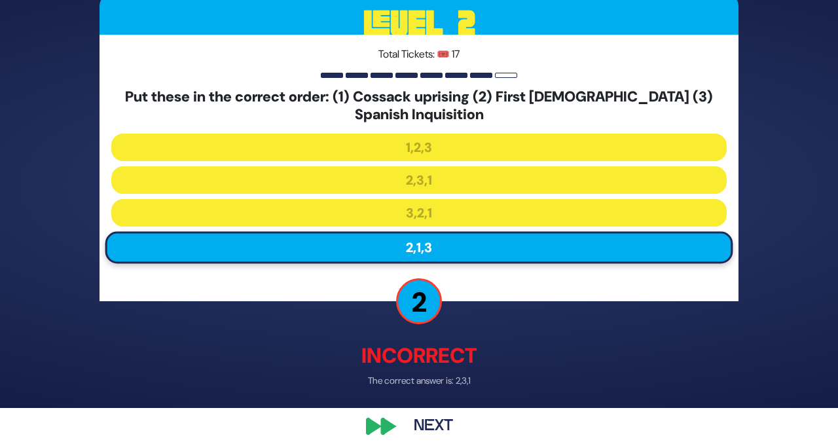
scroll to position [49, 0]
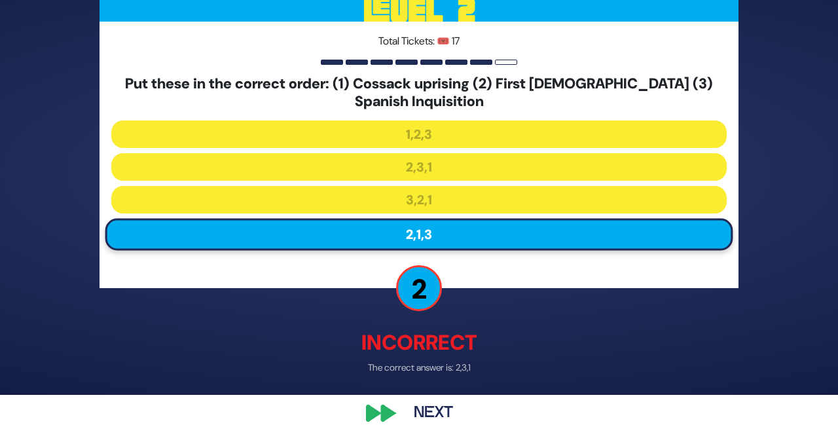
click at [424, 407] on button "Next" at bounding box center [434, 413] width 76 height 30
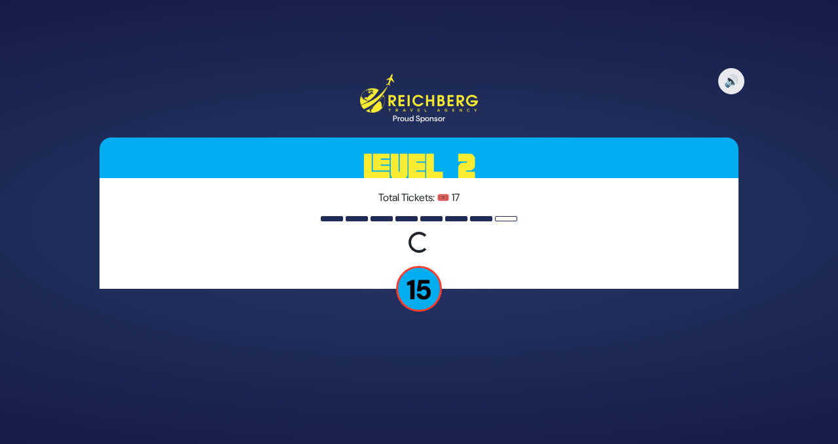
scroll to position [0, 0]
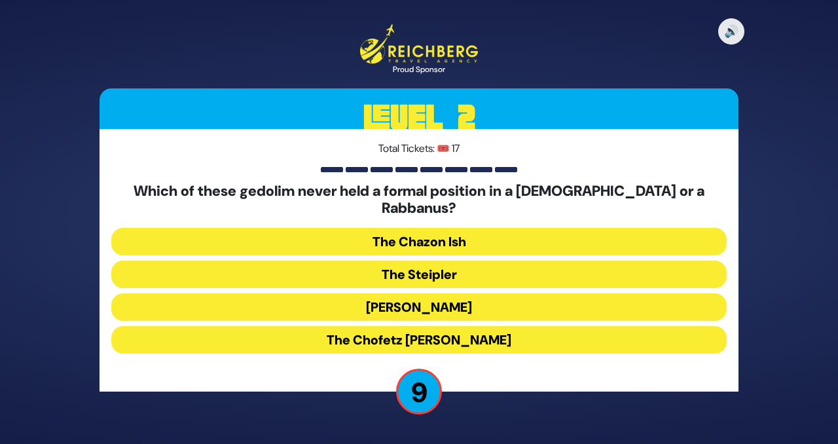
click at [398, 263] on button "The Steipler" at bounding box center [419, 275] width 616 height 28
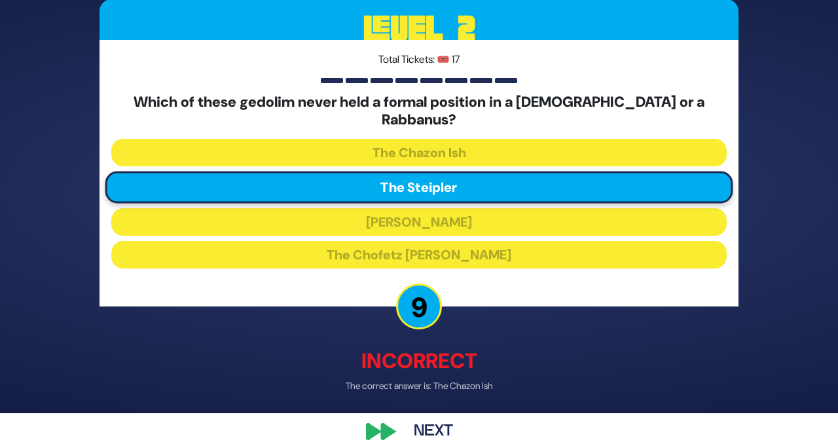
scroll to position [41, 0]
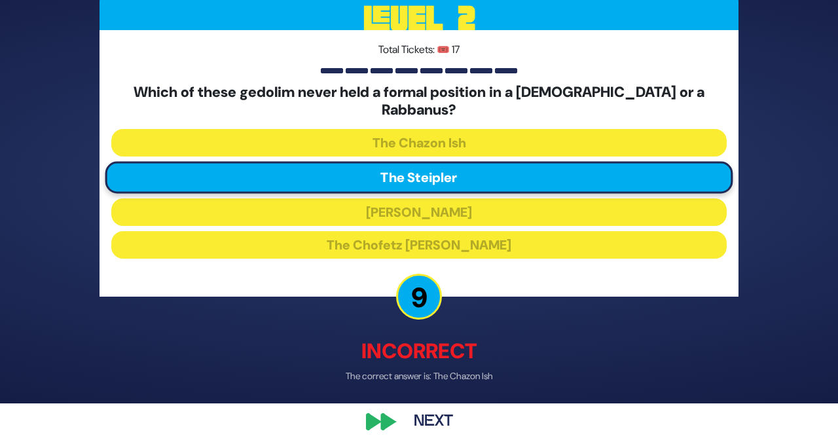
click at [423, 411] on button "Next" at bounding box center [434, 422] width 76 height 30
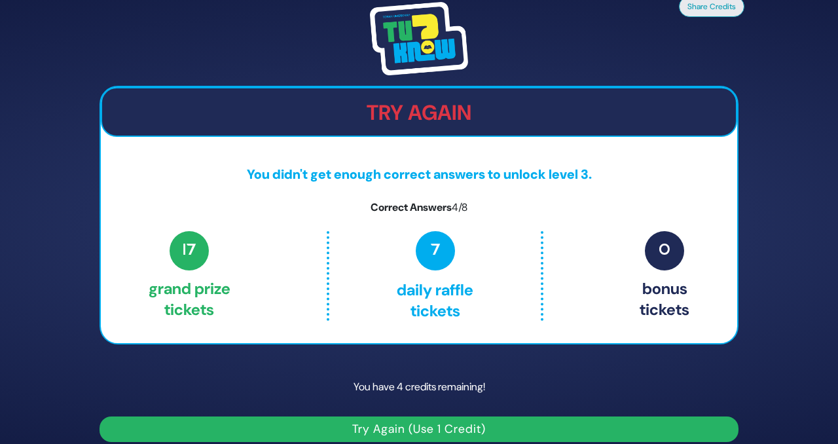
scroll to position [14, 0]
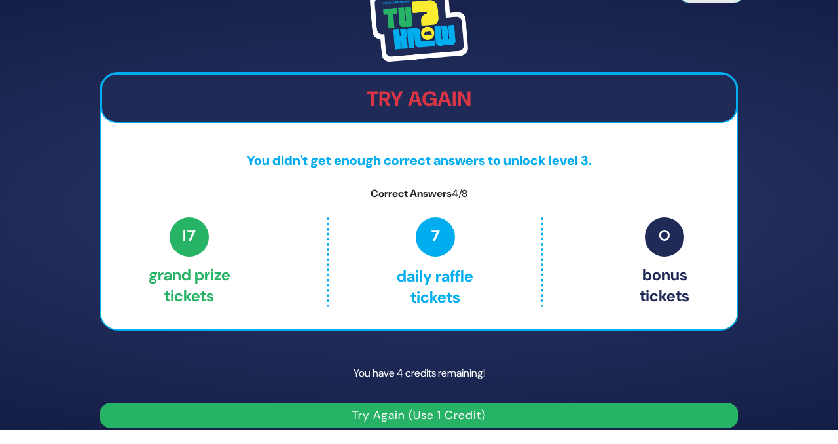
click at [398, 416] on button "Try Again (Use 1 Credit)" at bounding box center [419, 416] width 639 height 26
click at [357, 420] on button "Try Again (Use 1 Credit)" at bounding box center [419, 416] width 639 height 26
click at [388, 418] on button "Try Again (Use 1 Credit)" at bounding box center [419, 416] width 639 height 26
drag, startPoint x: 322, startPoint y: 377, endPoint x: 504, endPoint y: 382, distance: 182.8
click at [504, 382] on p "You have 4 credits remaining!" at bounding box center [419, 373] width 639 height 38
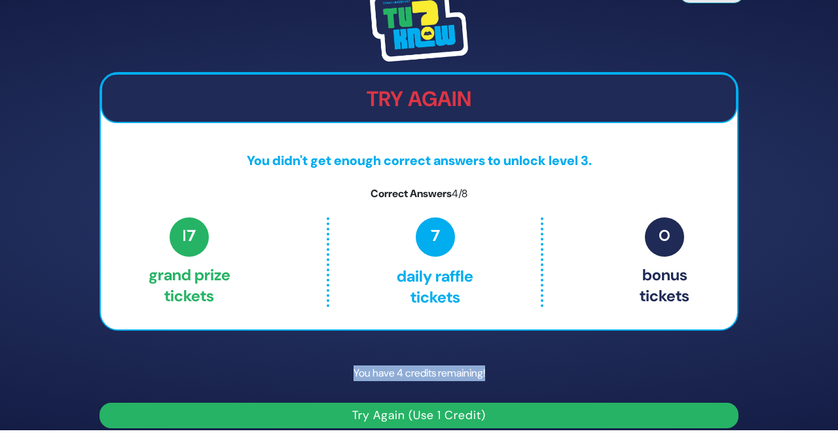
click at [472, 361] on p "You have 4 credits remaining!" at bounding box center [419, 373] width 639 height 38
click at [414, 428] on div "Share Credits Try Again You didn't get enough correct answers to unlock level 3…" at bounding box center [419, 207] width 671 height 471
click at [403, 417] on button "Try Again (Use 1 Credit)" at bounding box center [419, 416] width 639 height 26
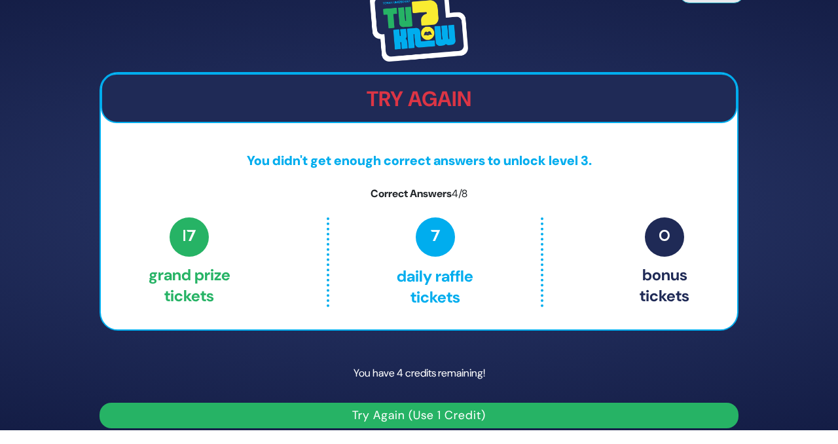
click at [403, 417] on button "Try Again (Use 1 Credit)" at bounding box center [419, 416] width 639 height 26
click at [373, 414] on button "Try Again (Use 1 Credit)" at bounding box center [419, 416] width 639 height 26
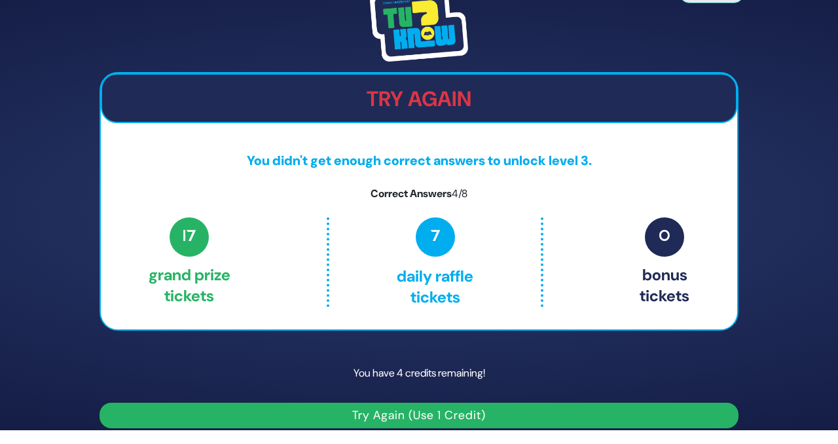
click at [373, 414] on button "Try Again (Use 1 Credit)" at bounding box center [419, 416] width 639 height 26
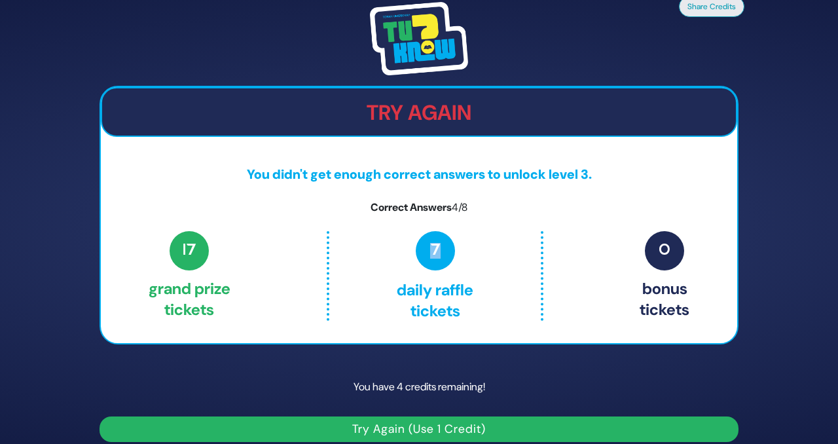
drag, startPoint x: 431, startPoint y: 240, endPoint x: 451, endPoint y: 255, distance: 24.8
click at [451, 255] on span "7" at bounding box center [435, 250] width 39 height 39
click at [200, 244] on span "17" at bounding box center [189, 250] width 39 height 39
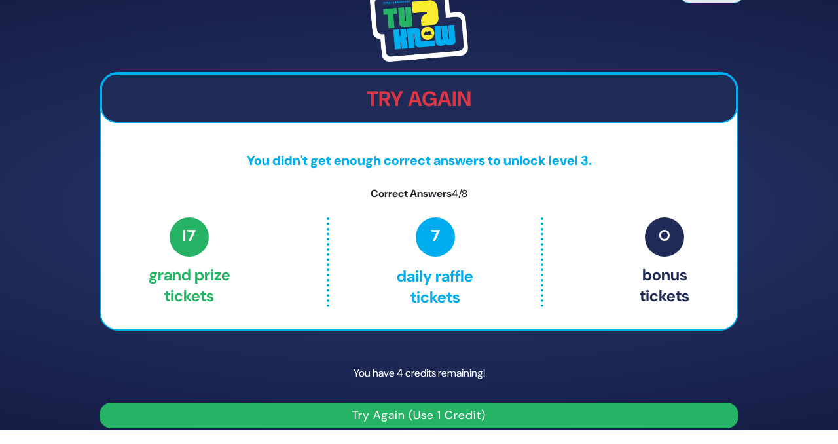
click at [382, 416] on button "Try Again (Use 1 Credit)" at bounding box center [419, 416] width 639 height 26
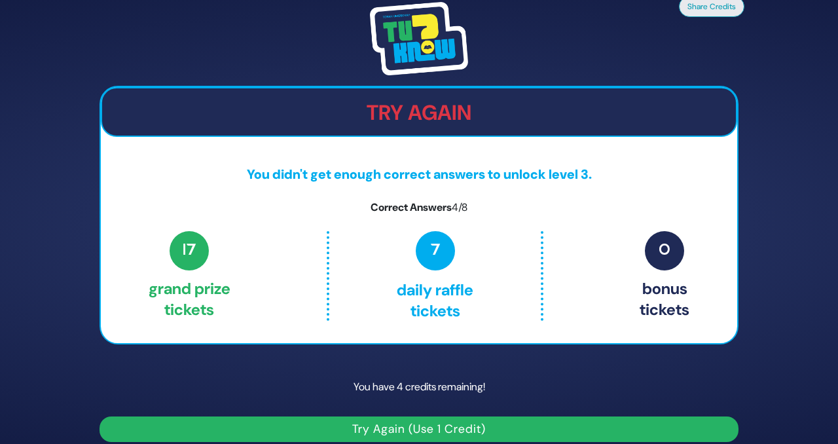
click at [414, 27] on img at bounding box center [419, 38] width 98 height 73
click at [707, 10] on button "Share Credits" at bounding box center [711, 5] width 65 height 21
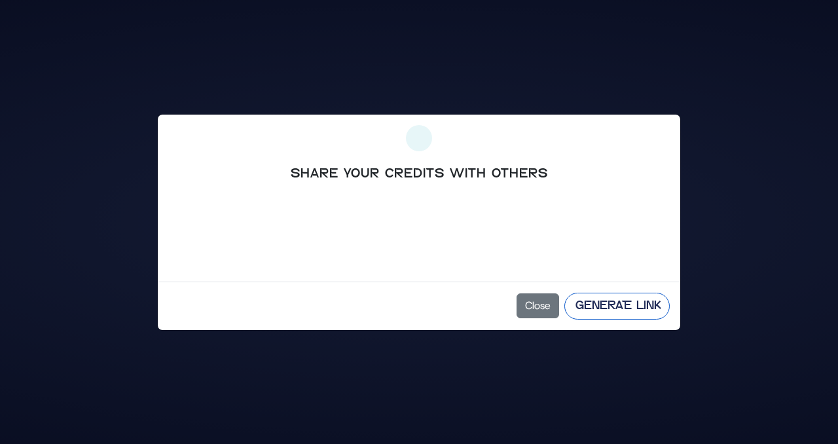
click at [587, 306] on button "Generate Link" at bounding box center [616, 306] width 105 height 27
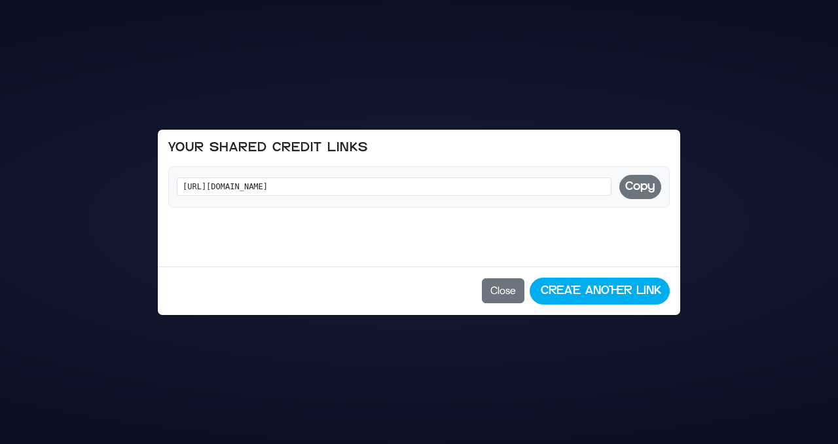
click at [633, 179] on button "Copy" at bounding box center [640, 187] width 42 height 24
click at [494, 299] on button "Close" at bounding box center [503, 290] width 43 height 25
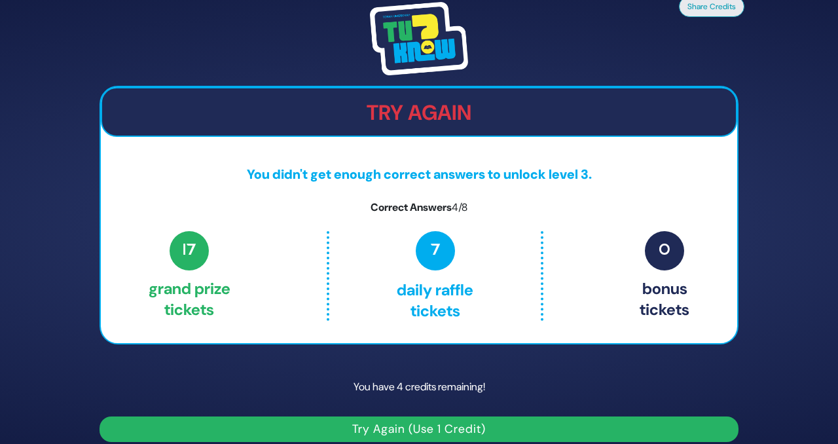
scroll to position [14, 0]
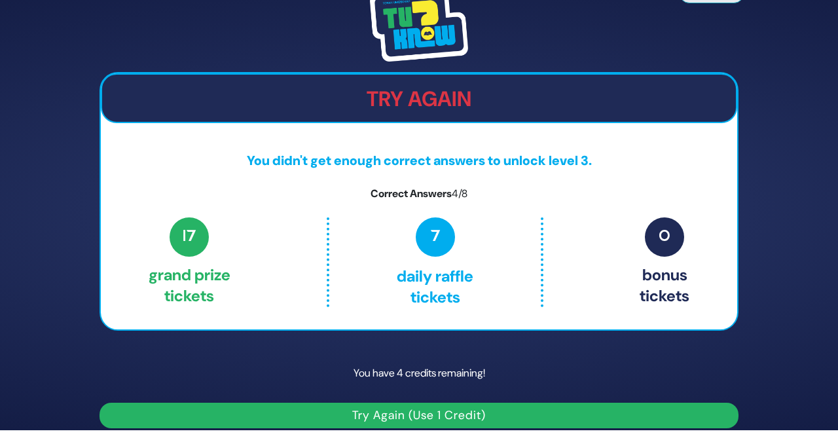
click at [364, 419] on button "Try Again (Use 1 Credit)" at bounding box center [419, 416] width 639 height 26
